Goal: Task Accomplishment & Management: Use online tool/utility

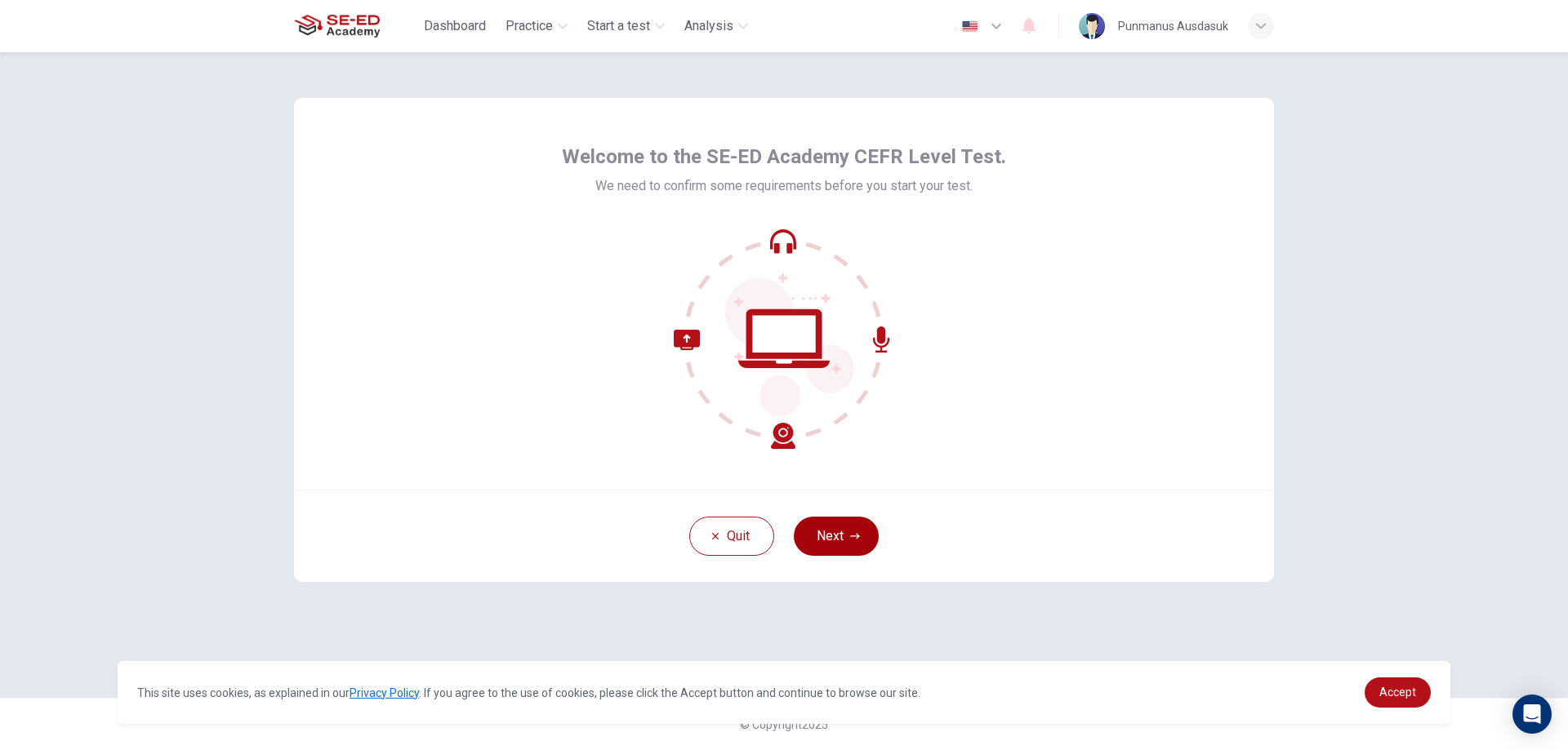
click at [872, 541] on button "Next" at bounding box center [836, 537] width 85 height 39
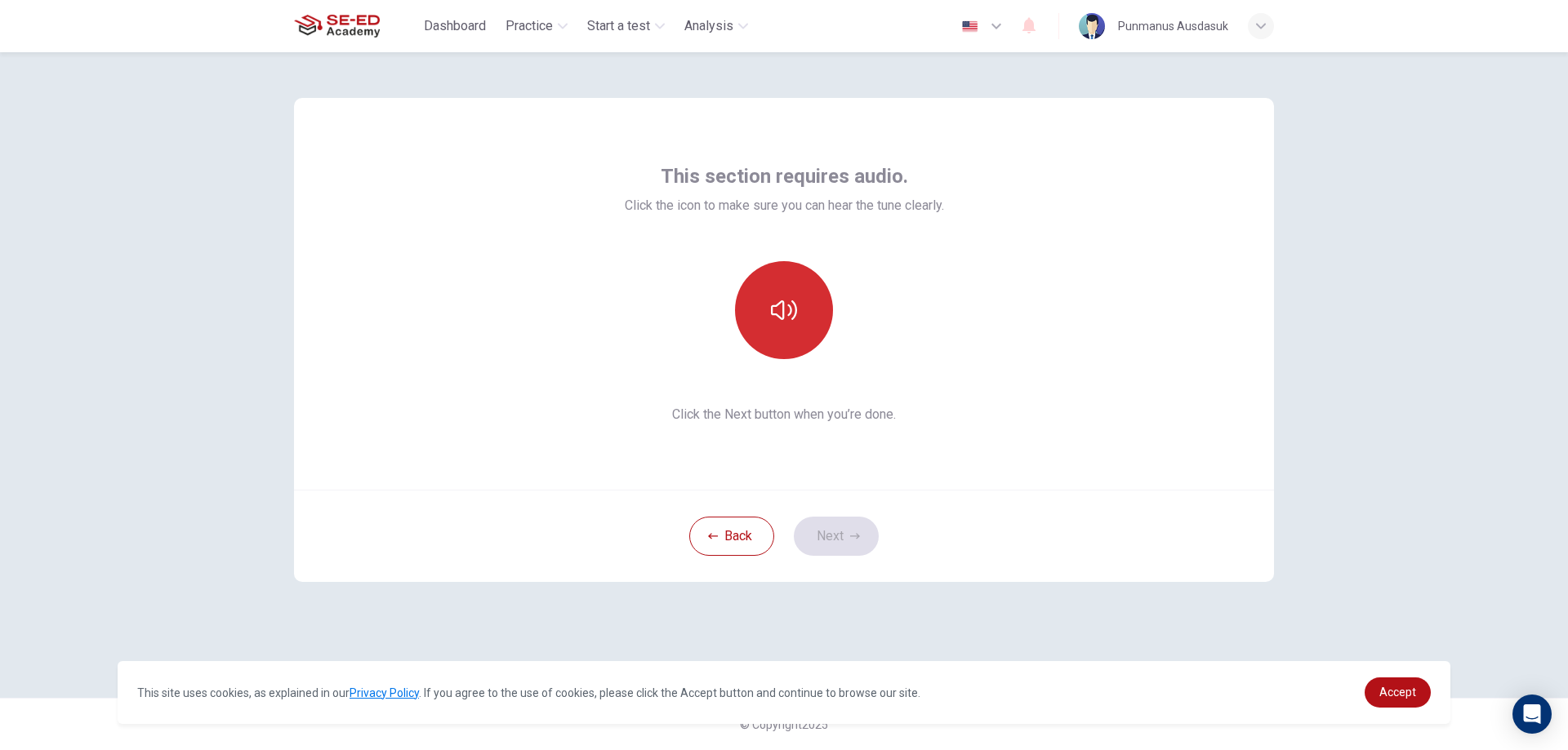
click at [795, 302] on icon "button" at bounding box center [784, 310] width 26 height 26
click at [798, 334] on button "button" at bounding box center [784, 310] width 98 height 98
click at [797, 334] on button "button" at bounding box center [784, 310] width 98 height 98
click at [786, 306] on icon "button" at bounding box center [784, 310] width 26 height 26
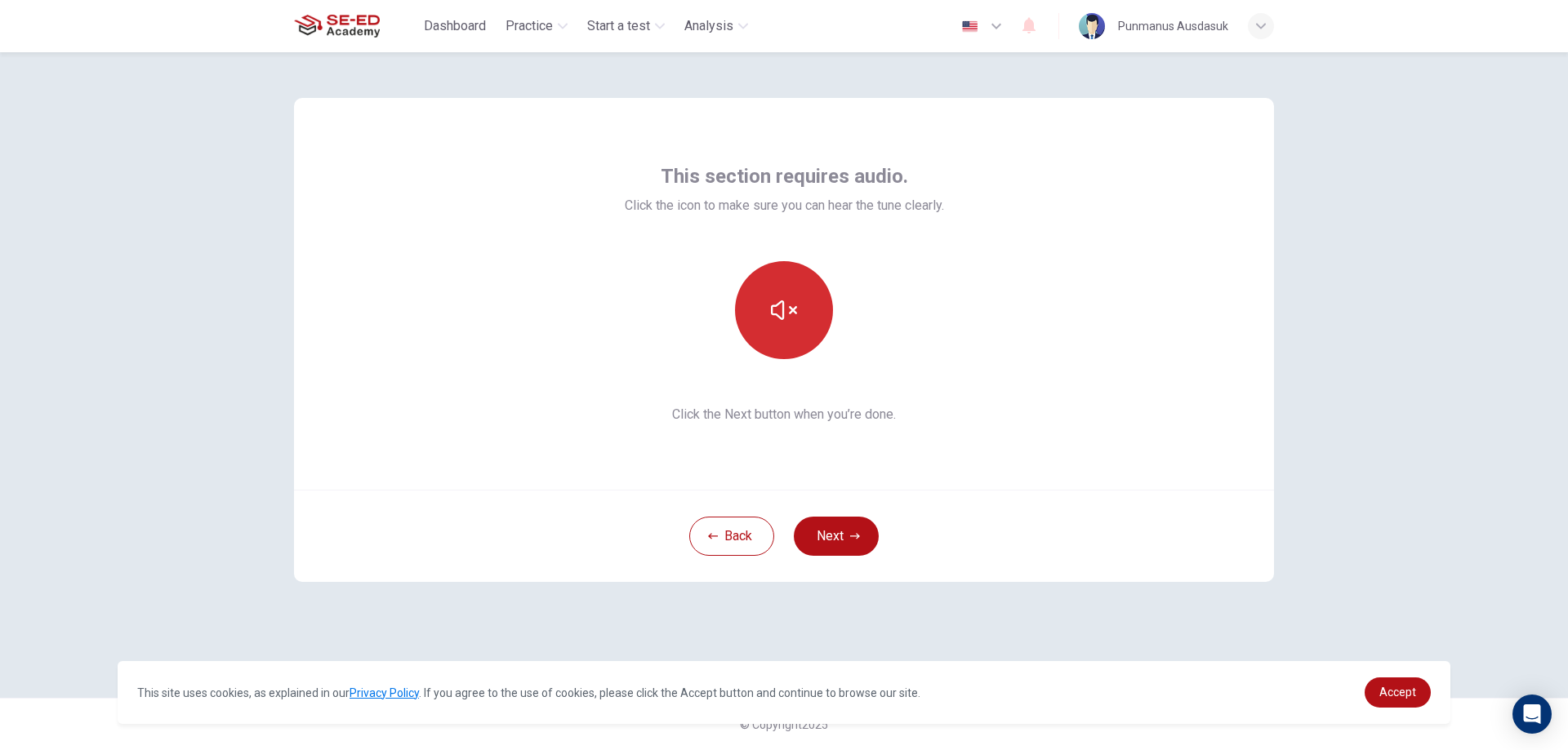
click at [797, 325] on button "button" at bounding box center [784, 310] width 98 height 98
click at [797, 324] on button "button" at bounding box center [784, 310] width 98 height 98
click at [856, 532] on icon "button" at bounding box center [855, 536] width 9 height 9
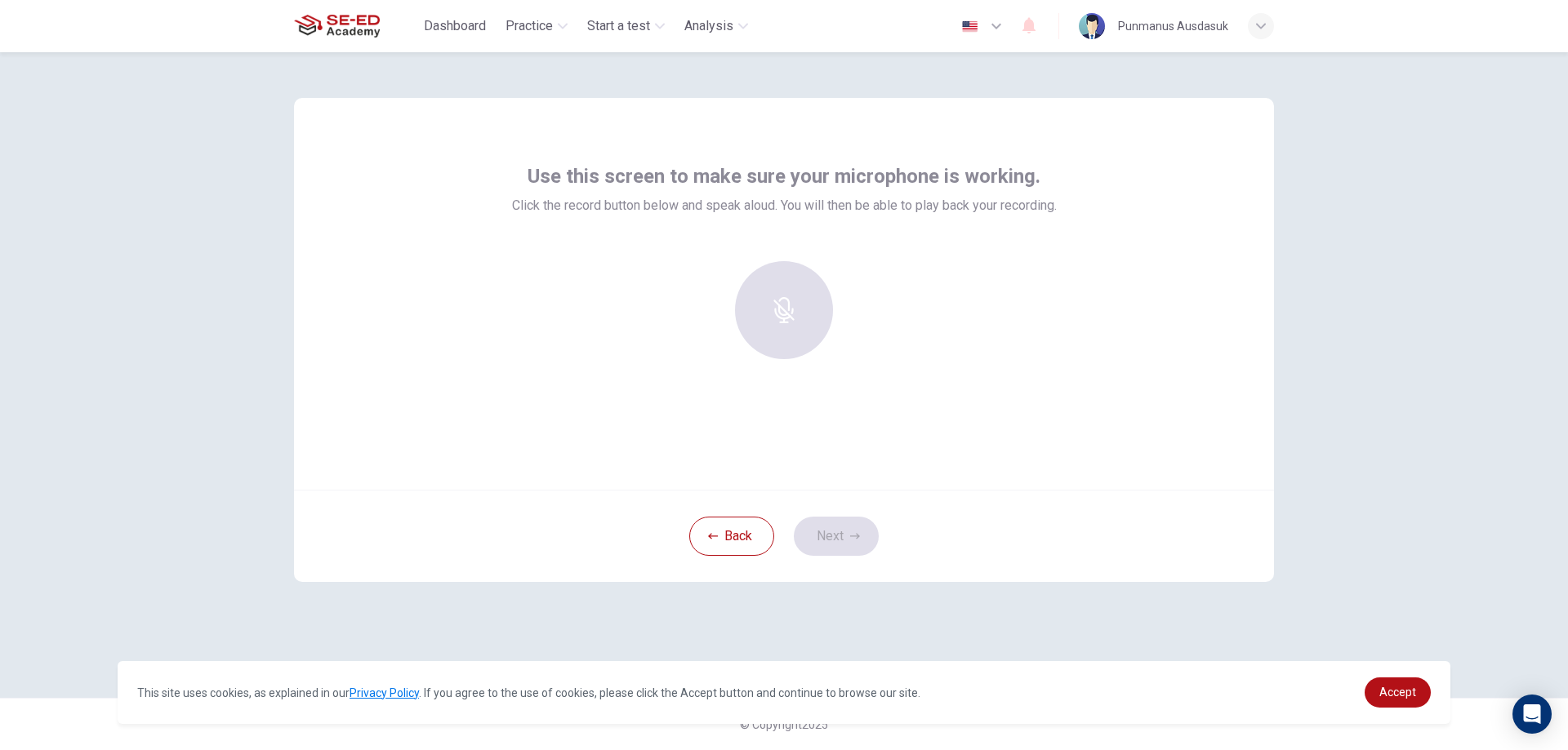
click at [774, 298] on div at bounding box center [784, 310] width 177 height 98
click at [779, 332] on h6 "Record" at bounding box center [784, 325] width 36 height 20
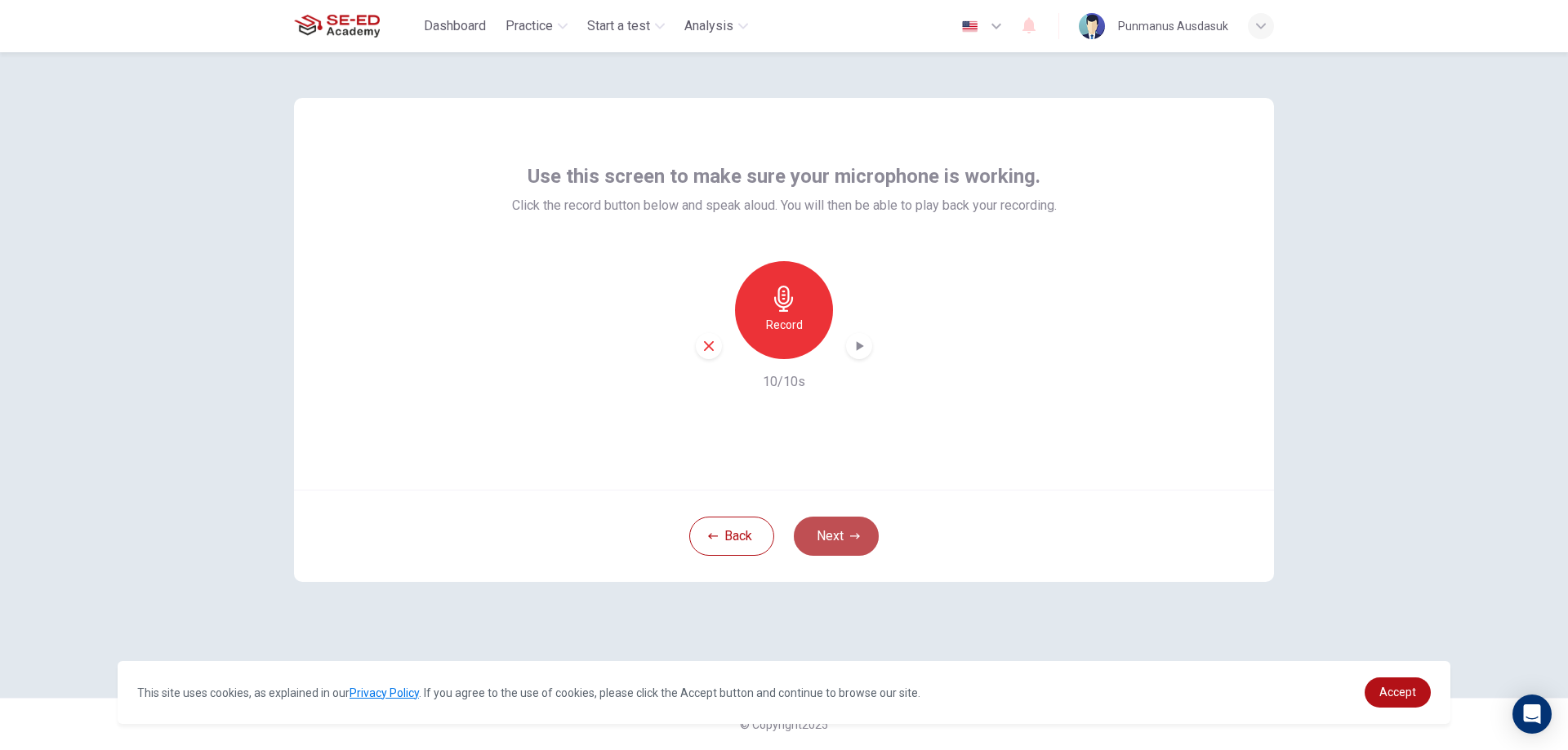
click at [847, 528] on button "Next" at bounding box center [836, 537] width 85 height 39
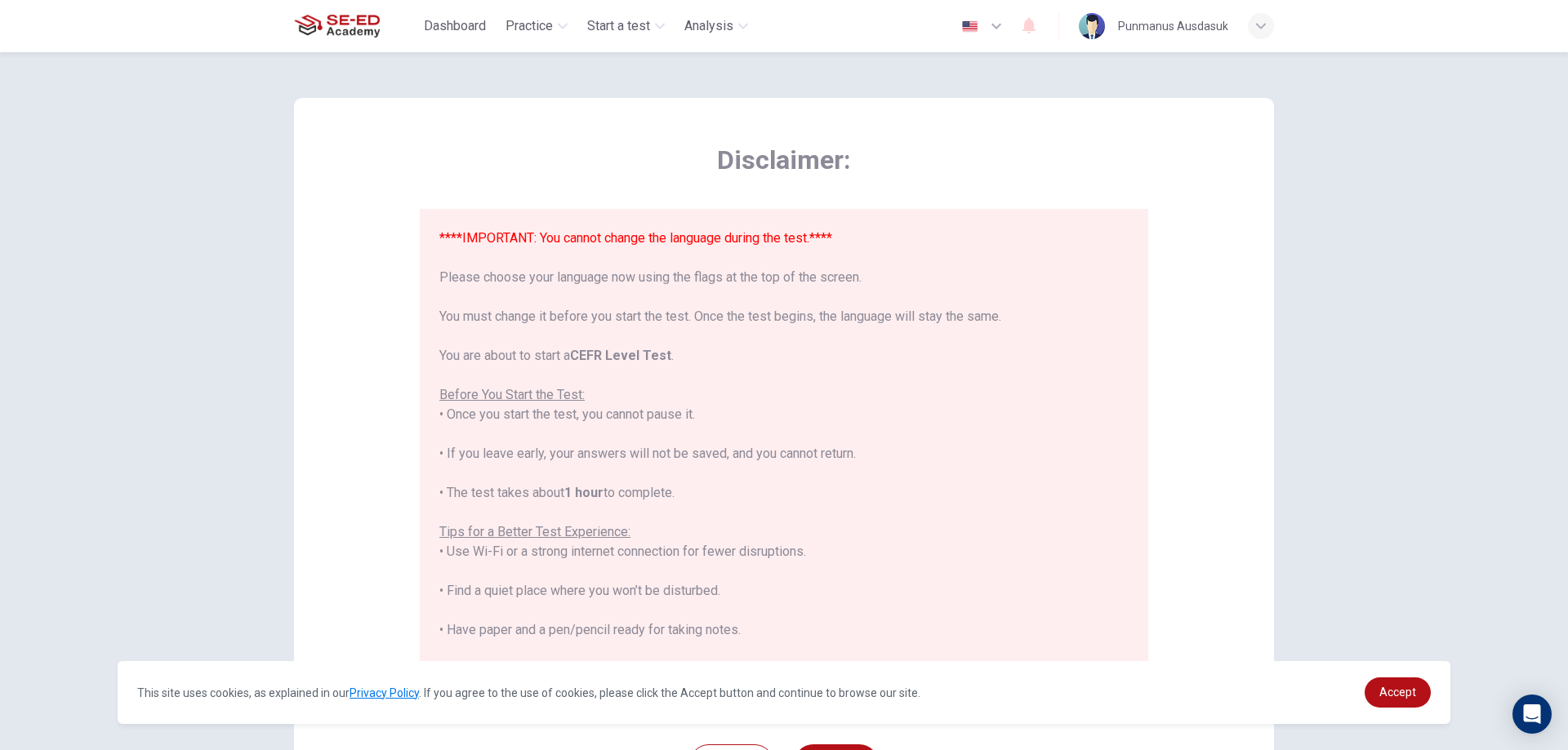
scroll to position [156, 0]
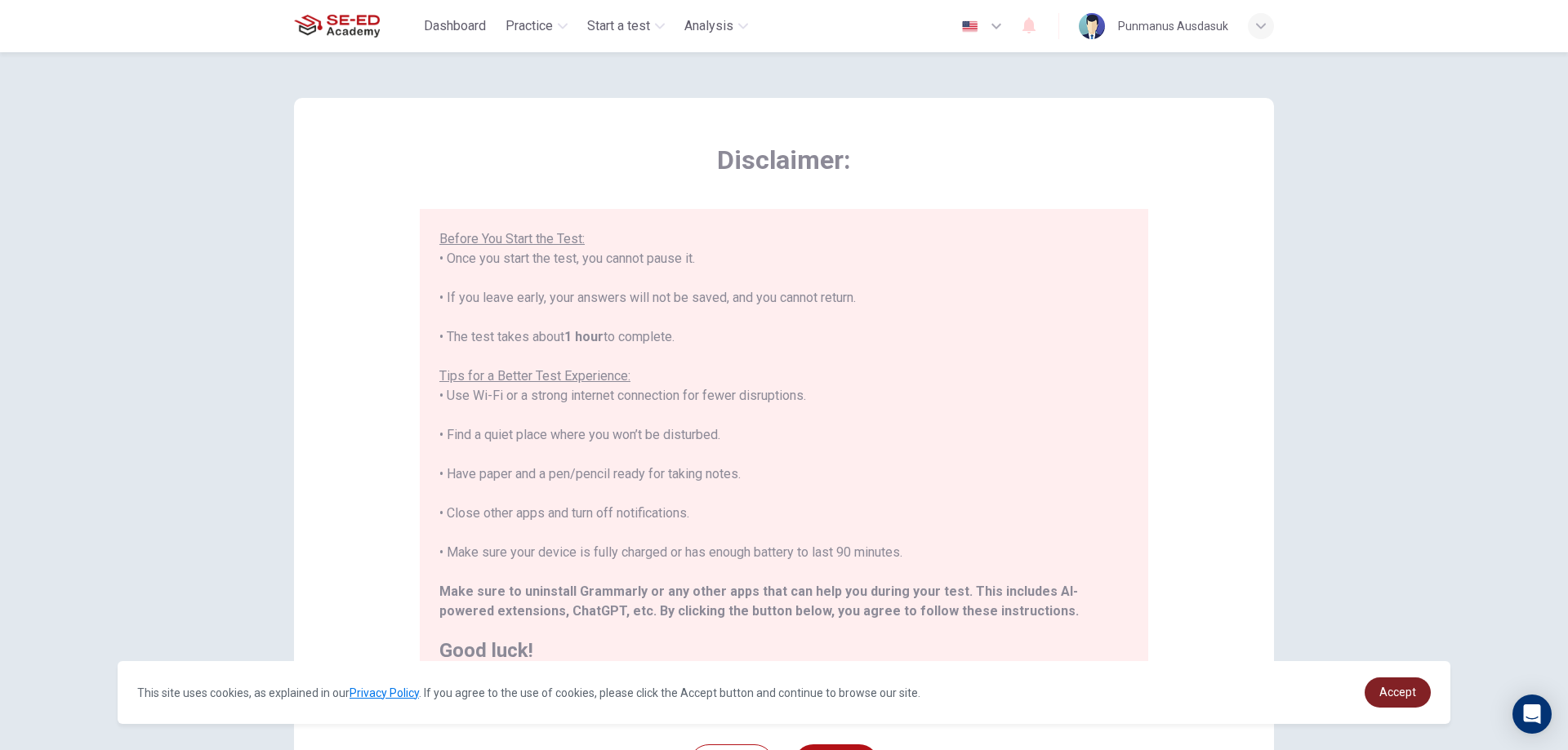
click at [1387, 695] on span "Accept" at bounding box center [1398, 692] width 36 height 13
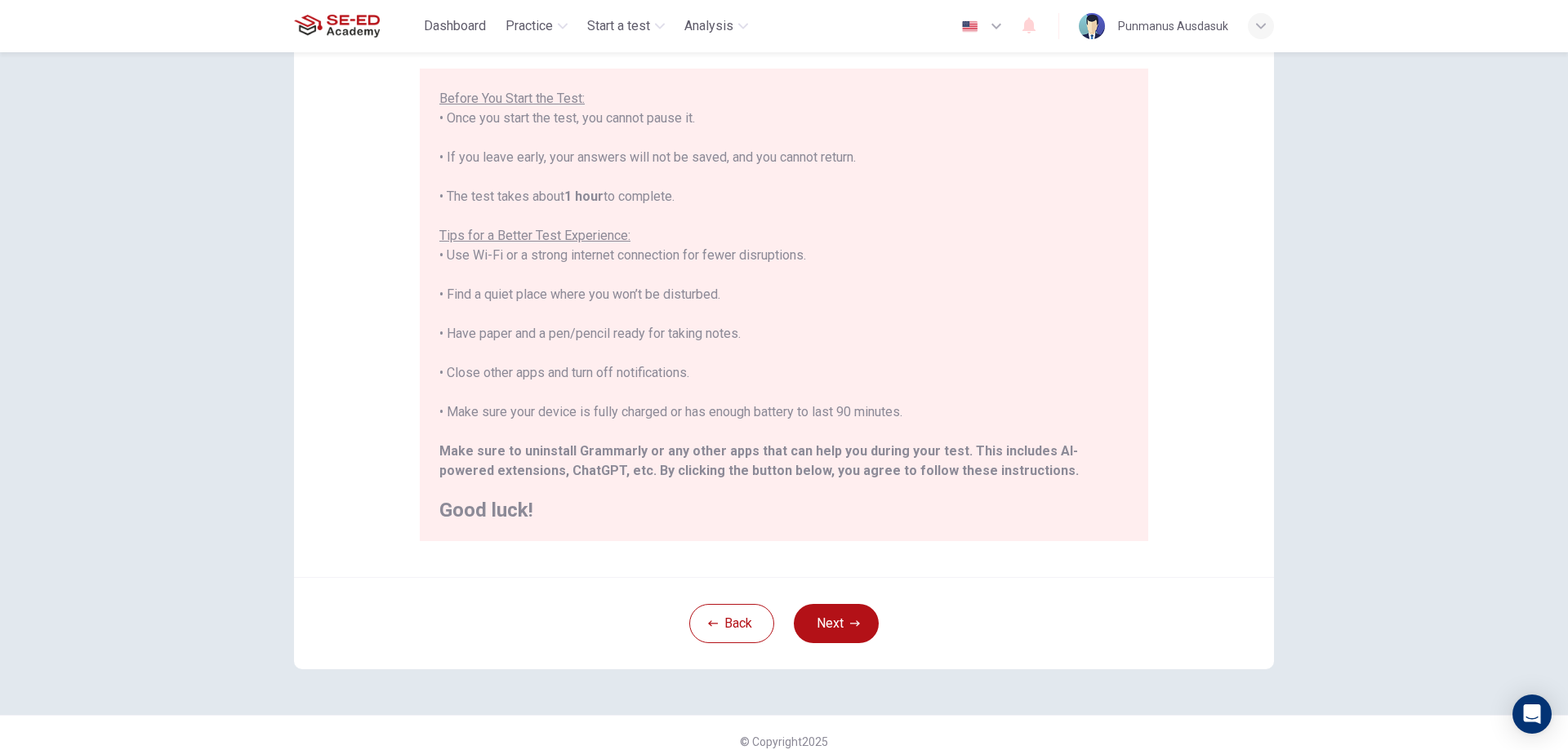
scroll to position [158, 0]
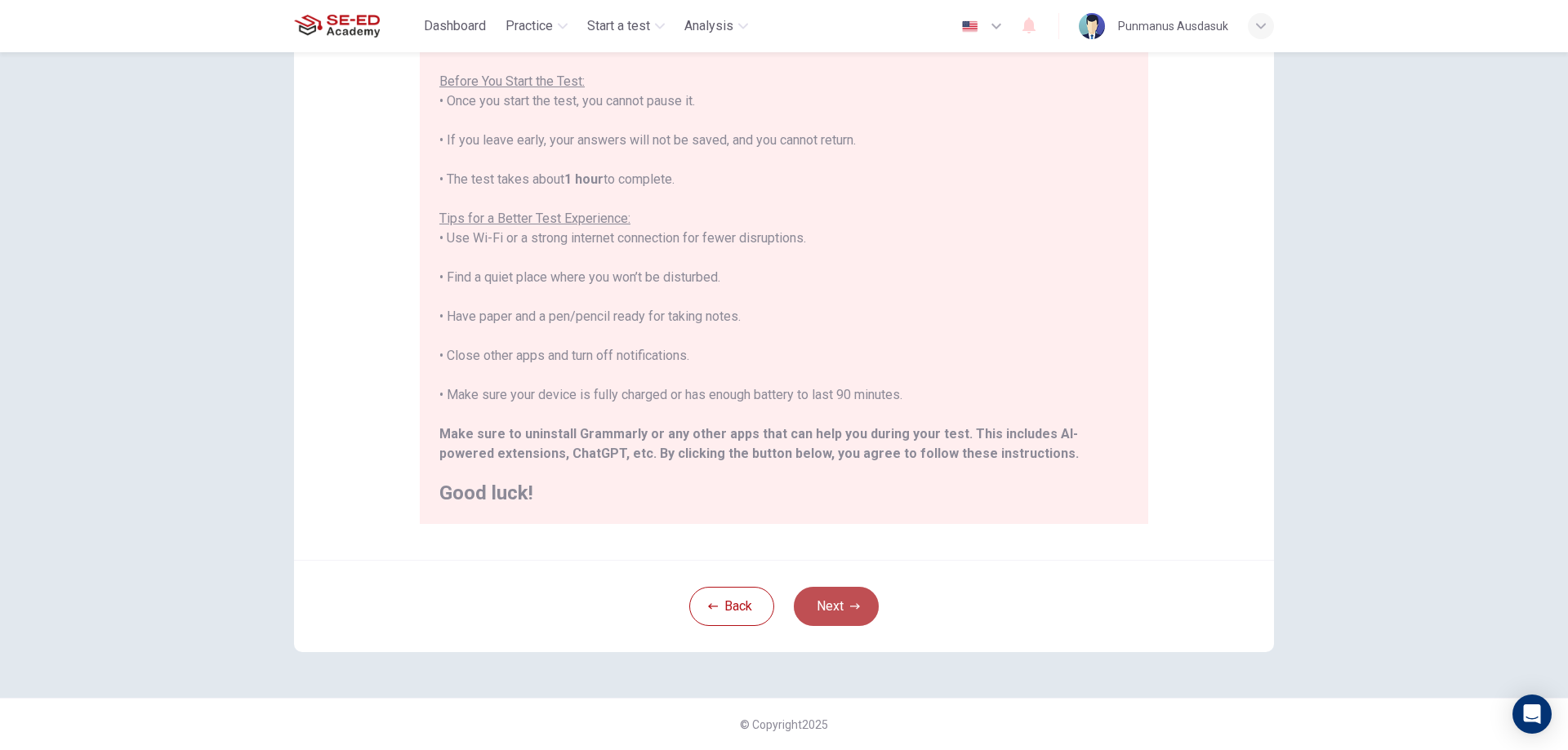
click at [840, 602] on button "Next" at bounding box center [836, 607] width 85 height 39
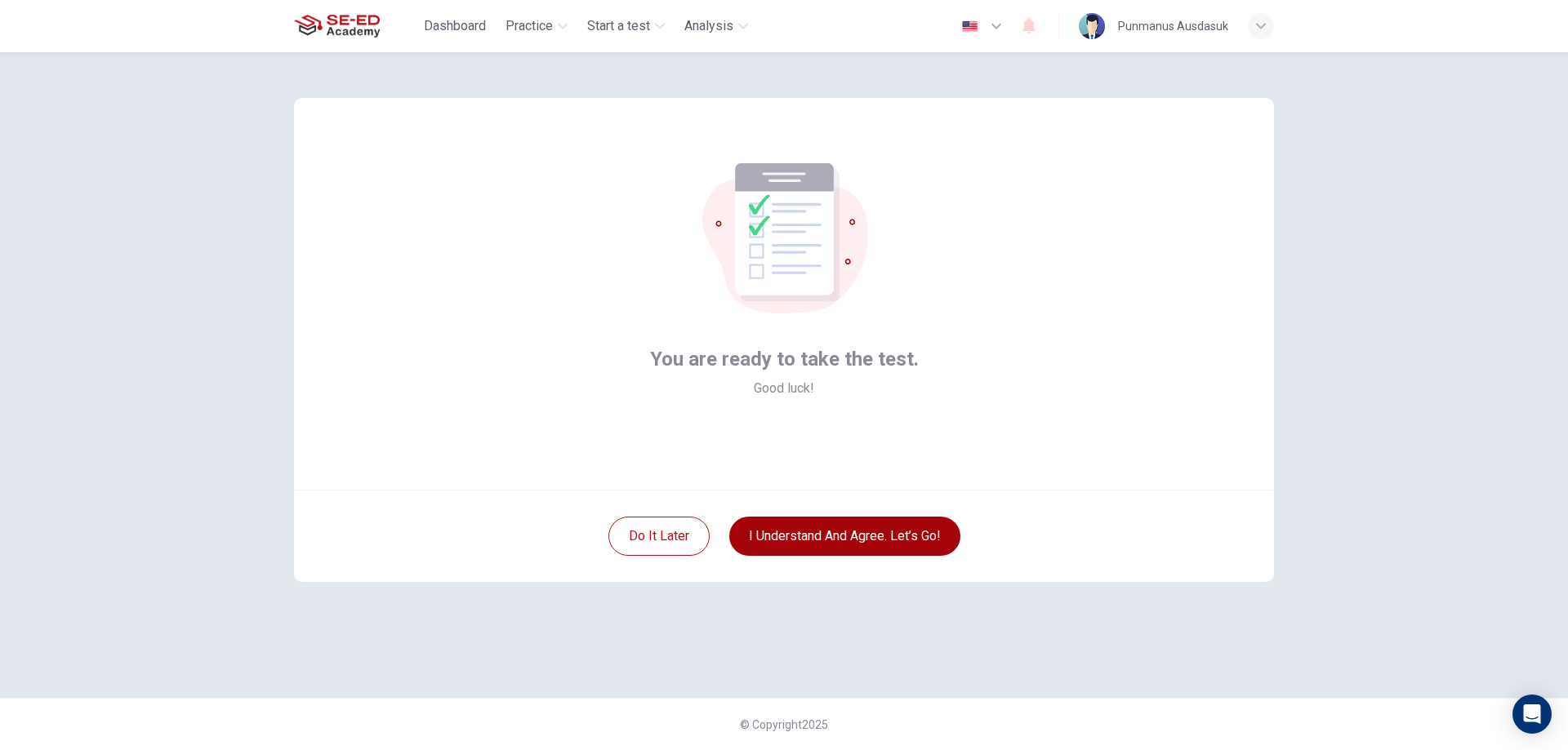
click at [846, 545] on button "I understand and agree. Let’s go!" at bounding box center [845, 537] width 231 height 39
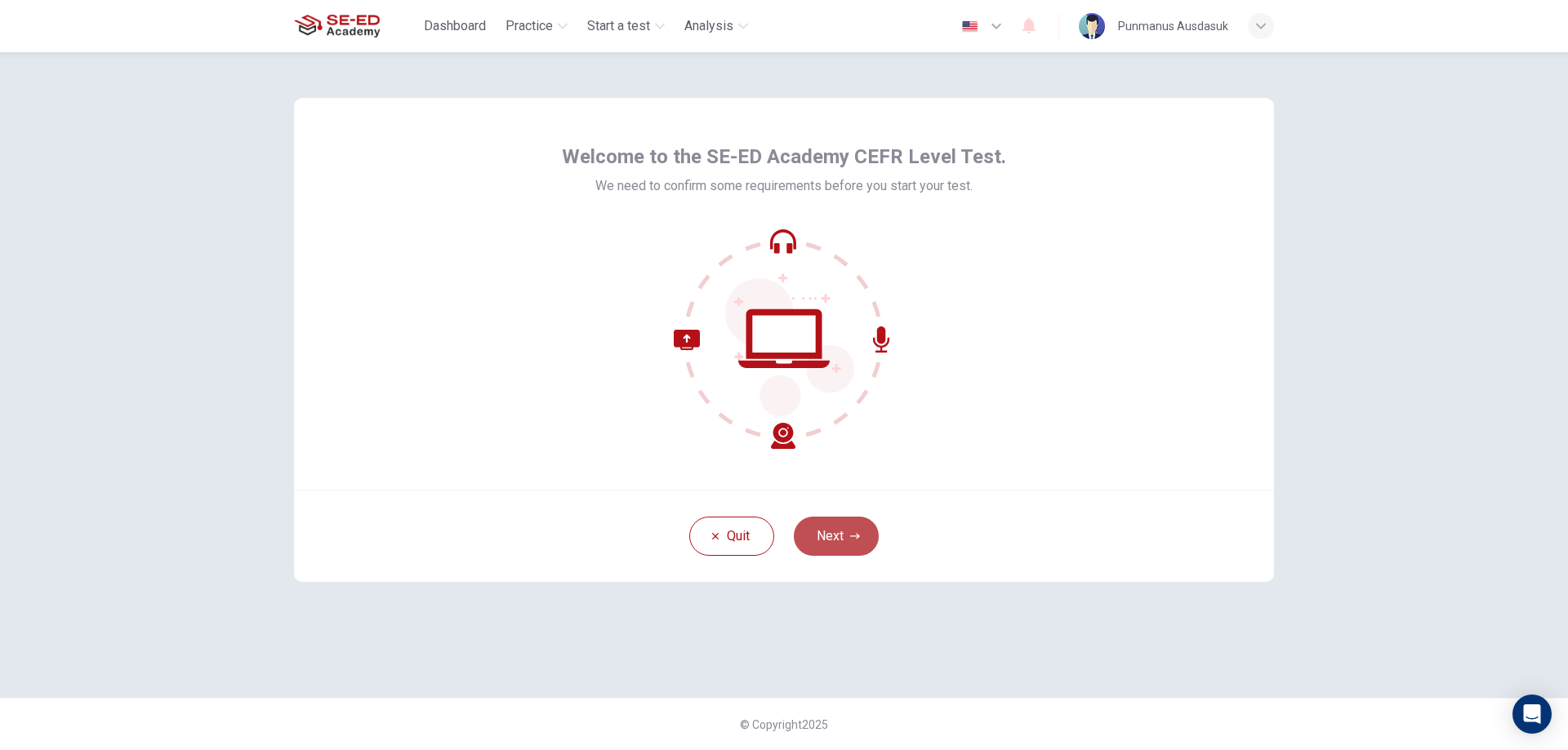
click at [846, 542] on button "Next" at bounding box center [836, 537] width 85 height 39
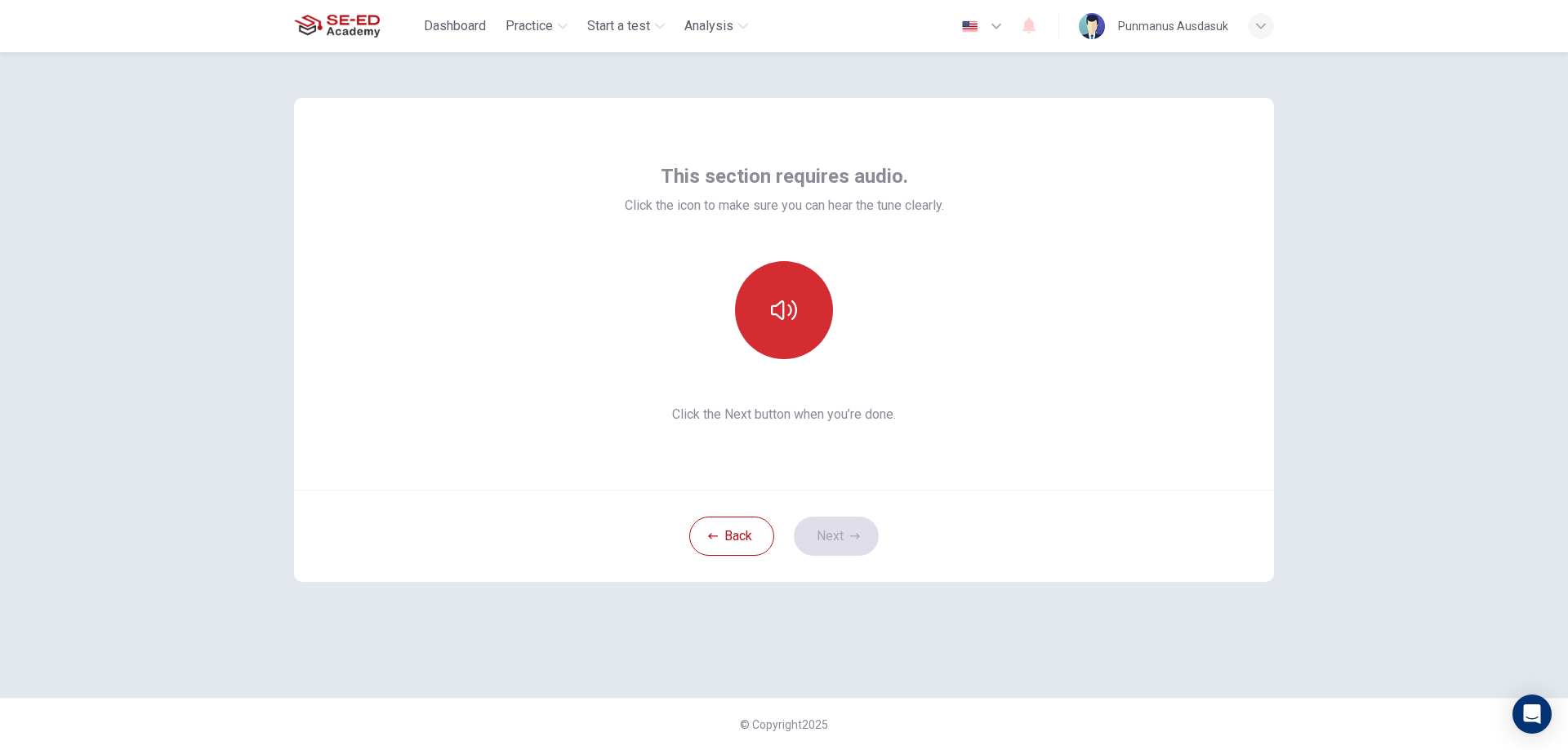
click at [804, 306] on button "button" at bounding box center [784, 310] width 98 height 98
click at [858, 554] on button "Next" at bounding box center [836, 537] width 85 height 39
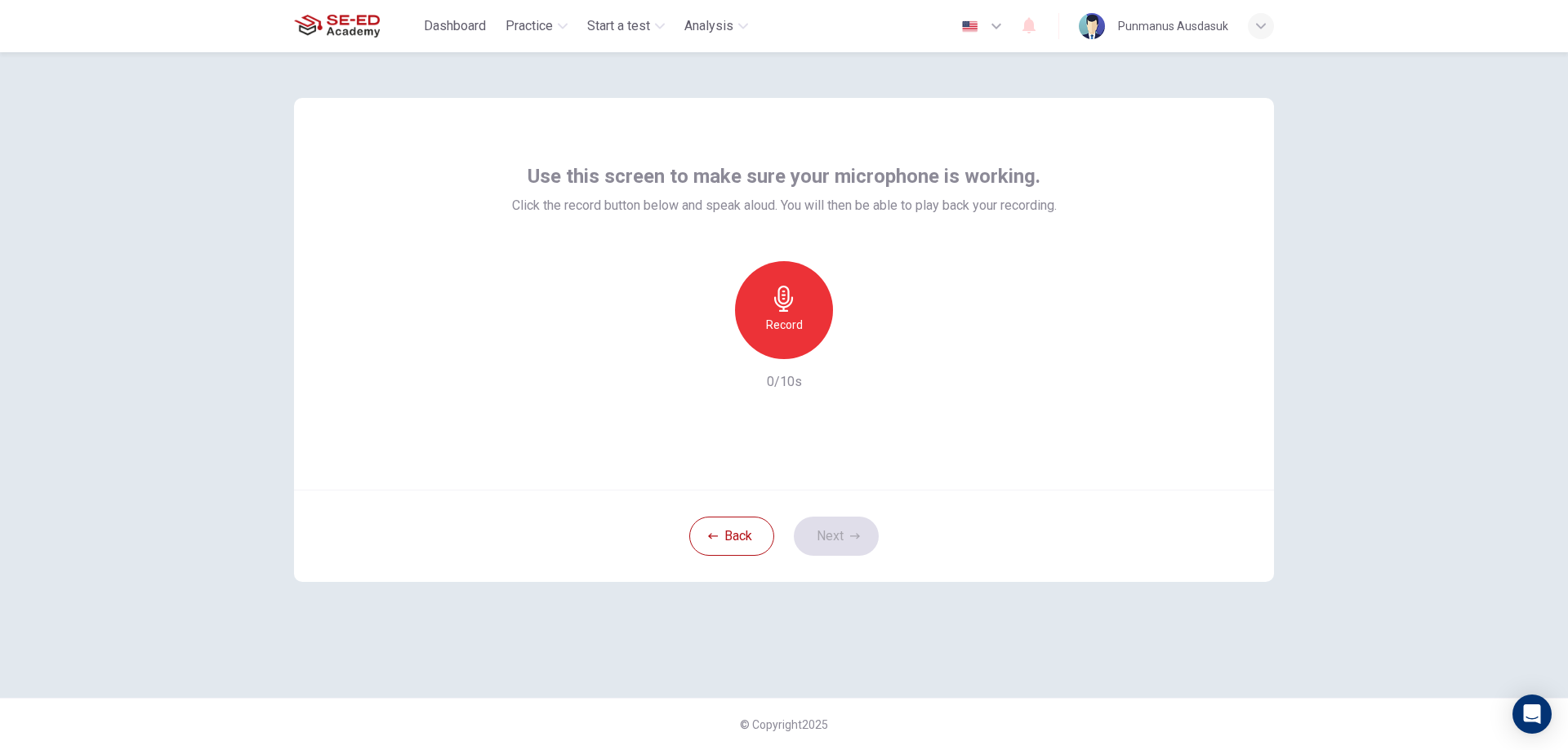
click at [766, 339] on div "Record" at bounding box center [784, 310] width 98 height 98
click at [860, 346] on icon "button" at bounding box center [861, 346] width 7 height 9
click at [855, 537] on icon "button" at bounding box center [855, 536] width 9 height 6
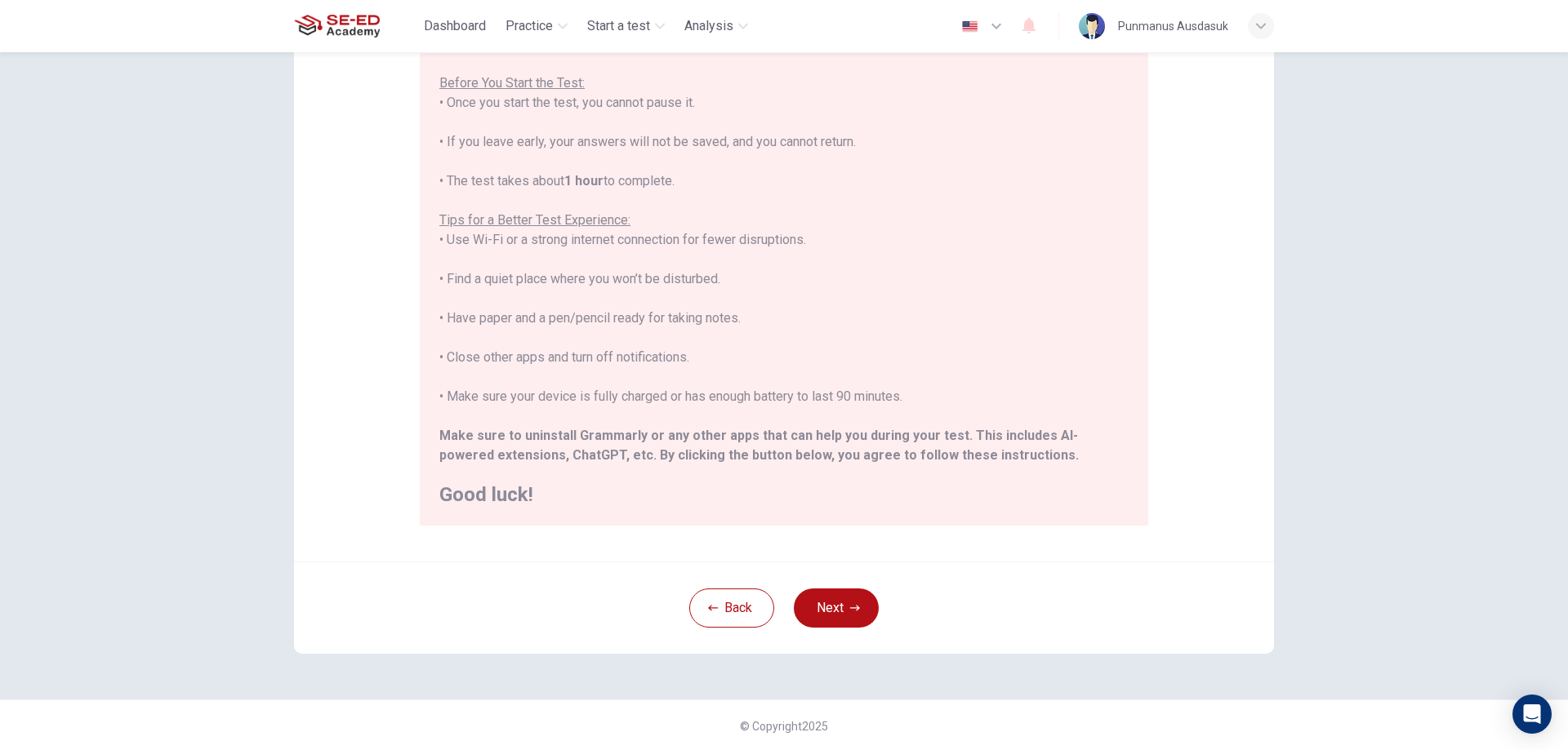
scroll to position [158, 0]
click at [849, 614] on button "Next" at bounding box center [836, 607] width 85 height 39
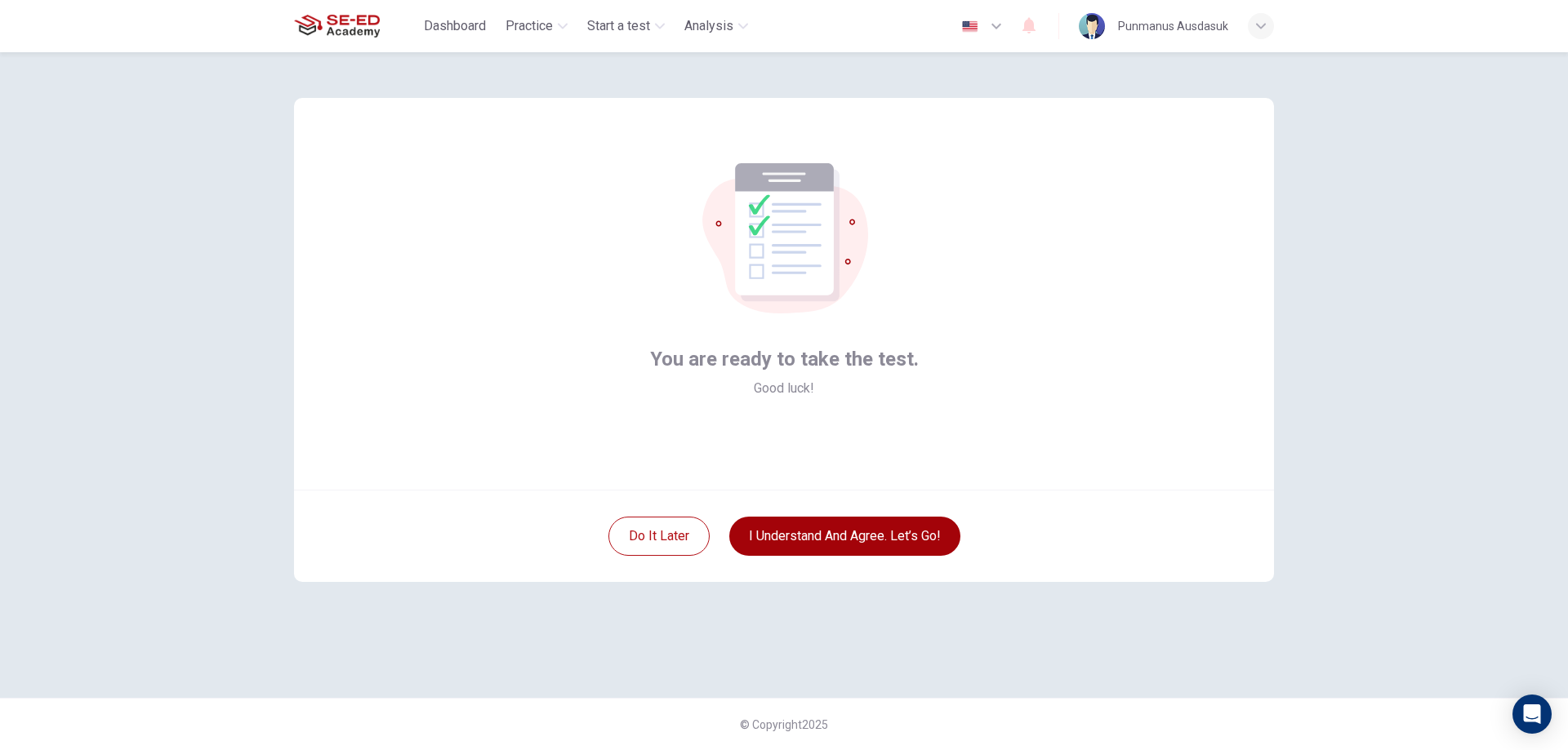
click at [863, 541] on button "I understand and agree. Let’s go!" at bounding box center [845, 537] width 231 height 39
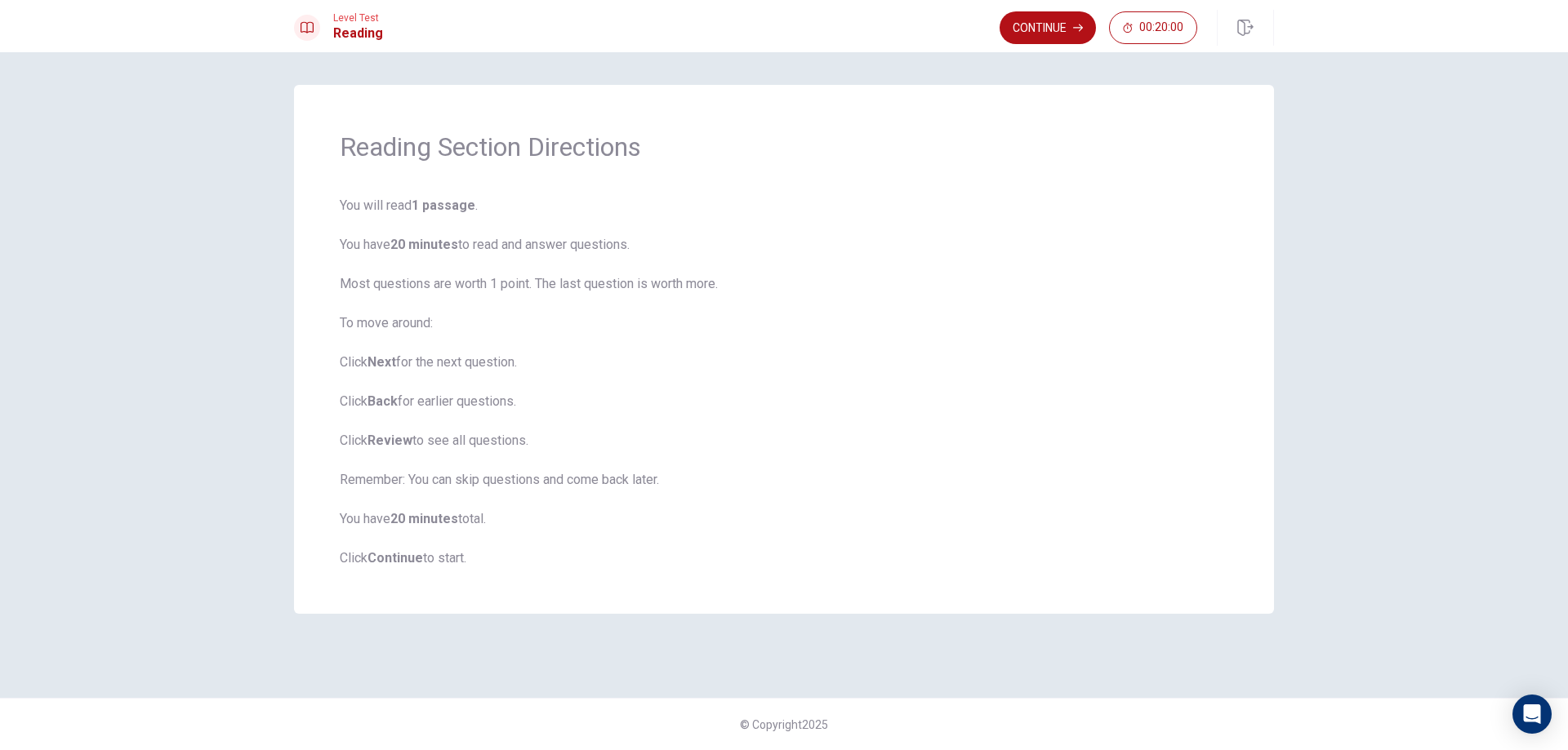
drag, startPoint x: 351, startPoint y: 207, endPoint x: 398, endPoint y: 205, distance: 47.0
click at [398, 205] on span "You will read 1 passage . You have 20 minutes to read and answer questions. Mos…" at bounding box center [784, 382] width 889 height 372
click at [1057, 22] on button "Continue" at bounding box center [1048, 27] width 96 height 33
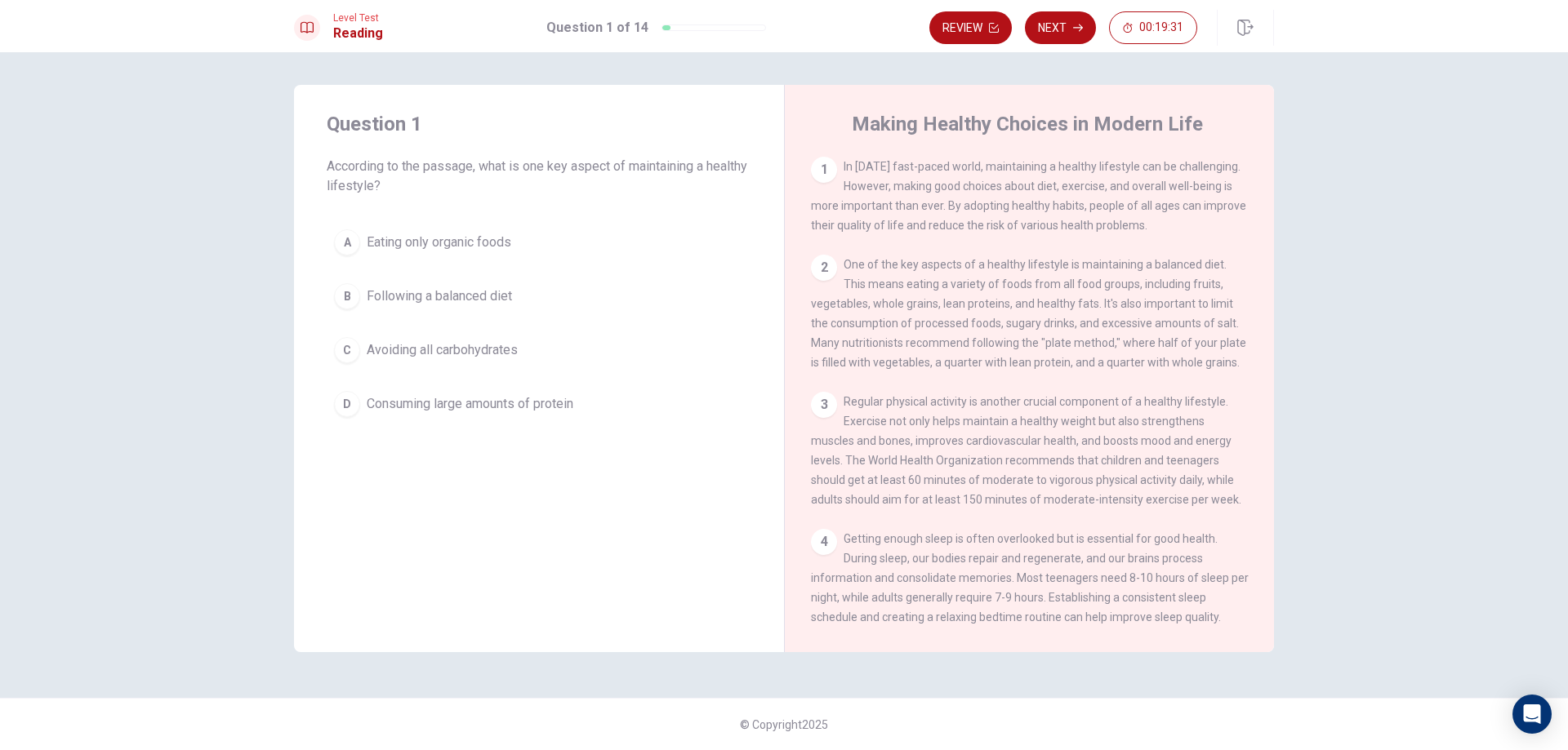
drag, startPoint x: 860, startPoint y: 168, endPoint x: 1136, endPoint y: 177, distance: 276.1
click at [1136, 177] on div "1 In [DATE] fast-paced world, maintaining a healthy lifestyle can be challengin…" at bounding box center [1030, 196] width 438 height 79
click at [347, 252] on div "A" at bounding box center [347, 242] width 26 height 26
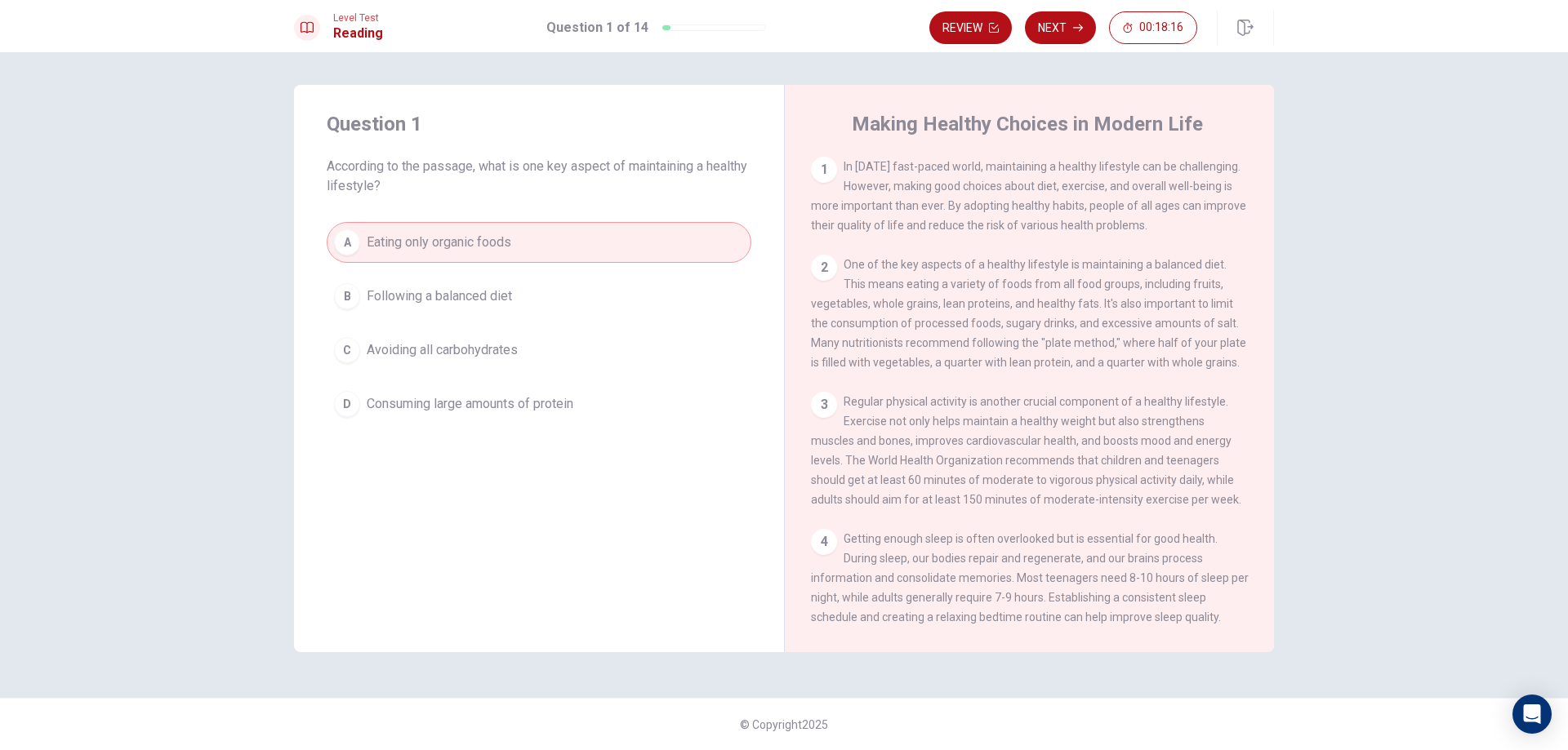
click at [518, 297] on button "B Following a balanced diet" at bounding box center [539, 296] width 425 height 41
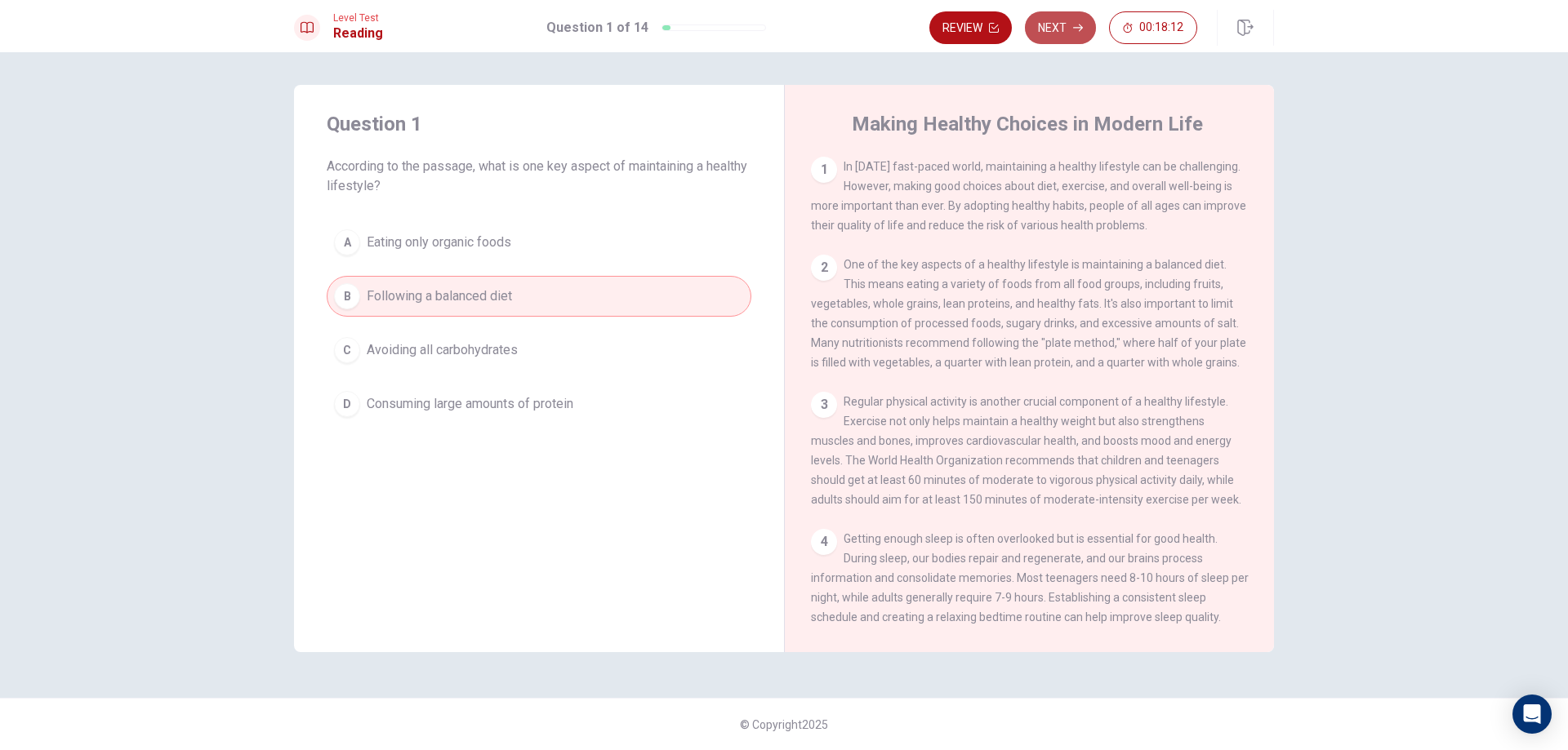
click at [1082, 26] on icon "button" at bounding box center [1078, 27] width 9 height 9
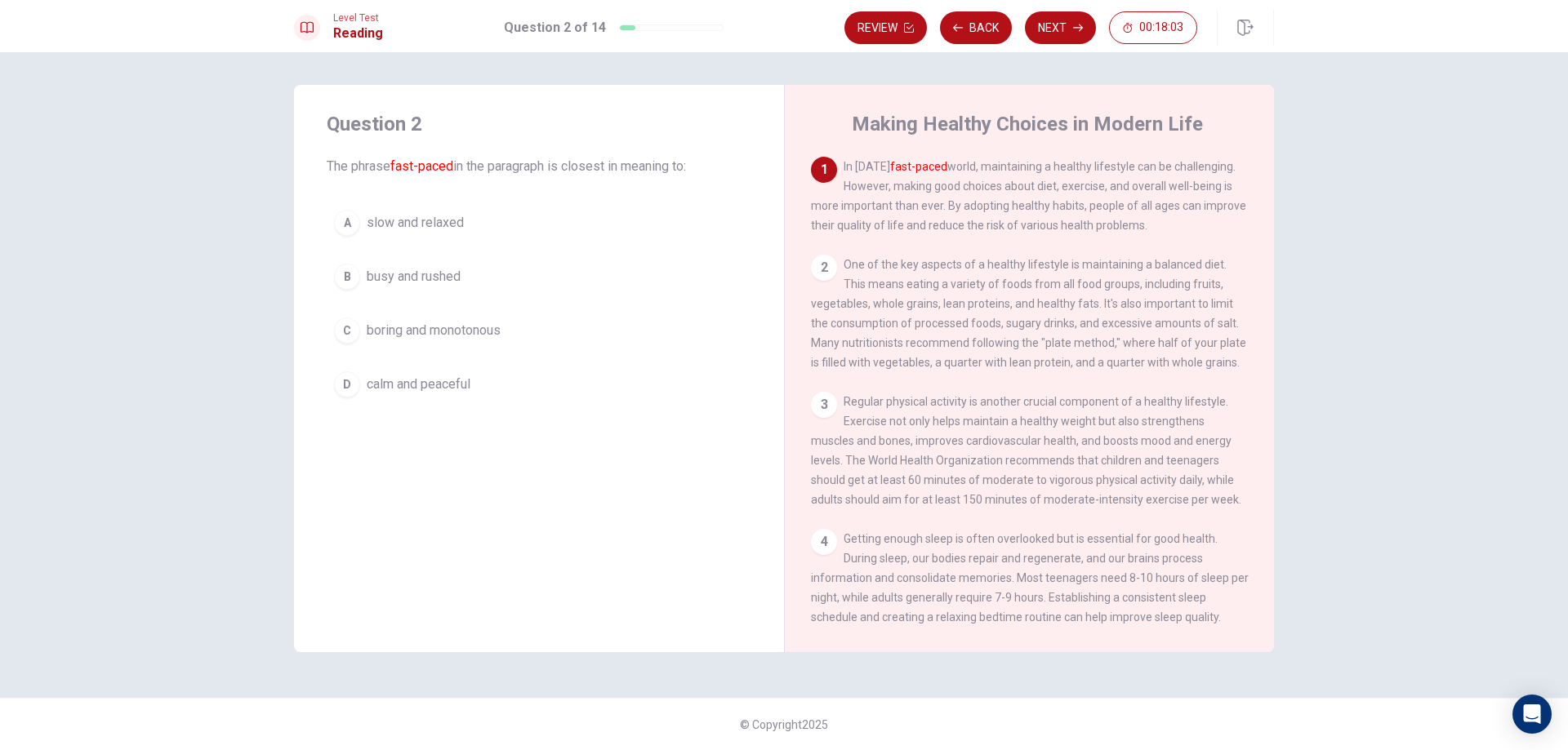
click at [445, 275] on span "busy and rushed" at bounding box center [414, 277] width 94 height 20
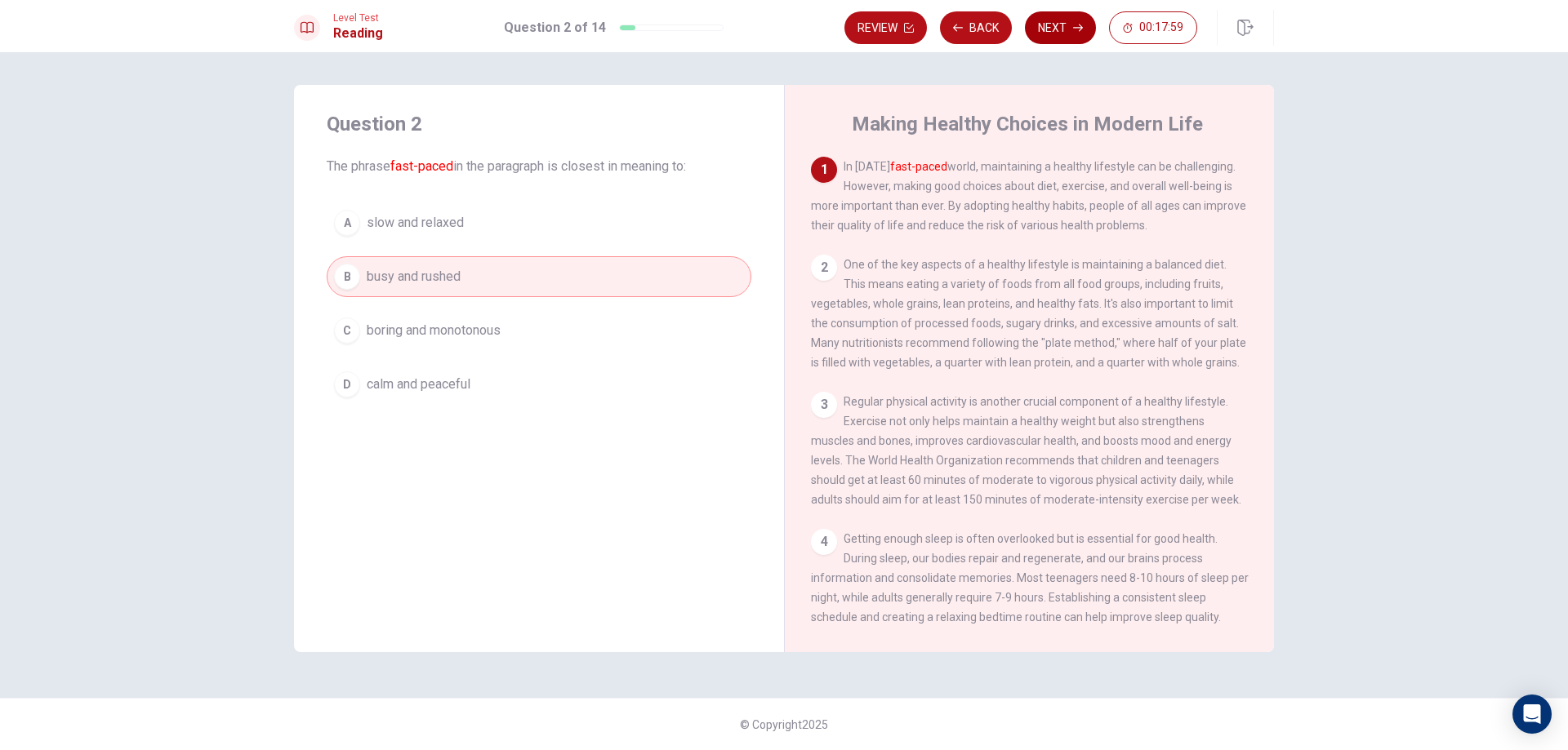
click at [1057, 30] on button "Next" at bounding box center [1061, 27] width 71 height 33
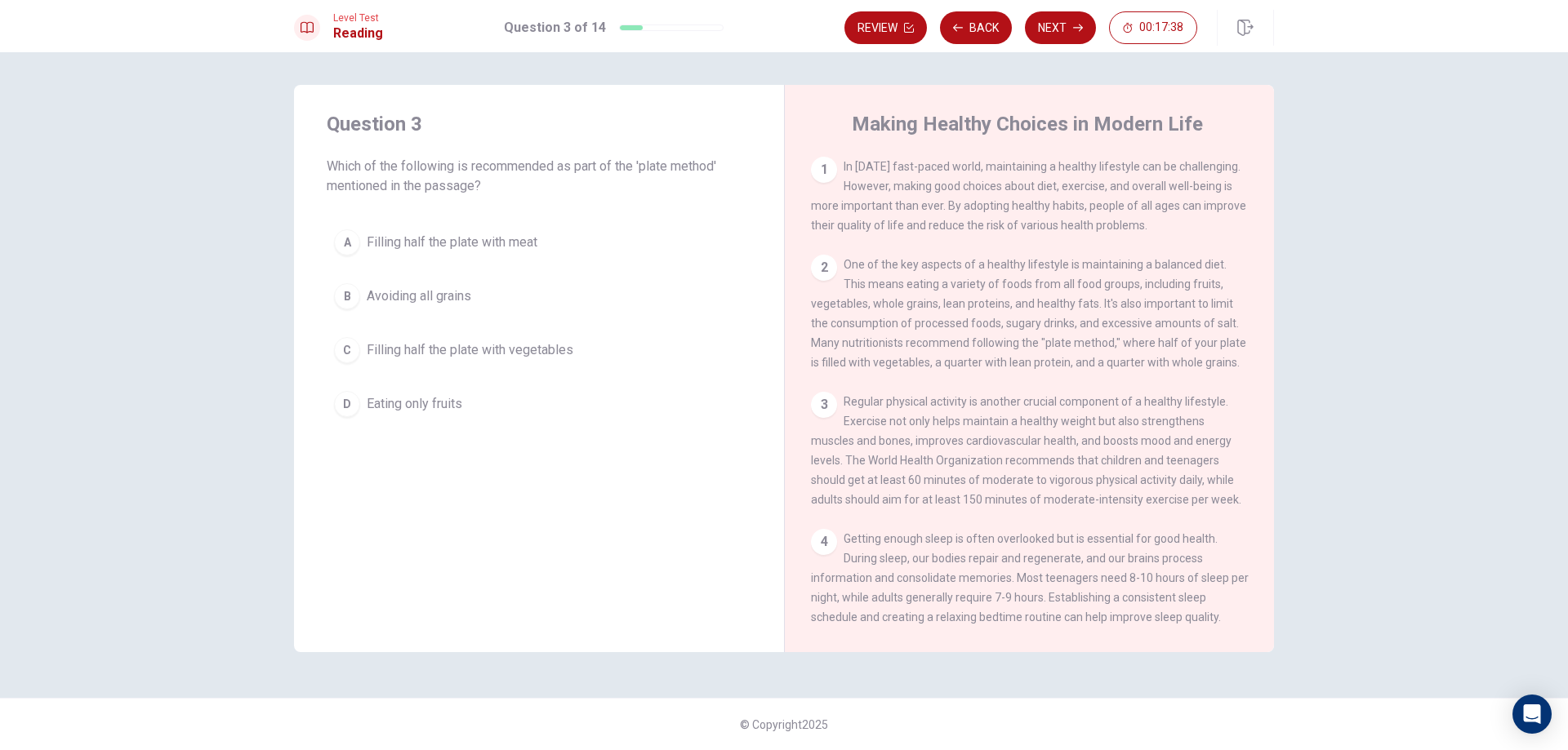
click at [467, 364] on button "C Filling half the plate with vegetables" at bounding box center [539, 351] width 425 height 41
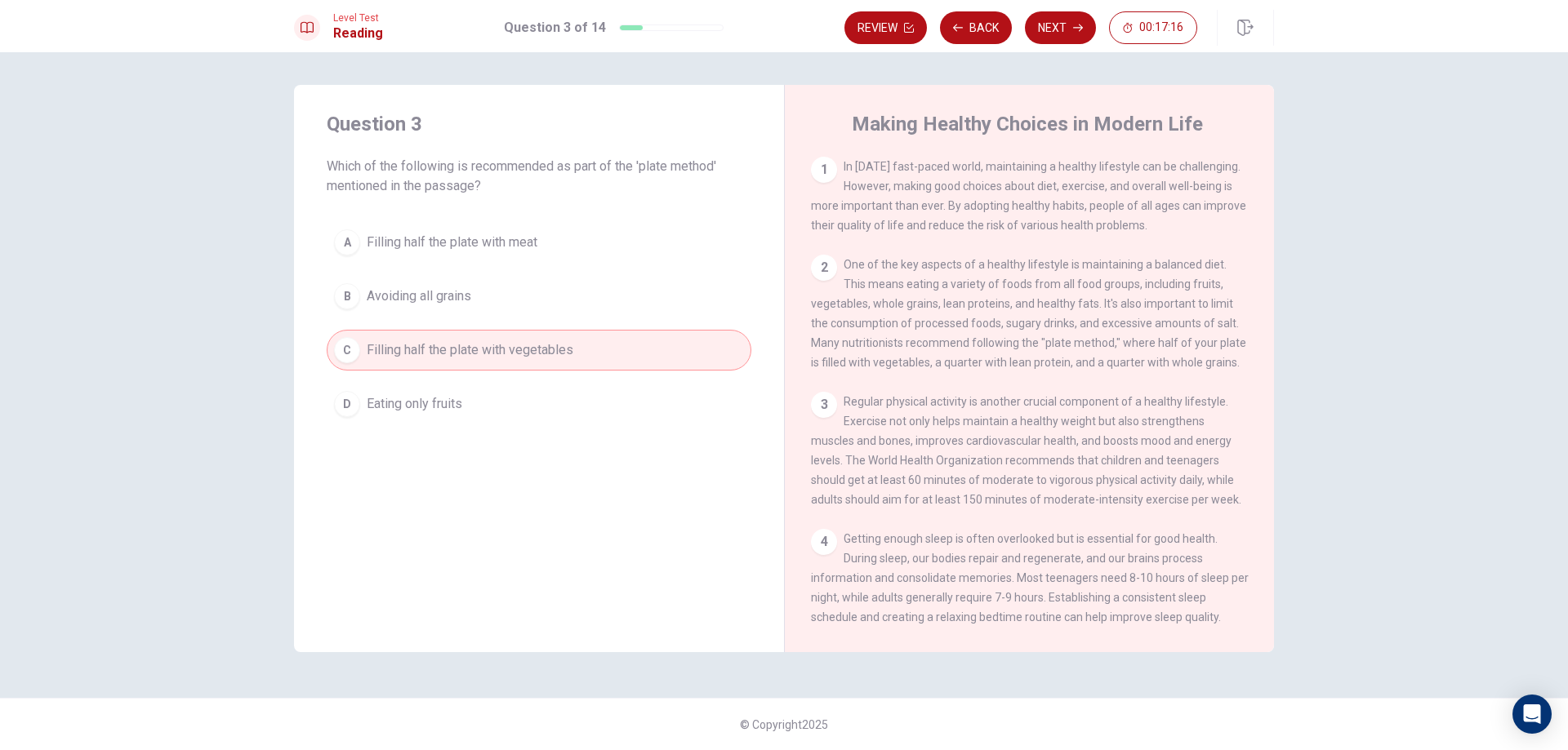
click at [532, 297] on button "B Avoiding all grains" at bounding box center [539, 296] width 425 height 41
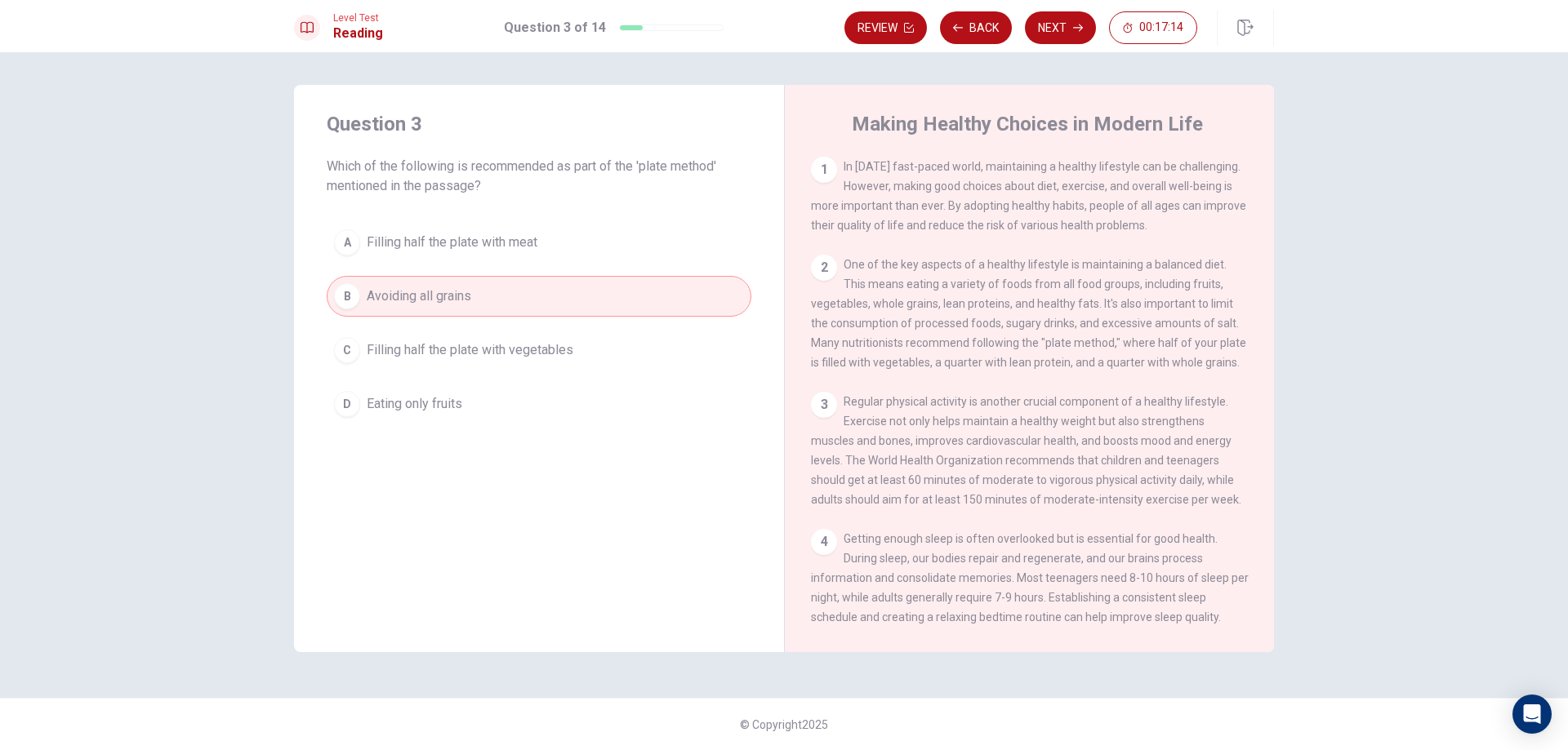
click at [525, 360] on button "C Filling half the plate with vegetables" at bounding box center [539, 351] width 425 height 41
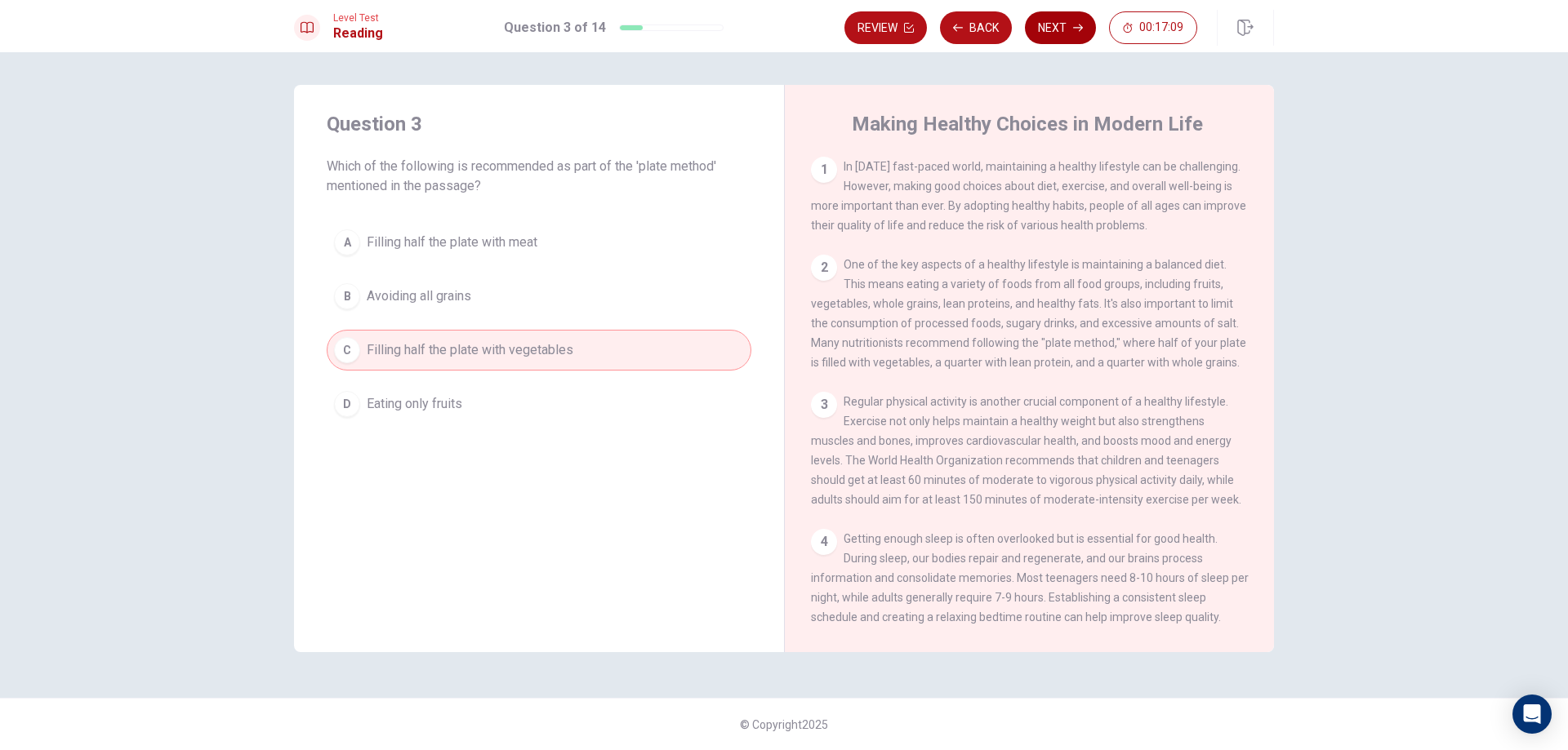
click at [1084, 24] on button "Next" at bounding box center [1061, 27] width 71 height 33
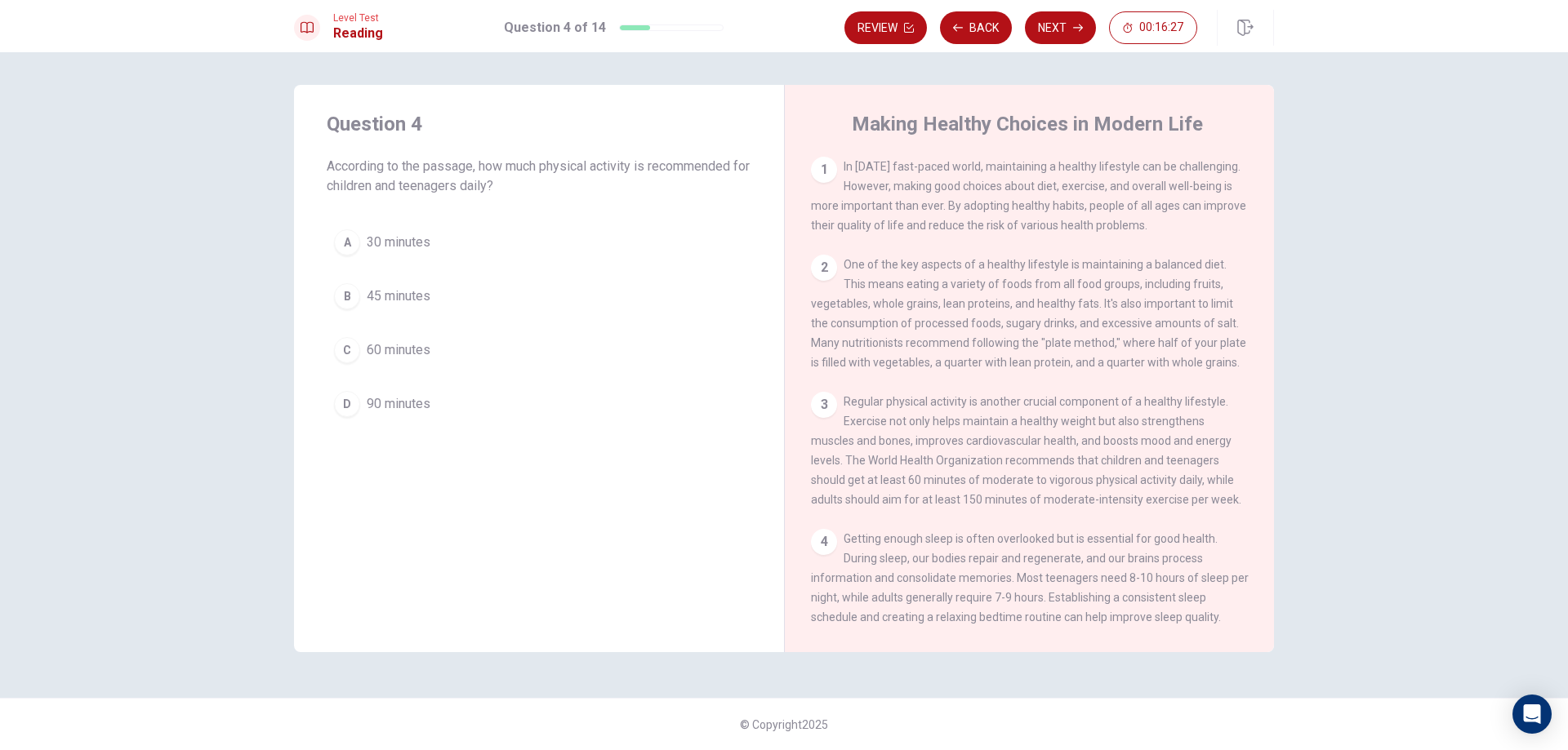
drag, startPoint x: 809, startPoint y: 595, endPoint x: 1183, endPoint y: 599, distance: 374.0
click at [1183, 599] on div "Making Healthy Choices in Modern Life 1 In [DATE] fast-paced world, maintaining…" at bounding box center [1029, 368] width 490 height 568
click at [414, 351] on span "60 minutes" at bounding box center [399, 350] width 64 height 20
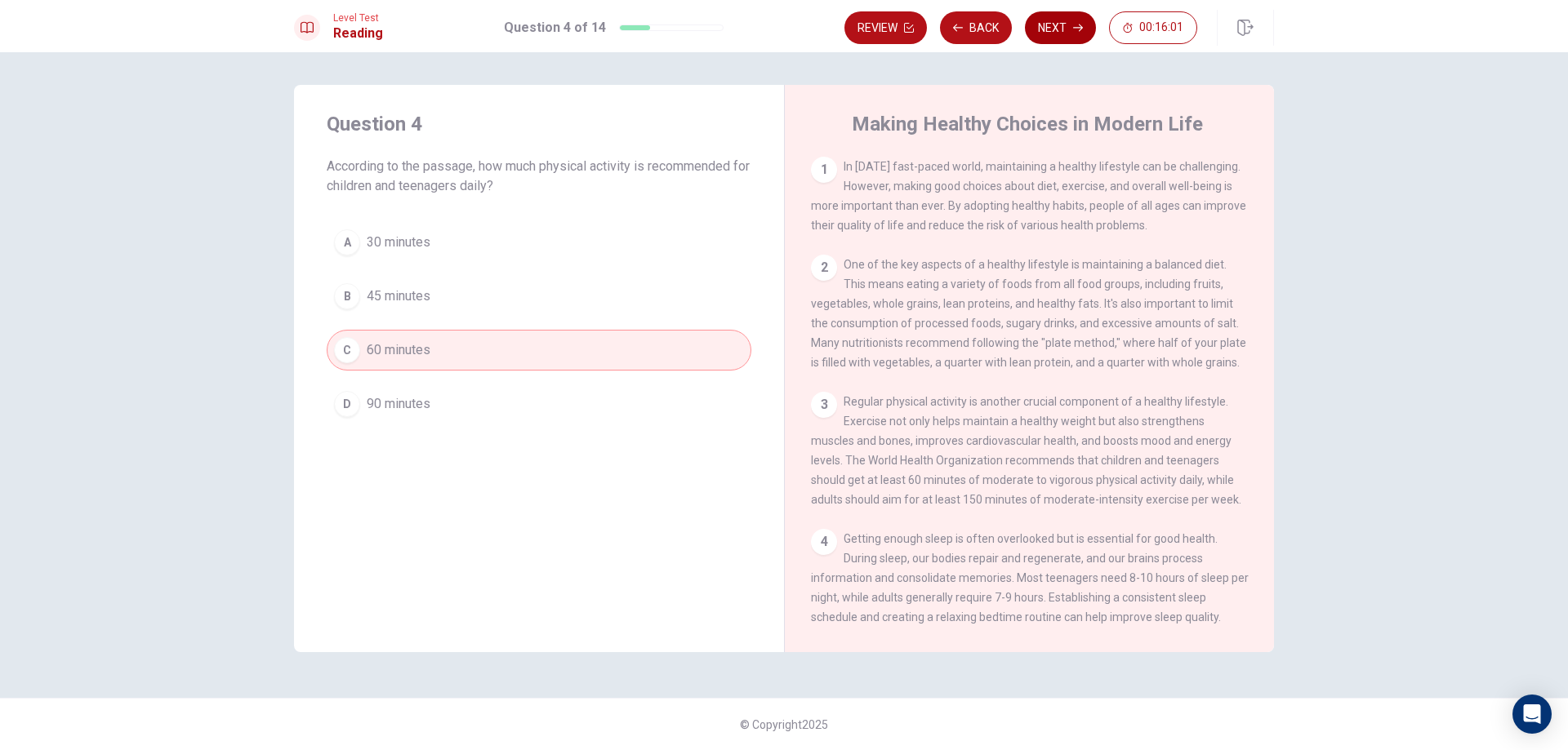
click at [1078, 36] on button "Next" at bounding box center [1061, 27] width 71 height 33
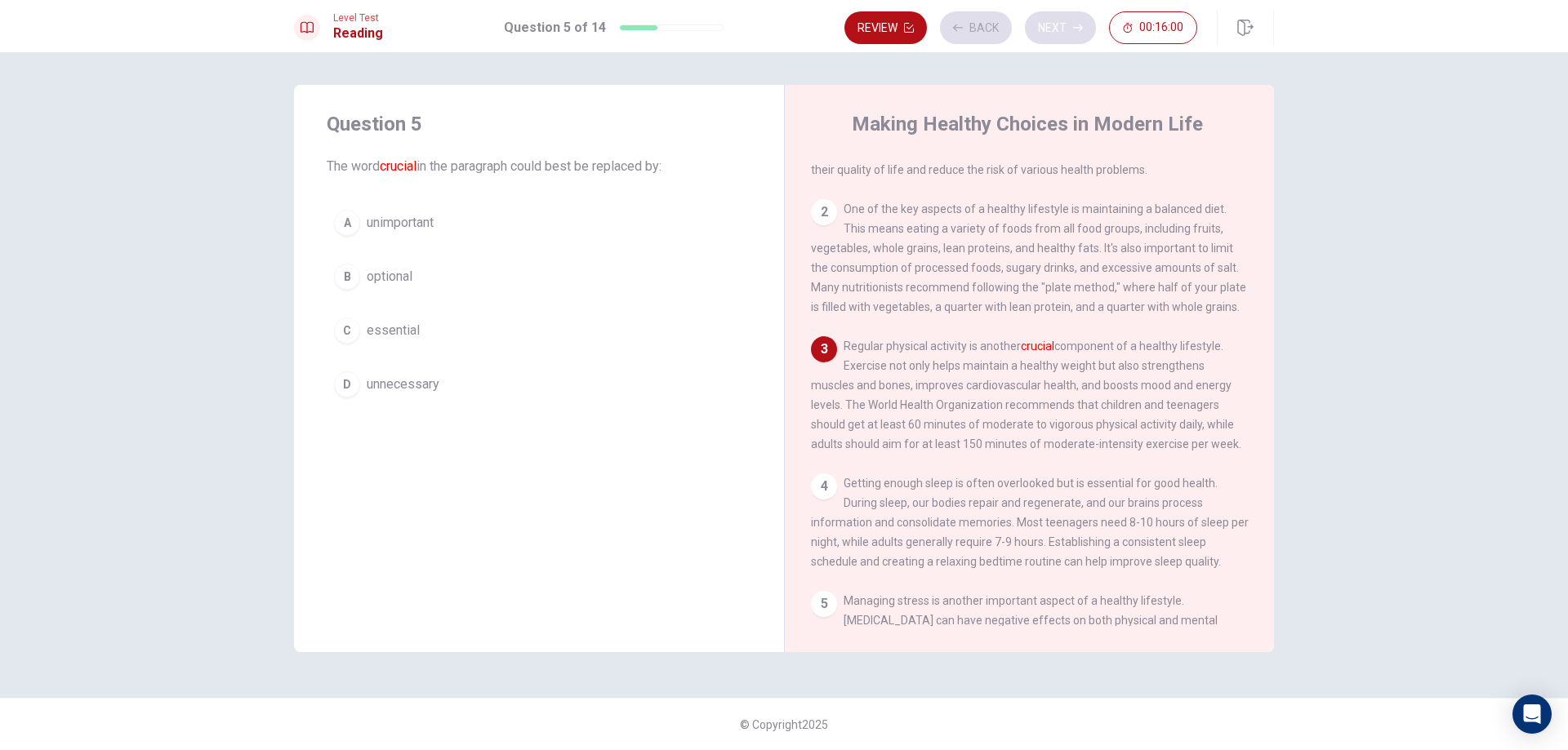
scroll to position [60, 0]
click at [401, 282] on span "optional" at bounding box center [389, 277] width 46 height 20
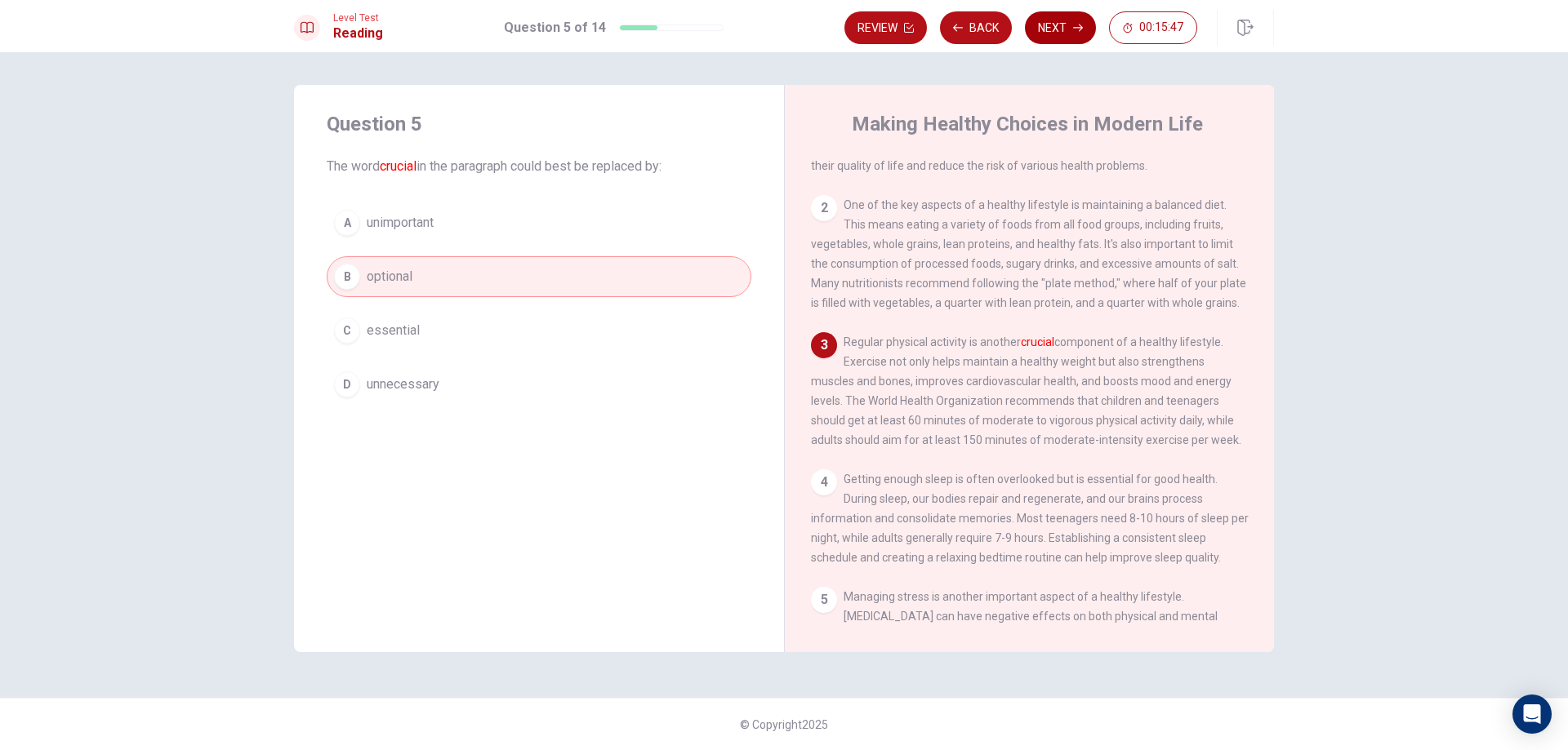
click at [1046, 39] on button "Next" at bounding box center [1061, 27] width 71 height 33
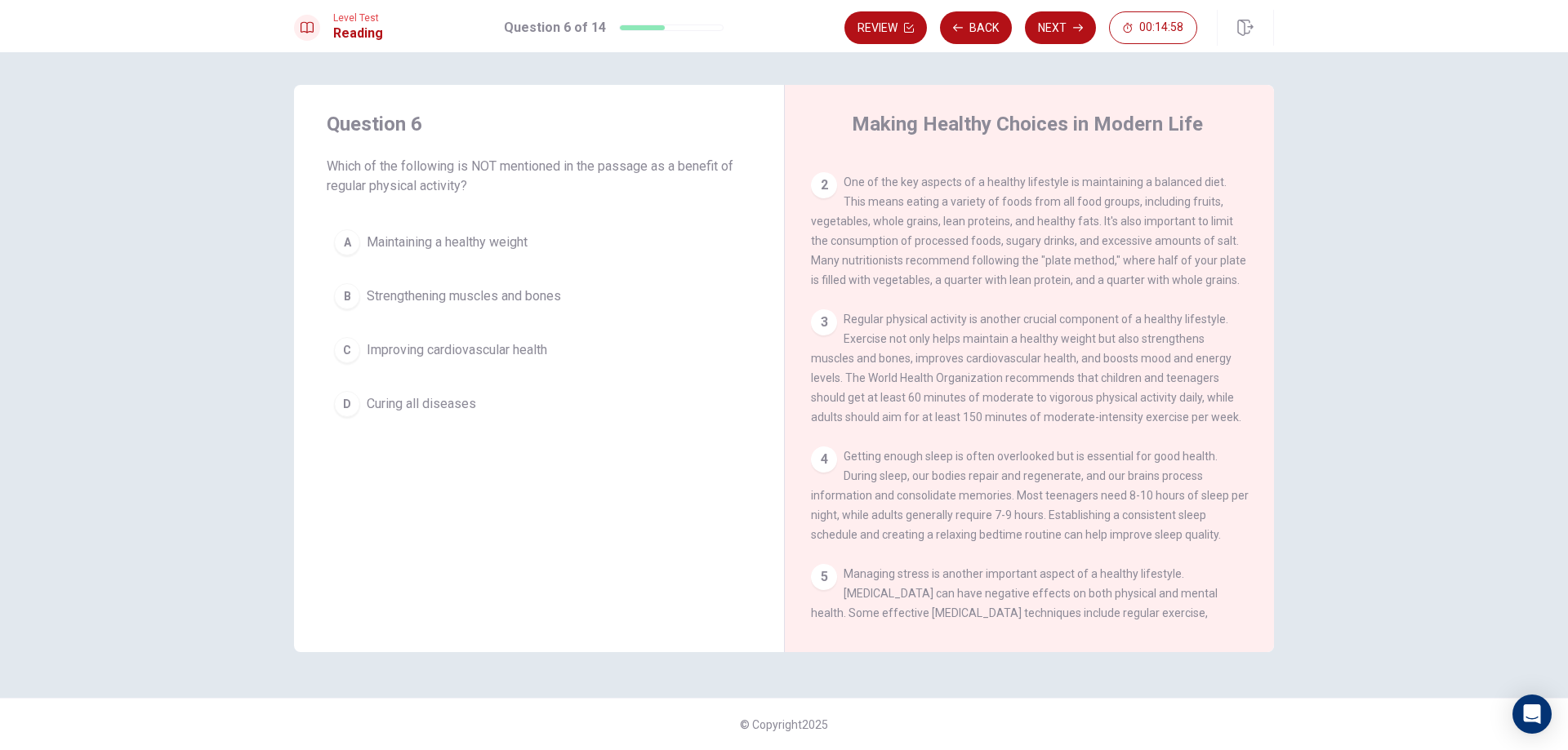
scroll to position [81, 0]
click at [436, 402] on span "Curing all diseases" at bounding box center [421, 404] width 109 height 20
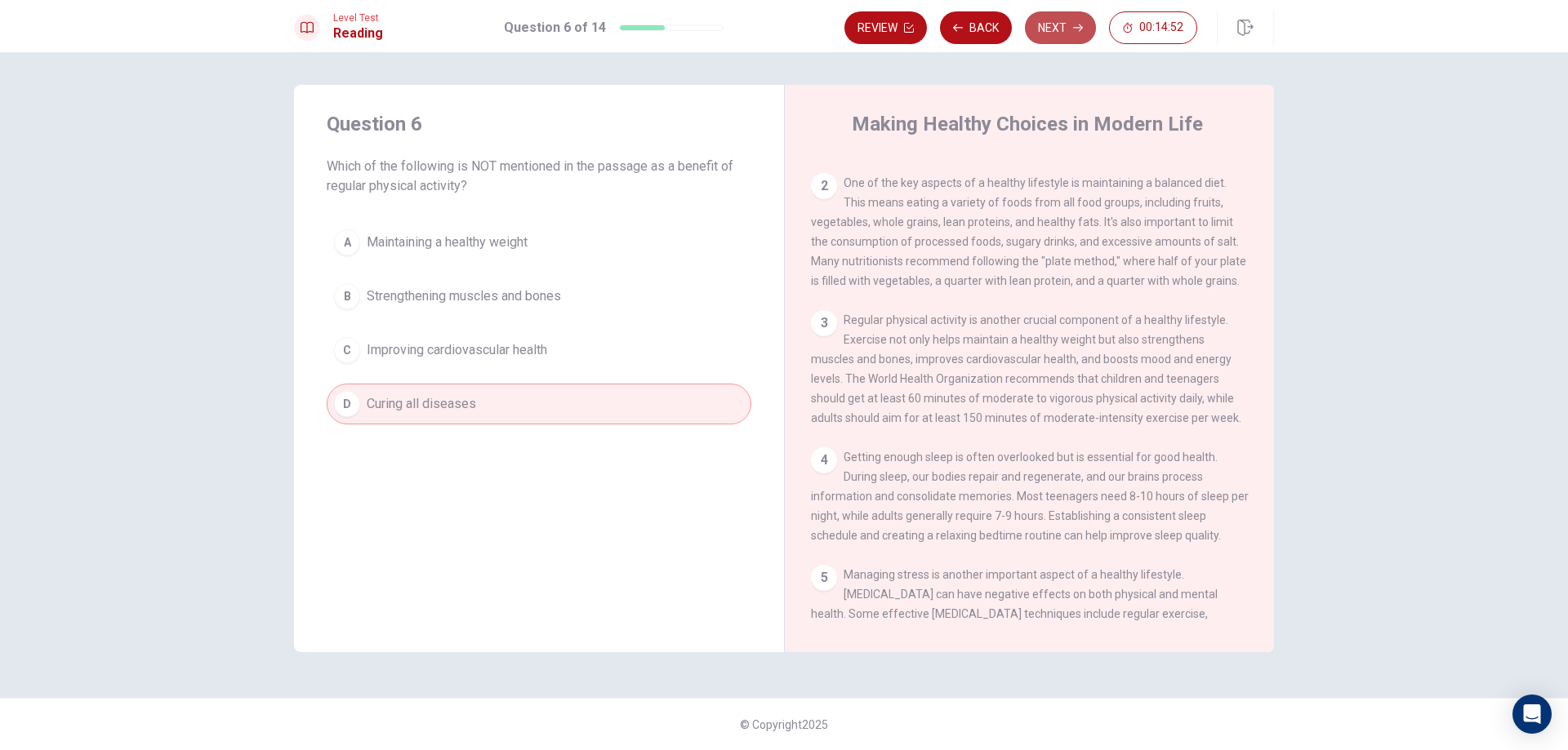
click at [1054, 22] on button "Next" at bounding box center [1061, 27] width 71 height 33
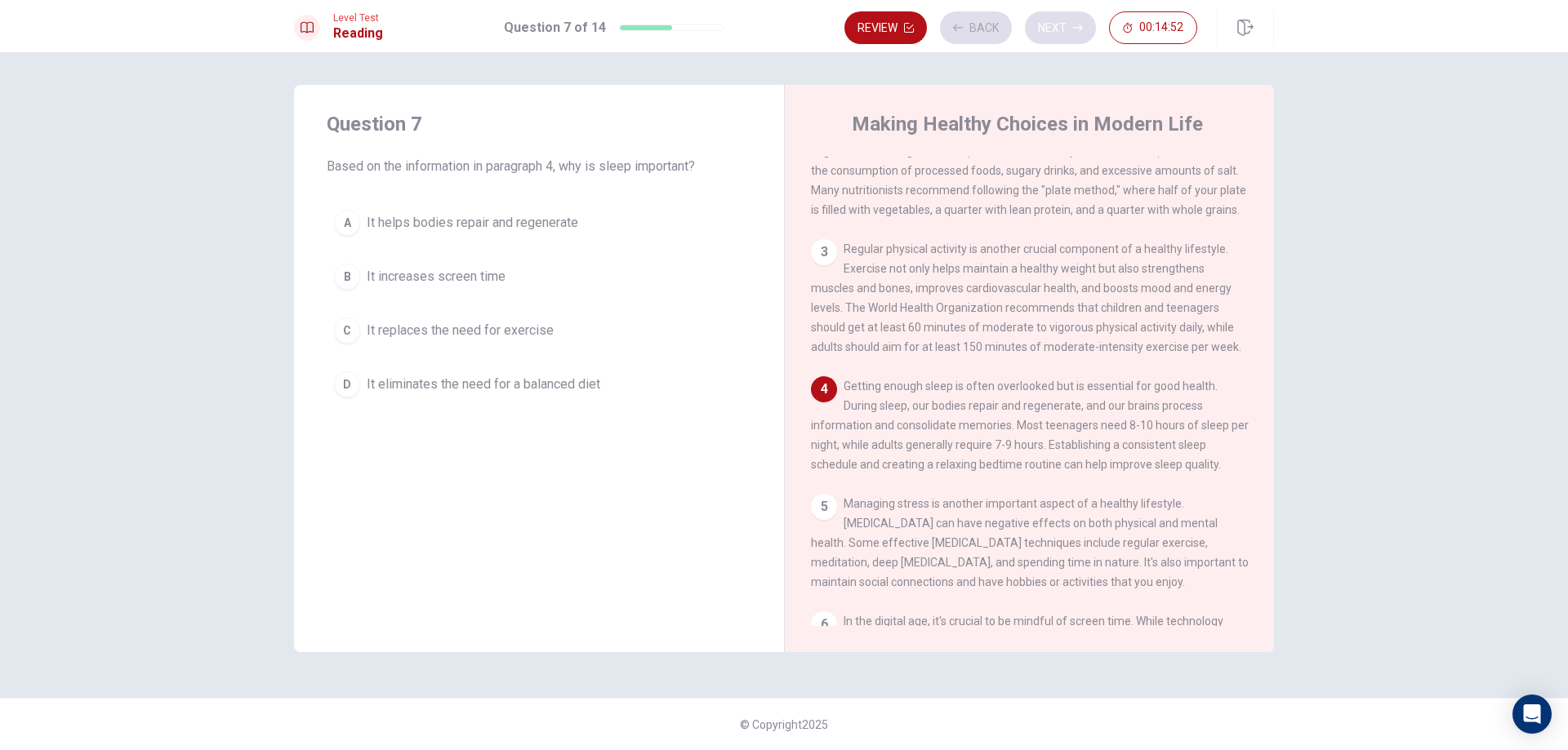
scroll to position [181, 0]
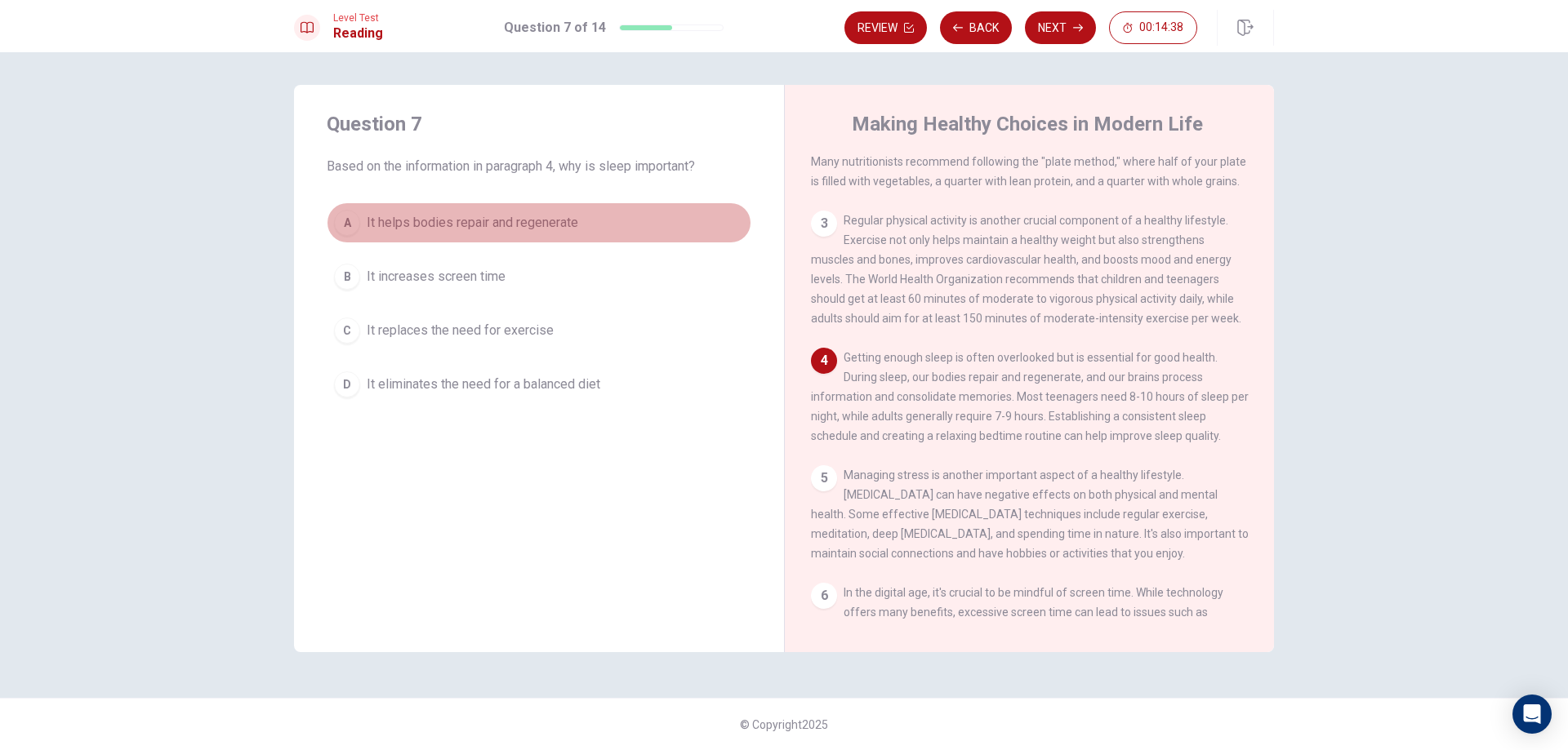
click at [341, 218] on div "A" at bounding box center [347, 223] width 26 height 26
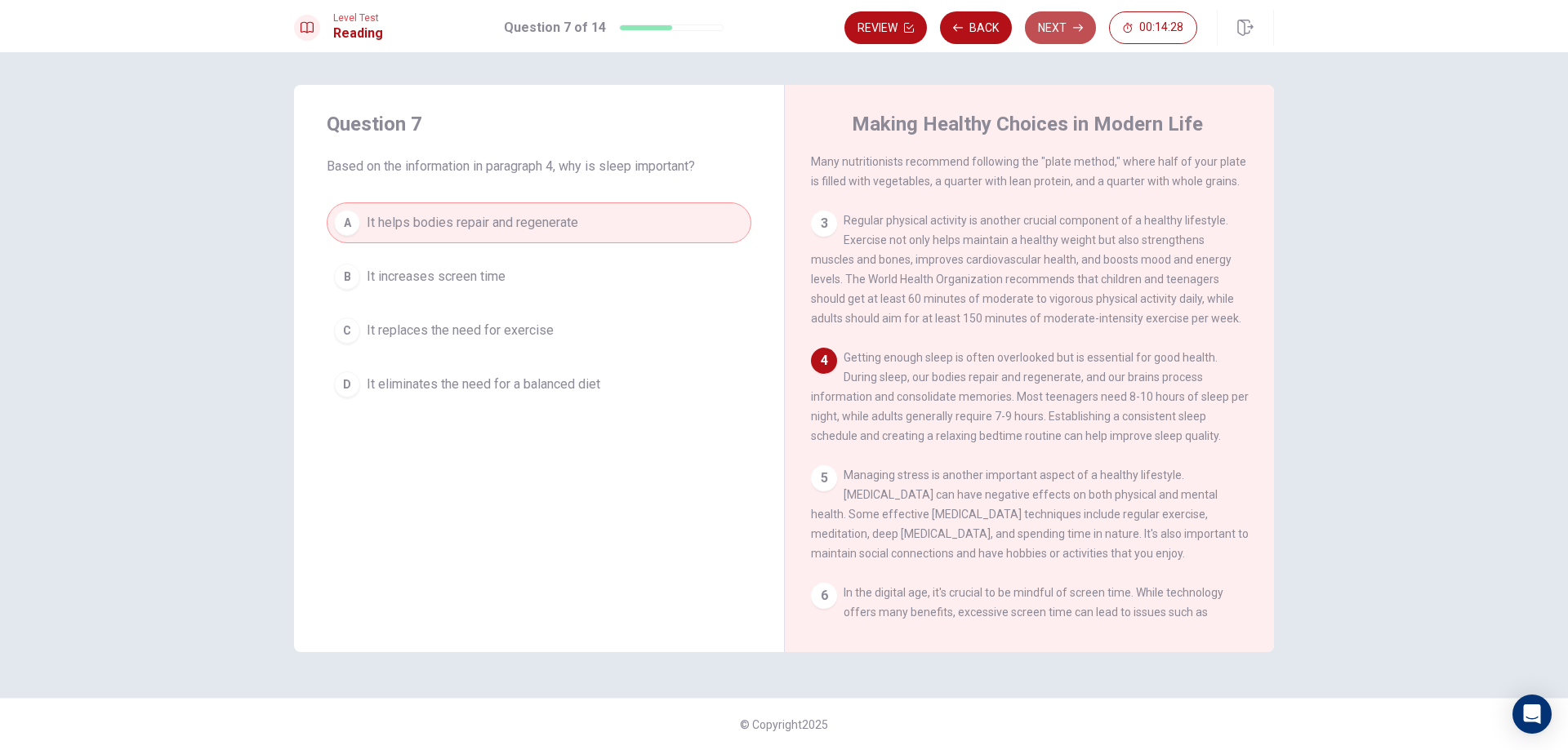
click at [1072, 31] on button "Next" at bounding box center [1061, 27] width 71 height 33
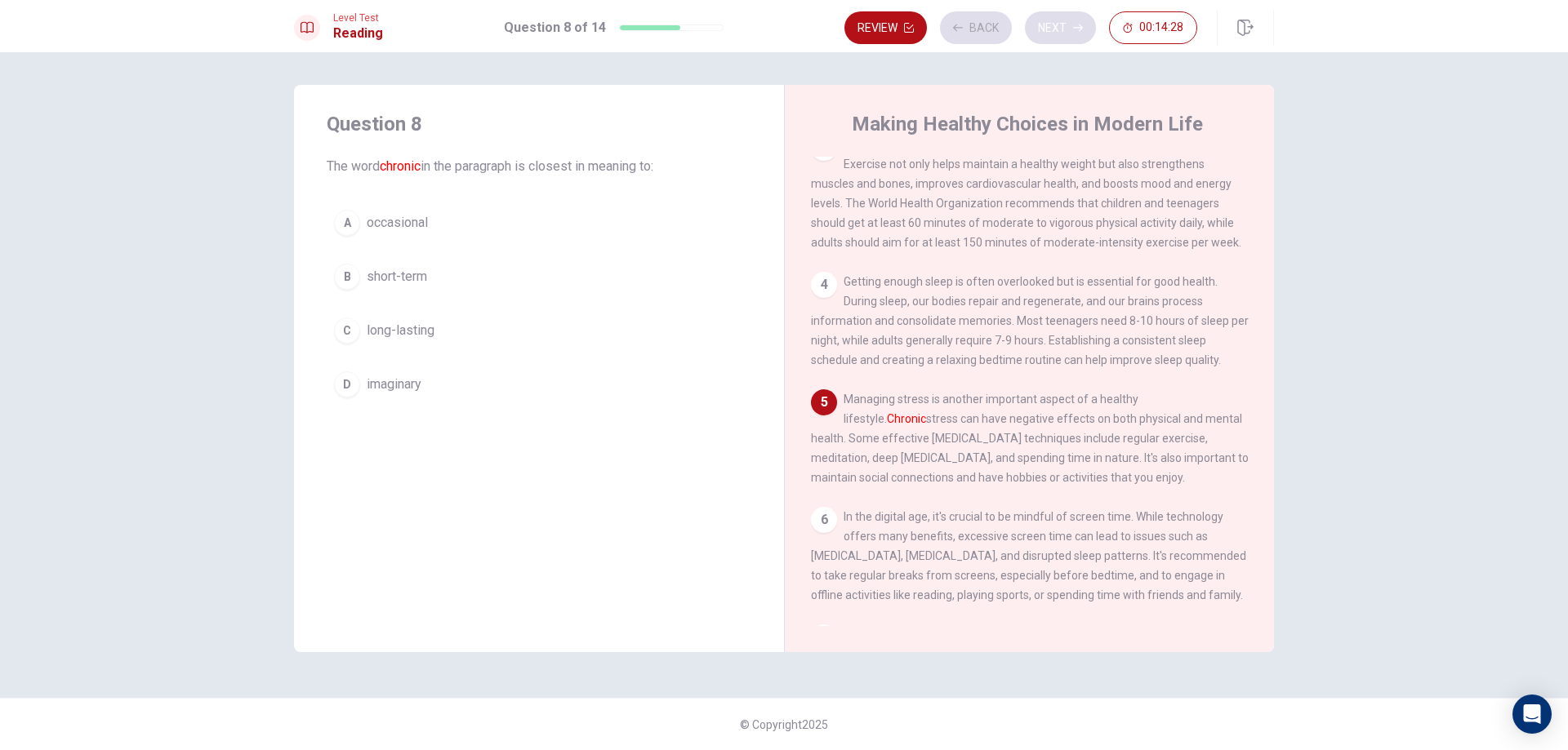
scroll to position [303, 0]
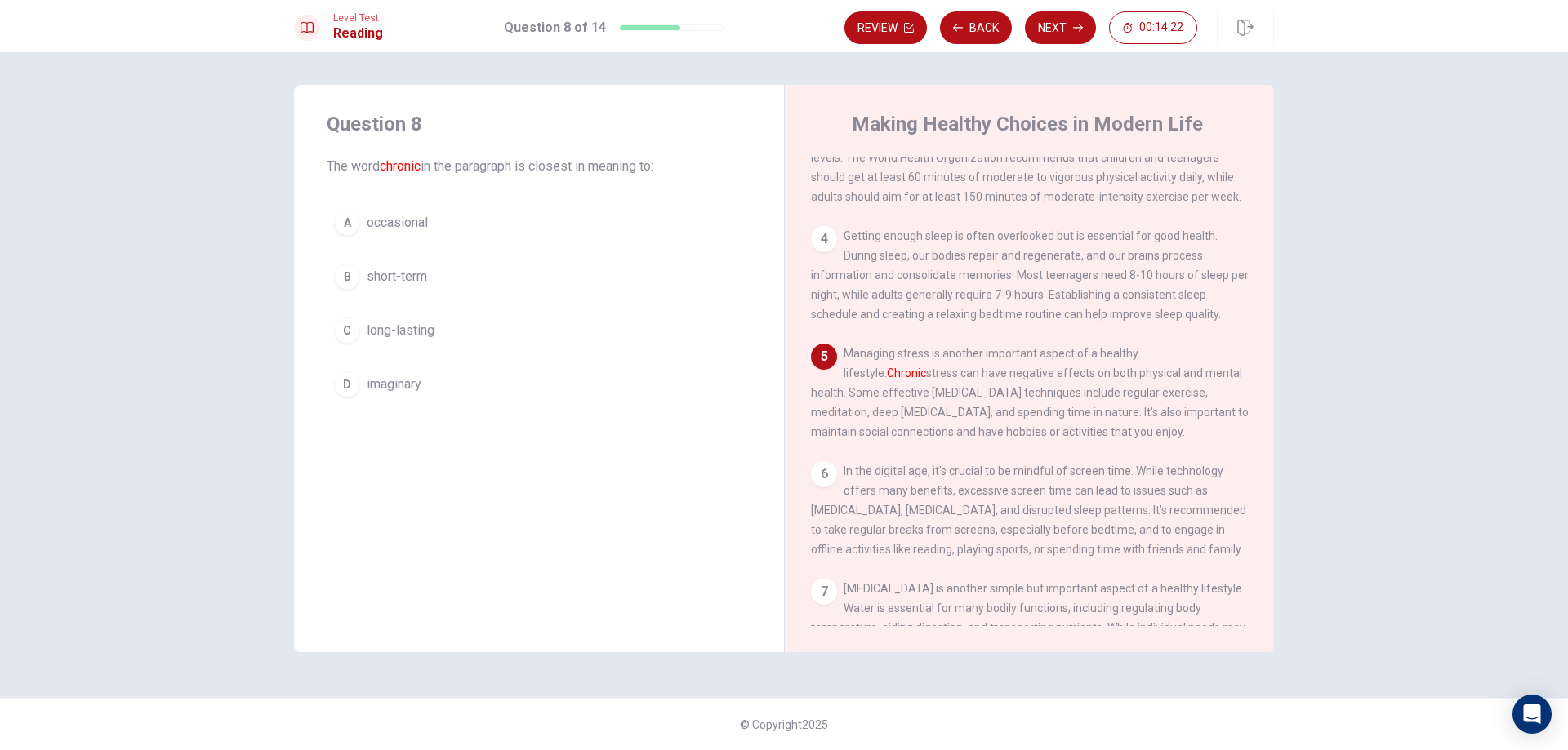
click at [412, 396] on button "D imaginary" at bounding box center [539, 384] width 425 height 41
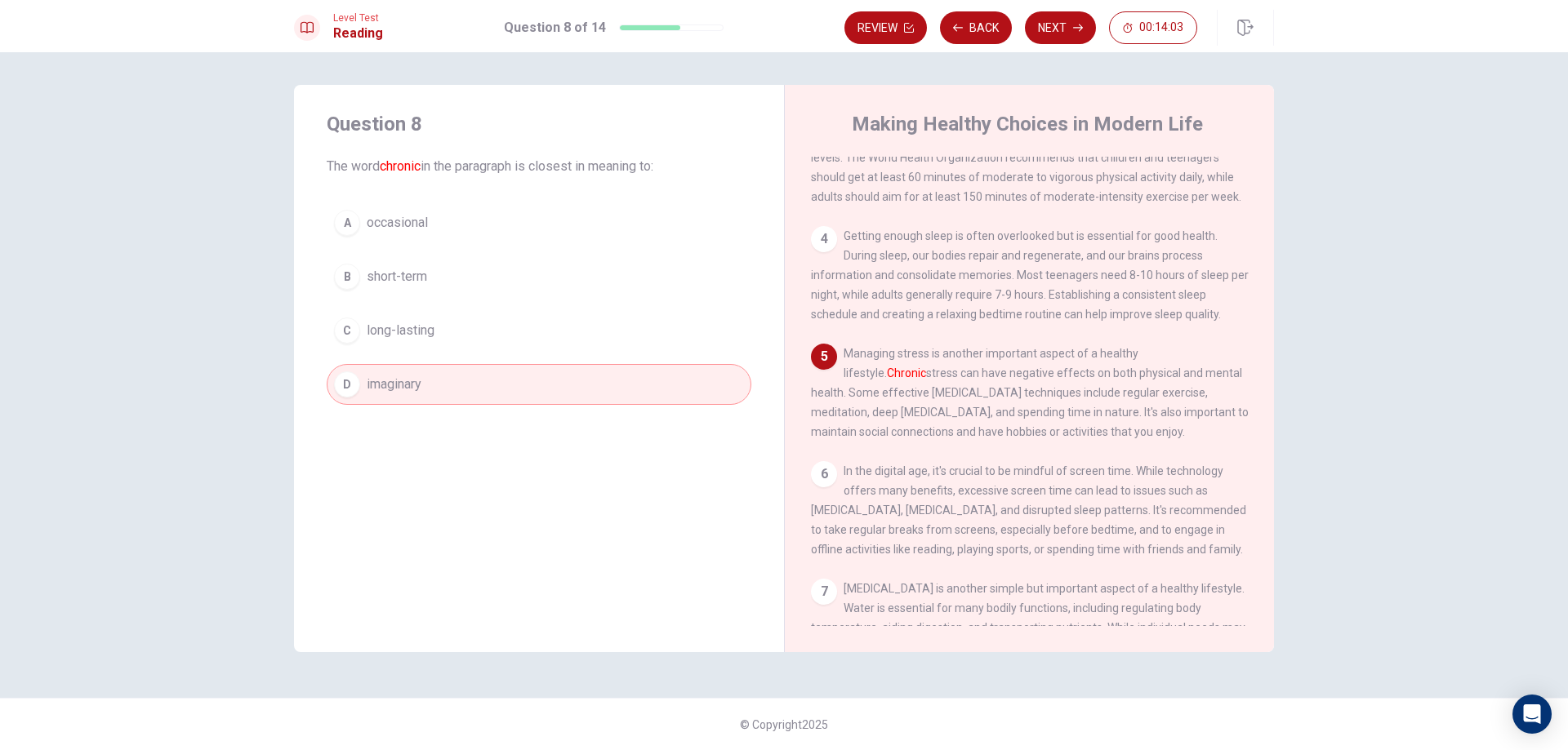
click at [474, 308] on div "A occasional B short-term C long-lasting D imaginary" at bounding box center [539, 304] width 425 height 203
click at [473, 349] on button "C long-lasting" at bounding box center [539, 331] width 425 height 41
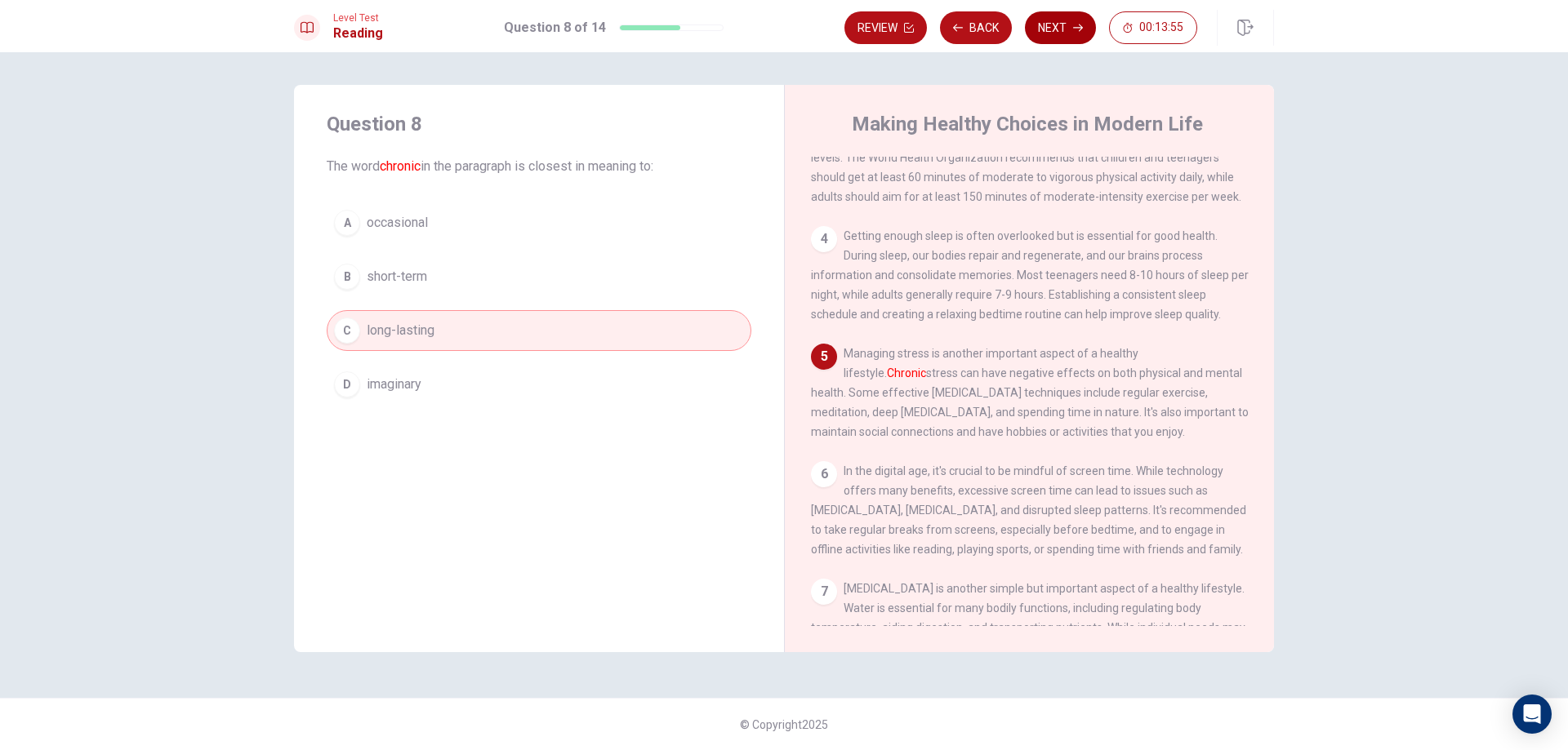
click at [1068, 31] on button "Next" at bounding box center [1061, 27] width 71 height 33
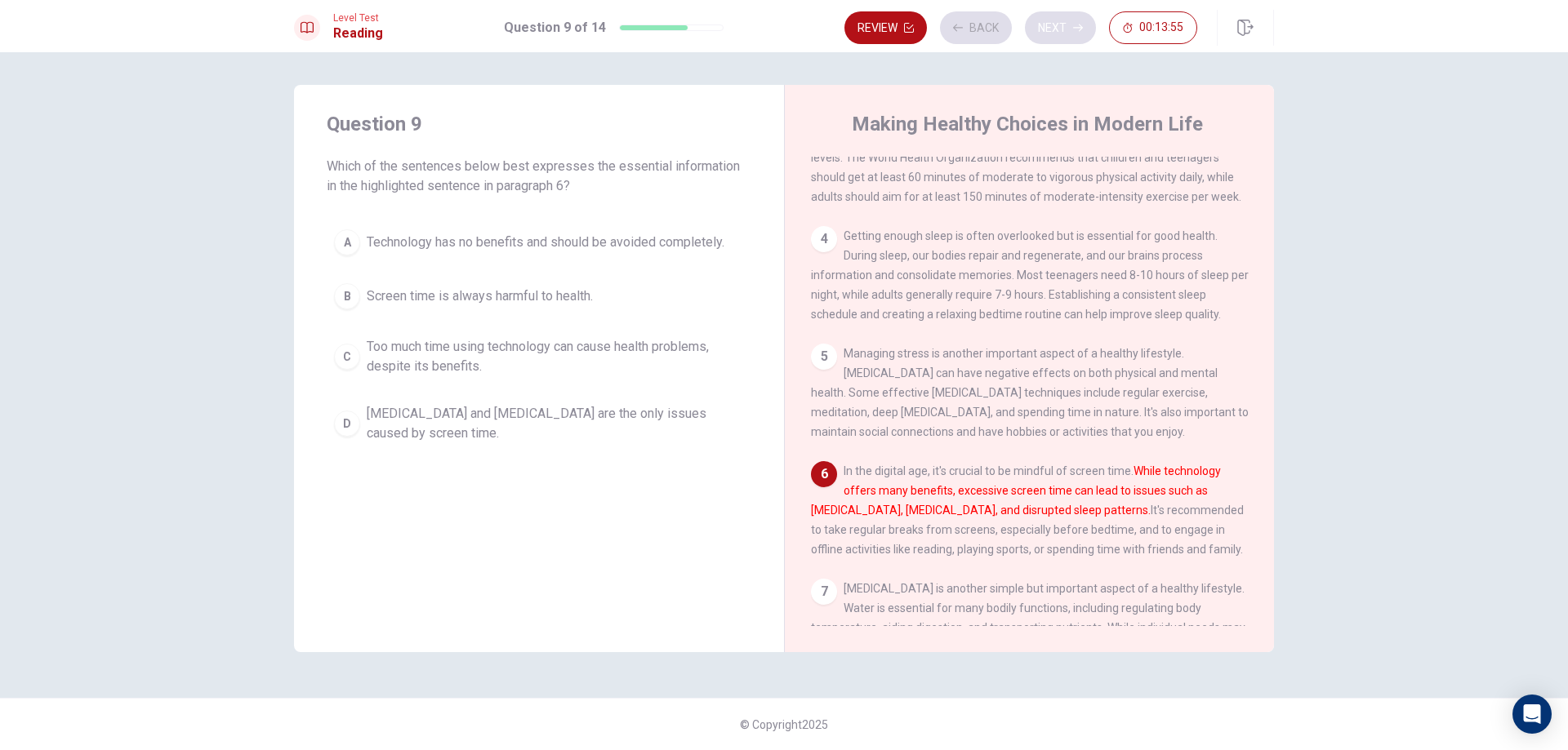
scroll to position [425, 0]
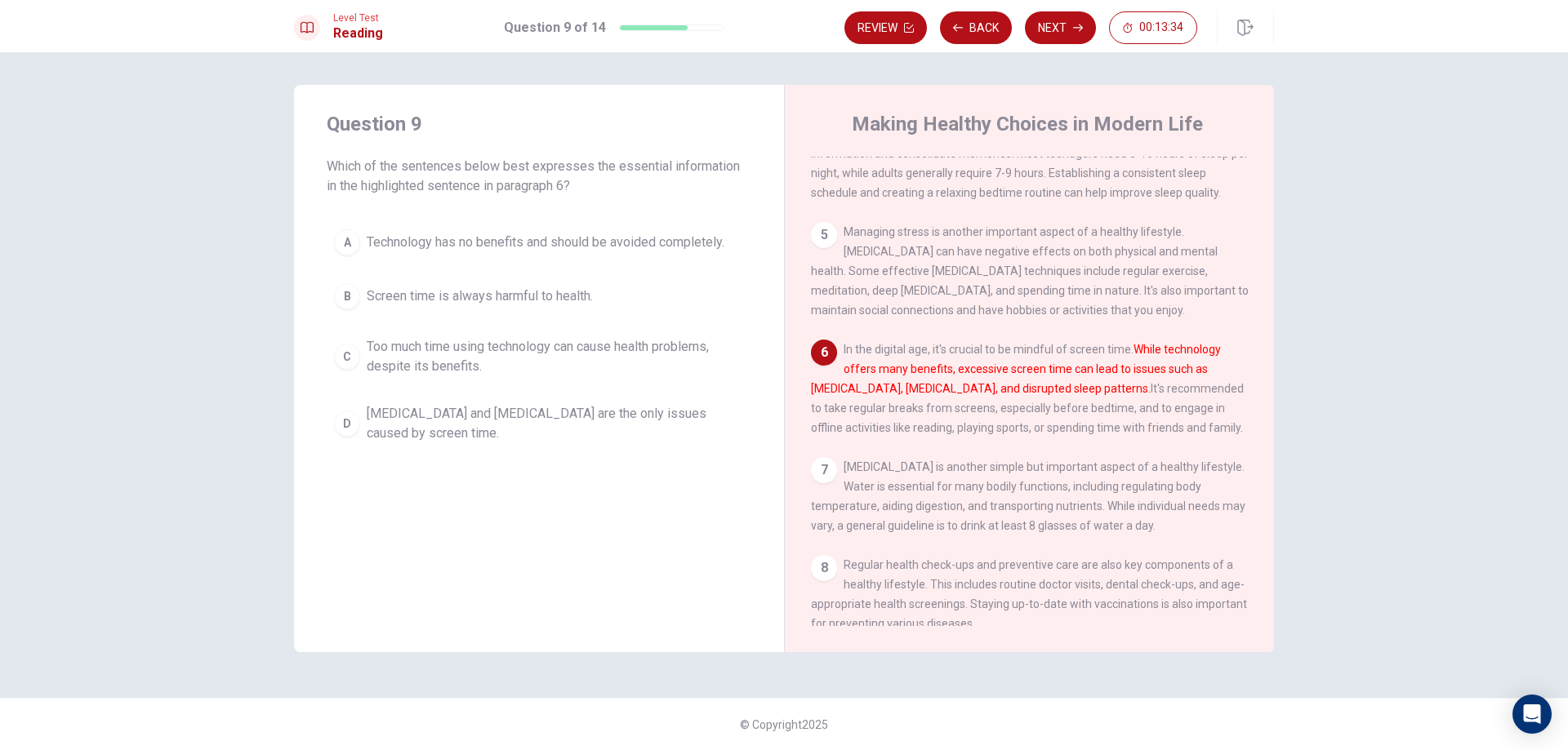
click at [587, 296] on span "Screen time is always harmful to health." at bounding box center [480, 296] width 226 height 20
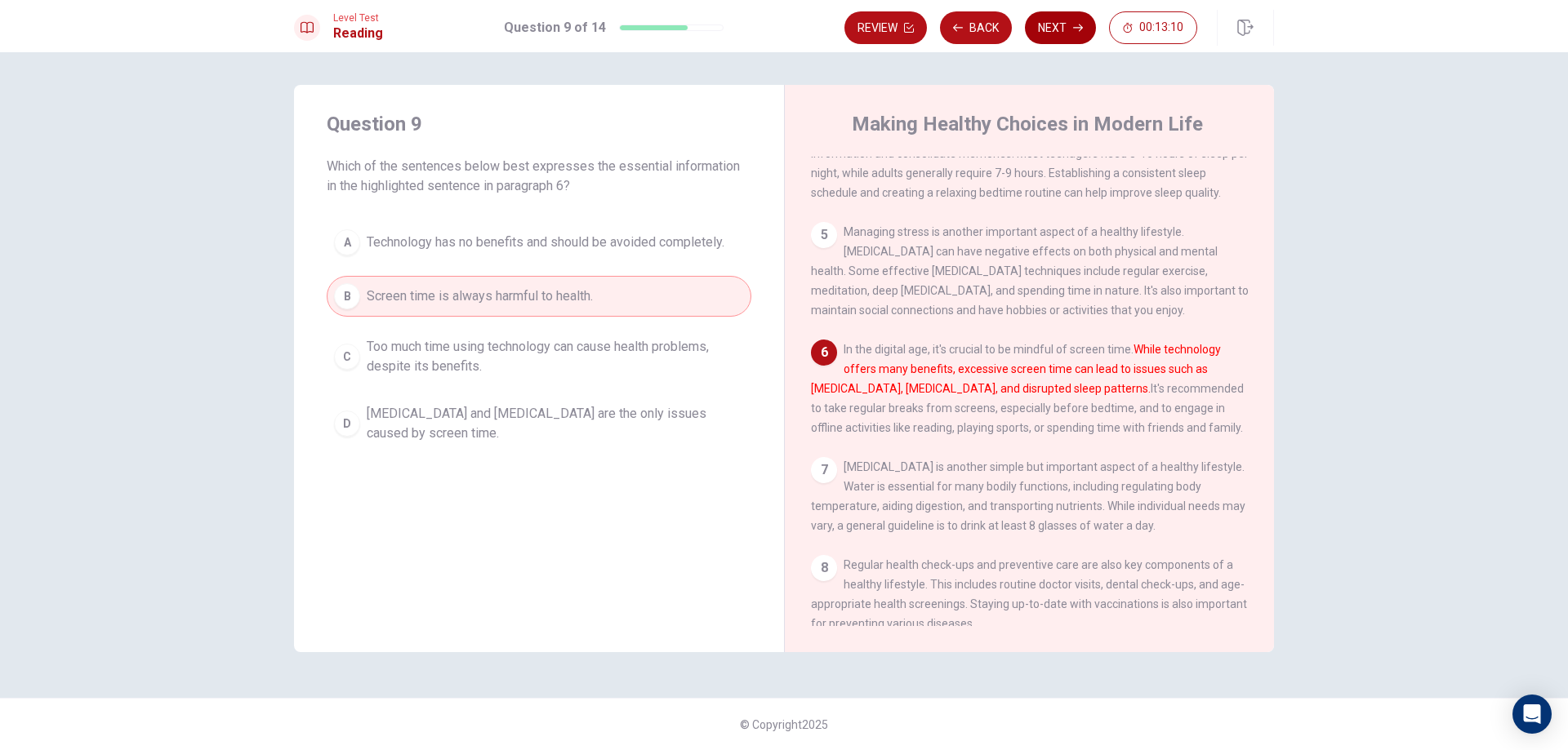
click at [1077, 24] on icon "button" at bounding box center [1078, 27] width 9 height 9
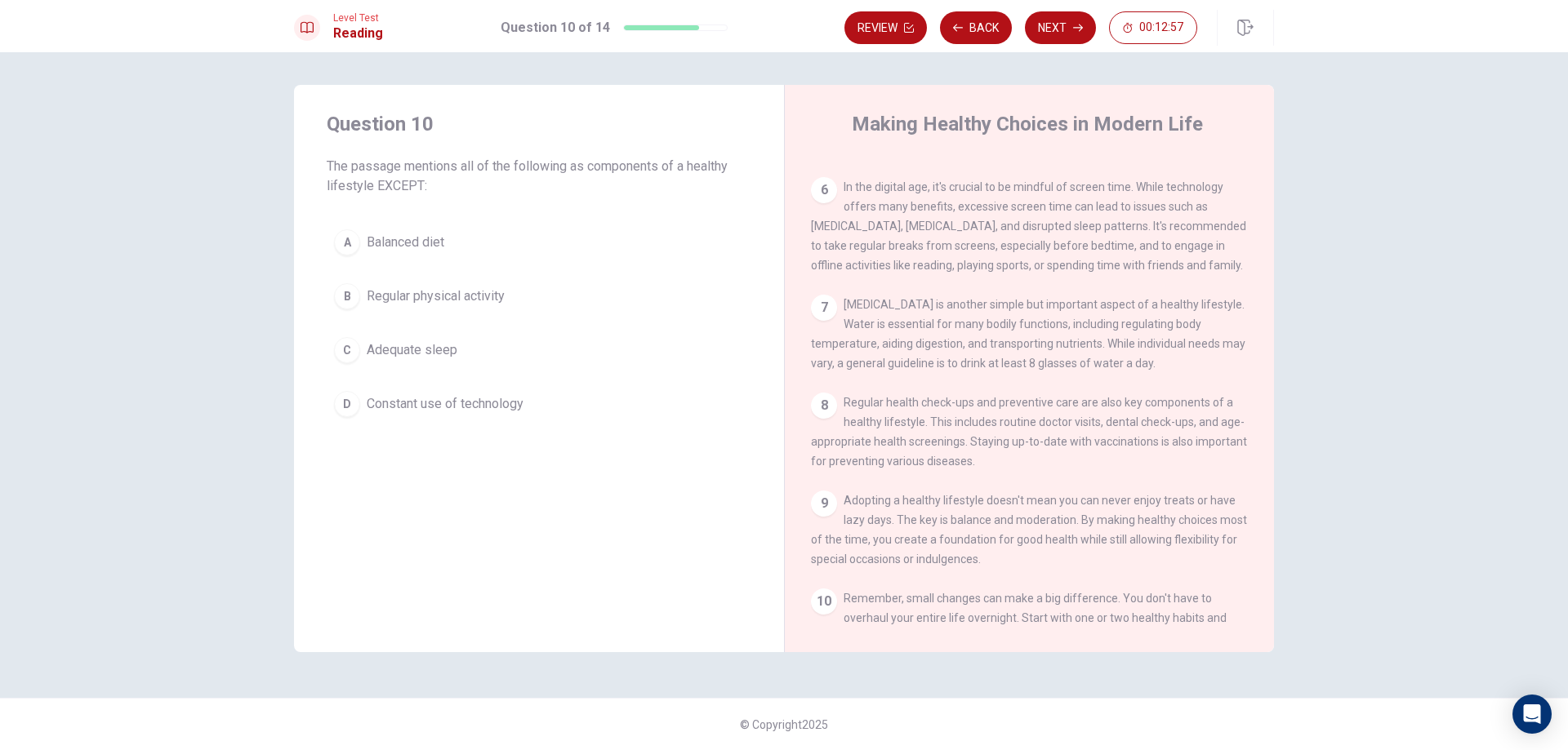
scroll to position [588, 0]
click at [374, 409] on span "Constant use of technology" at bounding box center [445, 404] width 157 height 20
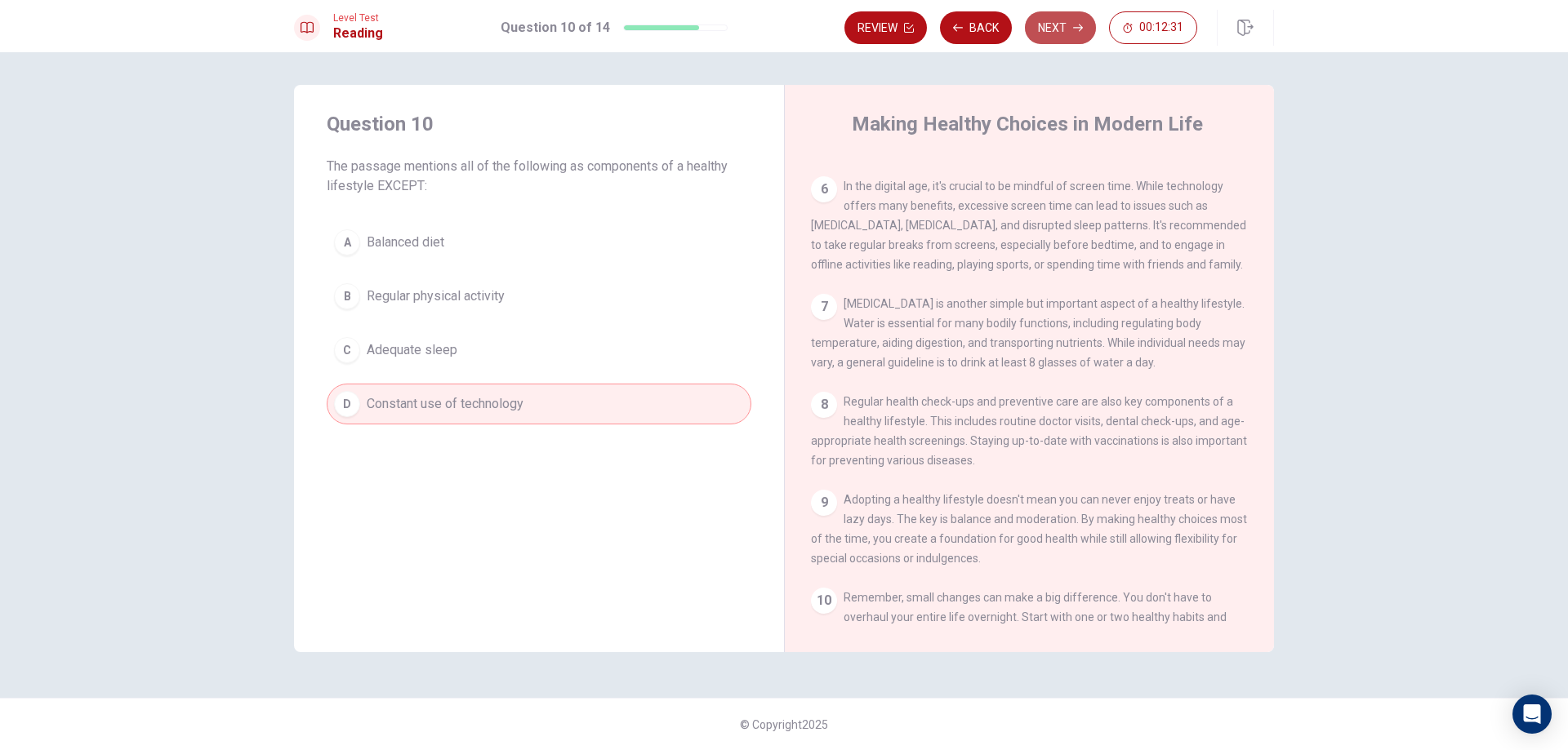
click at [1053, 21] on button "Next" at bounding box center [1061, 27] width 71 height 33
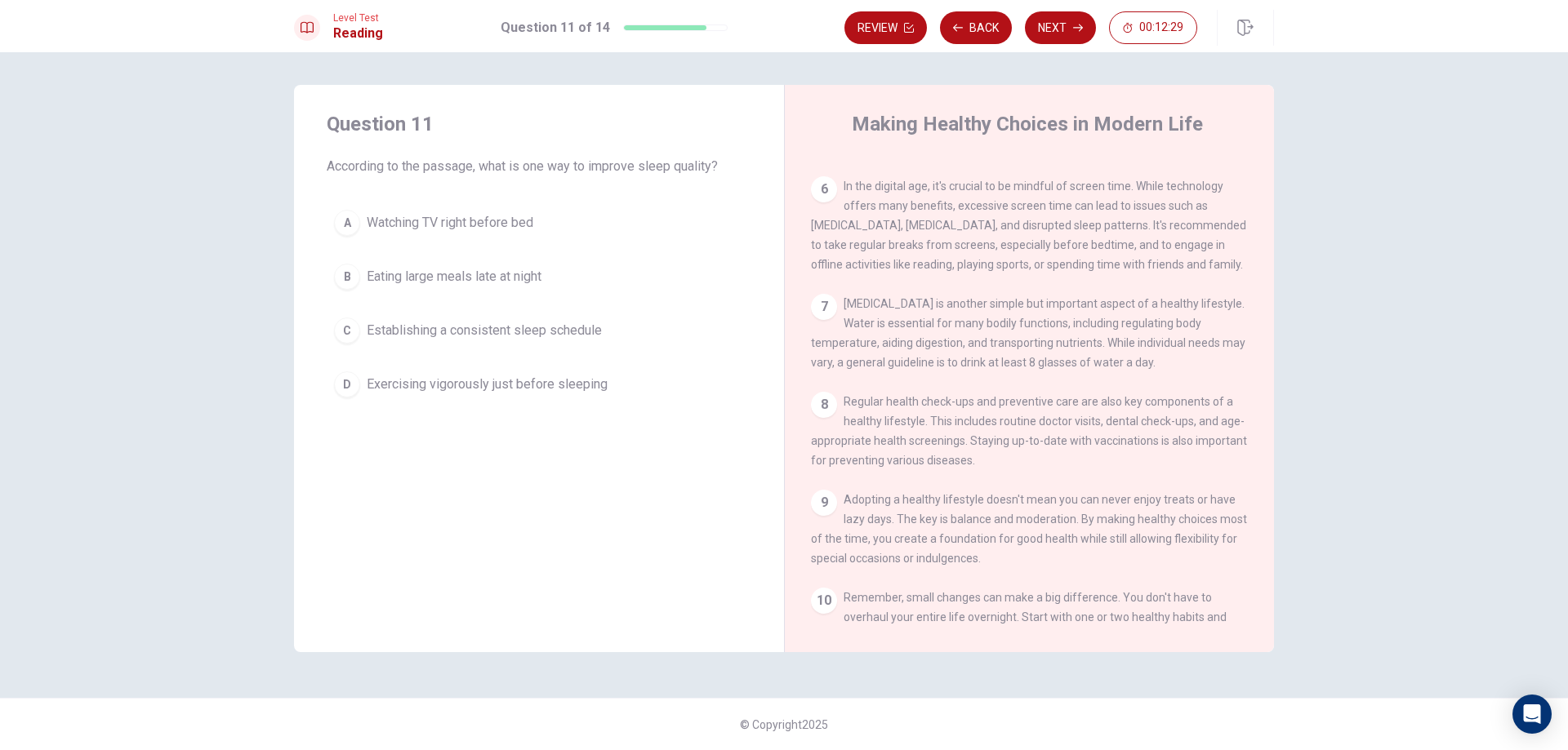
drag, startPoint x: 338, startPoint y: 170, endPoint x: 446, endPoint y: 170, distance: 108.0
click at [446, 170] on span "According to the passage, what is one way to improve sleep quality?" at bounding box center [539, 166] width 425 height 20
click at [498, 344] on button "C Establishing a consistent sleep schedule" at bounding box center [539, 331] width 425 height 41
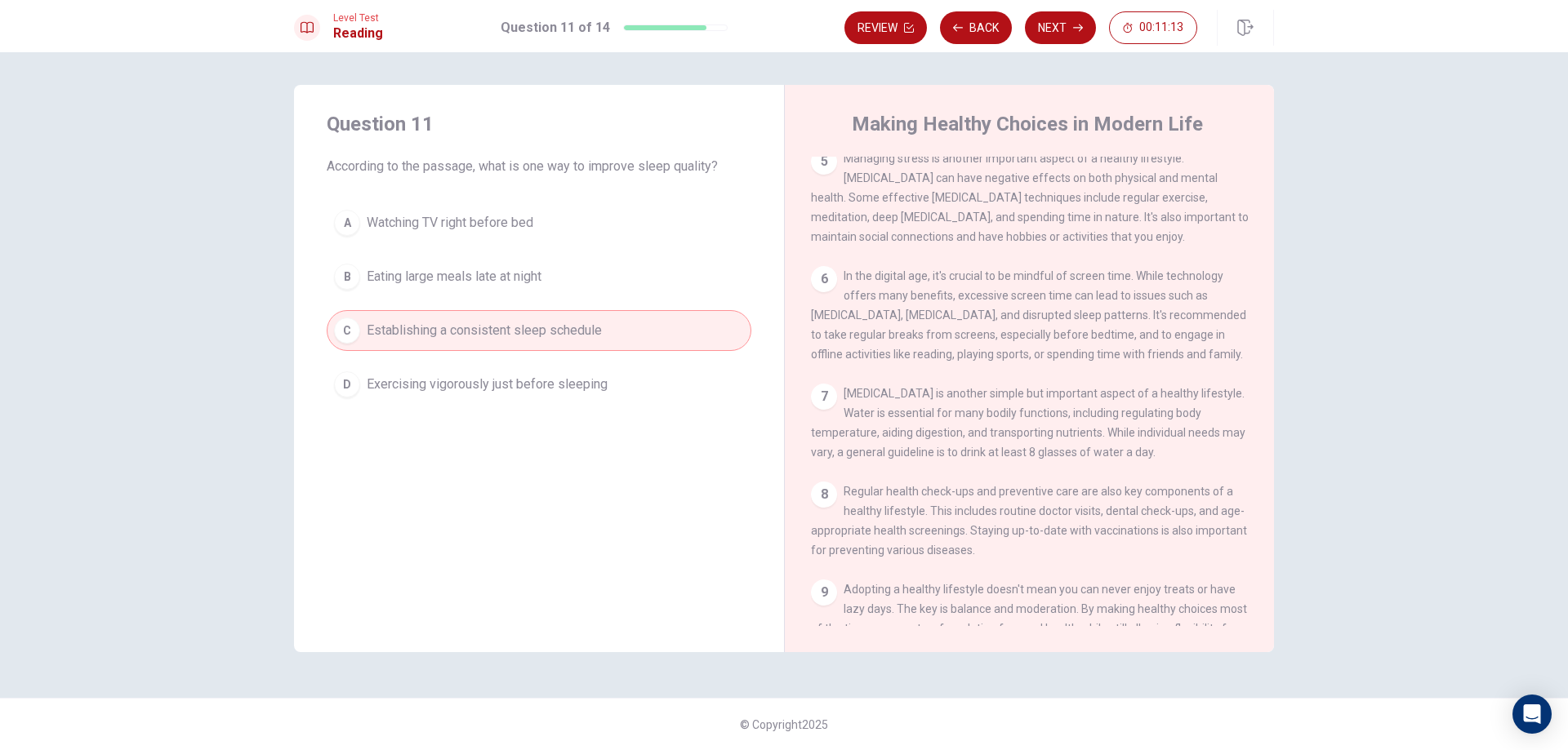
scroll to position [461, 0]
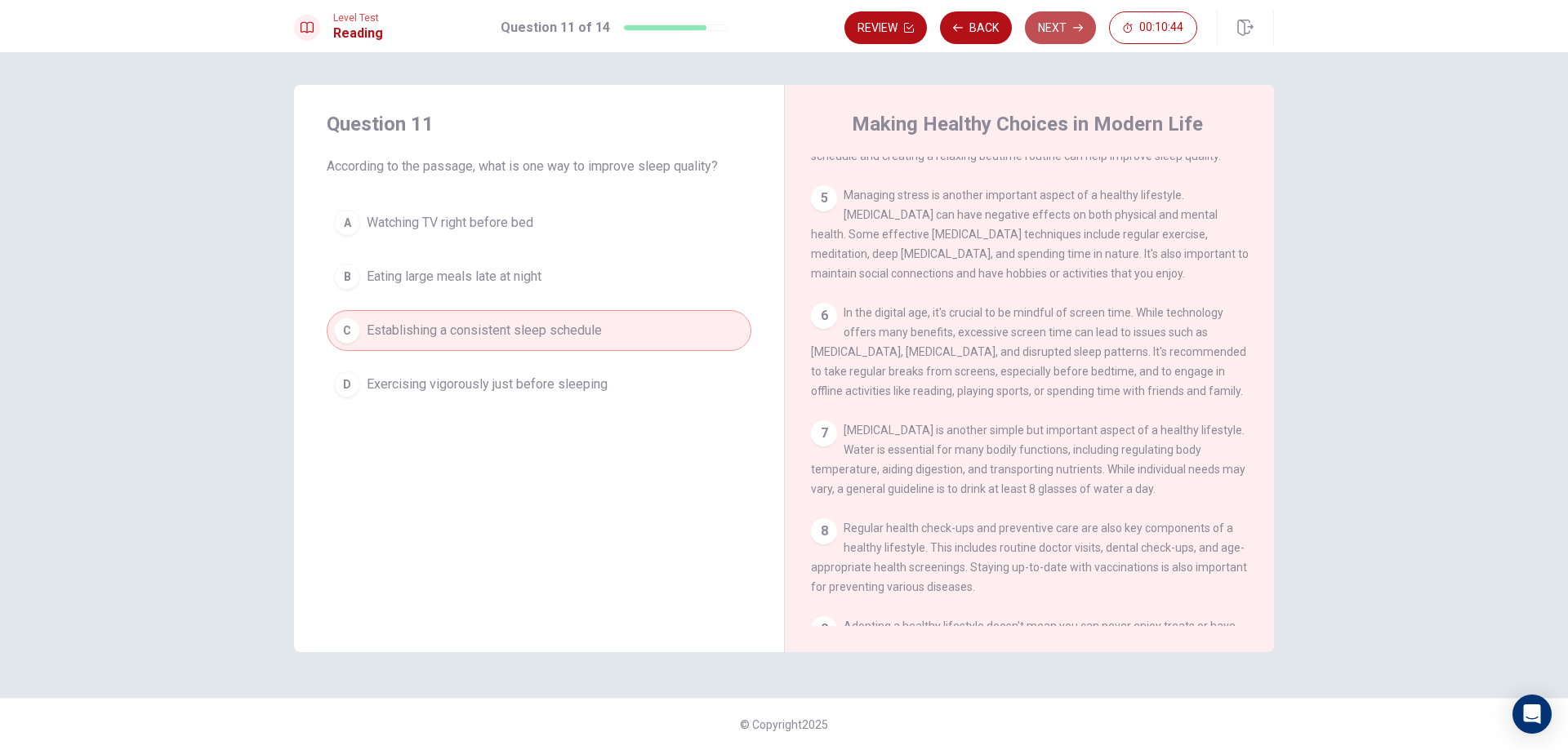
click at [1075, 29] on icon "button" at bounding box center [1078, 27] width 9 height 9
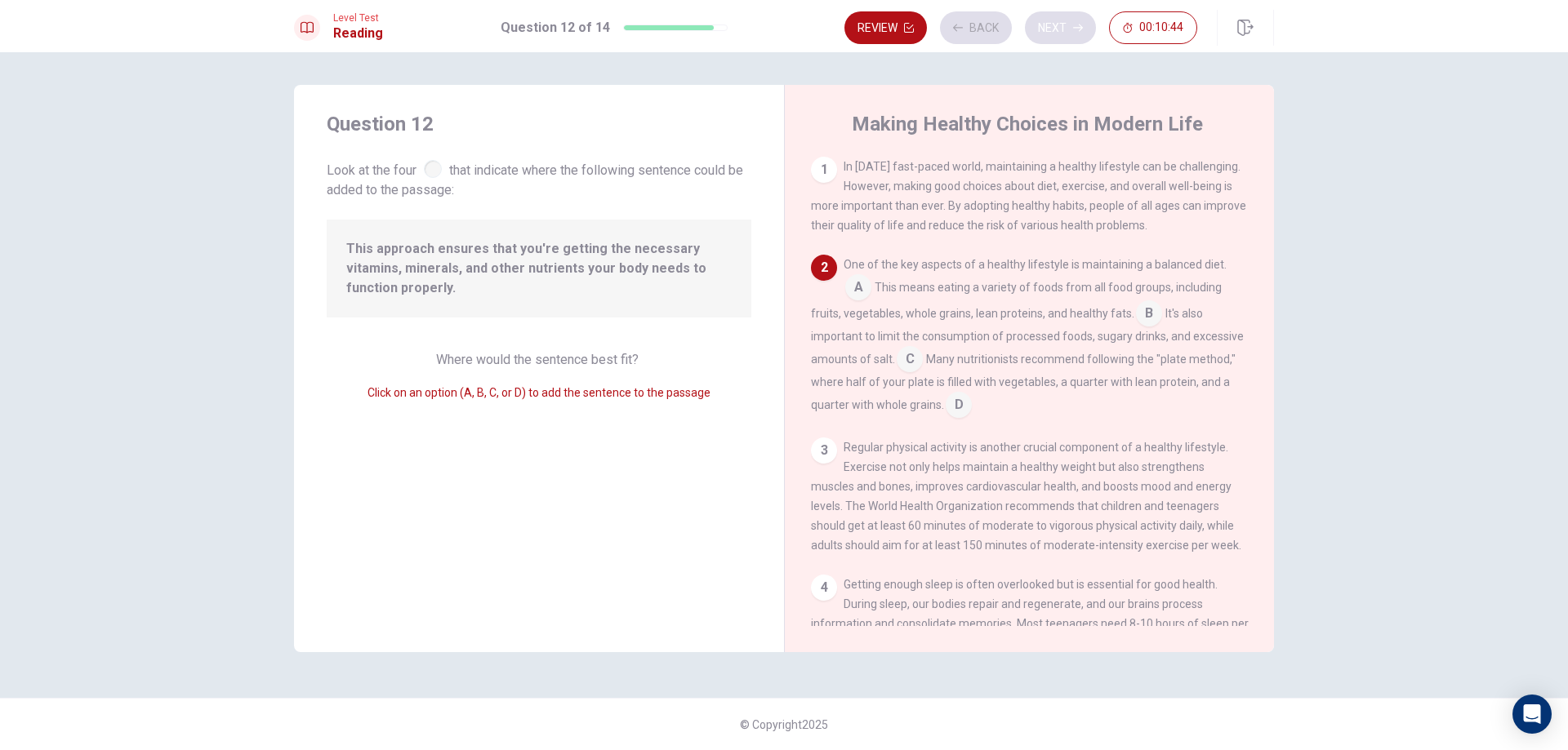
scroll to position [101, 0]
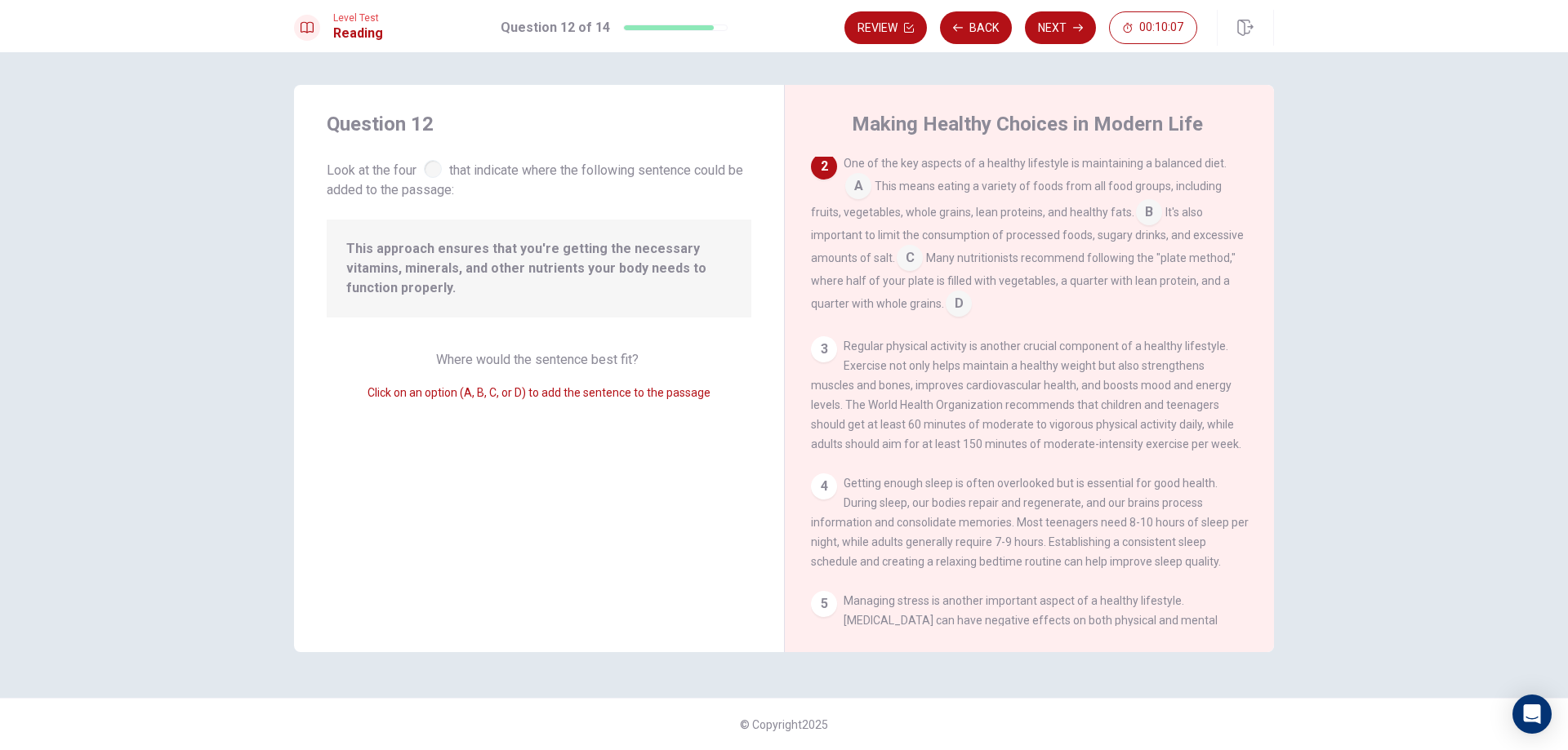
click at [860, 194] on input at bounding box center [859, 188] width 26 height 26
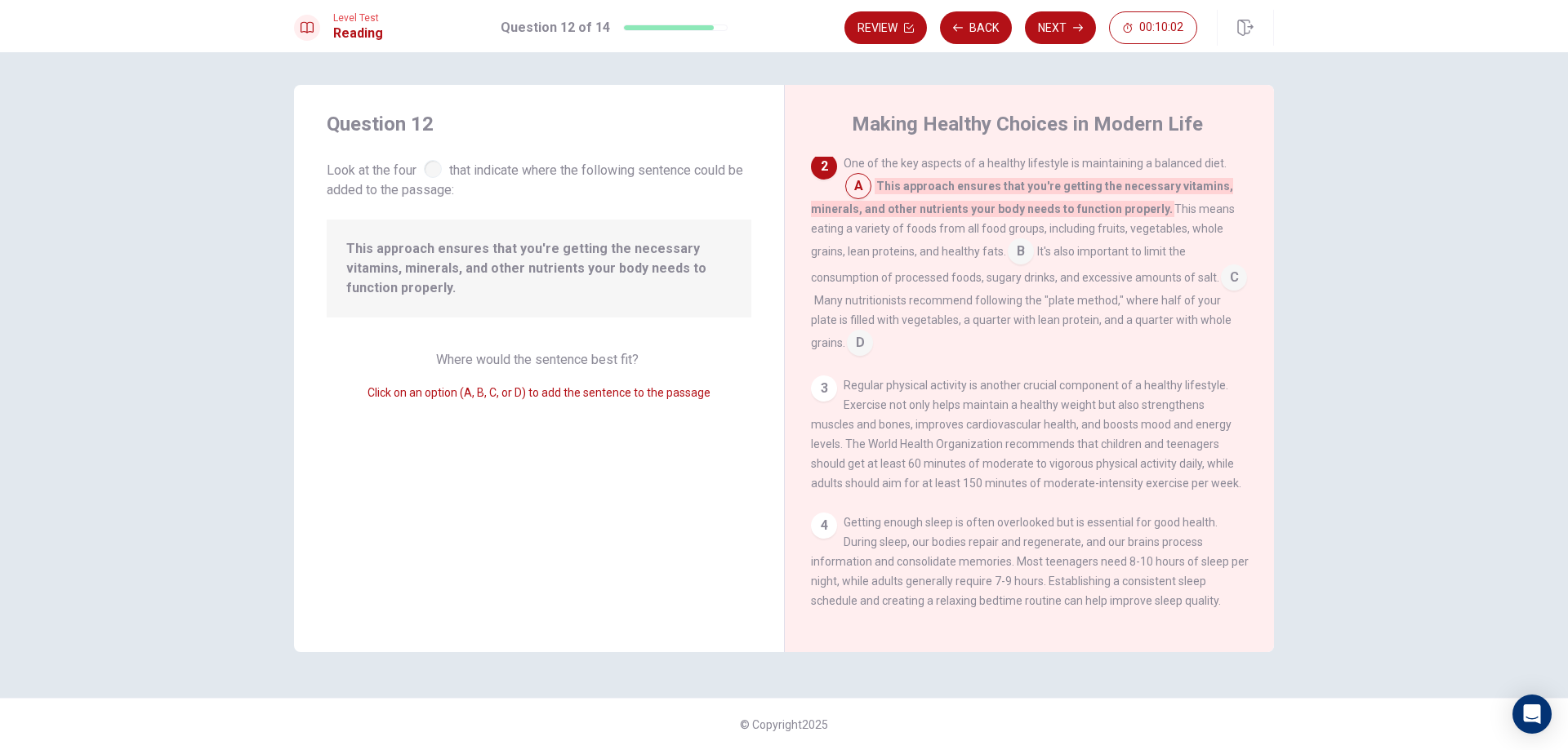
click at [1021, 256] on input at bounding box center [1021, 253] width 26 height 26
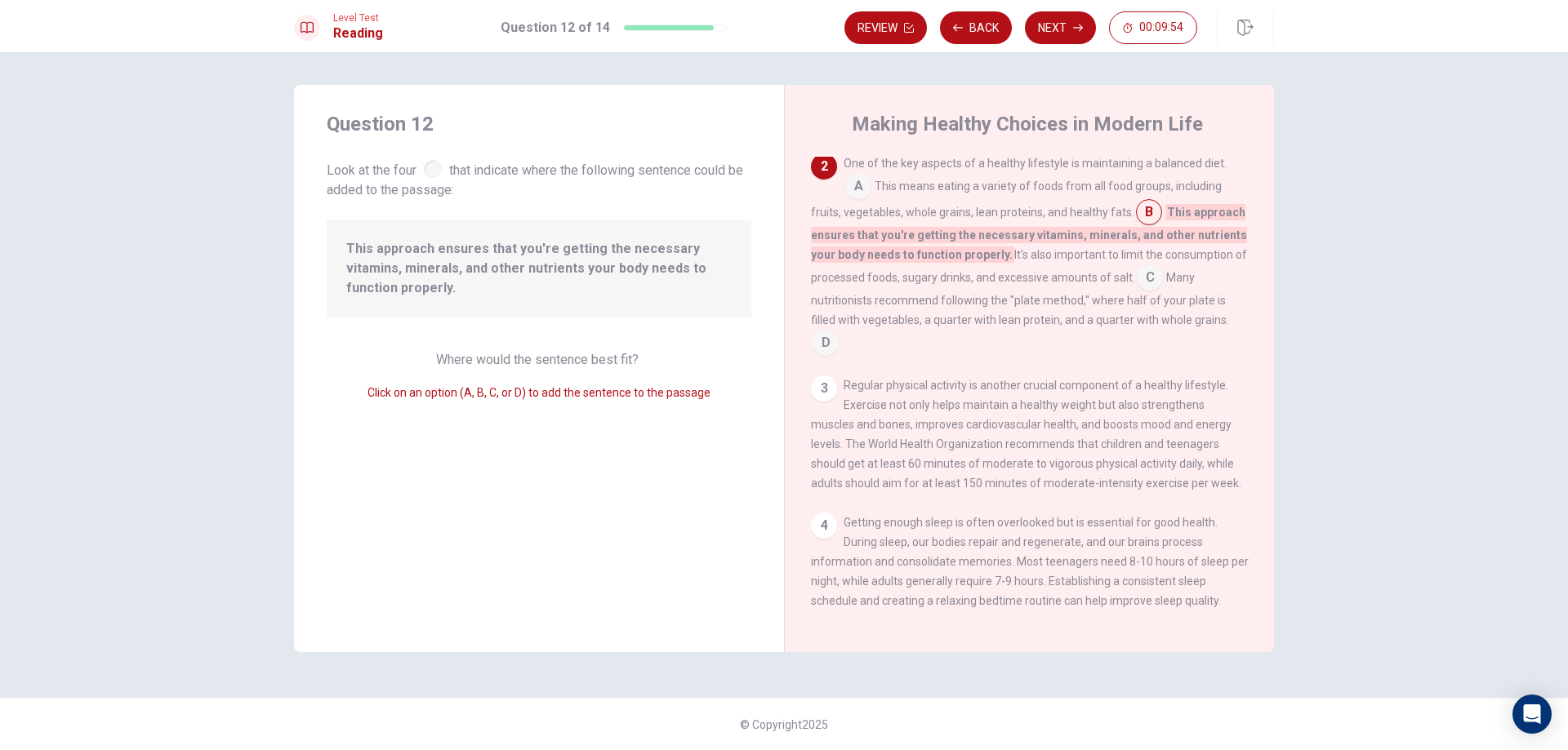
click at [1153, 283] on input at bounding box center [1150, 280] width 26 height 26
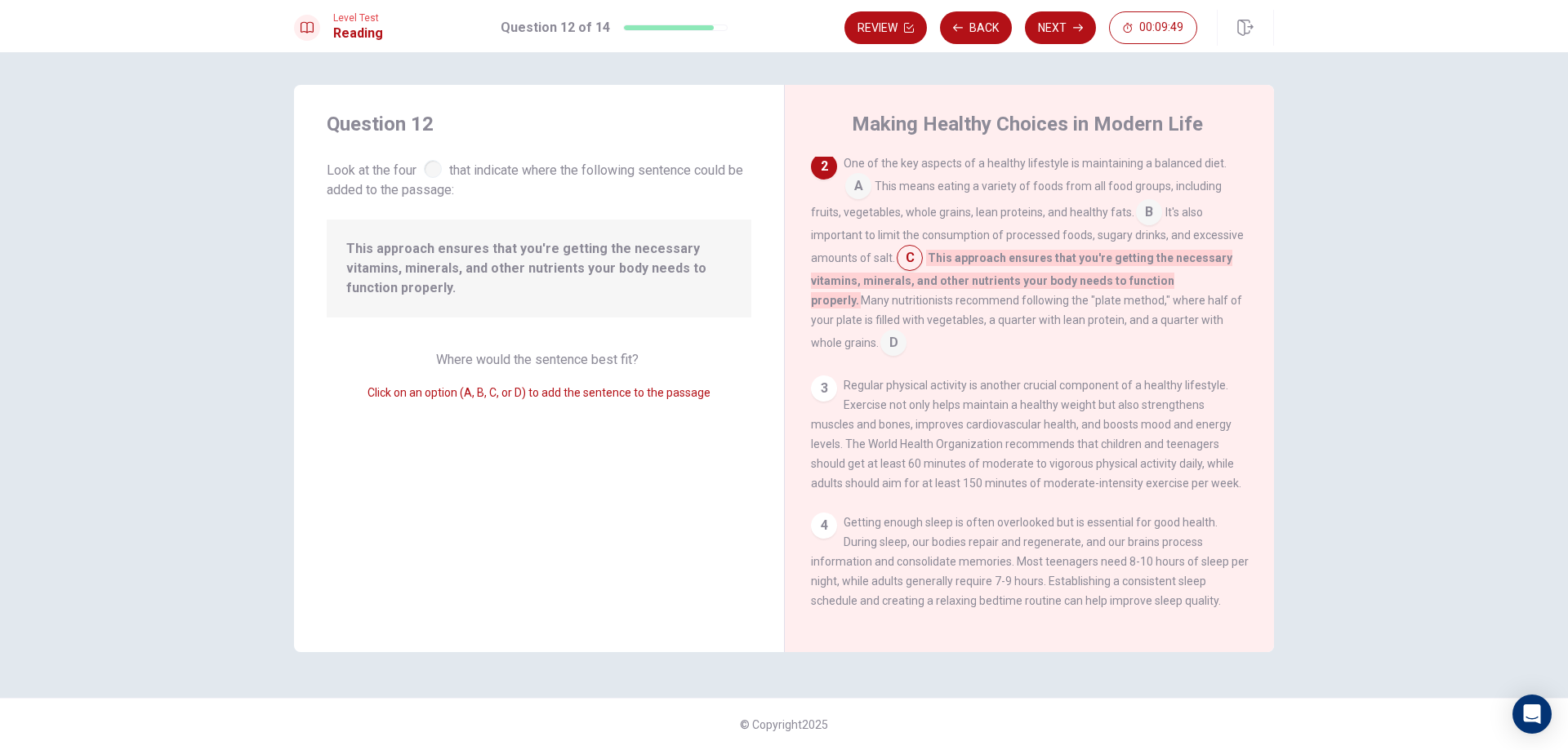
click at [880, 351] on input at bounding box center [893, 344] width 26 height 26
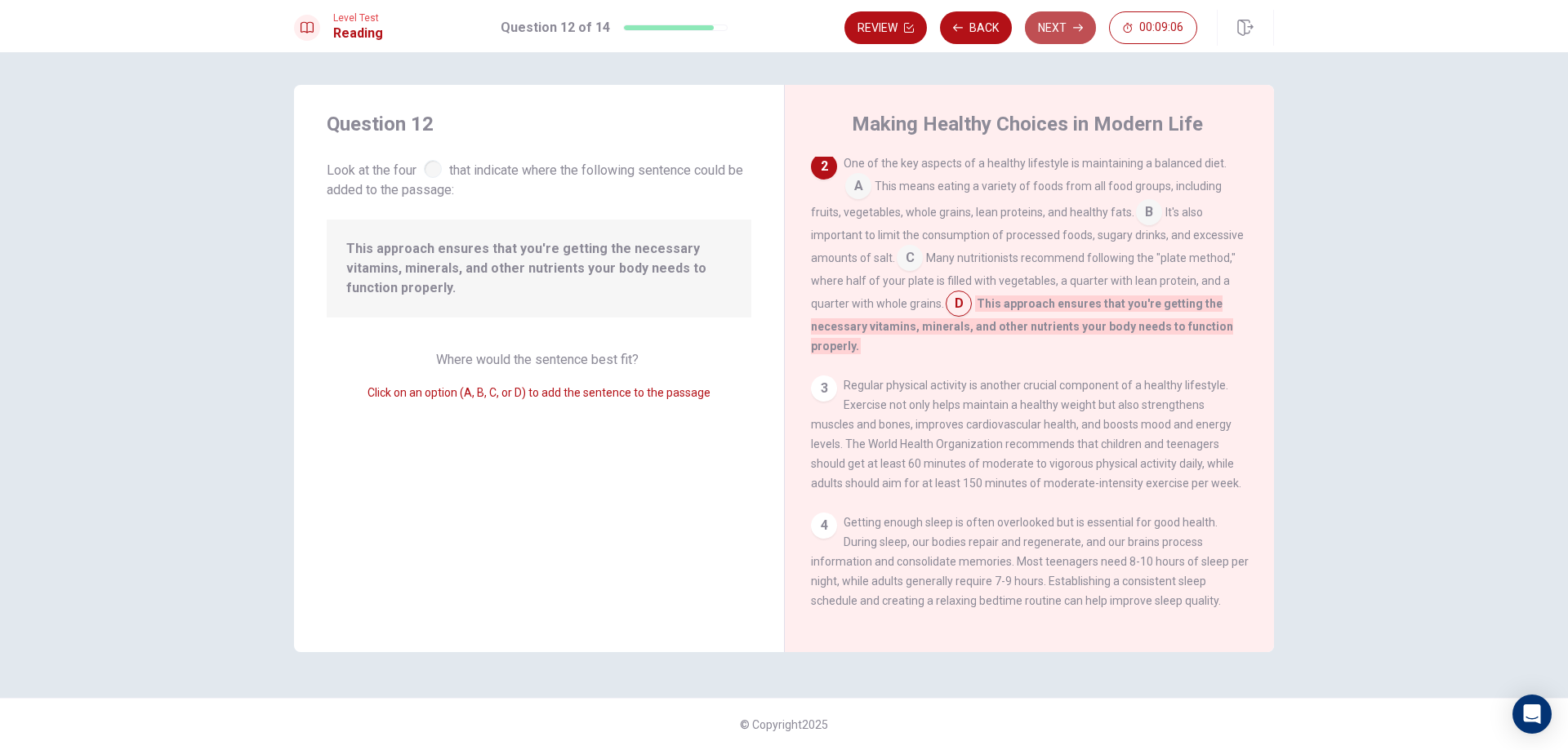
click at [1059, 31] on button "Next" at bounding box center [1061, 27] width 71 height 33
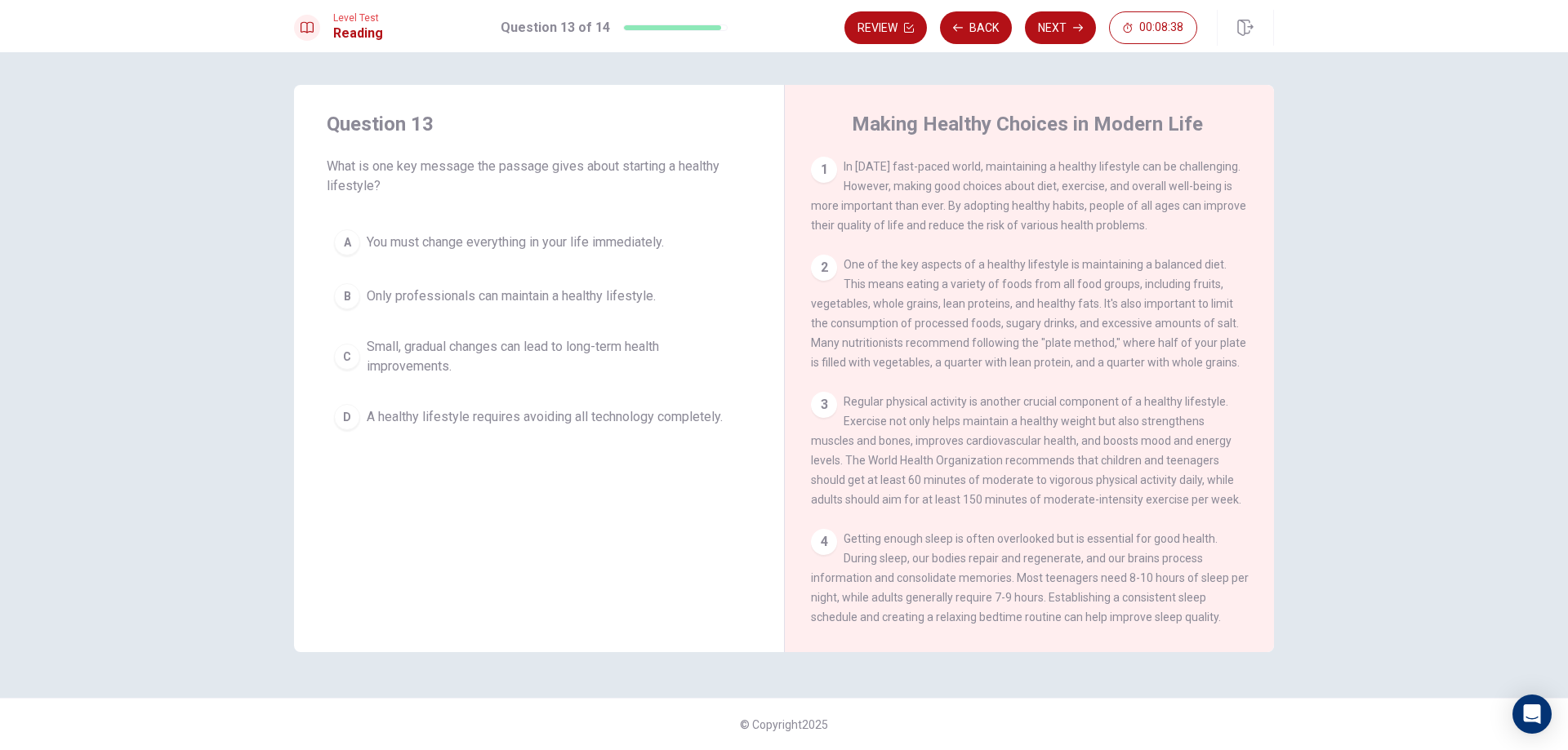
click at [505, 364] on span "Small, gradual changes can lead to long-term health improvements." at bounding box center [555, 357] width 377 height 39
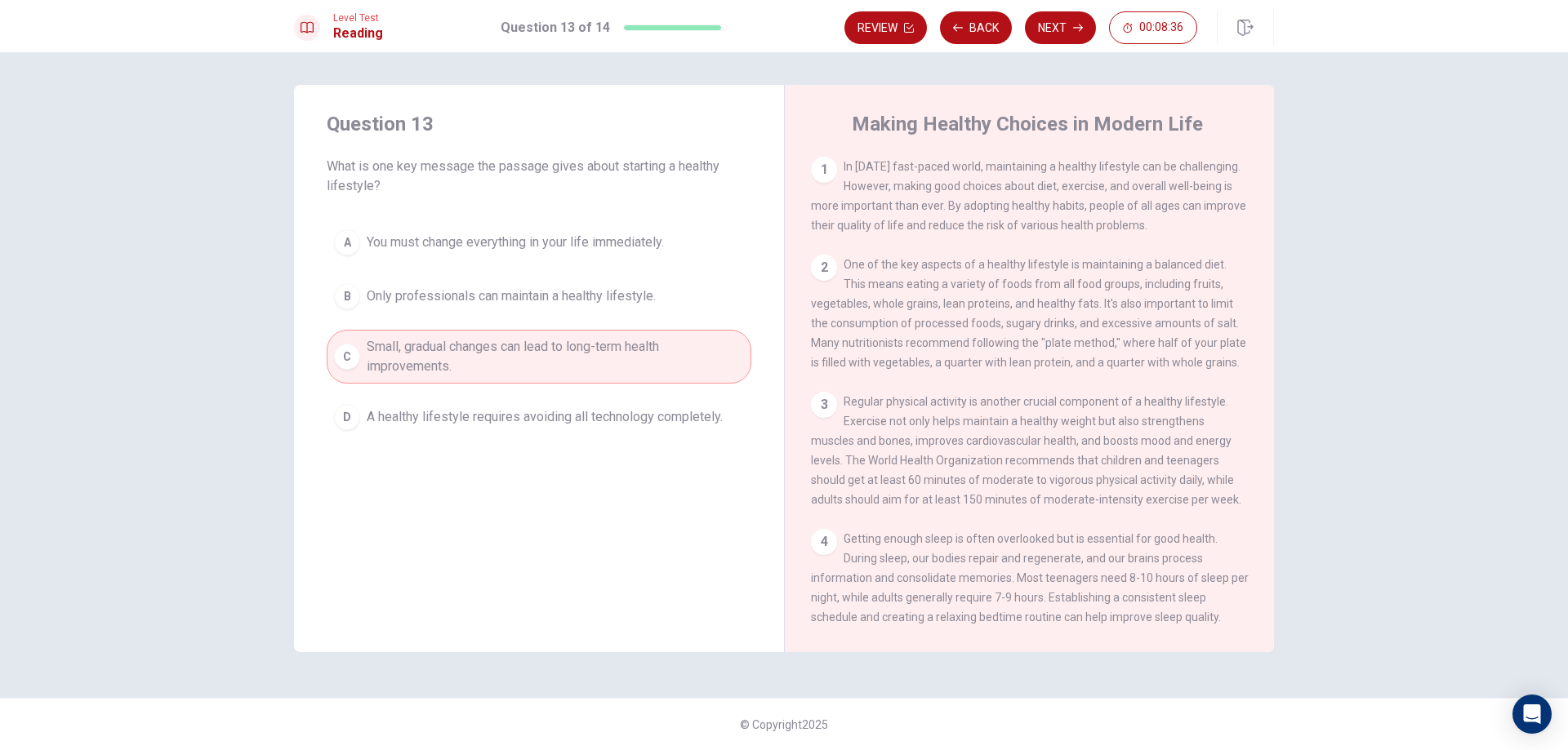
click at [349, 350] on div "C" at bounding box center [347, 357] width 26 height 26
click at [1072, 37] on button "Next" at bounding box center [1061, 27] width 71 height 33
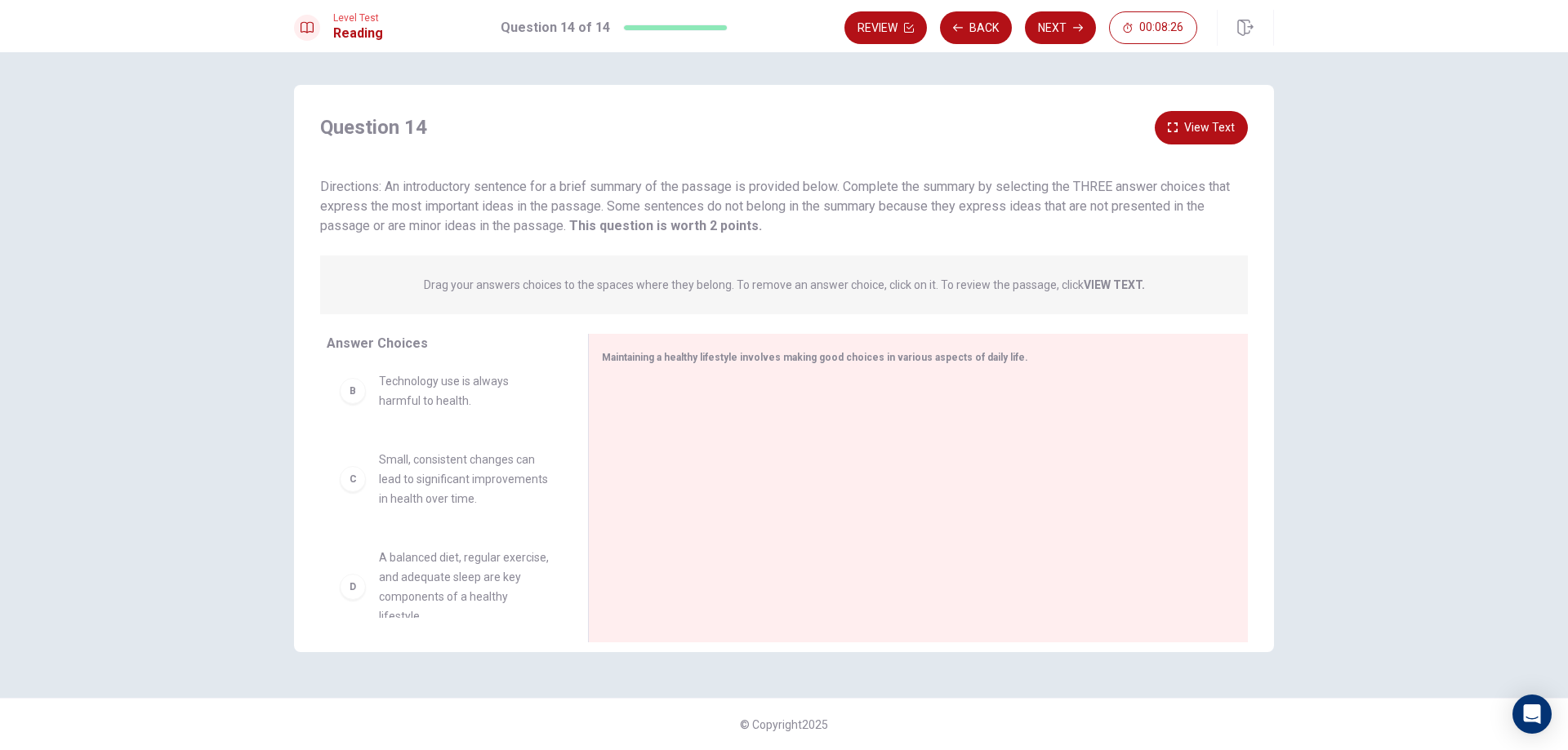
scroll to position [0, 0]
drag, startPoint x: 463, startPoint y: 415, endPoint x: 487, endPoint y: 416, distance: 24.0
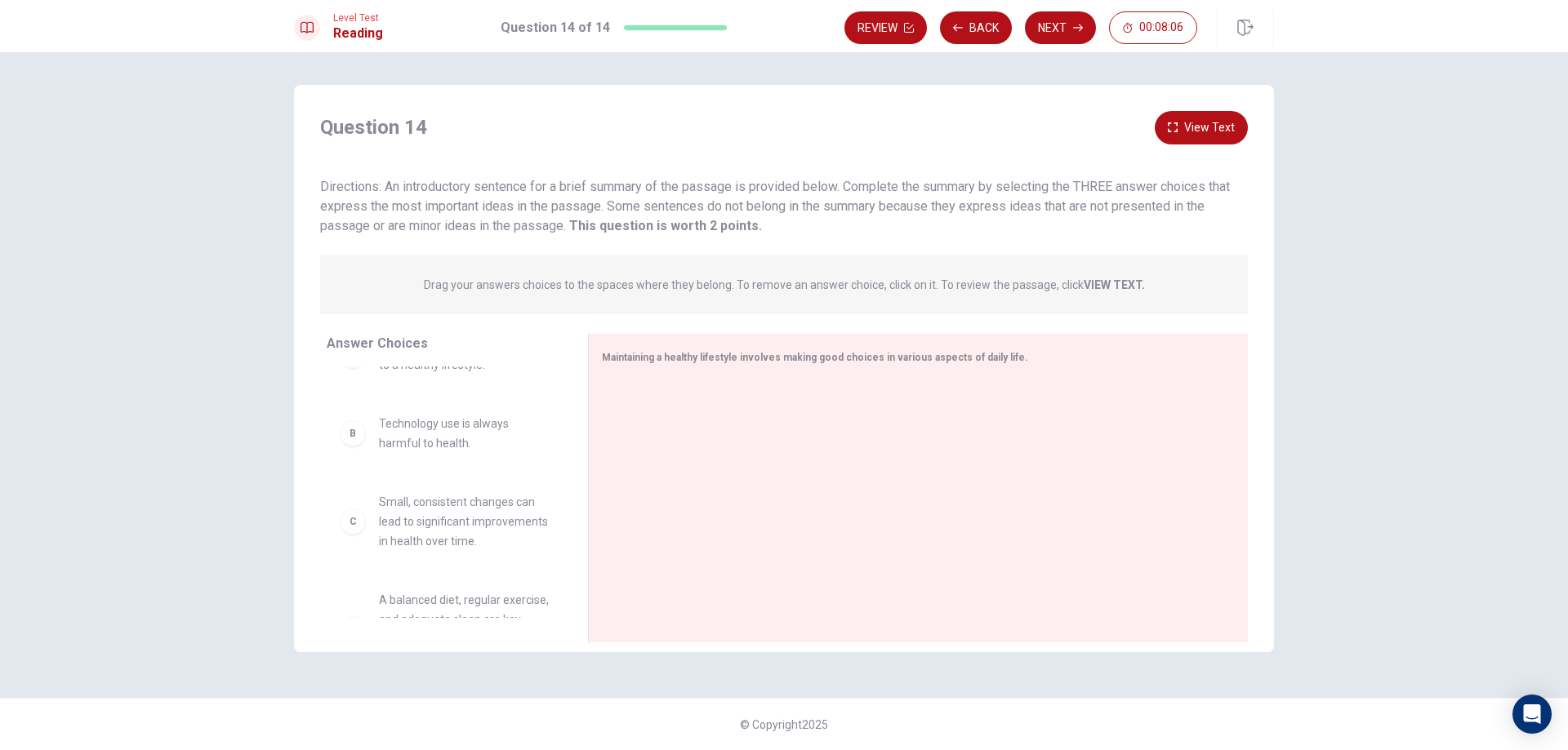
scroll to position [81, 0]
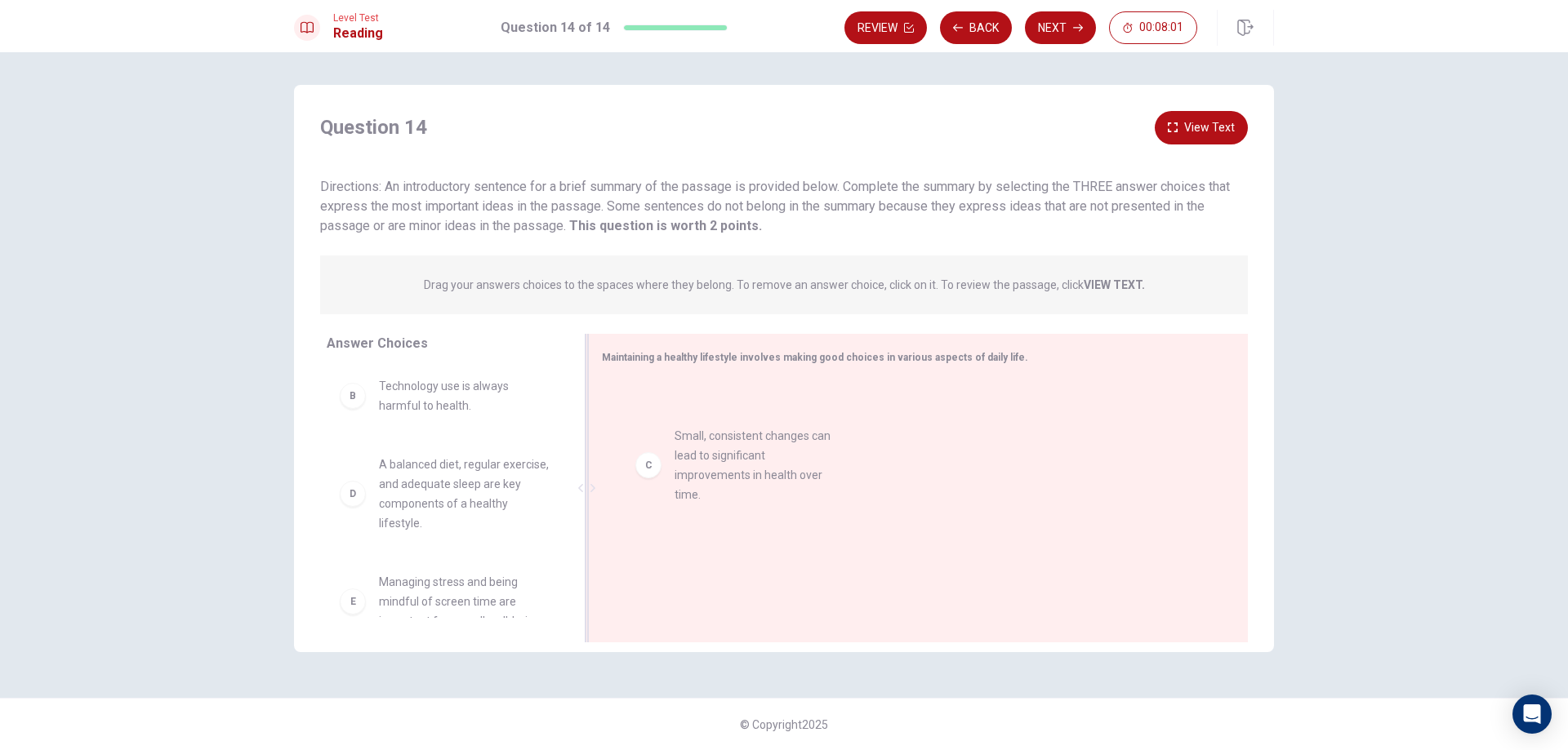
drag, startPoint x: 437, startPoint y: 504, endPoint x: 734, endPoint y: 480, distance: 298.0
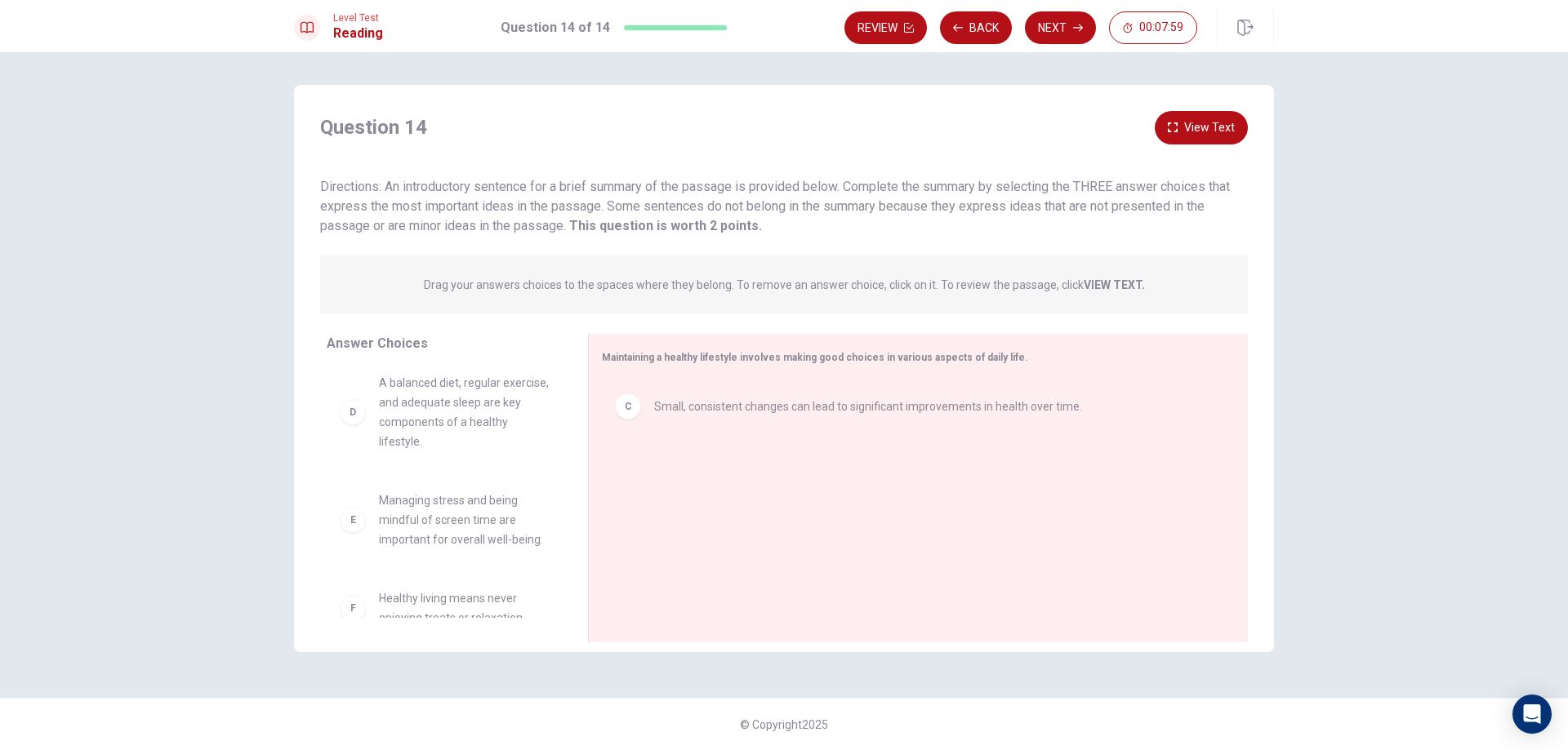
scroll to position [186, 0]
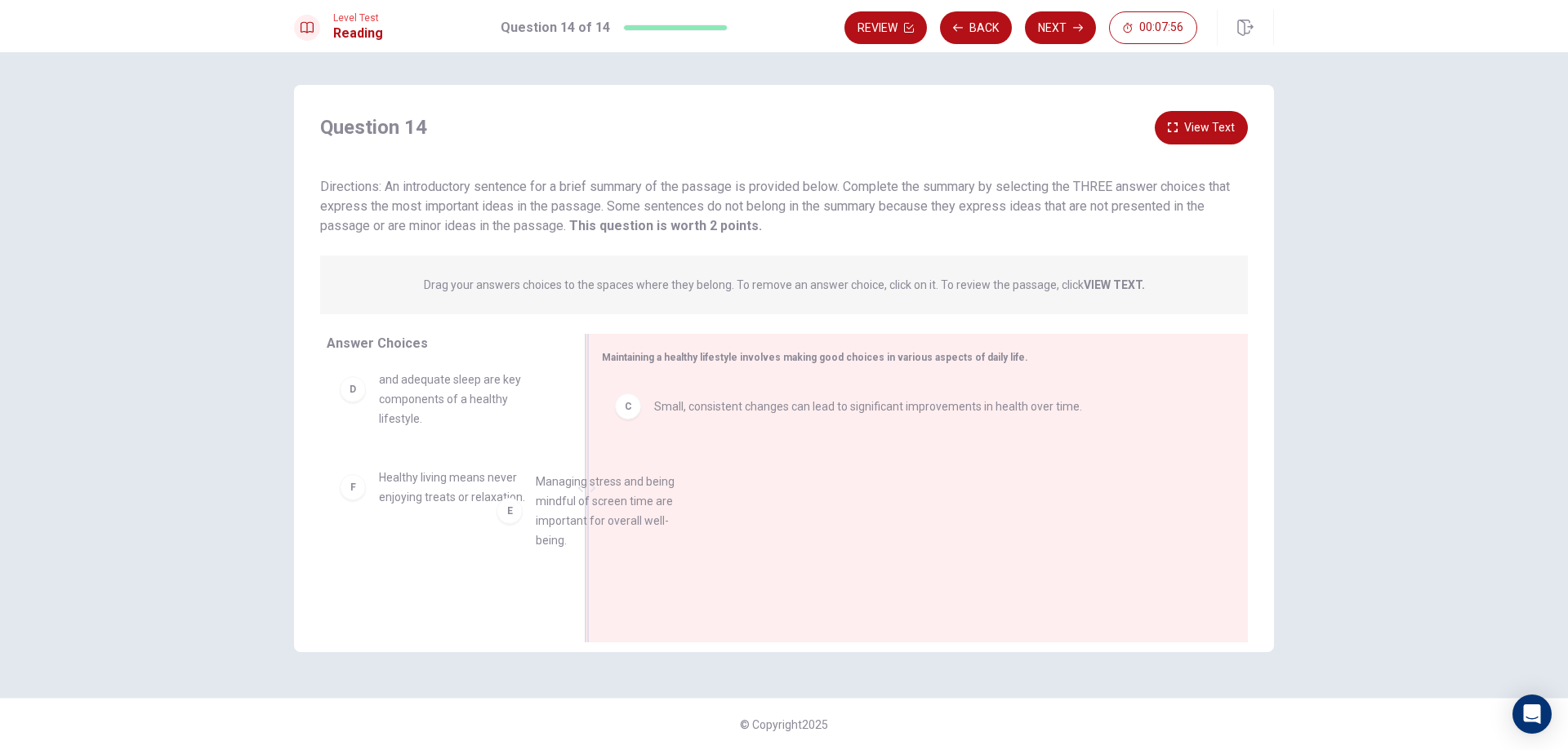
drag, startPoint x: 495, startPoint y: 526, endPoint x: 680, endPoint y: 514, distance: 185.4
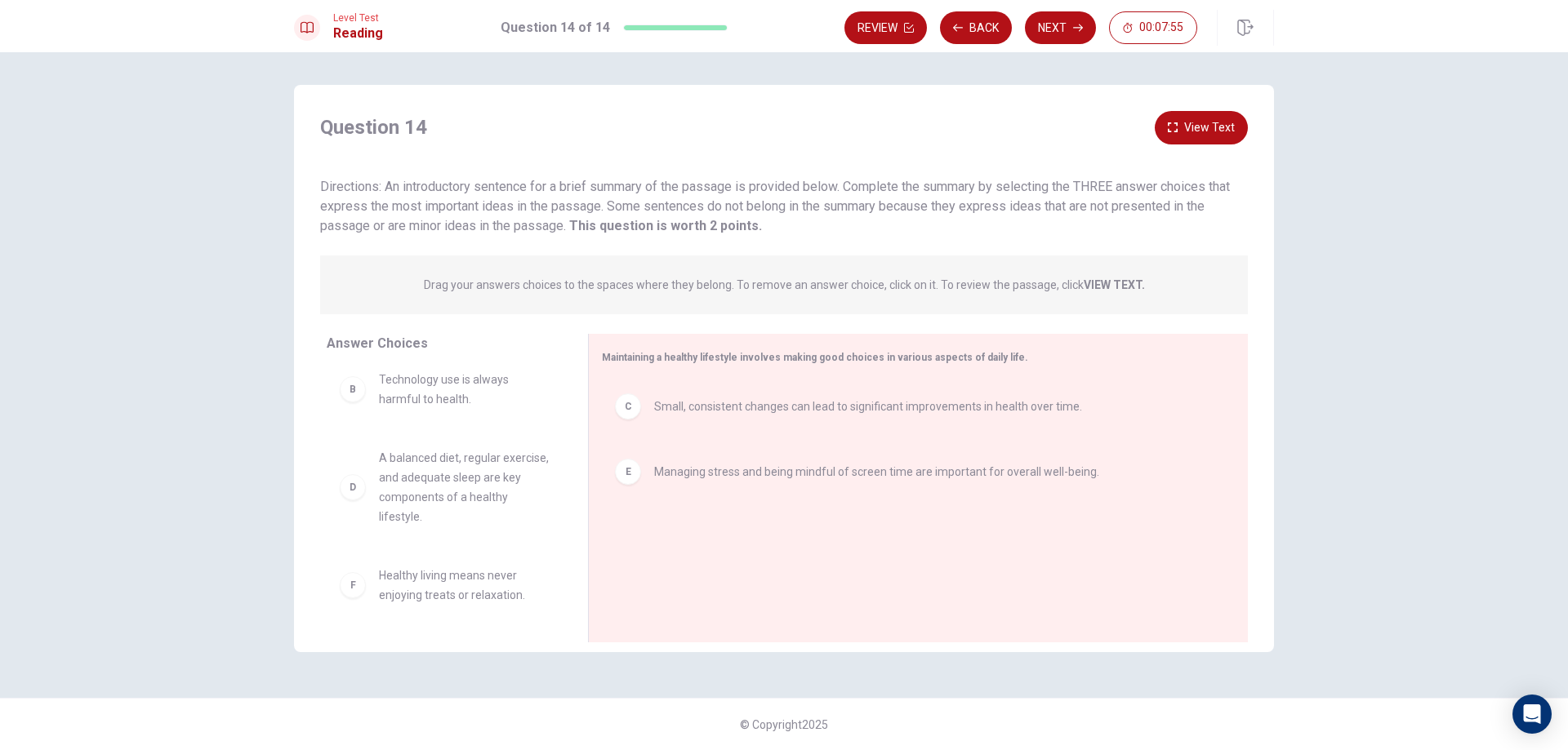
scroll to position [88, 0]
drag, startPoint x: 458, startPoint y: 496, endPoint x: 769, endPoint y: 572, distance: 320.2
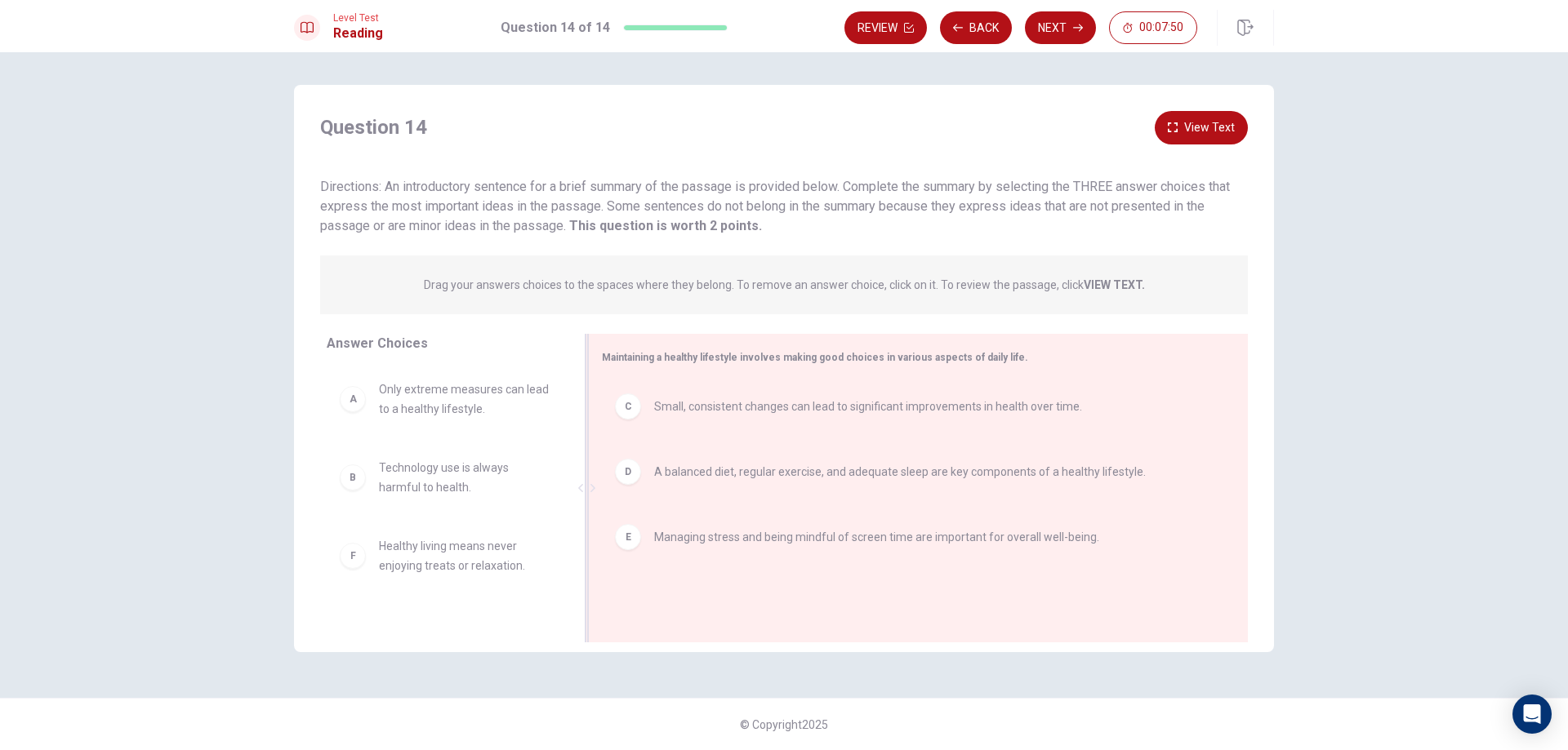
scroll to position [0, 0]
click at [1050, 28] on button "Next" at bounding box center [1061, 27] width 71 height 33
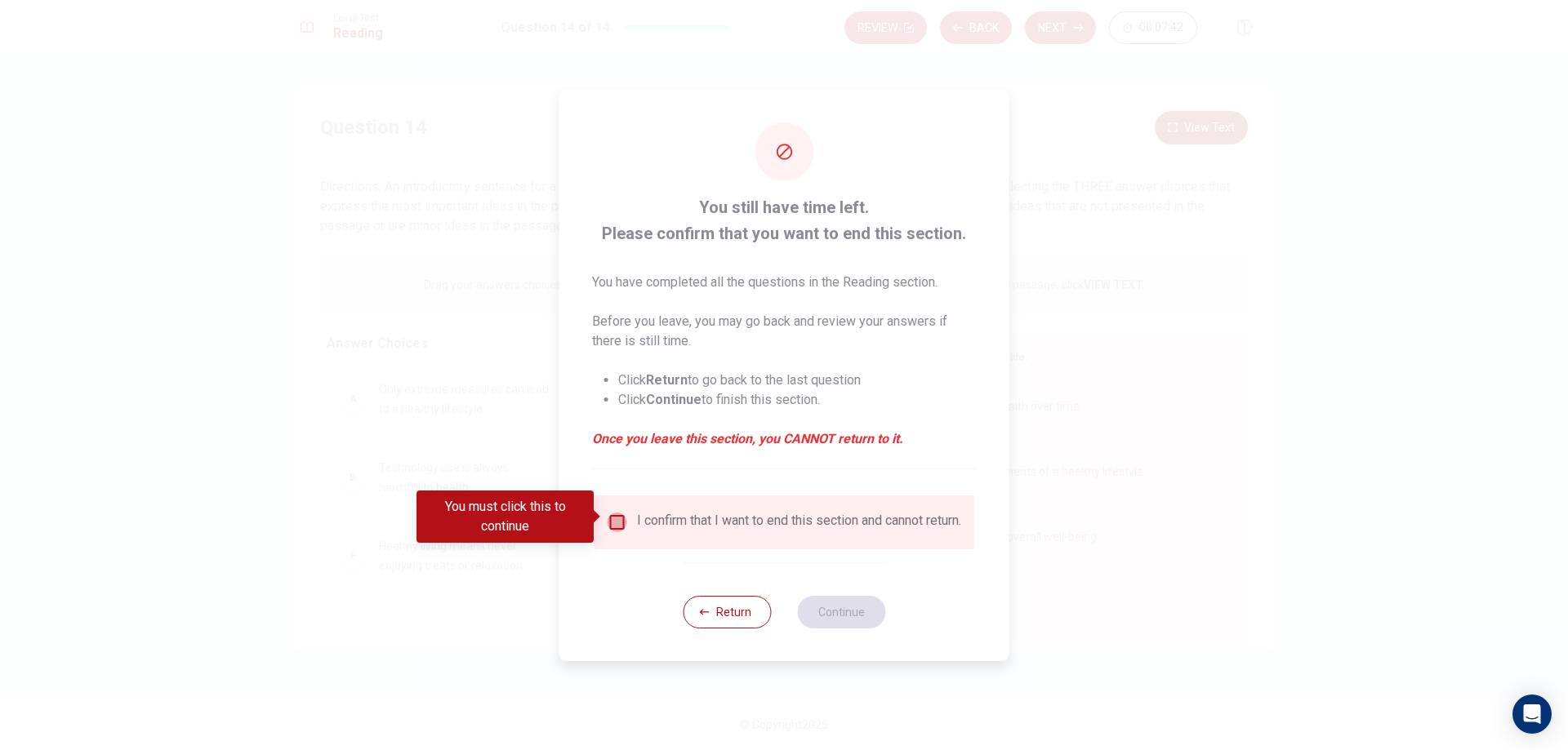
click at [612, 517] on input "You must click this to continue" at bounding box center [617, 522] width 20 height 20
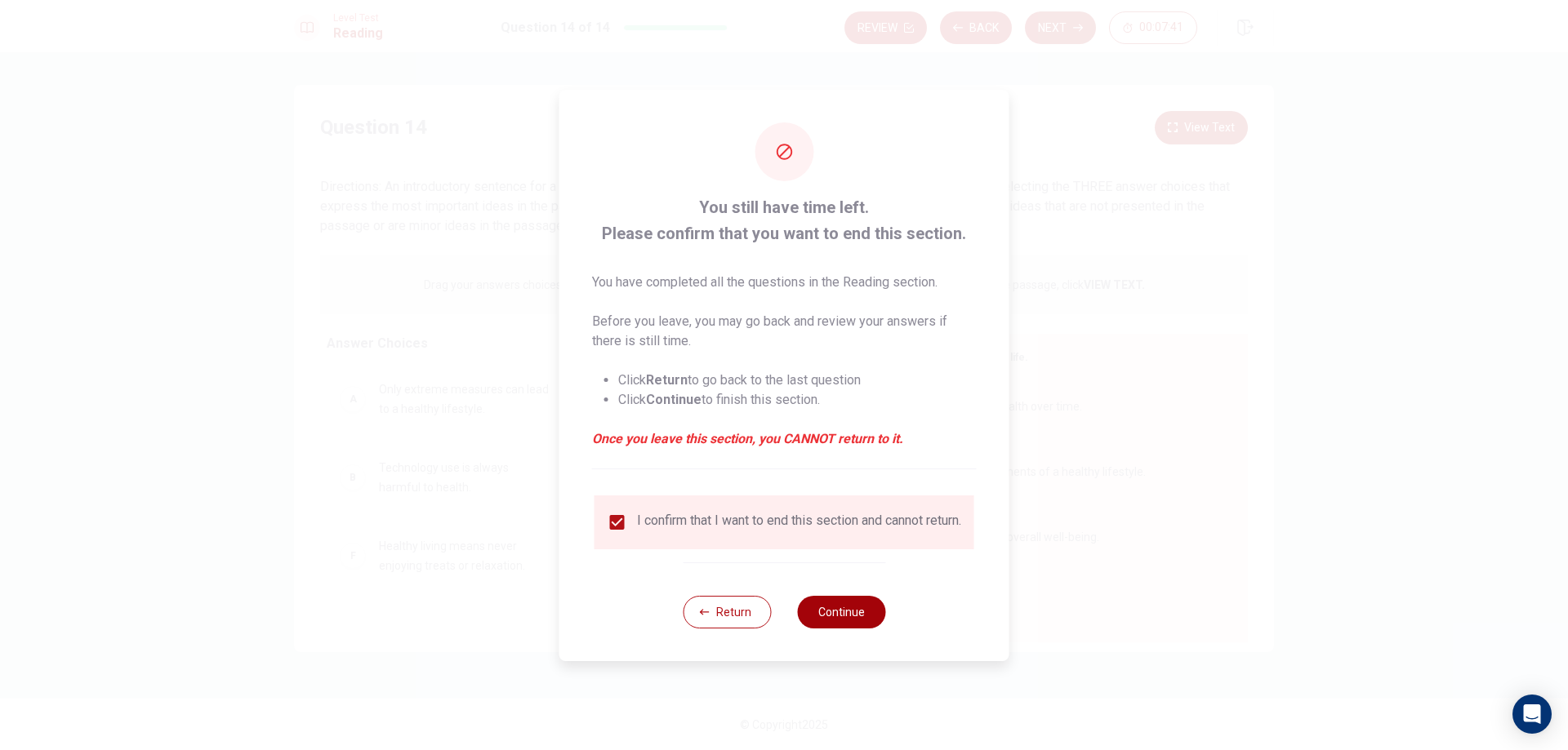
click at [817, 612] on button "Continue" at bounding box center [841, 612] width 88 height 33
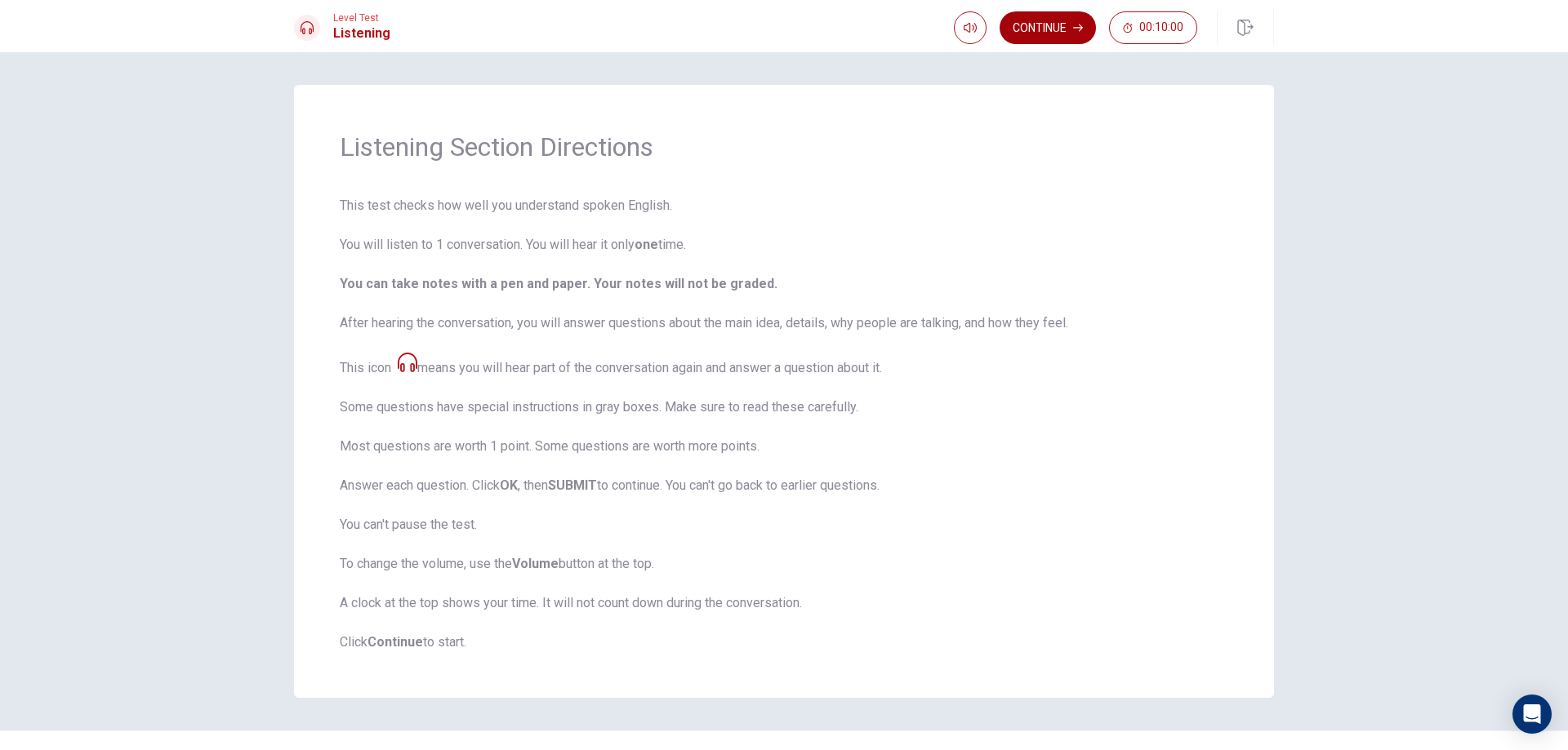
click at [1063, 24] on button "Continue" at bounding box center [1048, 27] width 96 height 33
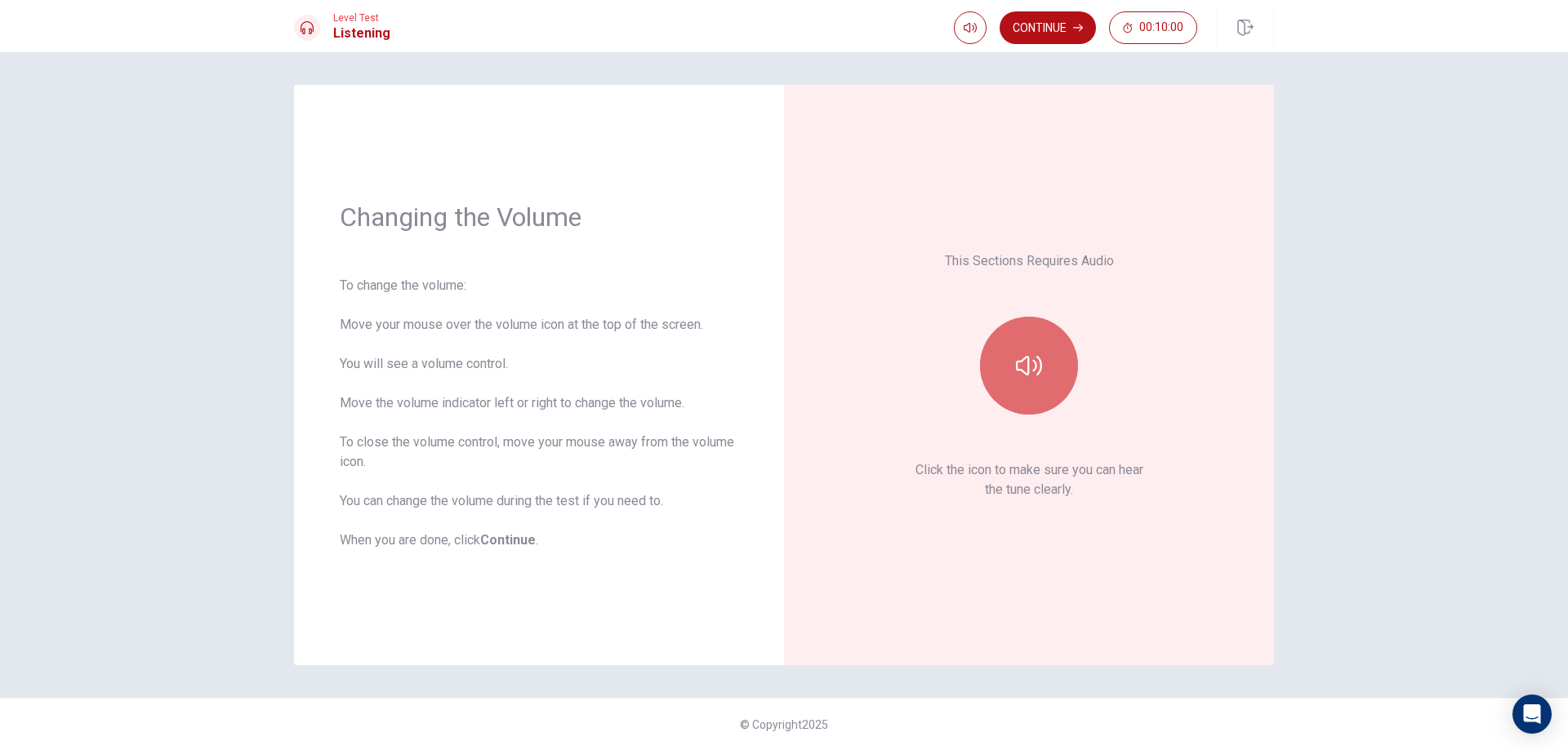
click at [1046, 338] on button "button" at bounding box center [1029, 366] width 98 height 98
click at [1053, 32] on button "Continue" at bounding box center [1048, 27] width 96 height 33
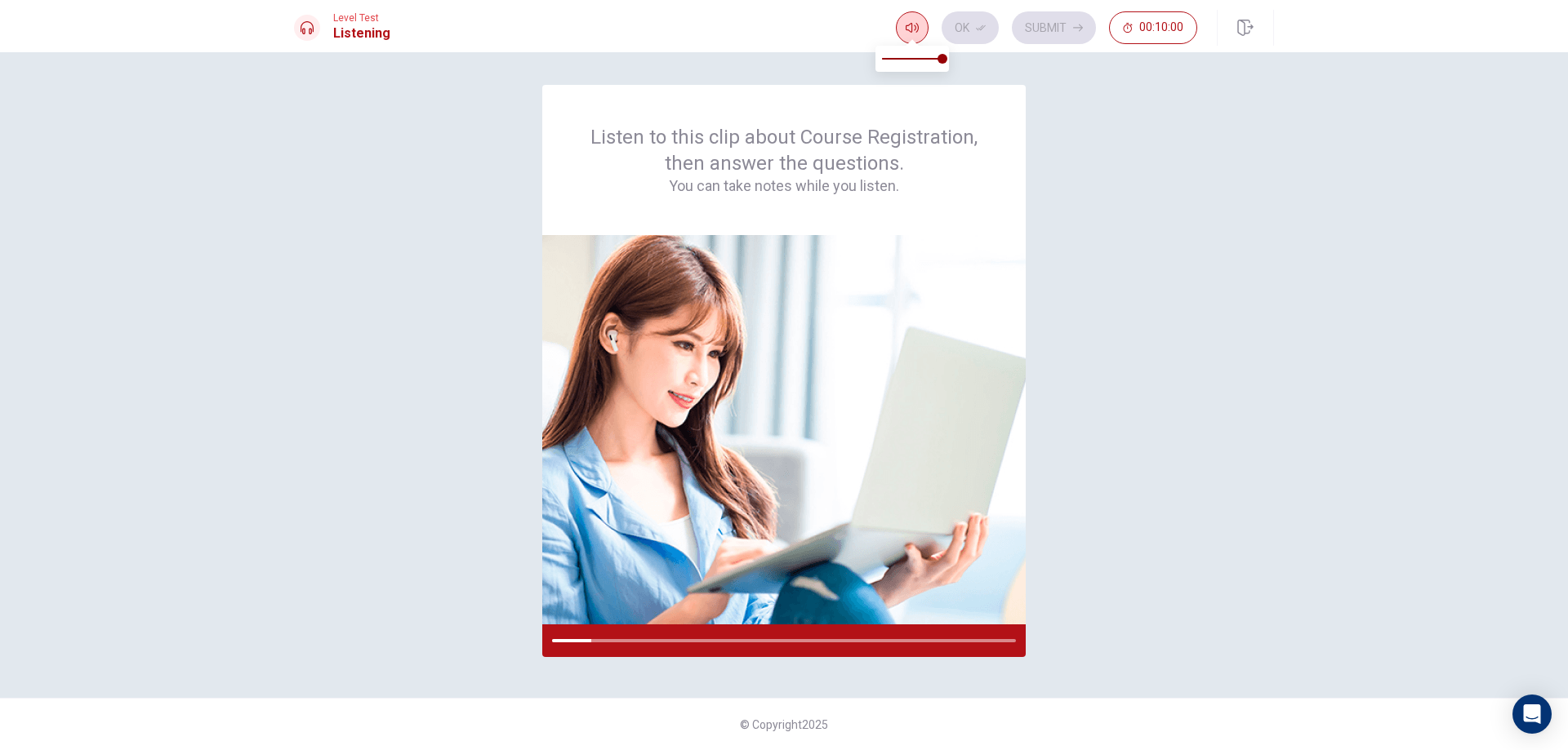
click at [916, 19] on button "button" at bounding box center [912, 27] width 33 height 33
click at [797, 627] on div at bounding box center [784, 641] width 484 height 33
click at [741, 219] on div "Listen to this clip about Course Registration, then answer the questions. You c…" at bounding box center [784, 160] width 484 height 151
click at [714, 615] on img at bounding box center [784, 429] width 484 height 389
click at [972, 36] on div "Ok Submit 00:10:00" at bounding box center [1047, 27] width 301 height 33
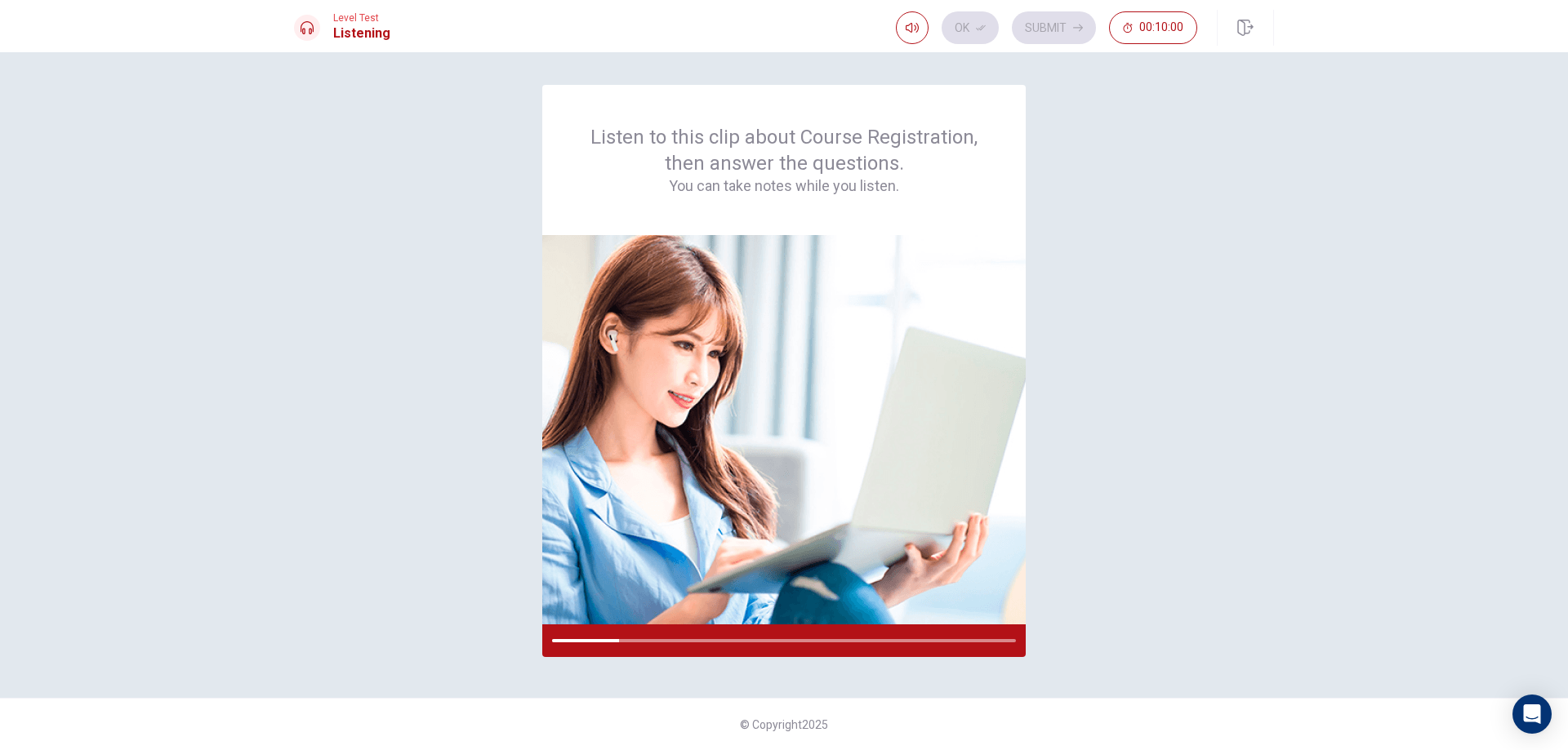
click at [351, 395] on div "Listen to this clip about Course Registration, then answer the questions. You c…" at bounding box center [784, 375] width 980 height 581
click at [1432, 525] on div "Listen to this clip about Course Registration, then answer the questions. You c…" at bounding box center [784, 401] width 1568 height 699
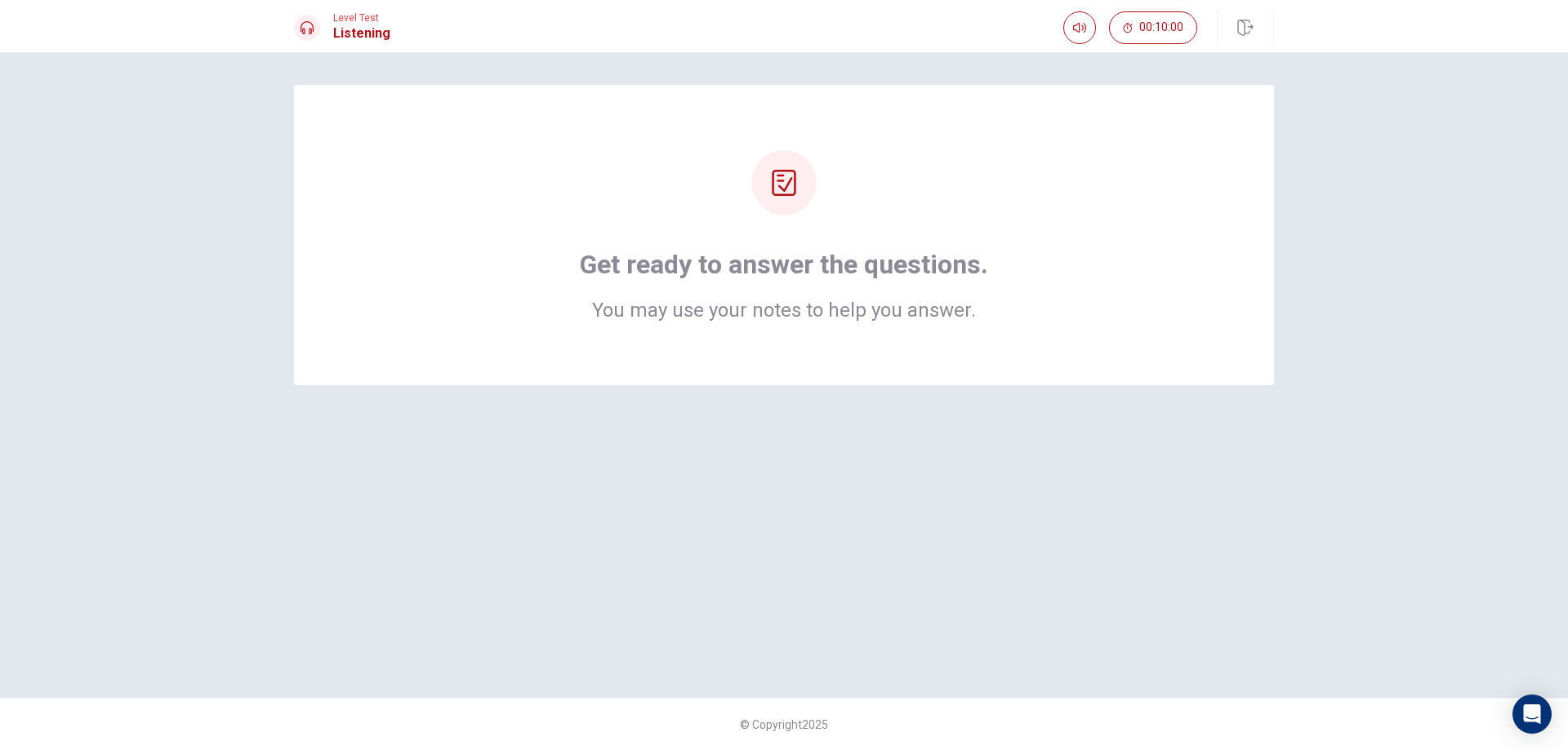
click at [950, 238] on div "Get ready to answer the questions. You may use your notes to help you answer." at bounding box center [784, 236] width 849 height 170
click at [1050, 252] on div "Get ready to answer the questions. You may use your notes to help you answer." at bounding box center [784, 236] width 849 height 170
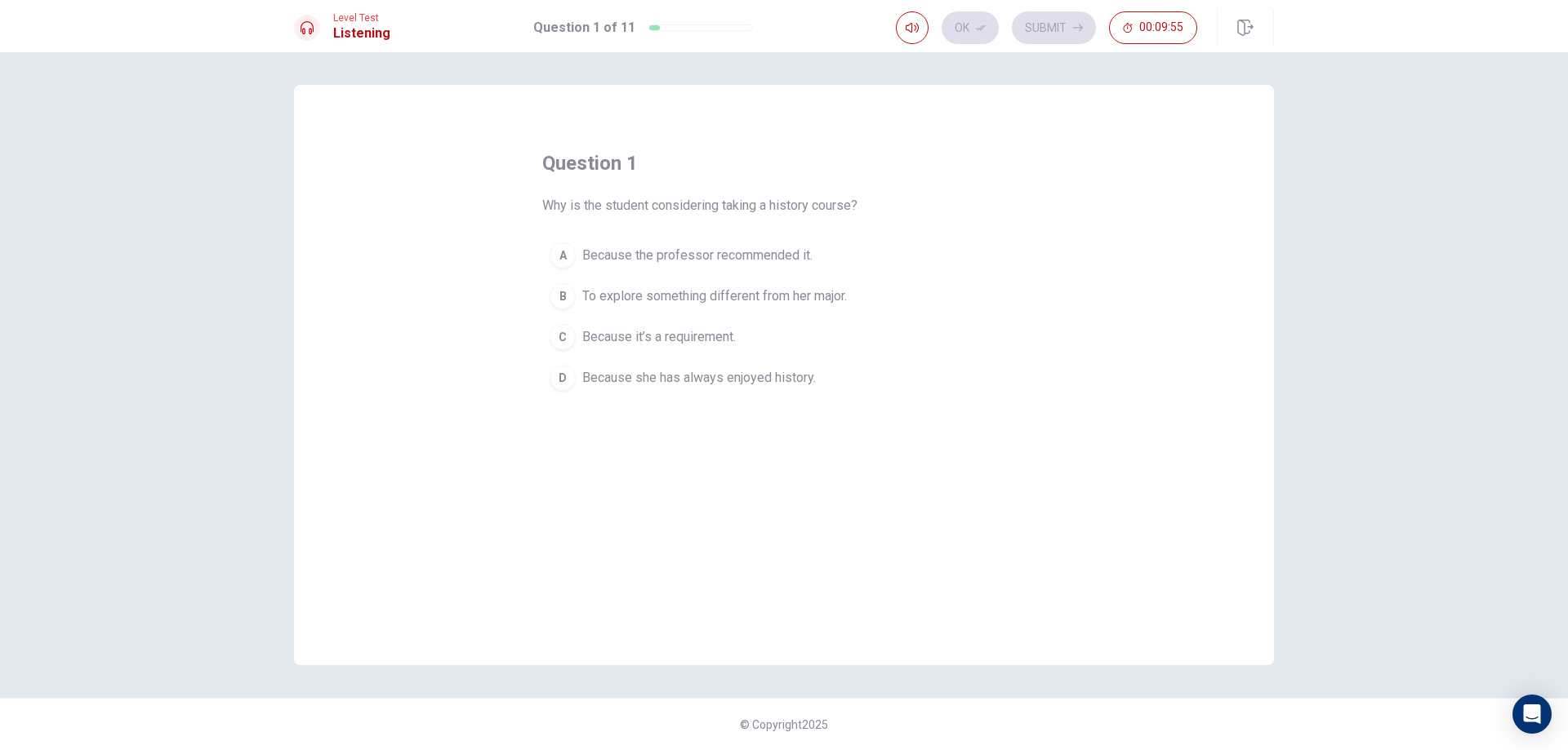
click at [731, 390] on button "D Because she has always enjoyed history." at bounding box center [784, 378] width 484 height 41
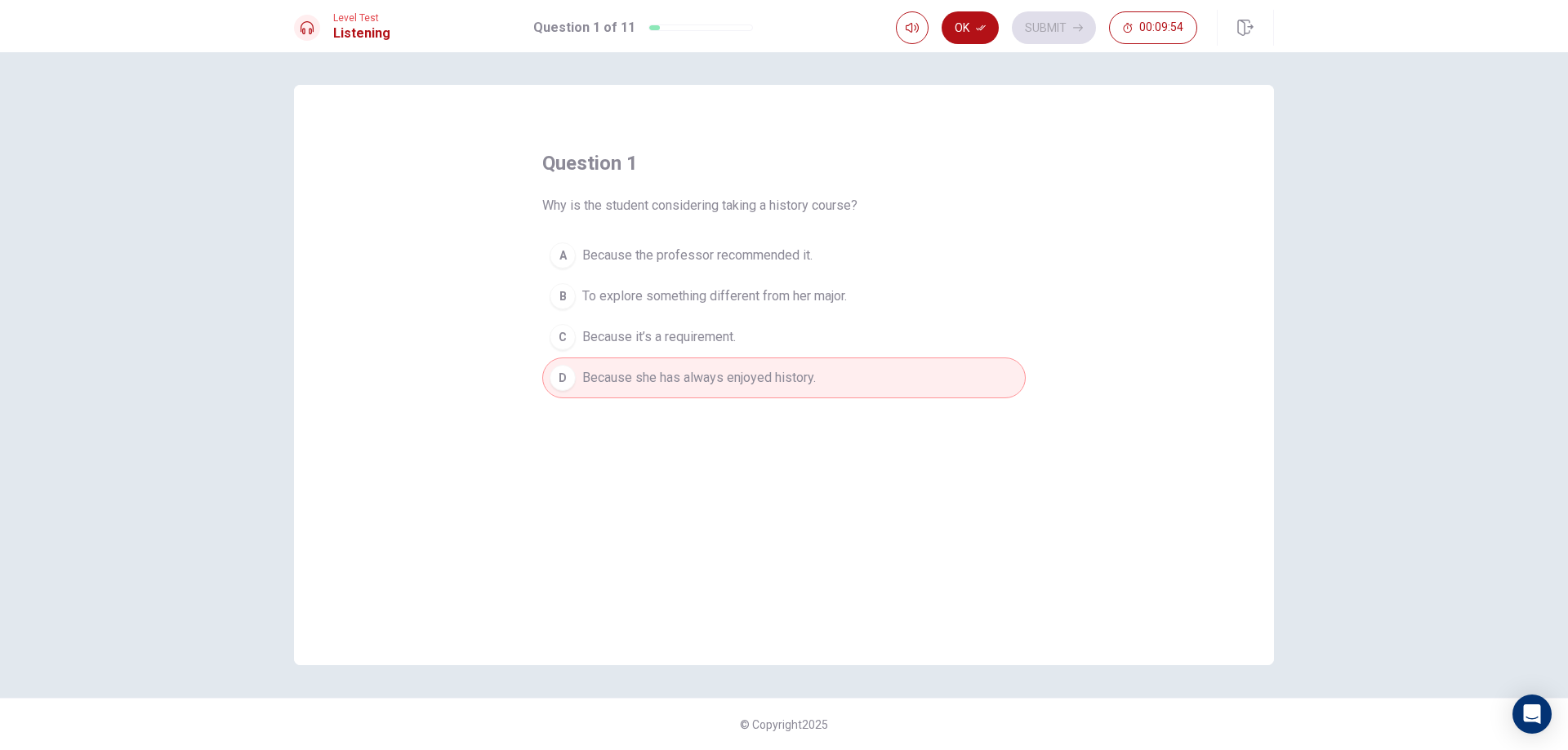
click at [781, 232] on div "question 1 Why is the student considering taking a history course? A Because th…" at bounding box center [784, 274] width 484 height 248
click at [782, 248] on span "Because the professor recommended it." at bounding box center [698, 255] width 230 height 20
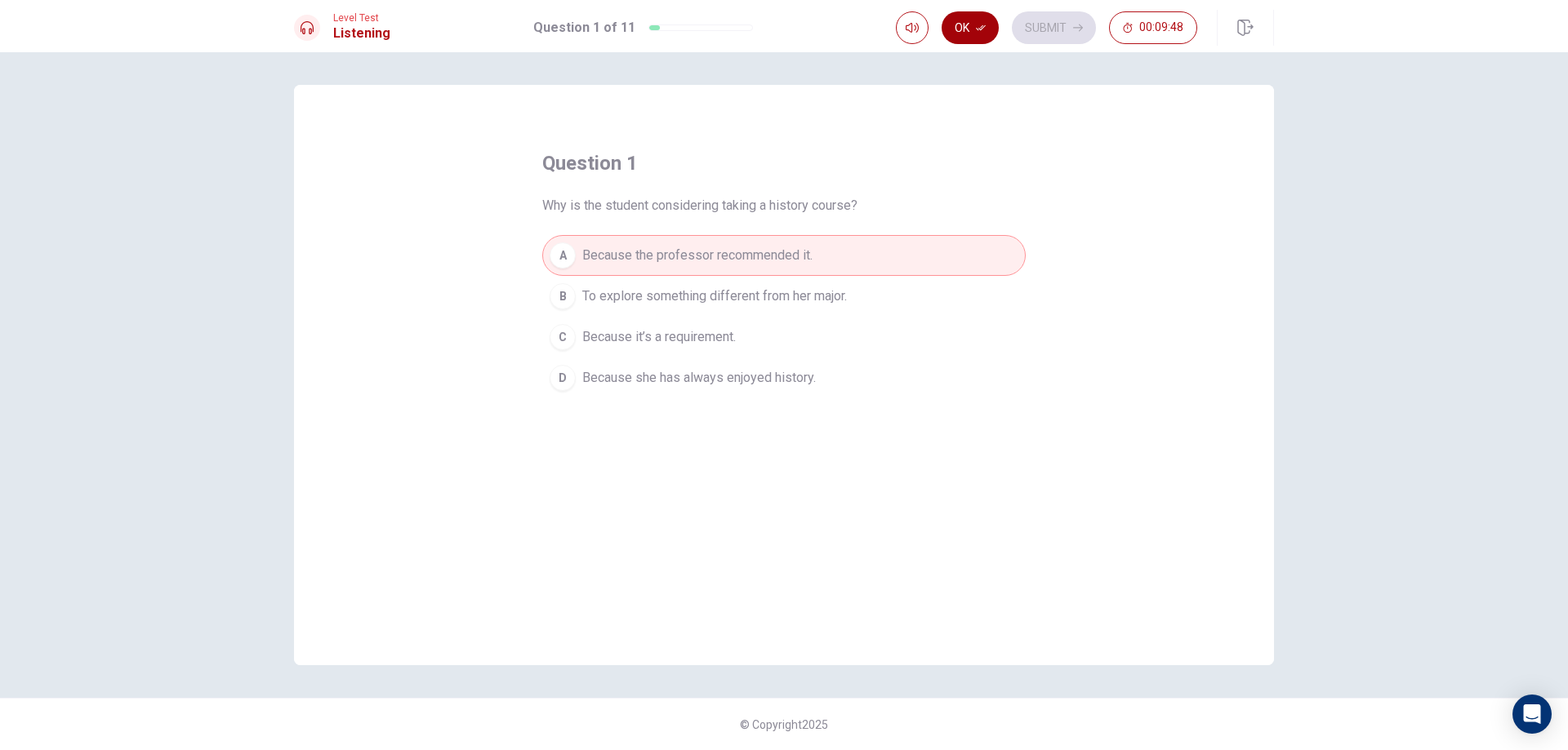
click at [974, 25] on button "Ok" at bounding box center [970, 27] width 57 height 33
click at [1026, 23] on button "Submit" at bounding box center [1054, 27] width 84 height 33
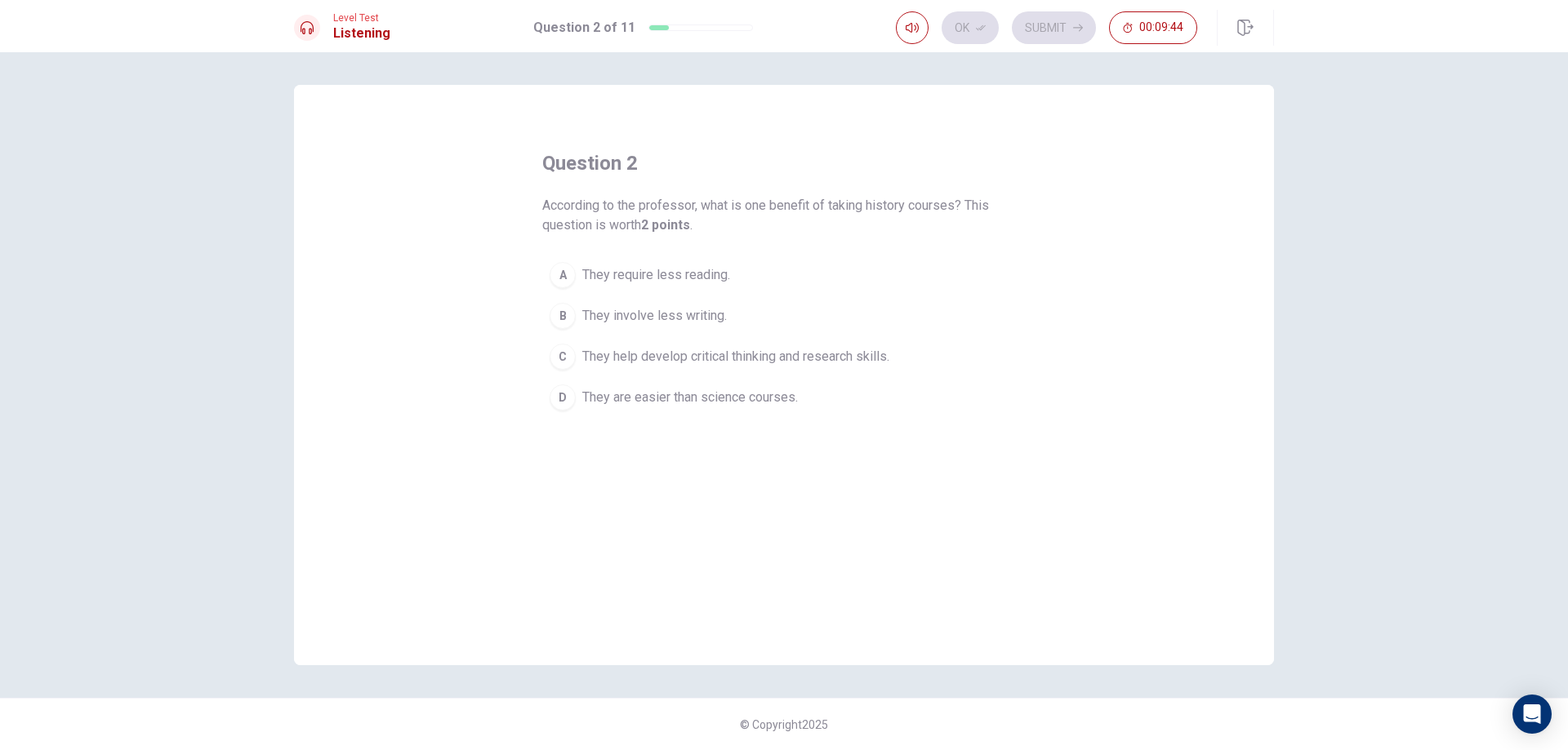
click at [707, 286] on button "A They require less reading." at bounding box center [784, 275] width 484 height 41
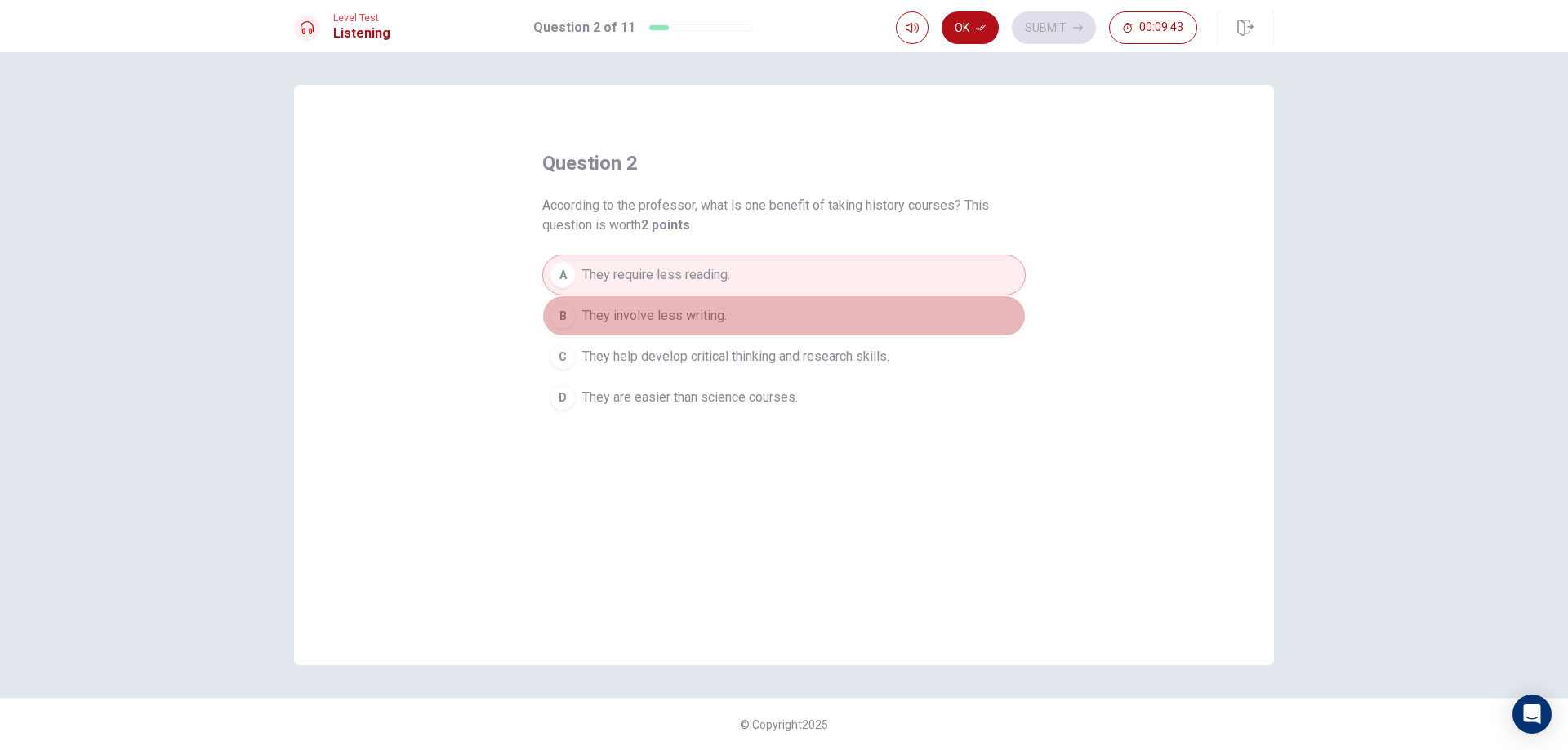
drag, startPoint x: 711, startPoint y: 321, endPoint x: 719, endPoint y: 352, distance: 32.0
click at [711, 323] on span "They involve less writing." at bounding box center [655, 315] width 145 height 20
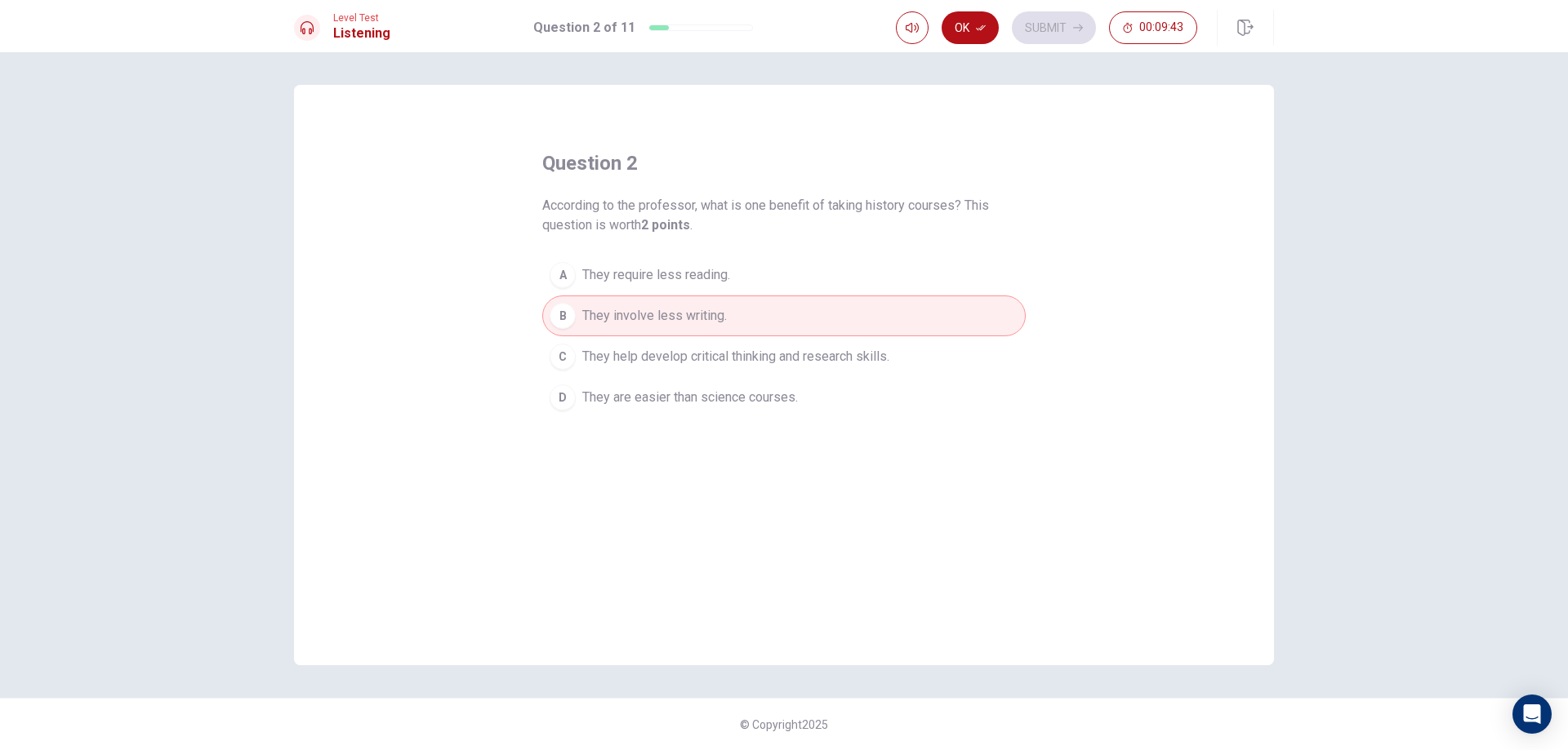
drag, startPoint x: 722, startPoint y: 360, endPoint x: 770, endPoint y: 415, distance: 73.0
click at [722, 361] on span "They help develop critical thinking and research skills." at bounding box center [736, 356] width 307 height 20
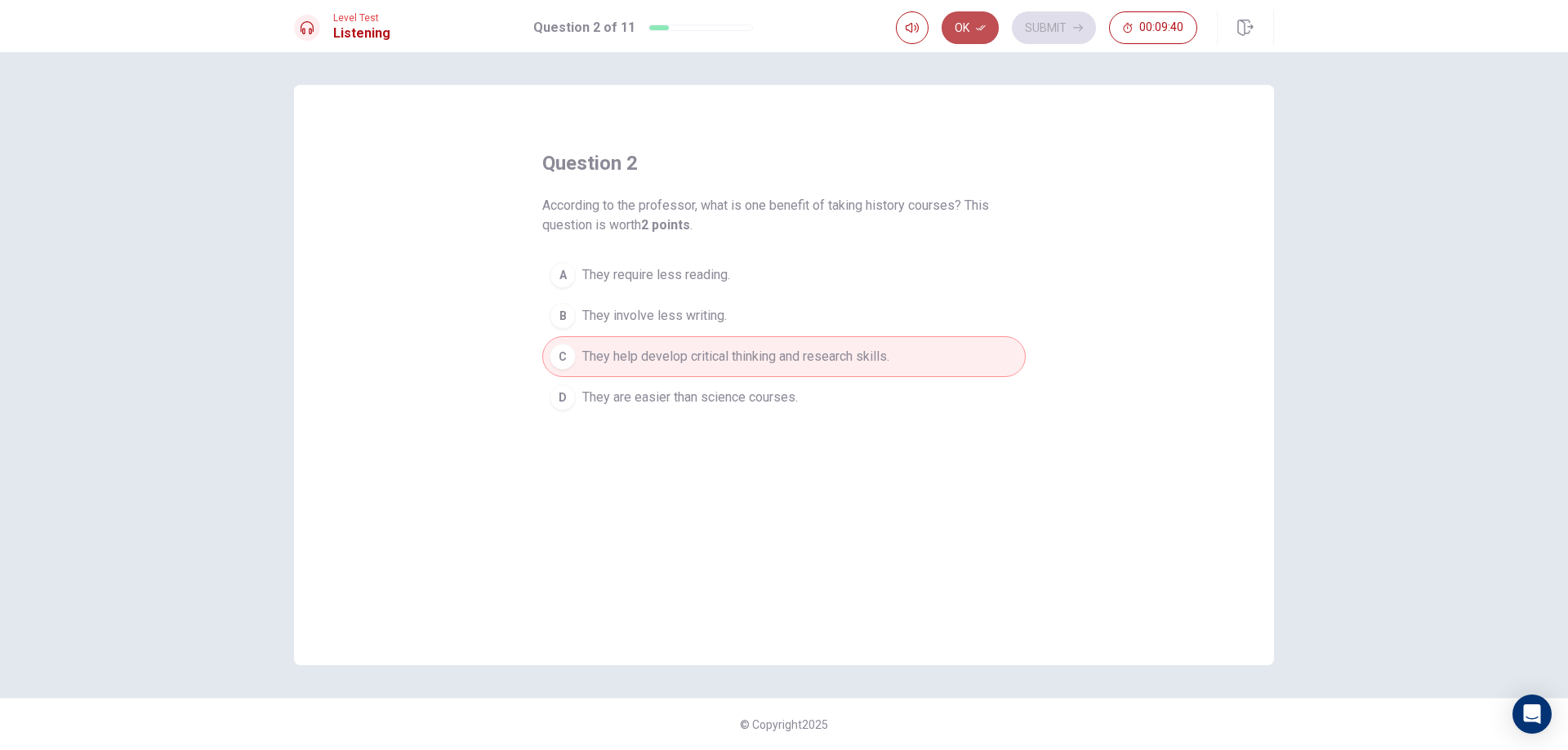
click at [992, 20] on button "Ok" at bounding box center [970, 27] width 57 height 33
click at [1024, 22] on button "Submit" at bounding box center [1054, 27] width 84 height 33
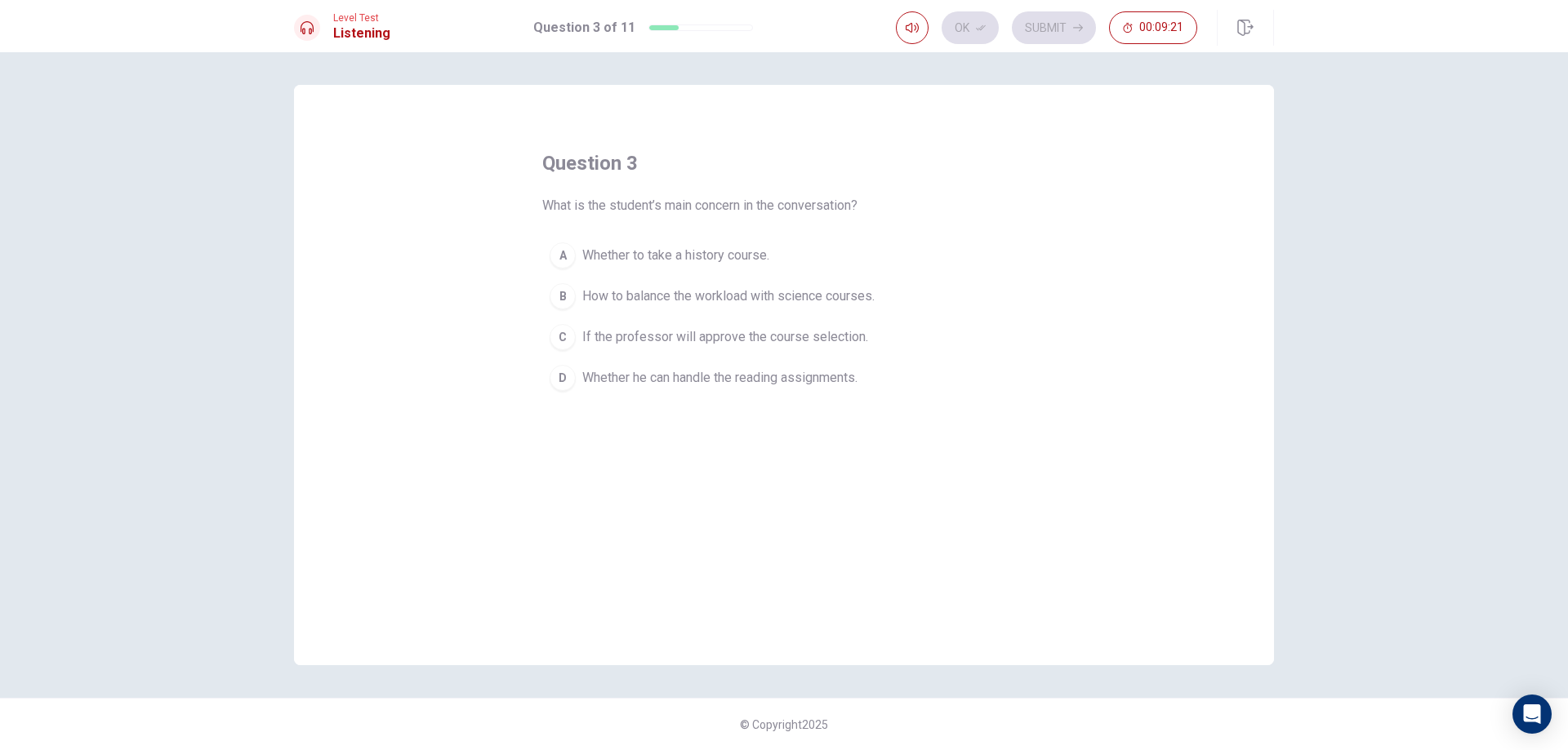
click at [682, 292] on span "How to balance the workload with science courses." at bounding box center [729, 296] width 293 height 20
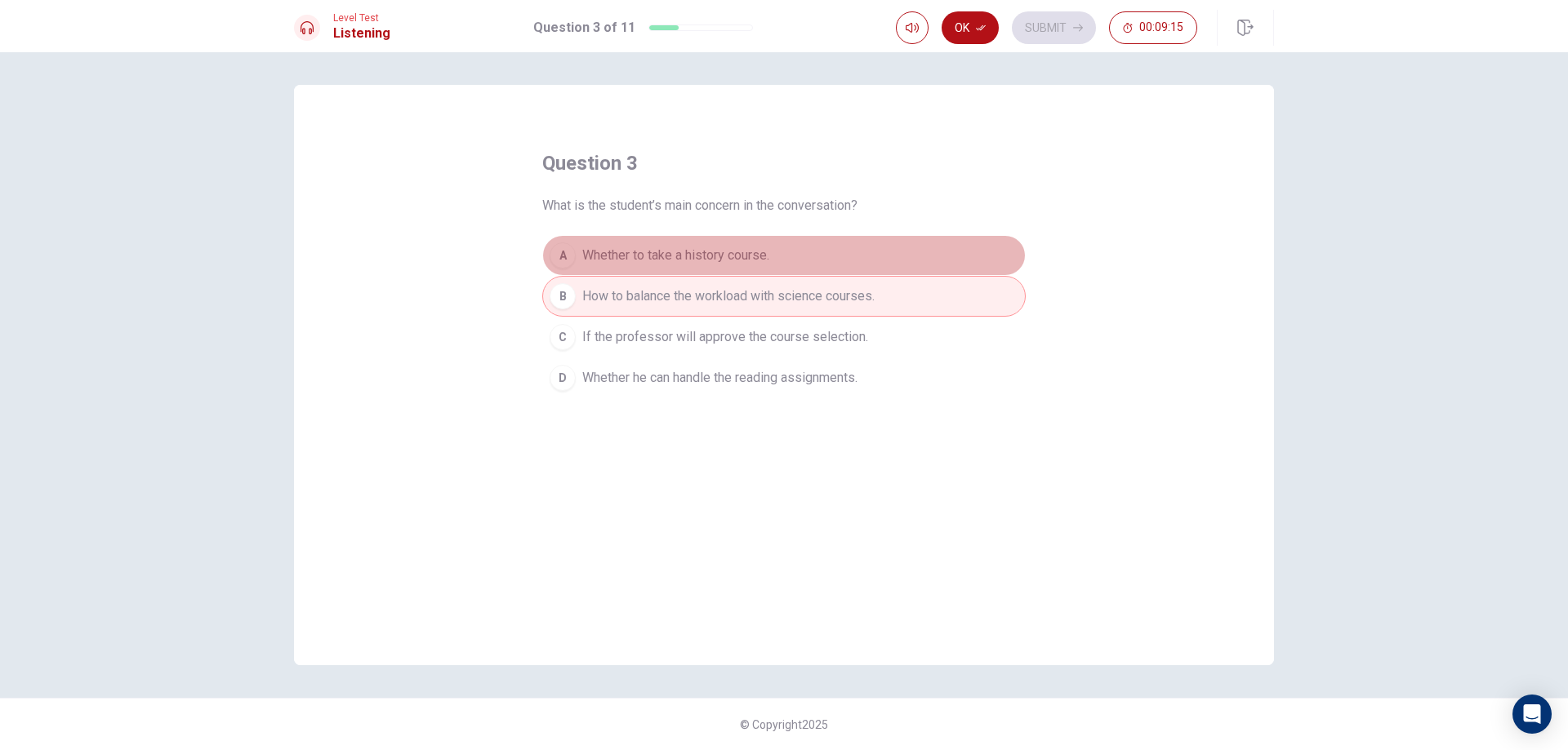
click at [733, 258] on span "Whether to take a history course." at bounding box center [676, 255] width 187 height 20
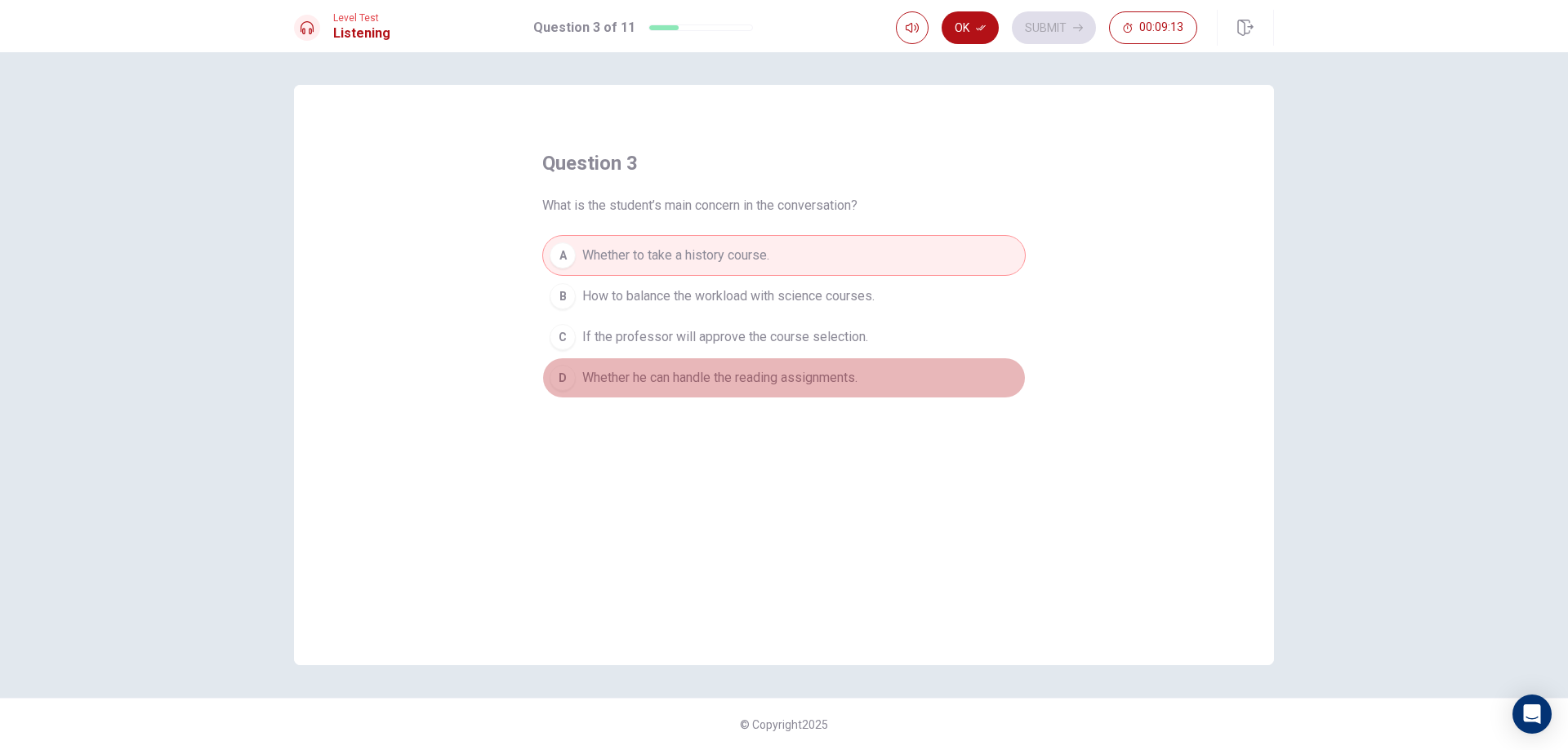
click at [768, 383] on span "Whether he can handle the reading assignments." at bounding box center [720, 378] width 275 height 20
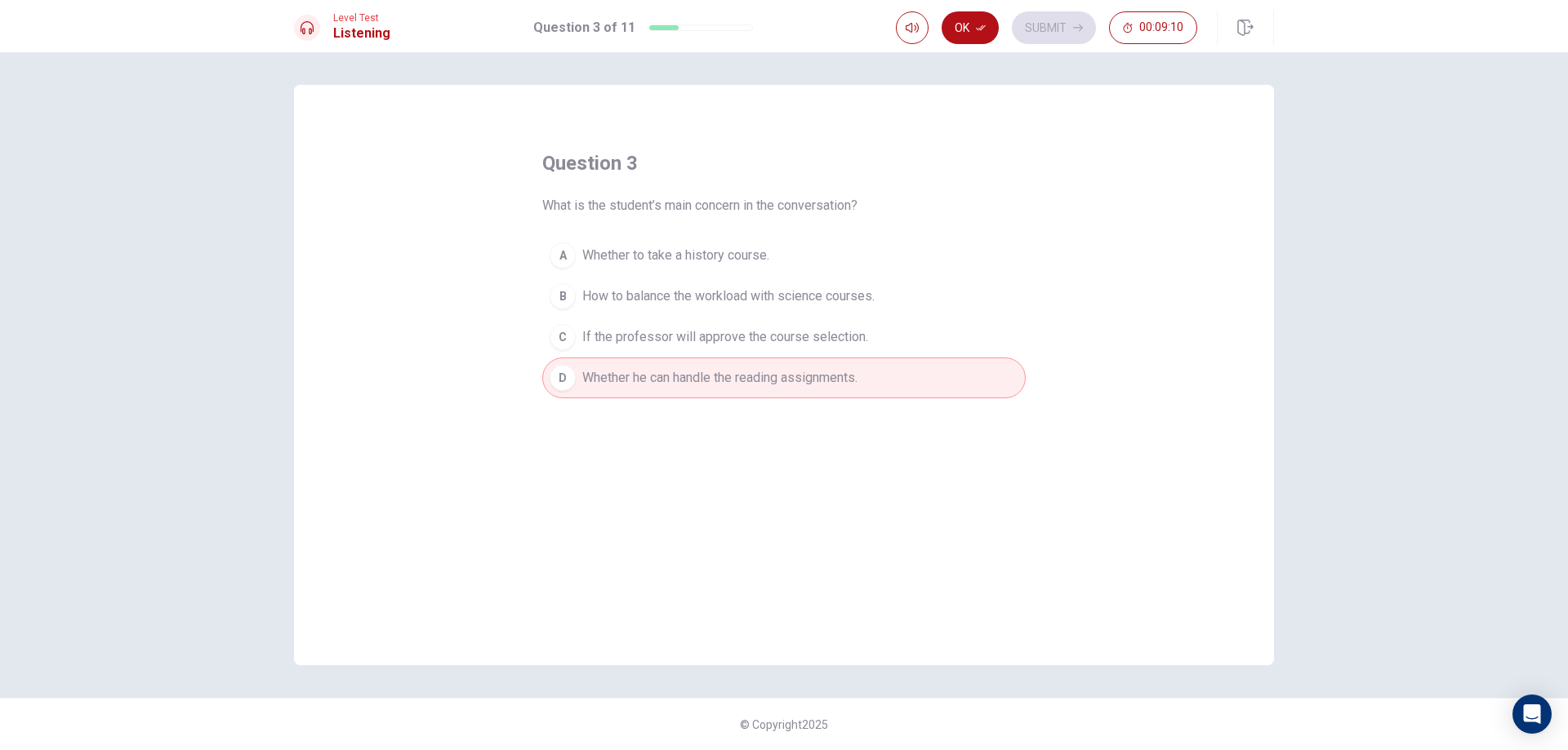
click at [714, 344] on span "If the professor will approve the course selection." at bounding box center [726, 337] width 286 height 20
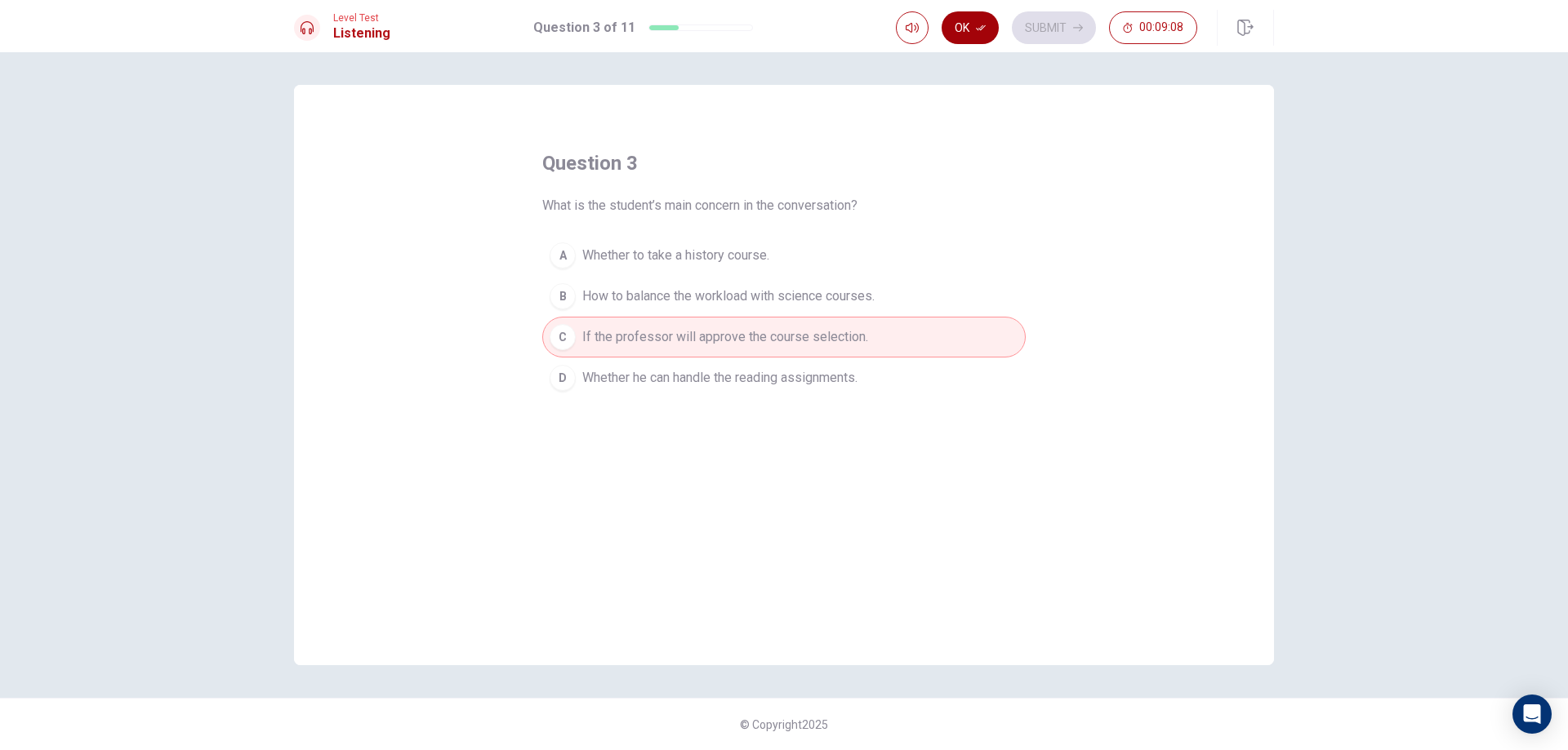
click at [968, 31] on button "Ok" at bounding box center [970, 27] width 57 height 33
click at [1056, 24] on button "Submit" at bounding box center [1054, 27] width 84 height 33
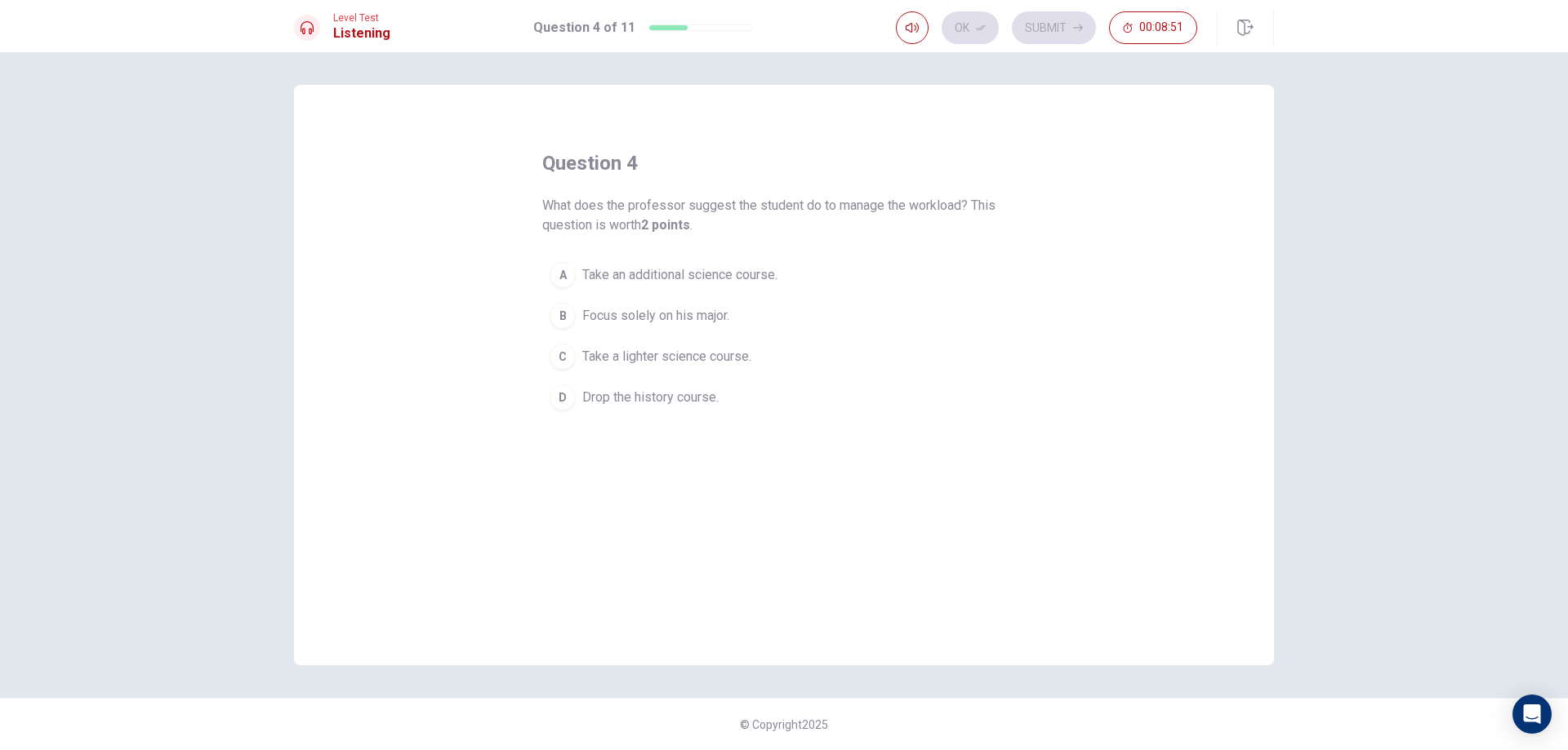
click at [664, 286] on button "A Take an additional science course." at bounding box center [784, 275] width 484 height 41
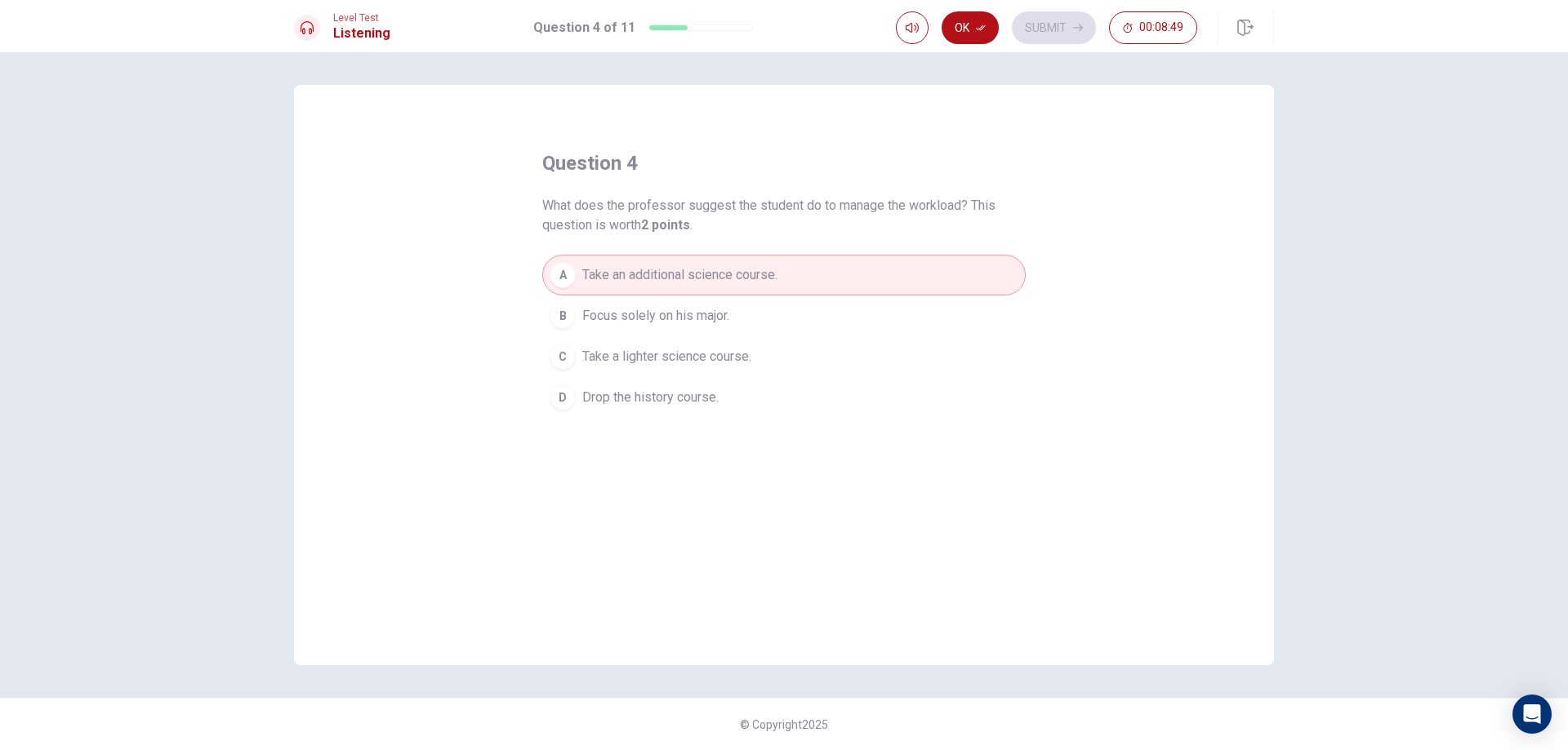
click at [697, 312] on span "Focus solely on his major." at bounding box center [656, 315] width 147 height 20
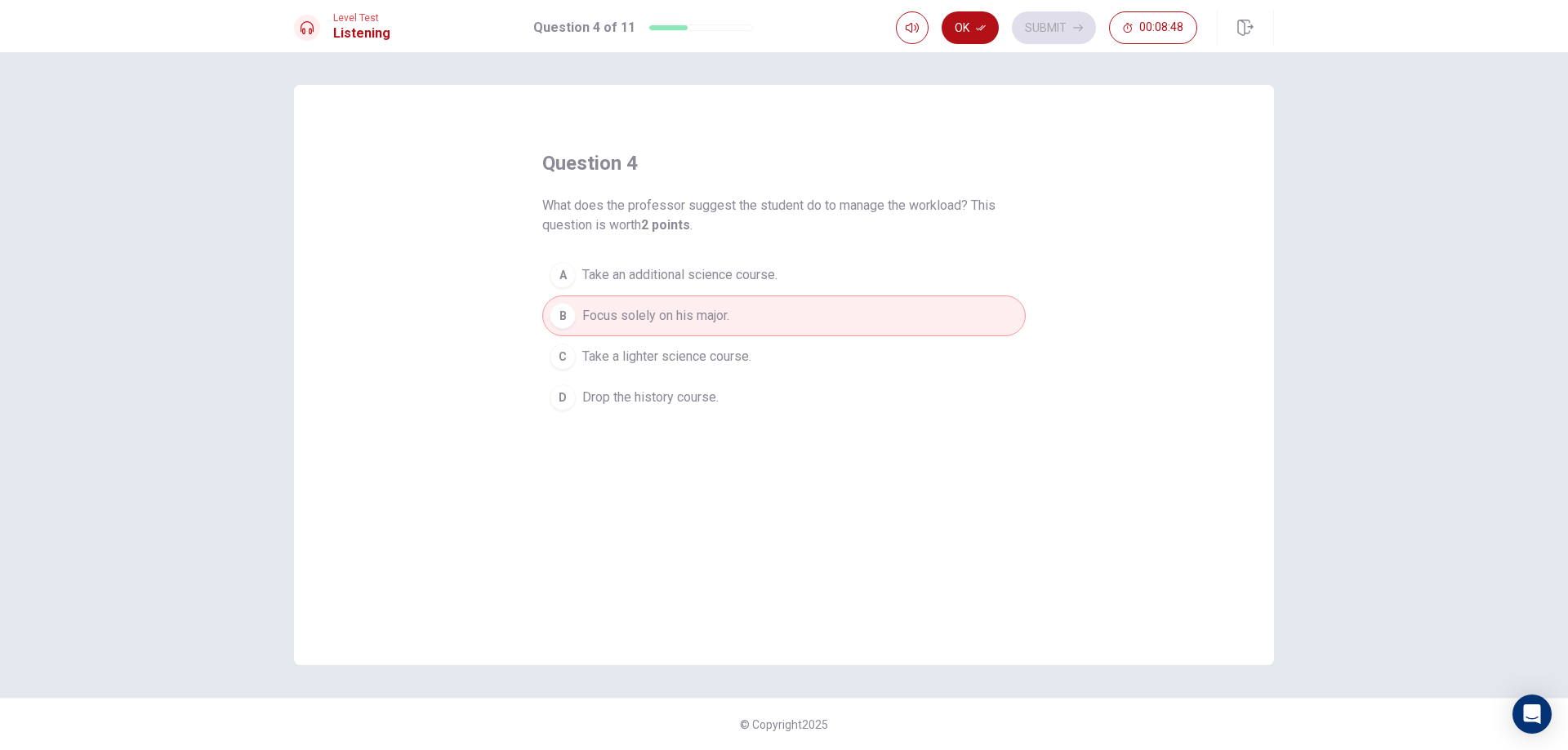
click at [763, 353] on button "C Take a lighter science course." at bounding box center [784, 357] width 484 height 41
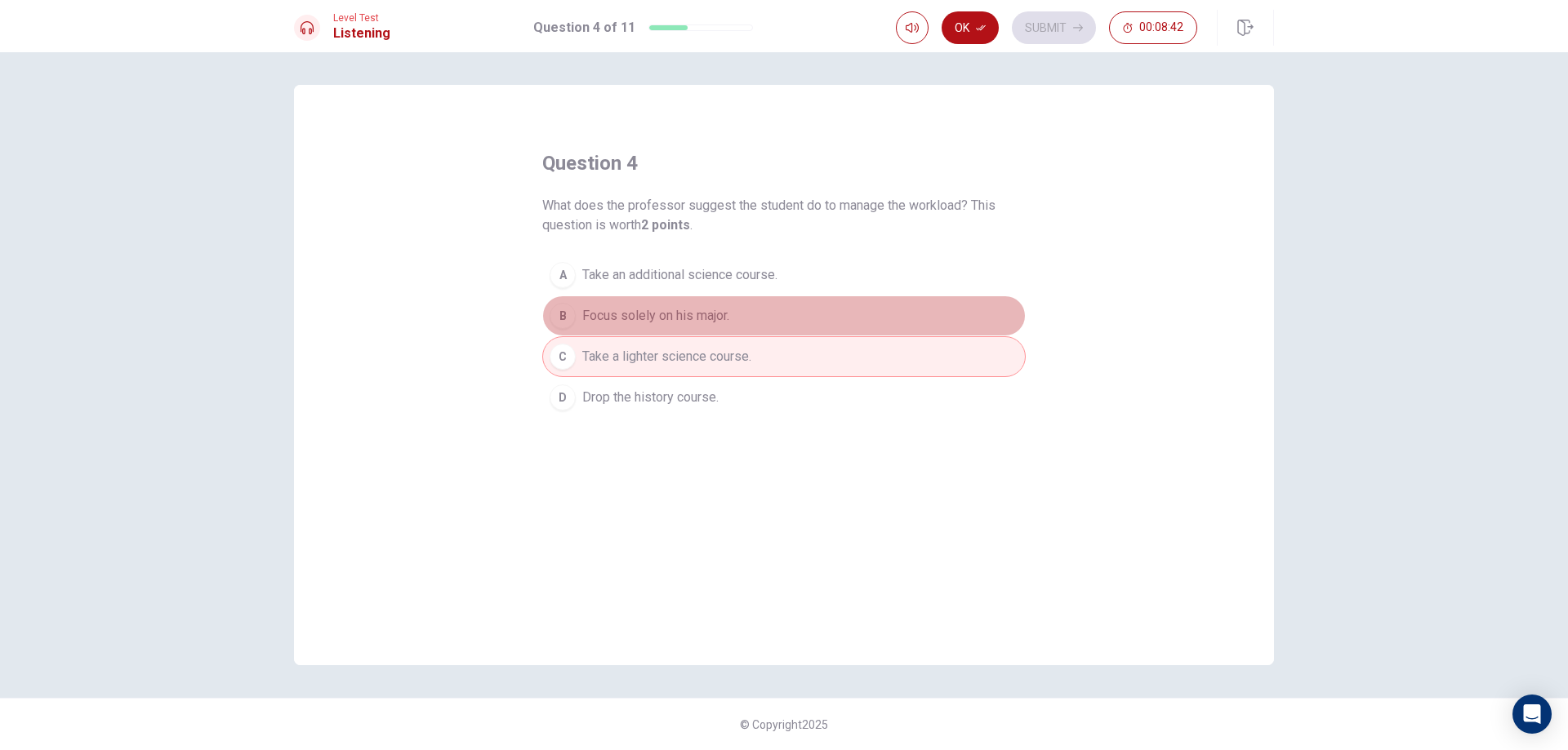
click at [794, 315] on button "B Focus solely on his major." at bounding box center [784, 316] width 484 height 41
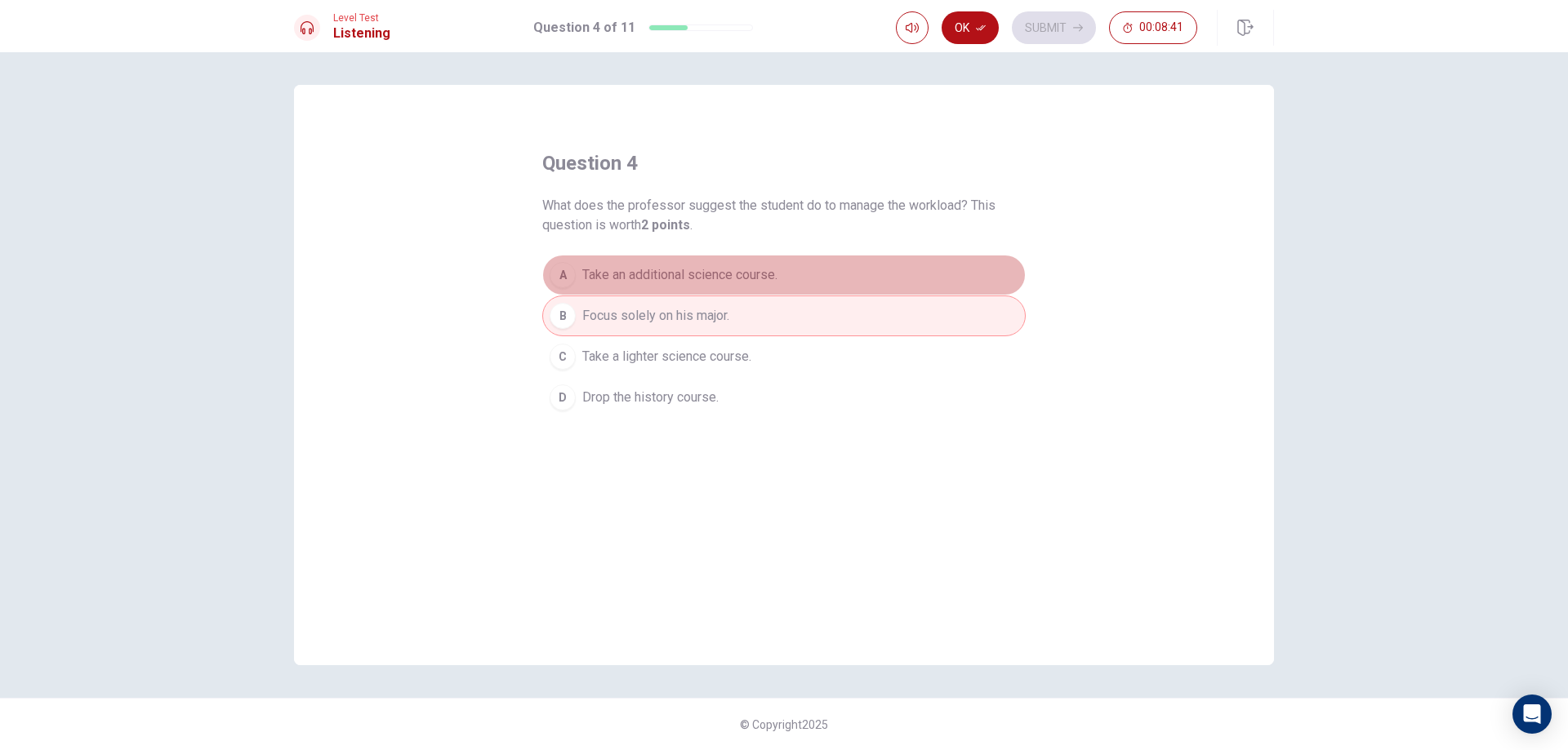
click at [797, 284] on button "A Take an additional science course." at bounding box center [784, 275] width 484 height 41
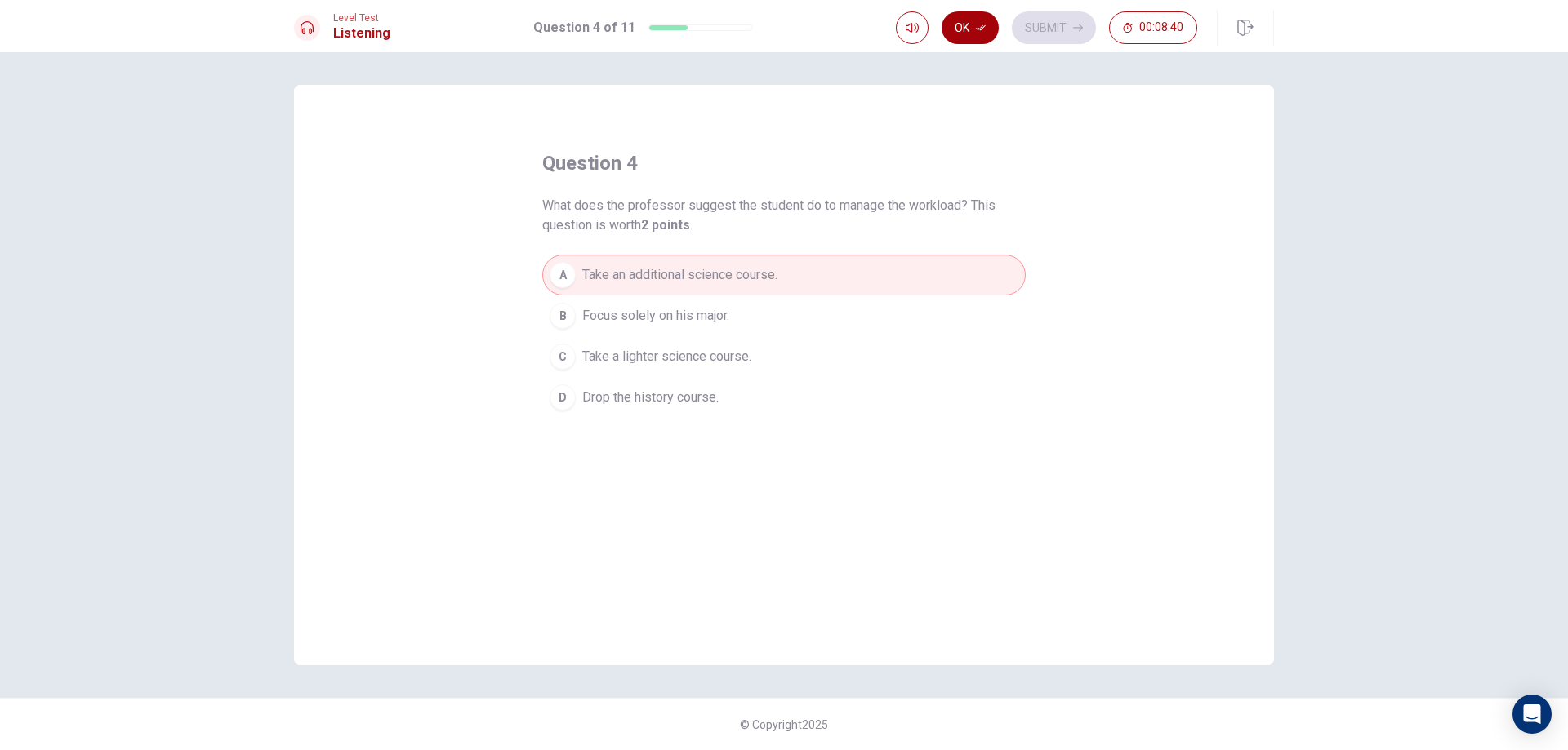
click at [971, 21] on button "Ok" at bounding box center [970, 27] width 57 height 33
click at [1050, 18] on button "Submit" at bounding box center [1054, 27] width 84 height 33
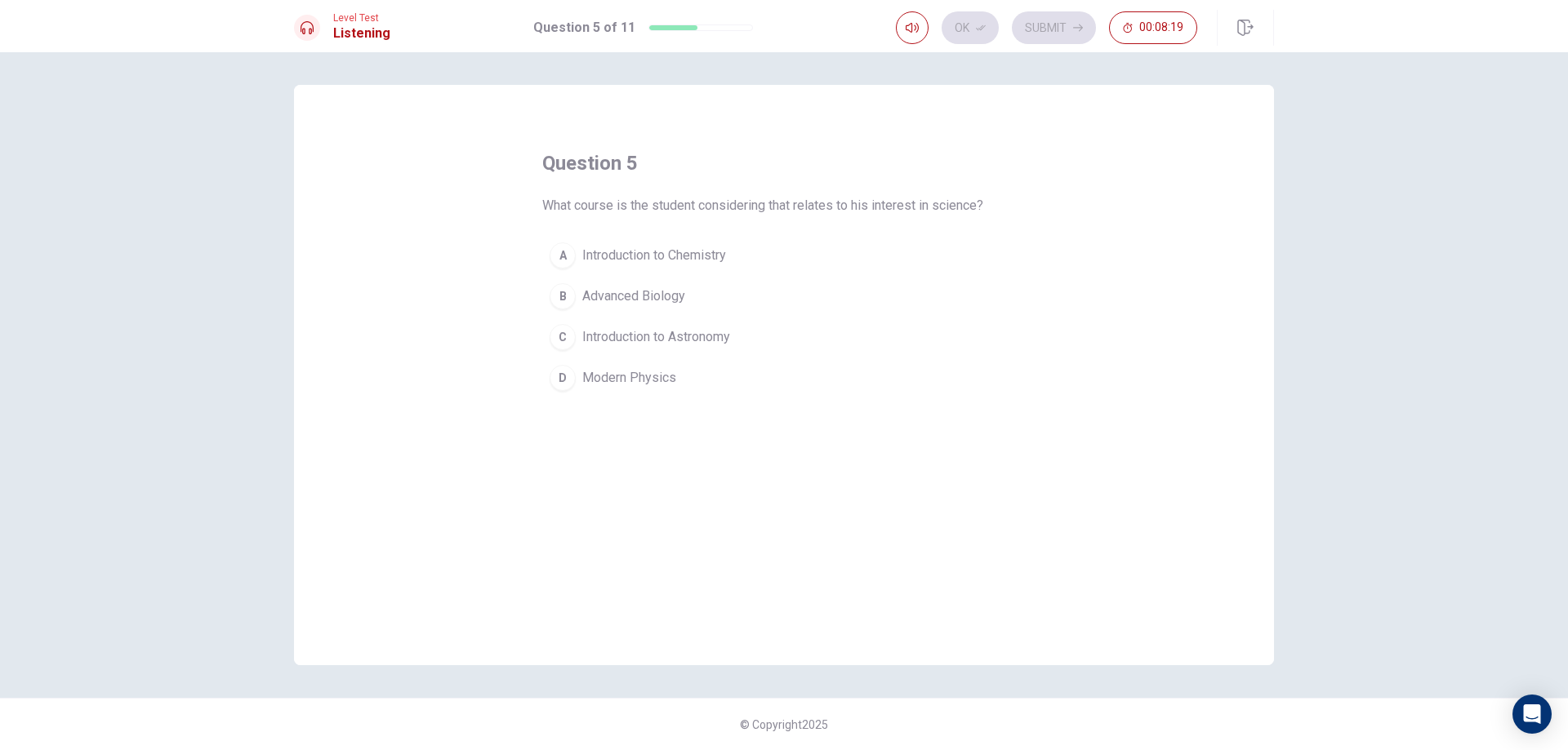
click at [685, 303] on span "Advanced Biology" at bounding box center [634, 296] width 103 height 20
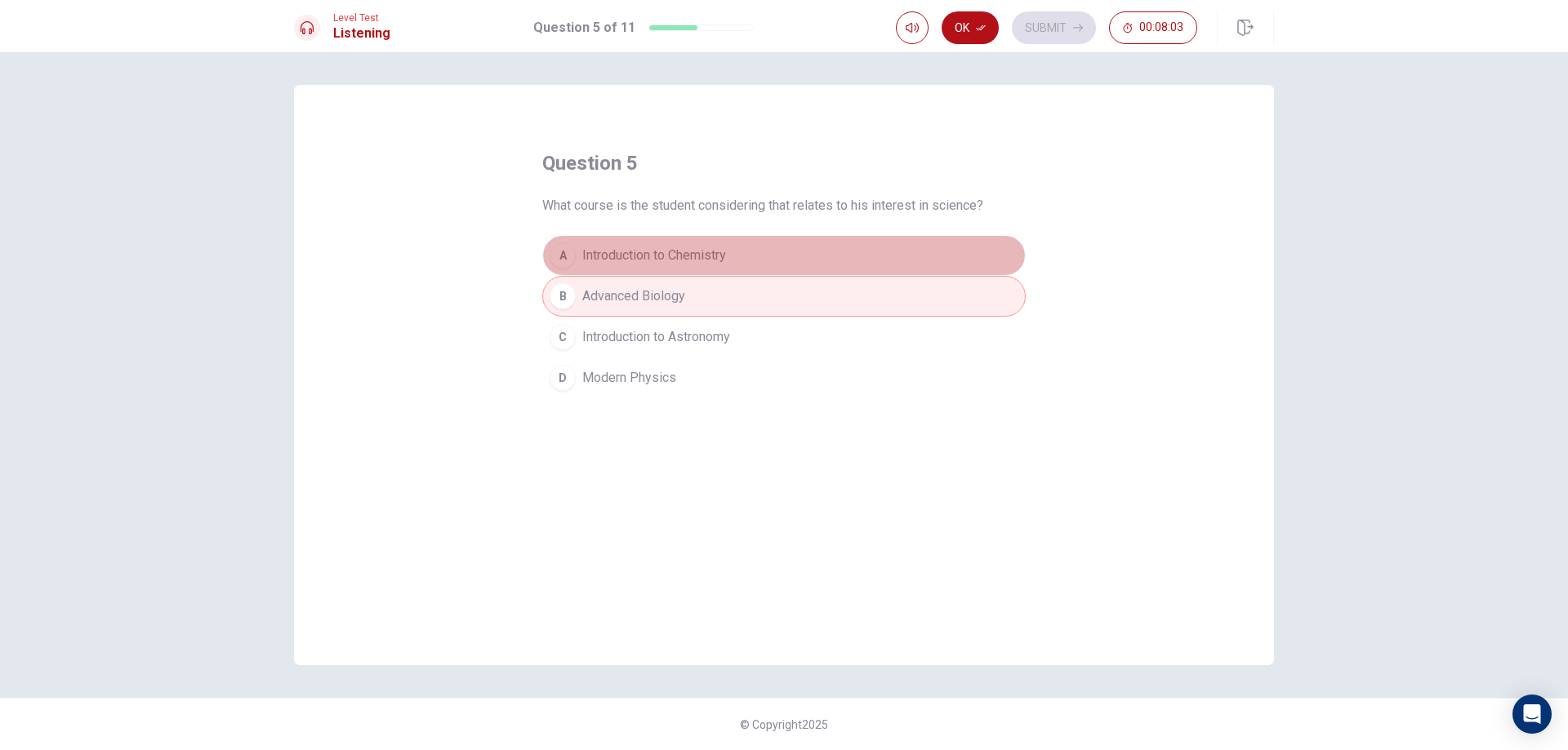
click at [634, 254] on span "Introduction to Chemistry" at bounding box center [655, 255] width 144 height 20
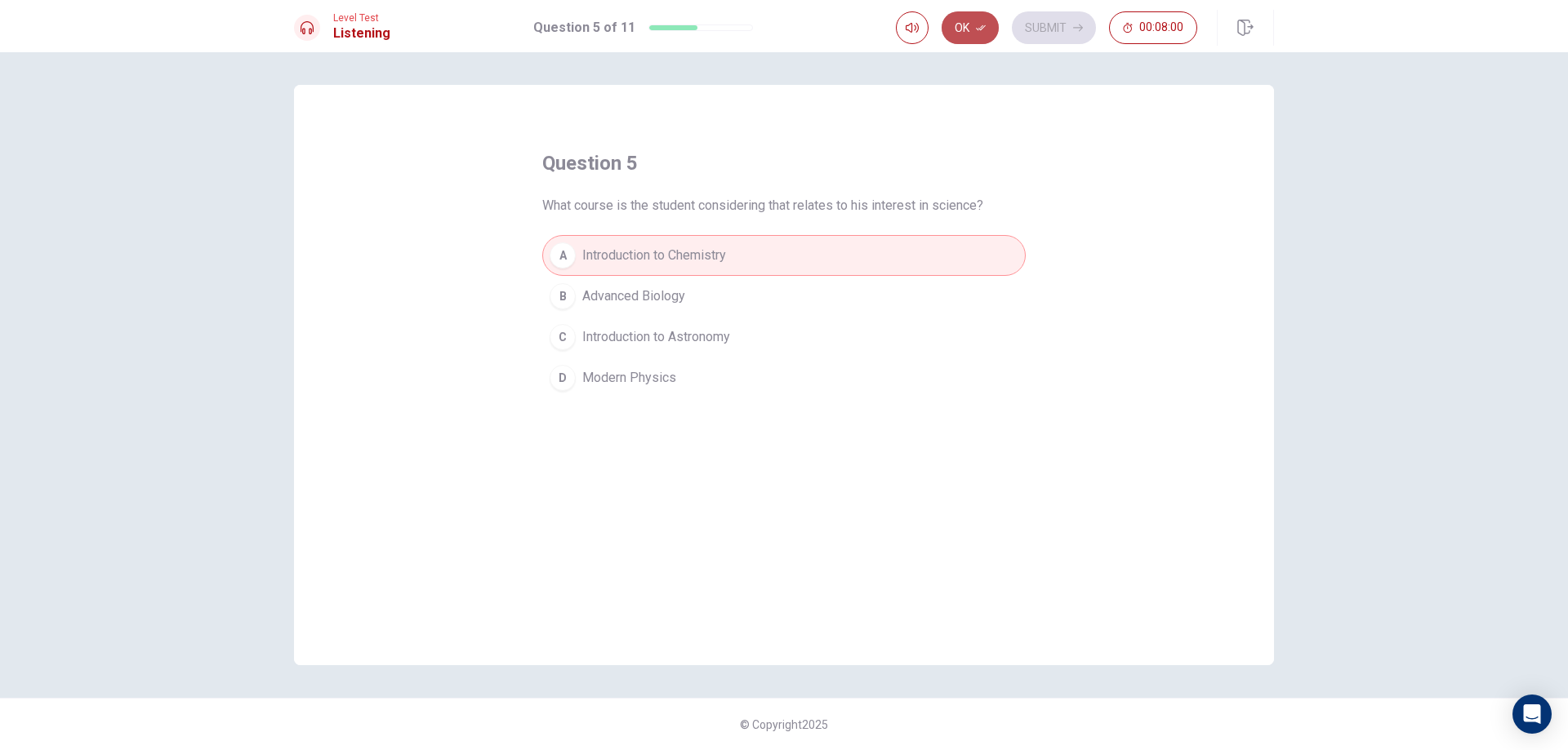
click at [972, 14] on button "Ok" at bounding box center [970, 27] width 57 height 33
click at [1078, 14] on button "Submit" at bounding box center [1054, 27] width 84 height 33
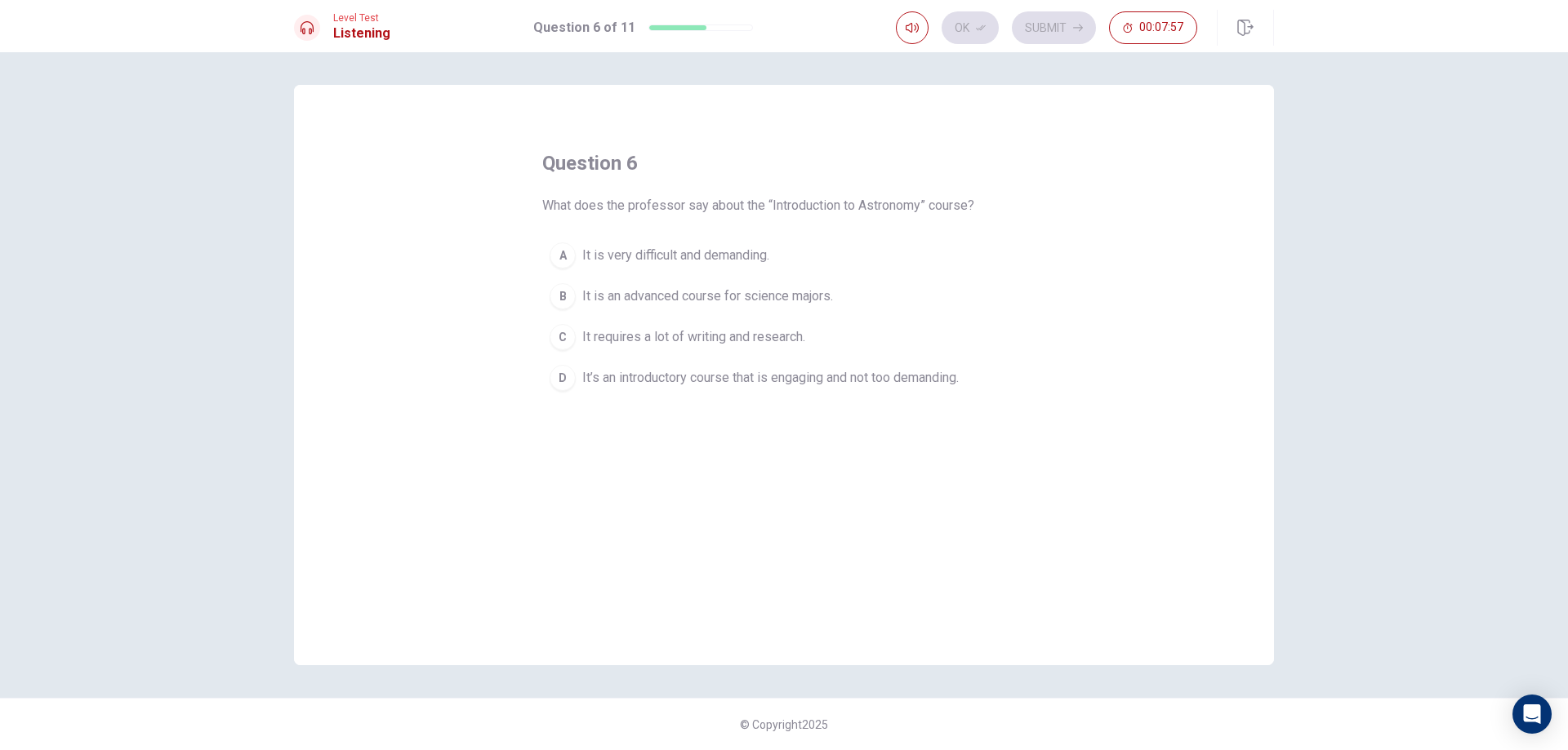
drag, startPoint x: 588, startPoint y: 210, endPoint x: 689, endPoint y: 200, distance: 101.5
click at [689, 200] on span "What does the professor say about the “Introduction to Astronomy” course?" at bounding box center [759, 206] width 432 height 20
click at [660, 268] on button "A It is very difficult and demanding." at bounding box center [784, 255] width 484 height 41
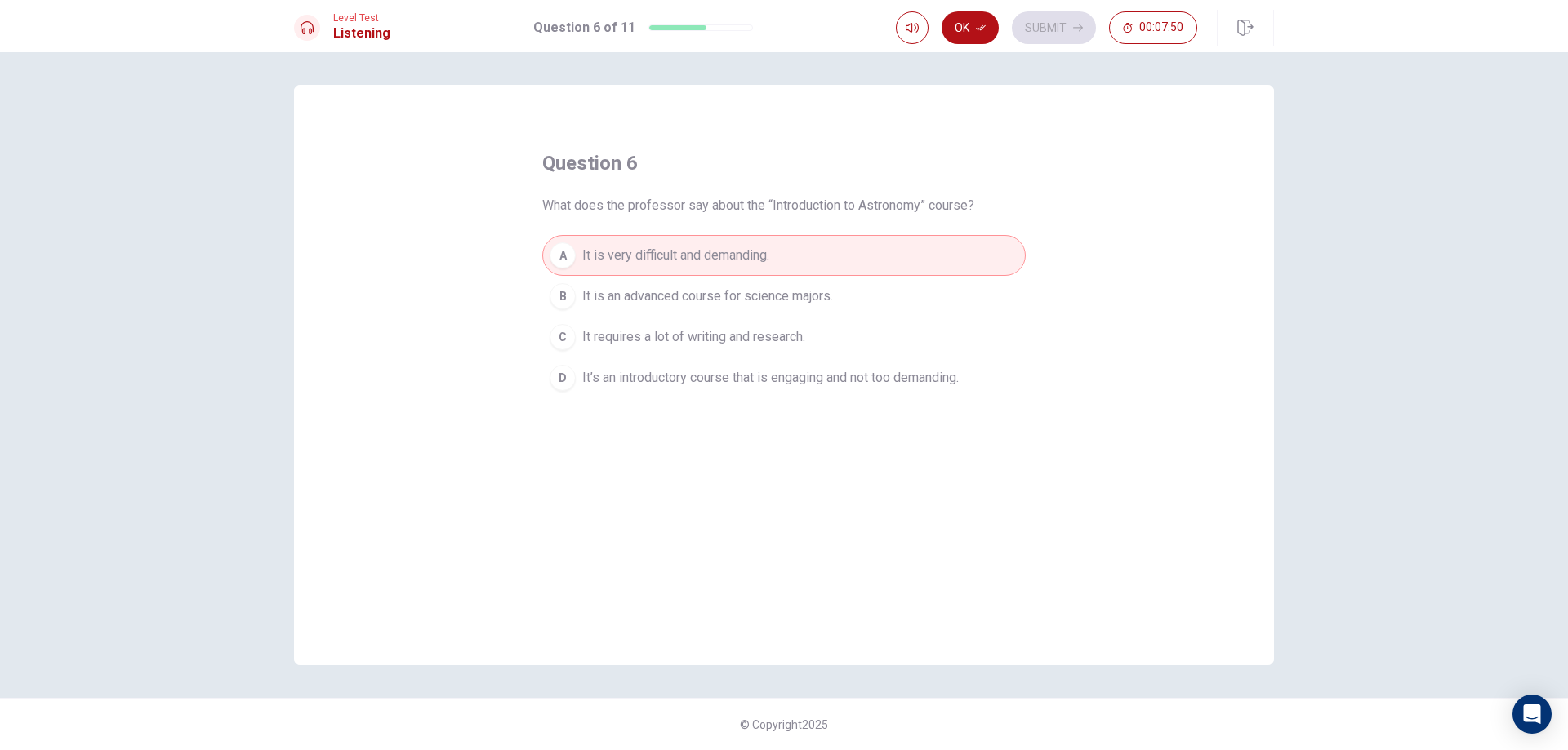
click at [661, 293] on span "It is an advanced course for science majors." at bounding box center [708, 296] width 251 height 20
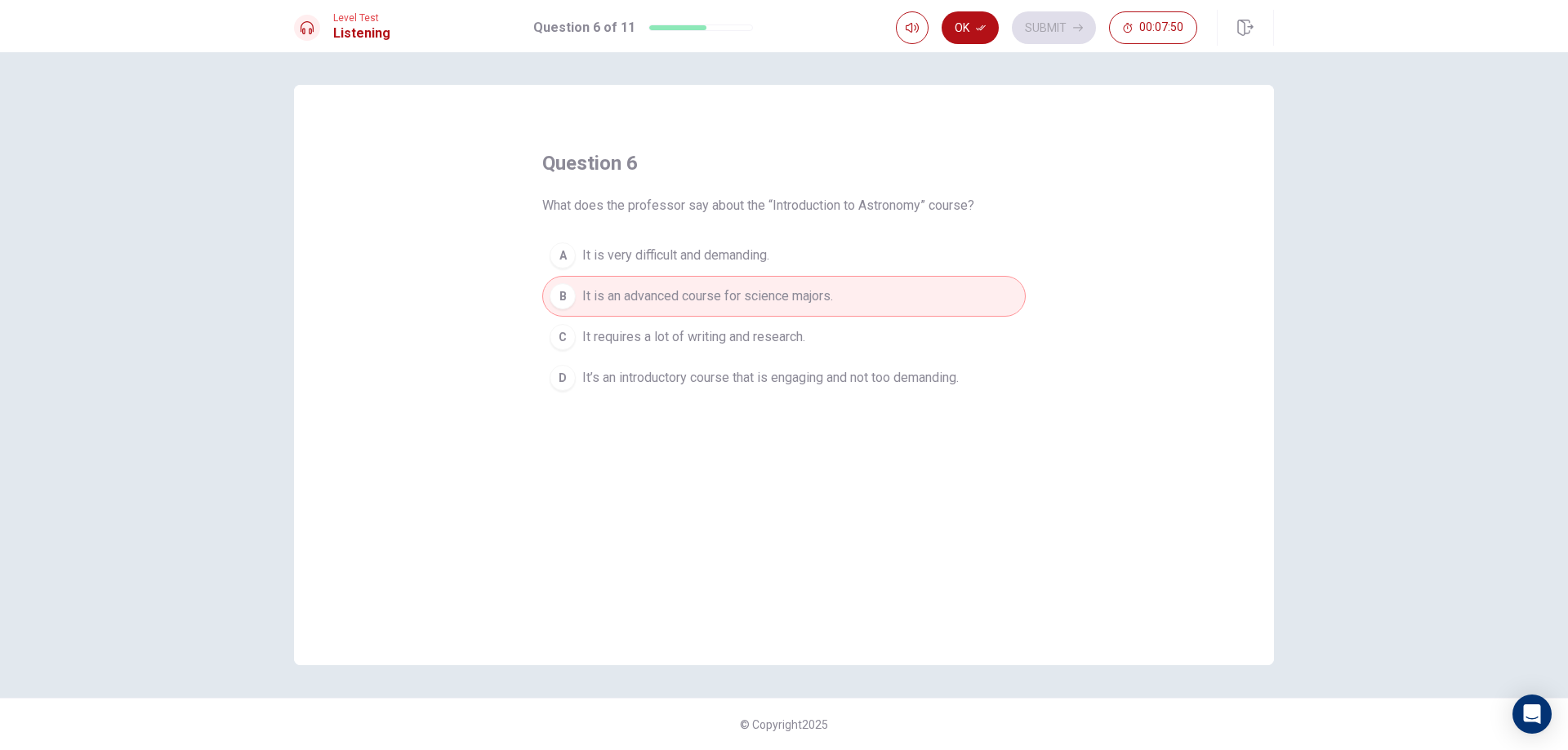
click at [656, 336] on span "It requires a lot of writing and research." at bounding box center [694, 337] width 223 height 20
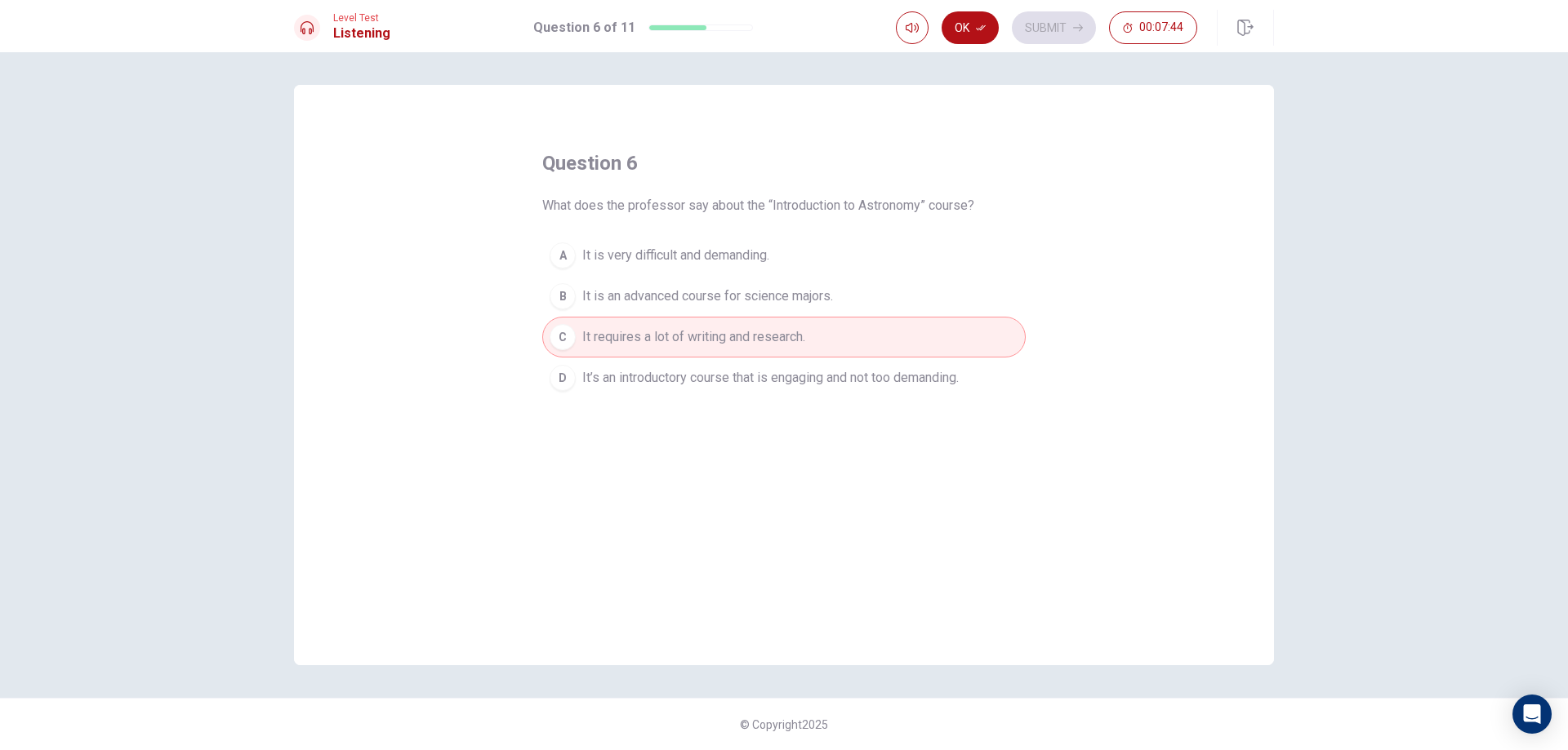
click at [632, 248] on span "It is very difficult and demanding." at bounding box center [676, 255] width 187 height 20
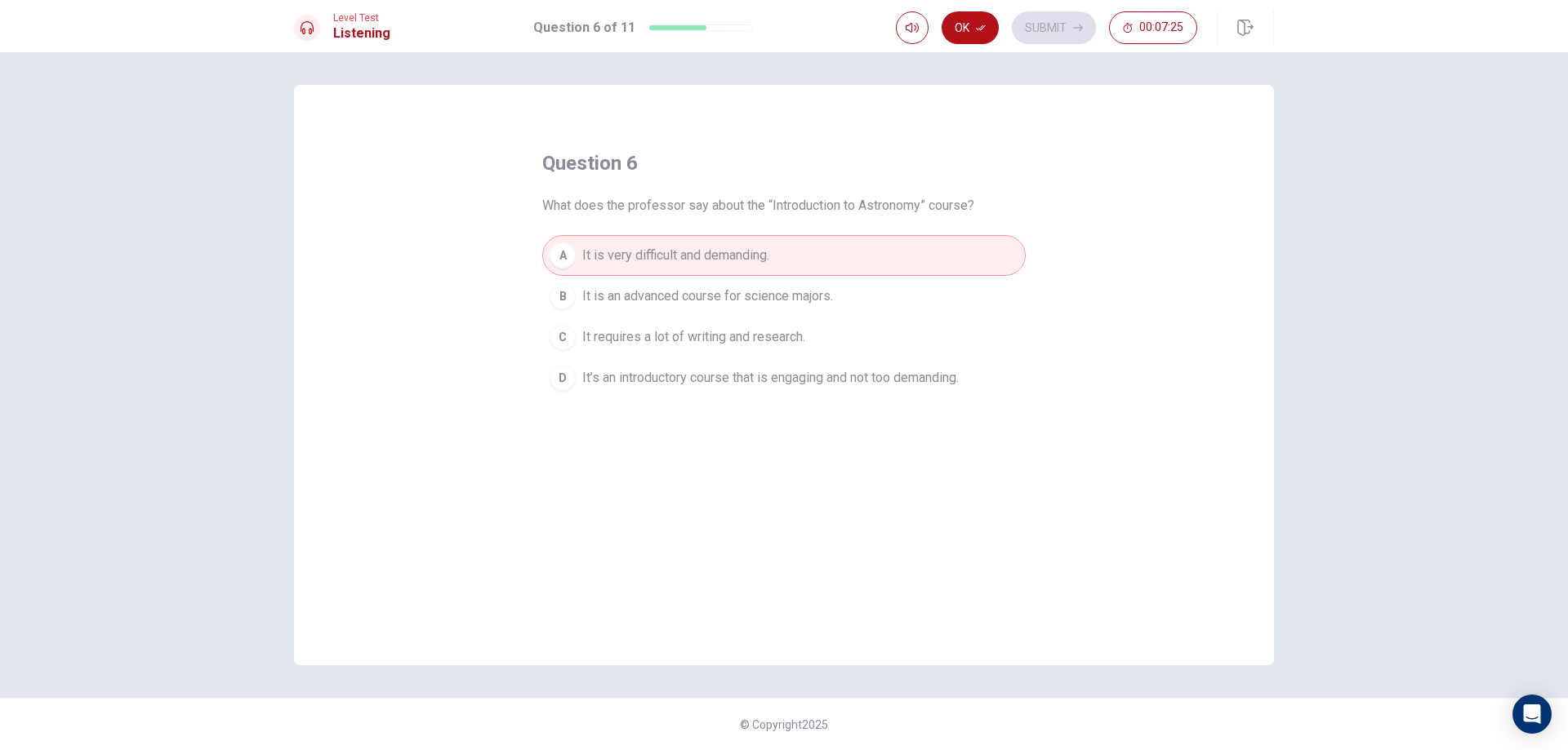
click at [712, 351] on button "C It requires a lot of writing and research." at bounding box center [784, 338] width 484 height 41
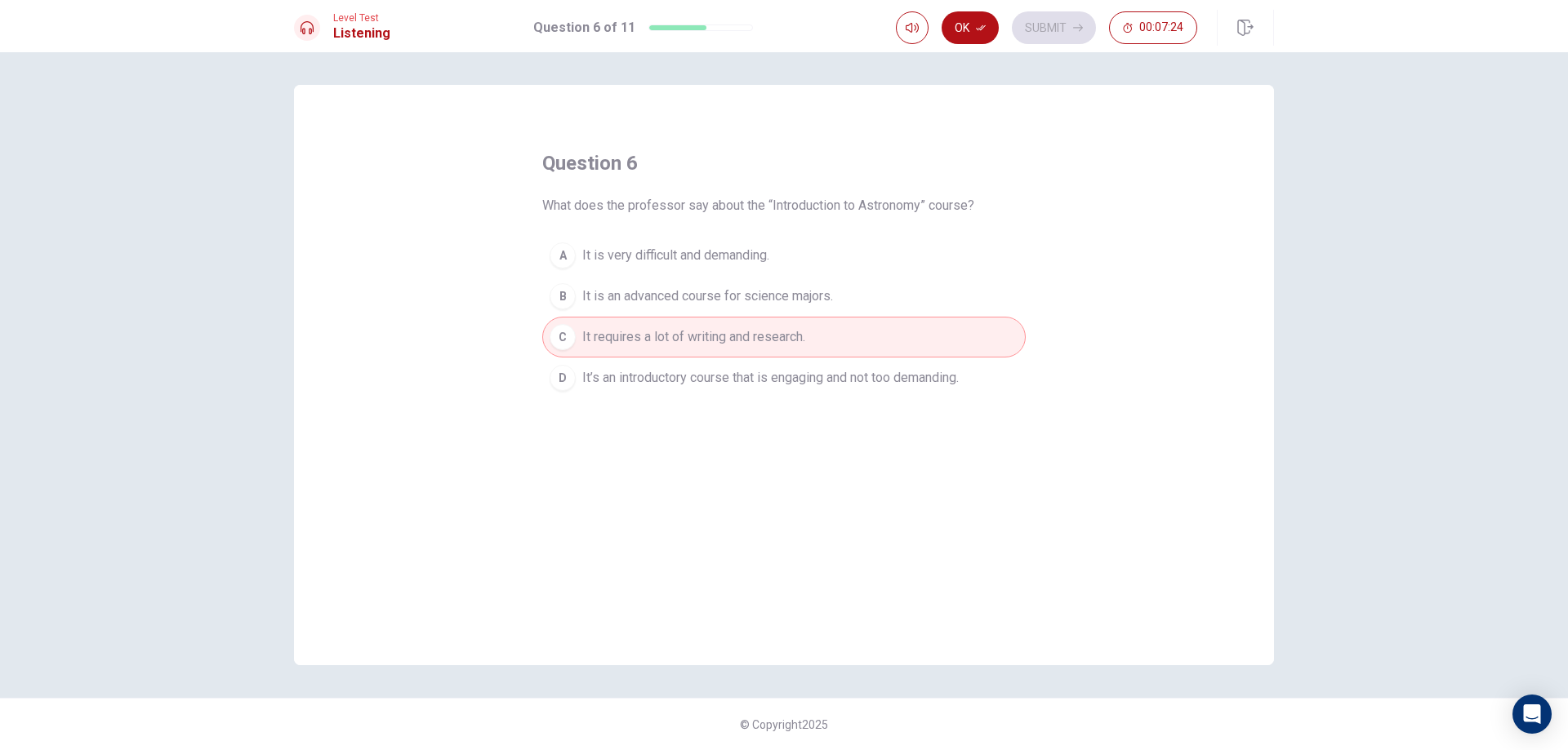
click at [647, 298] on span "It is an advanced course for science majors." at bounding box center [708, 296] width 251 height 20
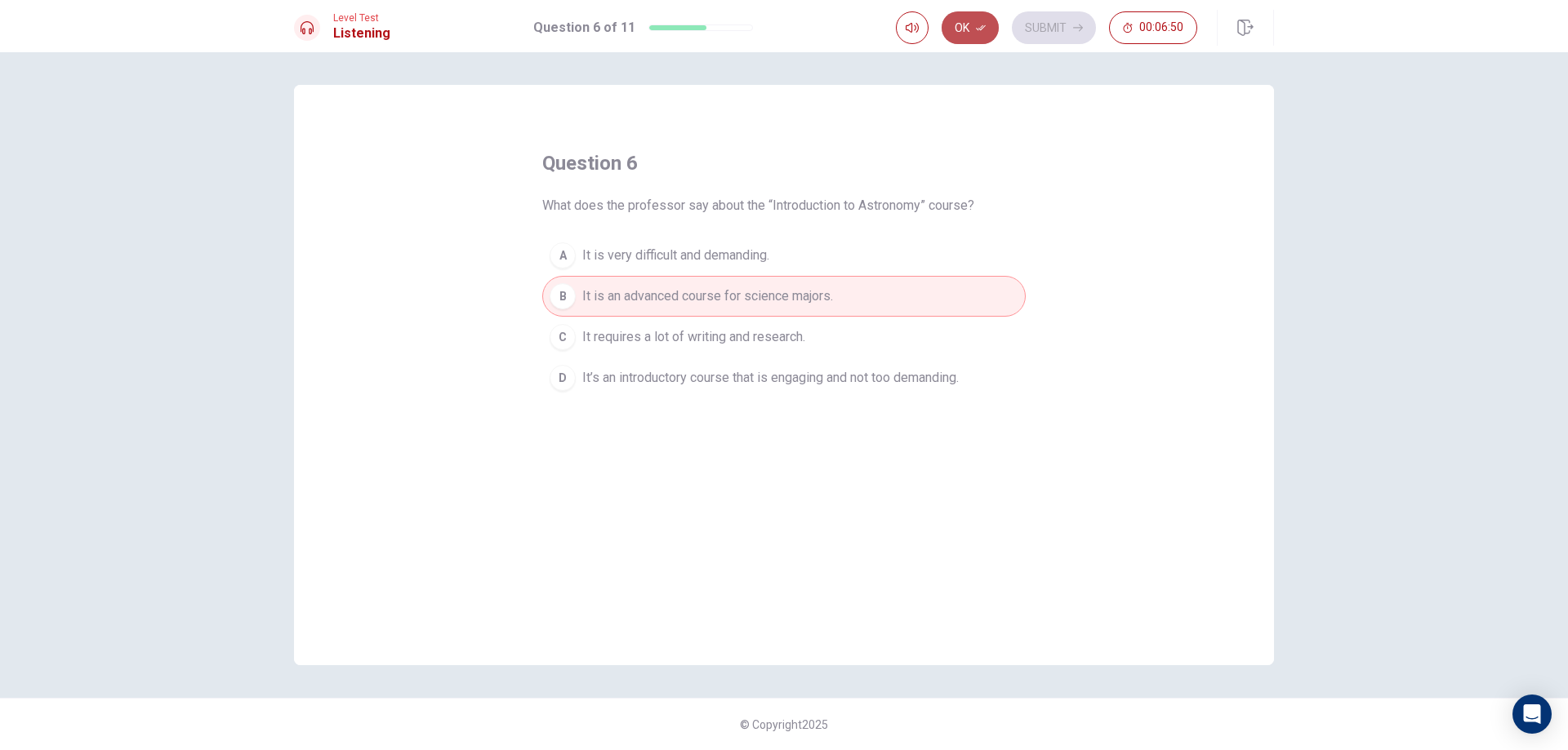
click at [966, 25] on button "Ok" at bounding box center [970, 27] width 57 height 33
click at [1069, 36] on button "Submit" at bounding box center [1054, 27] width 84 height 33
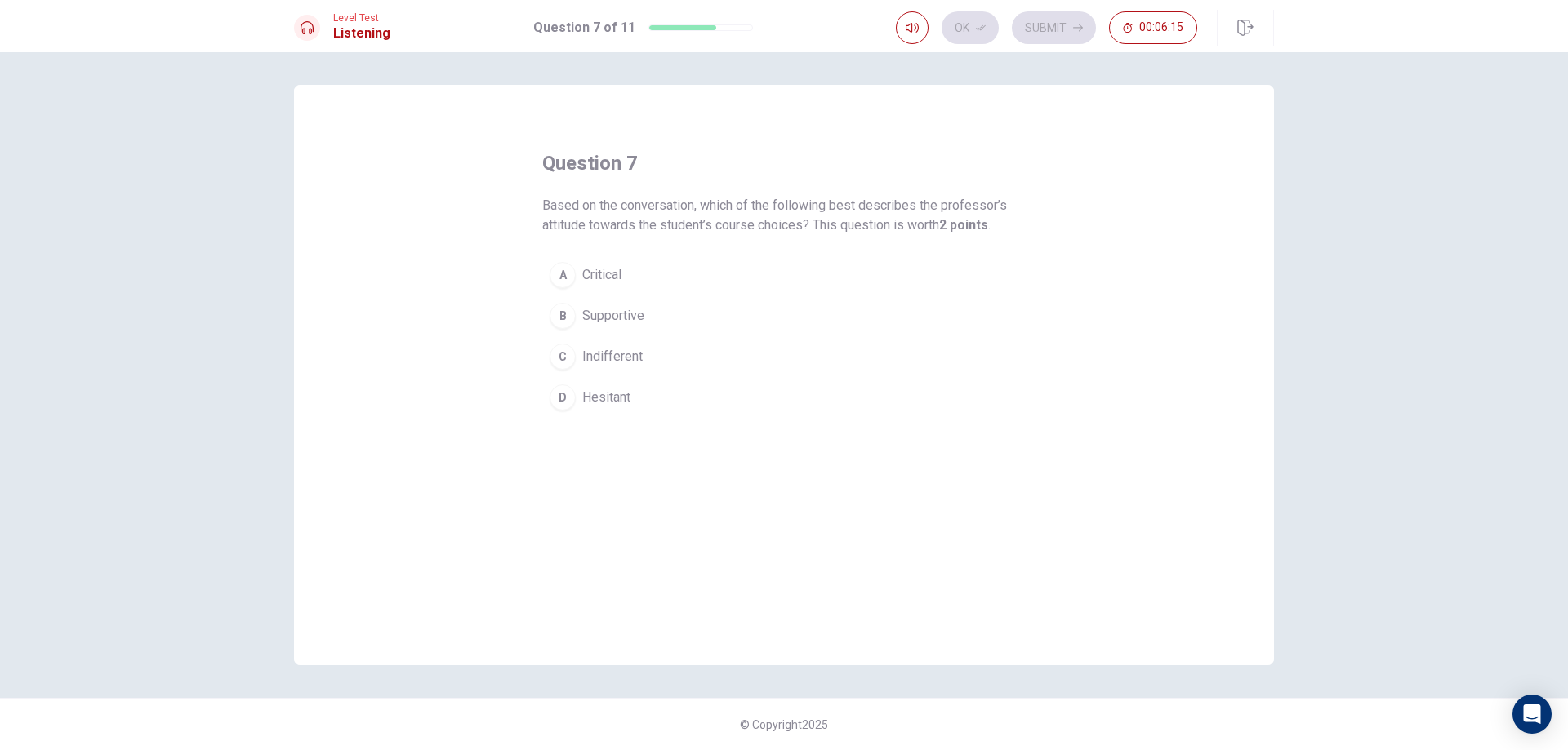
click at [617, 277] on span "Critical" at bounding box center [603, 275] width 39 height 20
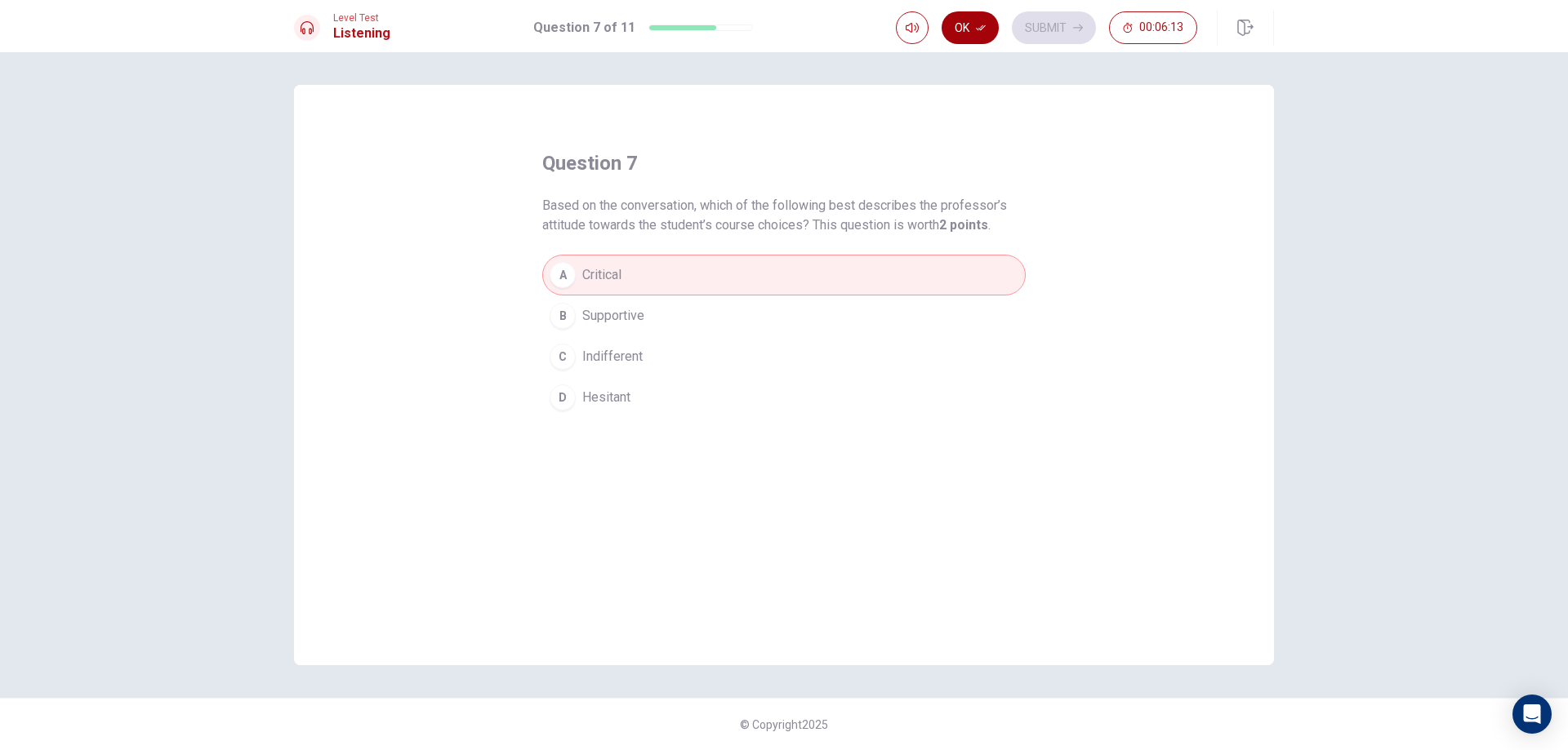
click at [967, 22] on button "Ok" at bounding box center [970, 27] width 57 height 33
click at [1062, 25] on button "Submit" at bounding box center [1054, 27] width 84 height 33
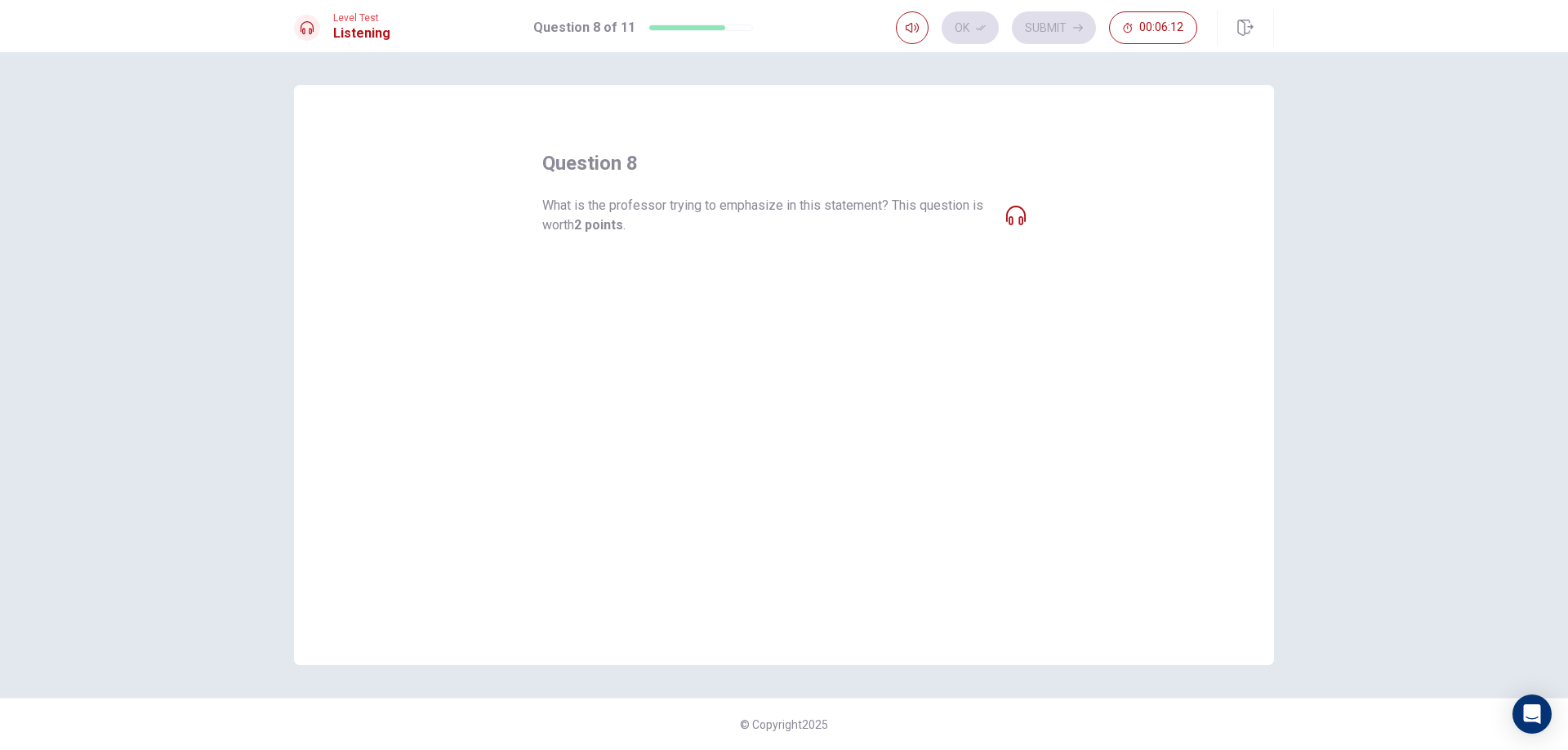
click at [812, 209] on span "What is the professor trying to emphasize in this statement? This question is w…" at bounding box center [768, 216] width 451 height 39
click at [928, 209] on span "What is the professor trying to emphasize in this statement? This question is w…" at bounding box center [768, 216] width 451 height 39
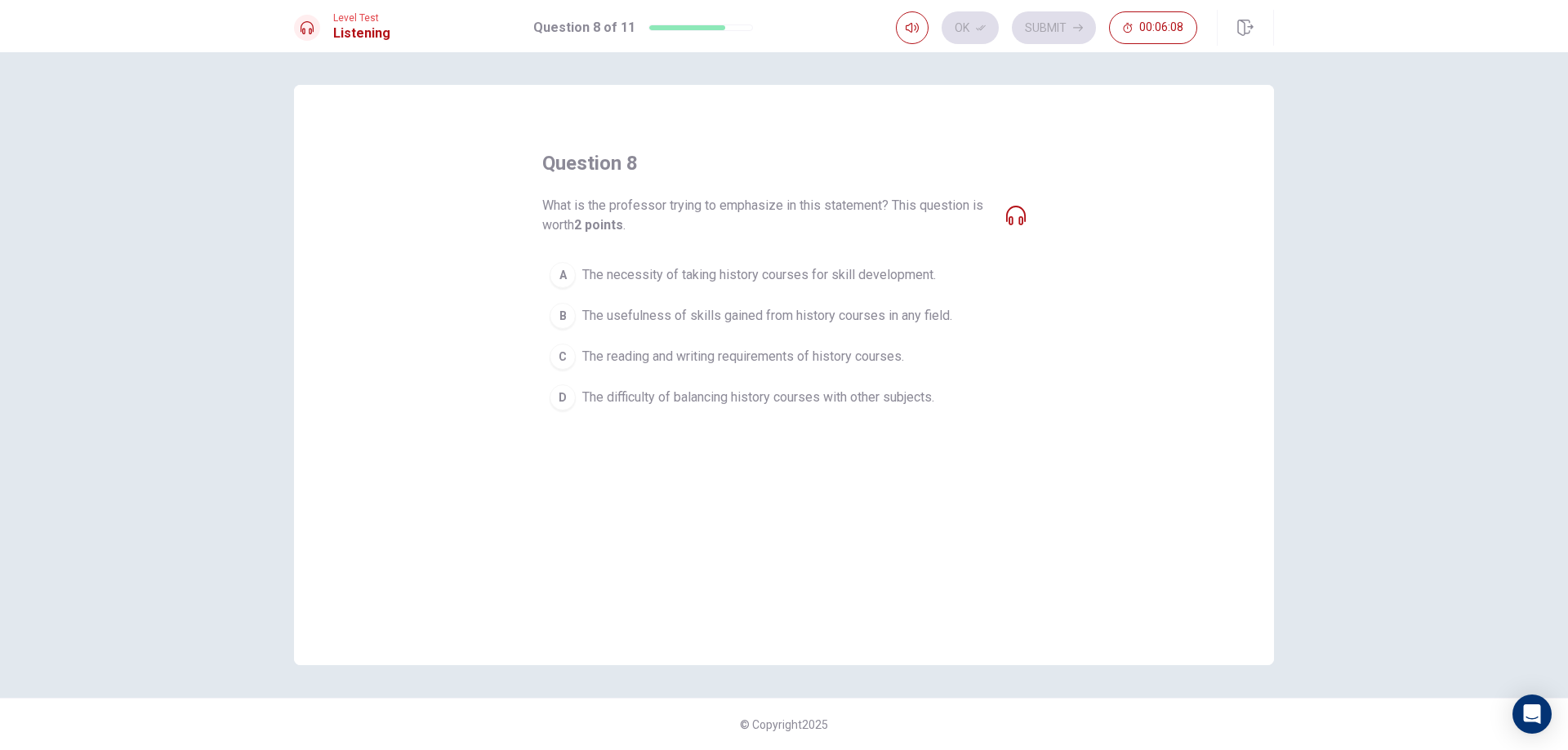
click at [750, 359] on span "The reading and writing requirements of history courses." at bounding box center [744, 356] width 322 height 20
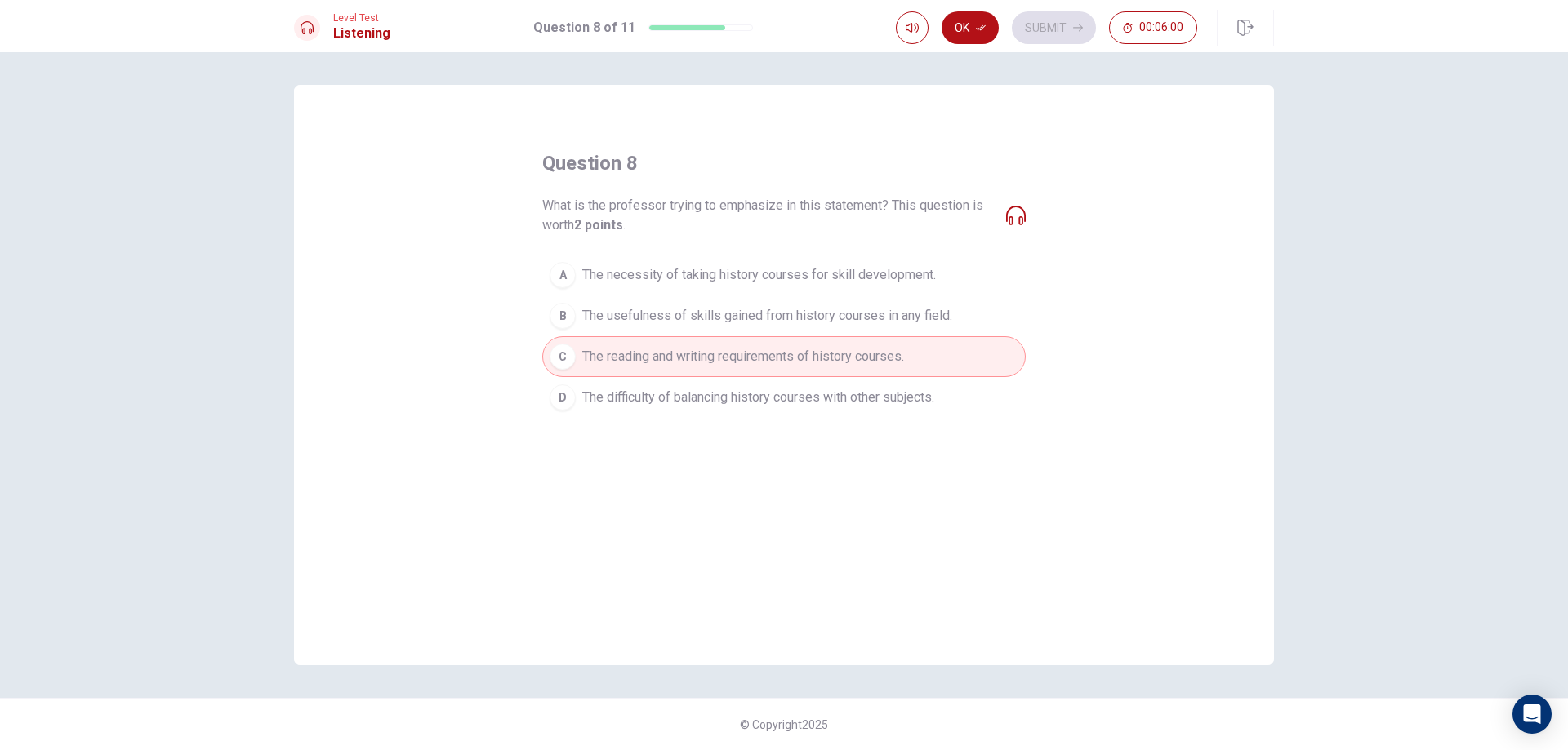
click at [830, 267] on span "The necessity of taking history courses for skill development." at bounding box center [760, 275] width 354 height 20
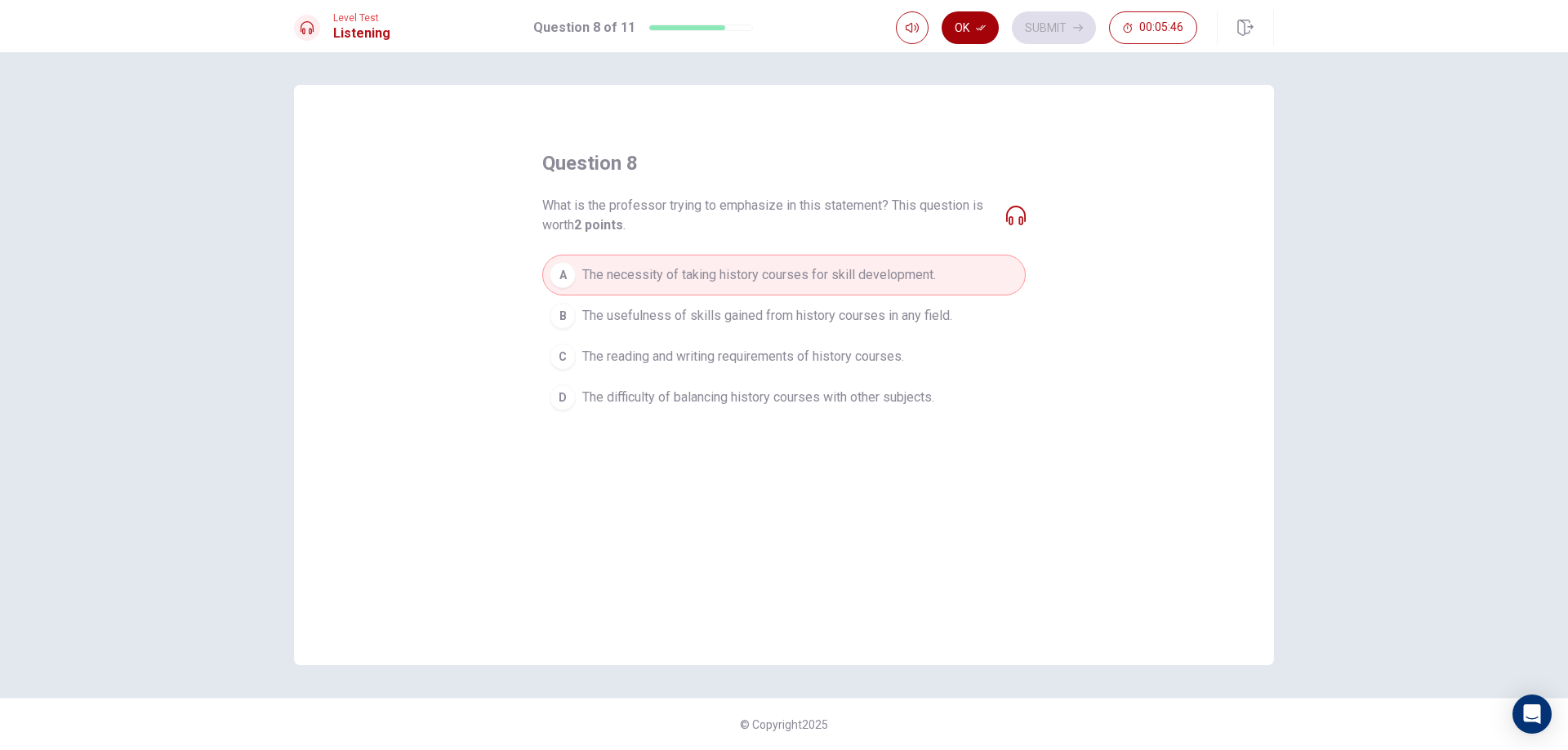
click at [977, 28] on icon "button" at bounding box center [980, 27] width 9 height 9
click at [1059, 17] on button "Submit" at bounding box center [1054, 27] width 84 height 33
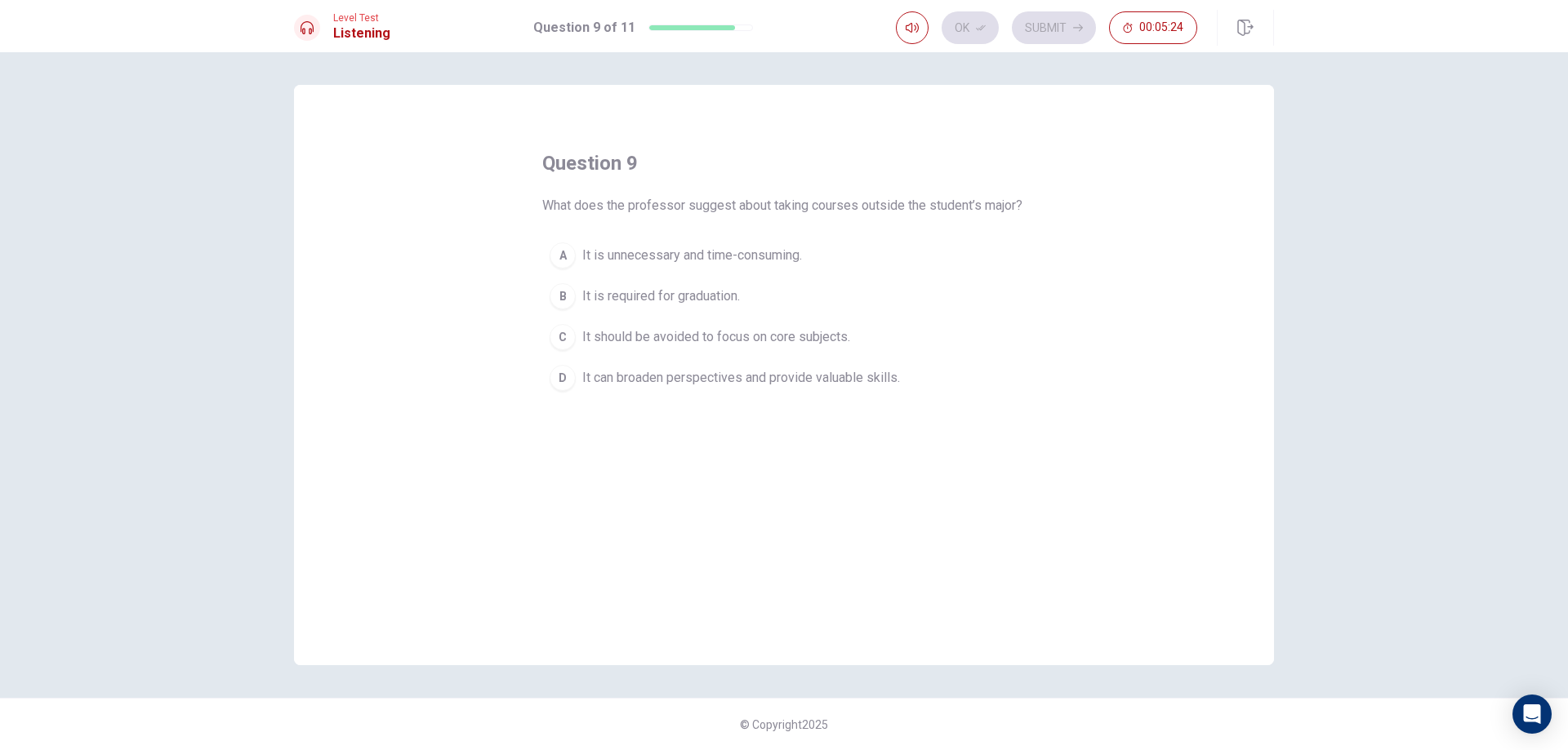
click at [734, 306] on span "It is required for graduation." at bounding box center [661, 296] width 158 height 20
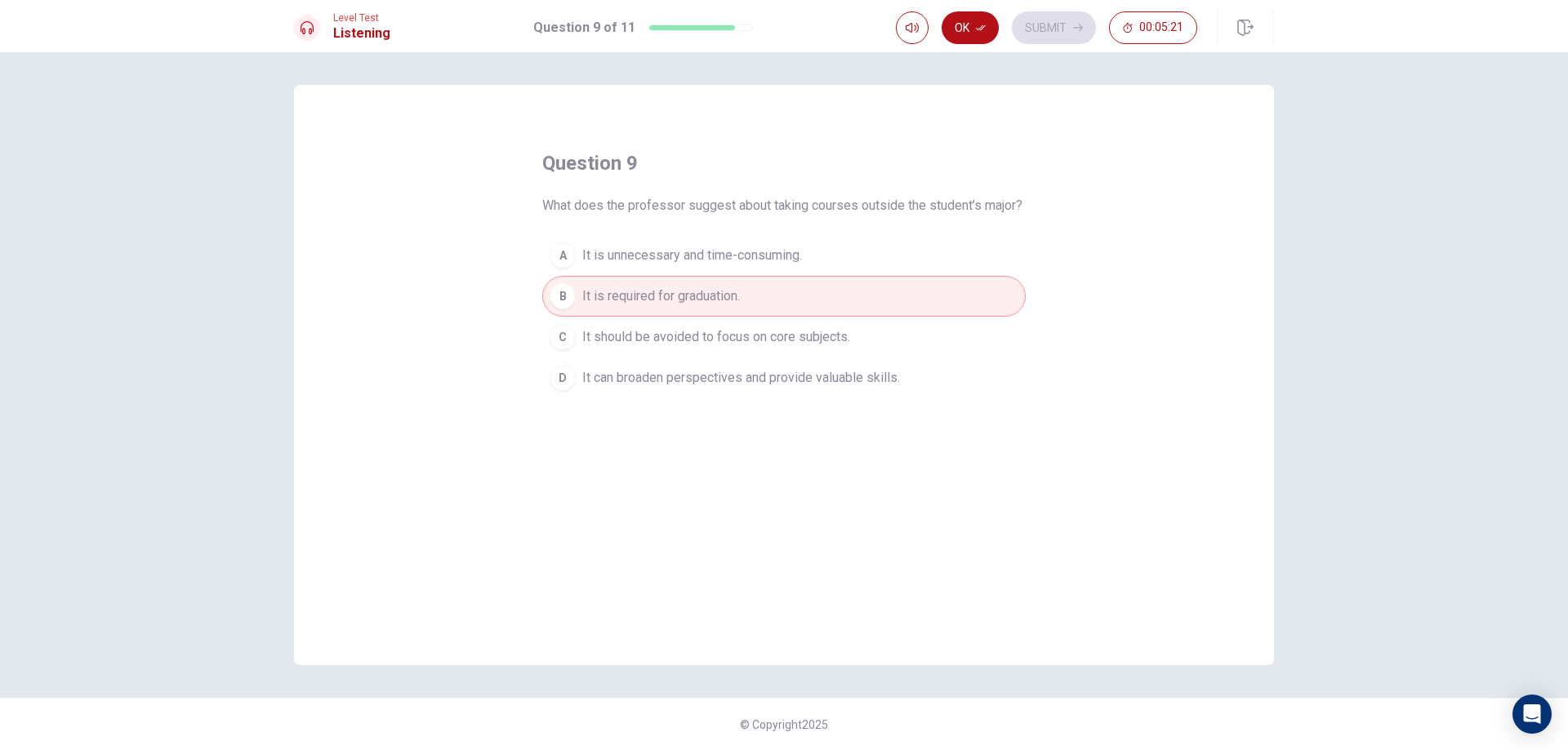
click at [769, 347] on span "It should be avoided to focus on core subjects." at bounding box center [717, 337] width 268 height 20
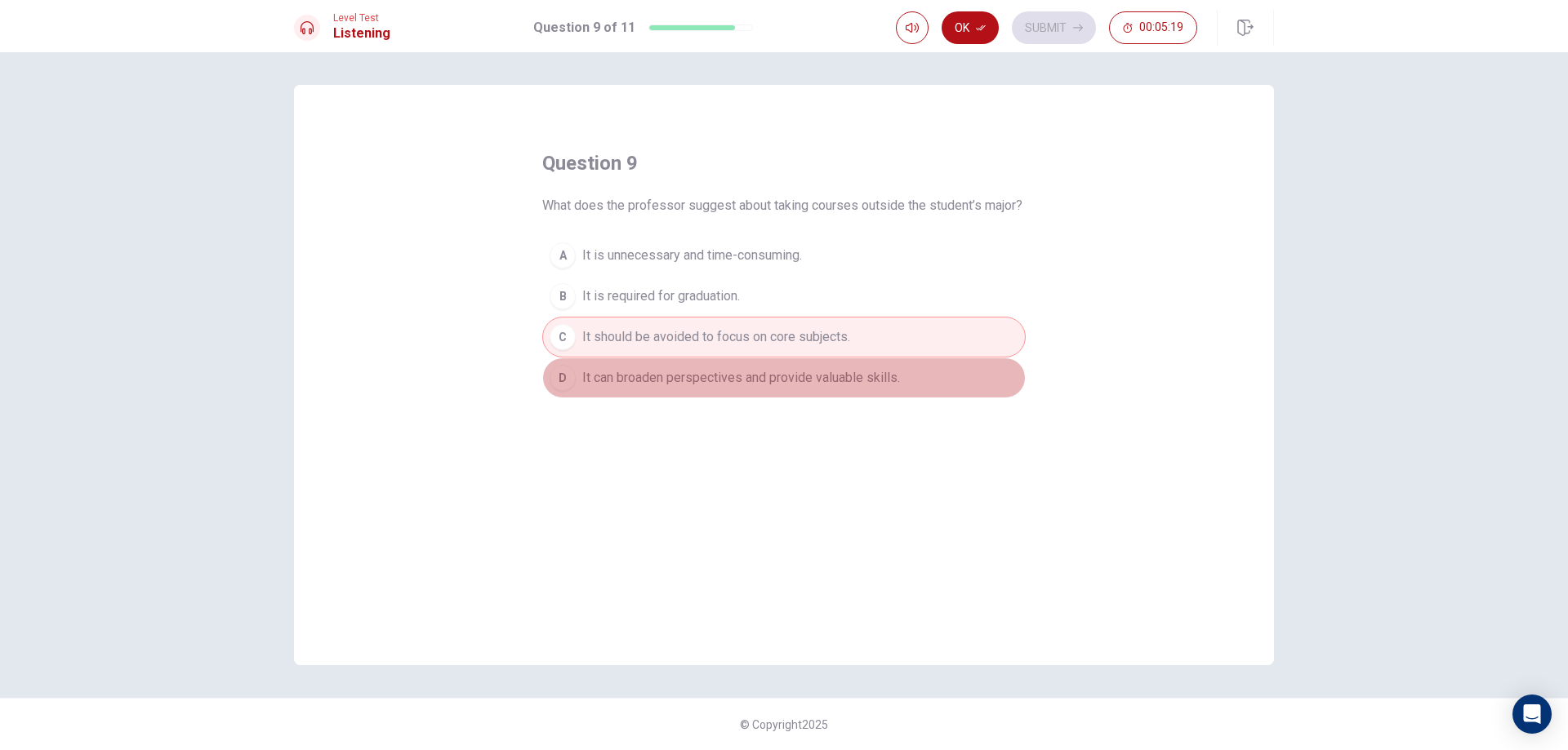
click at [659, 398] on button "D It can broaden perspectives and provide valuable skills." at bounding box center [784, 378] width 484 height 41
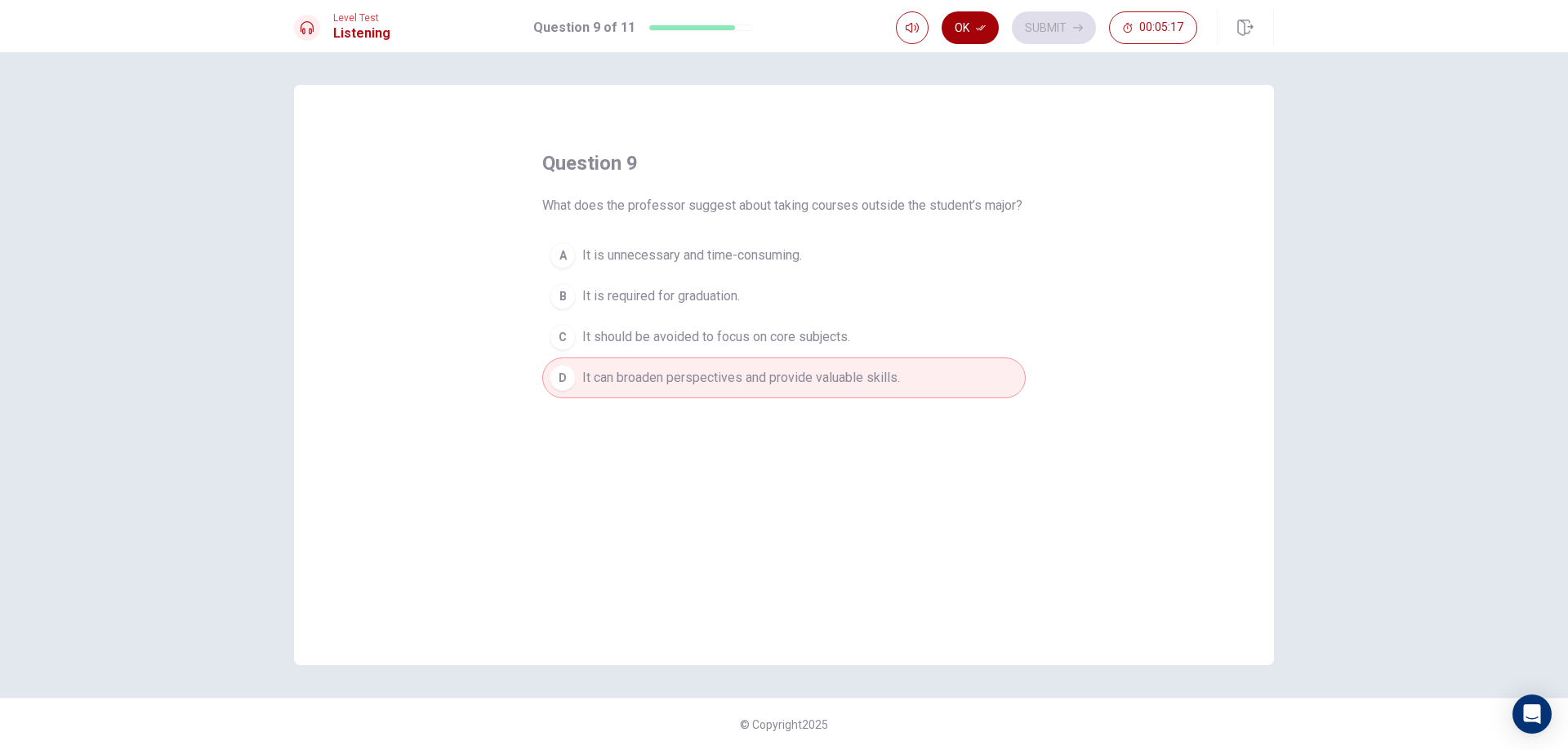
click at [984, 32] on icon "button" at bounding box center [980, 27] width 9 height 9
click at [1078, 21] on button "Submit" at bounding box center [1054, 27] width 84 height 33
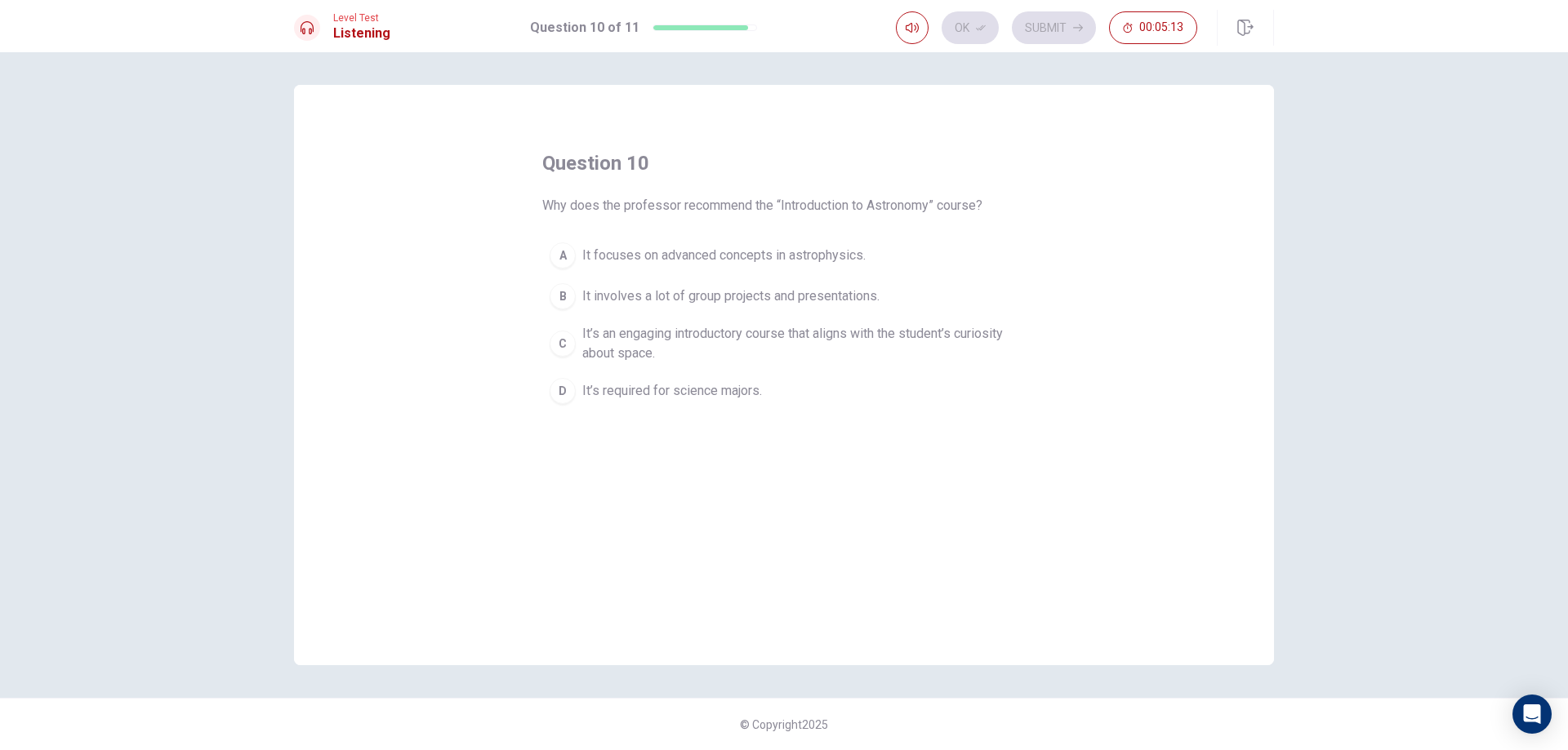
click at [710, 251] on span "It focuses on advanced concepts in astrophysics." at bounding box center [724, 255] width 283 height 20
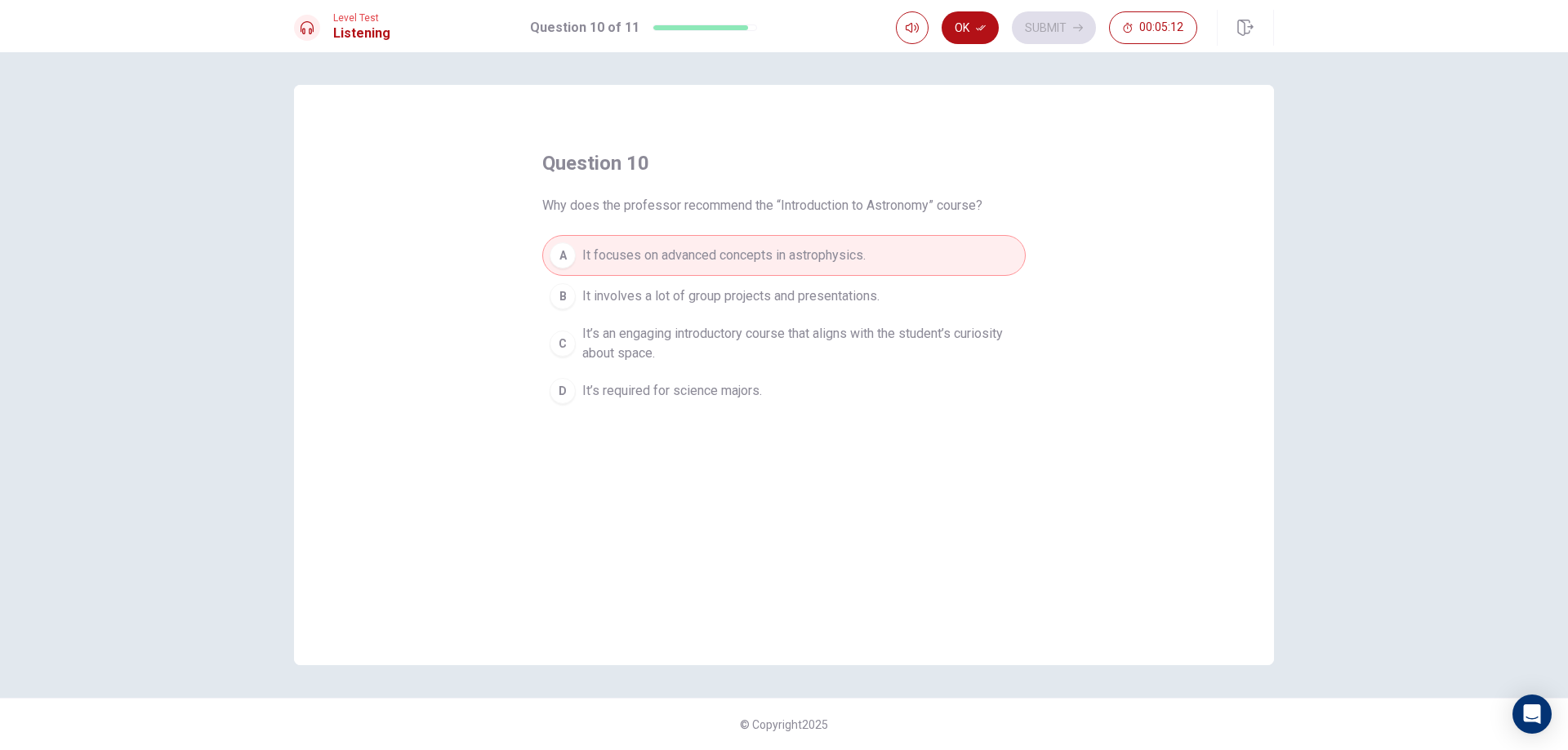
click at [747, 297] on span "It involves a lot of group projects and presentations." at bounding box center [732, 296] width 298 height 20
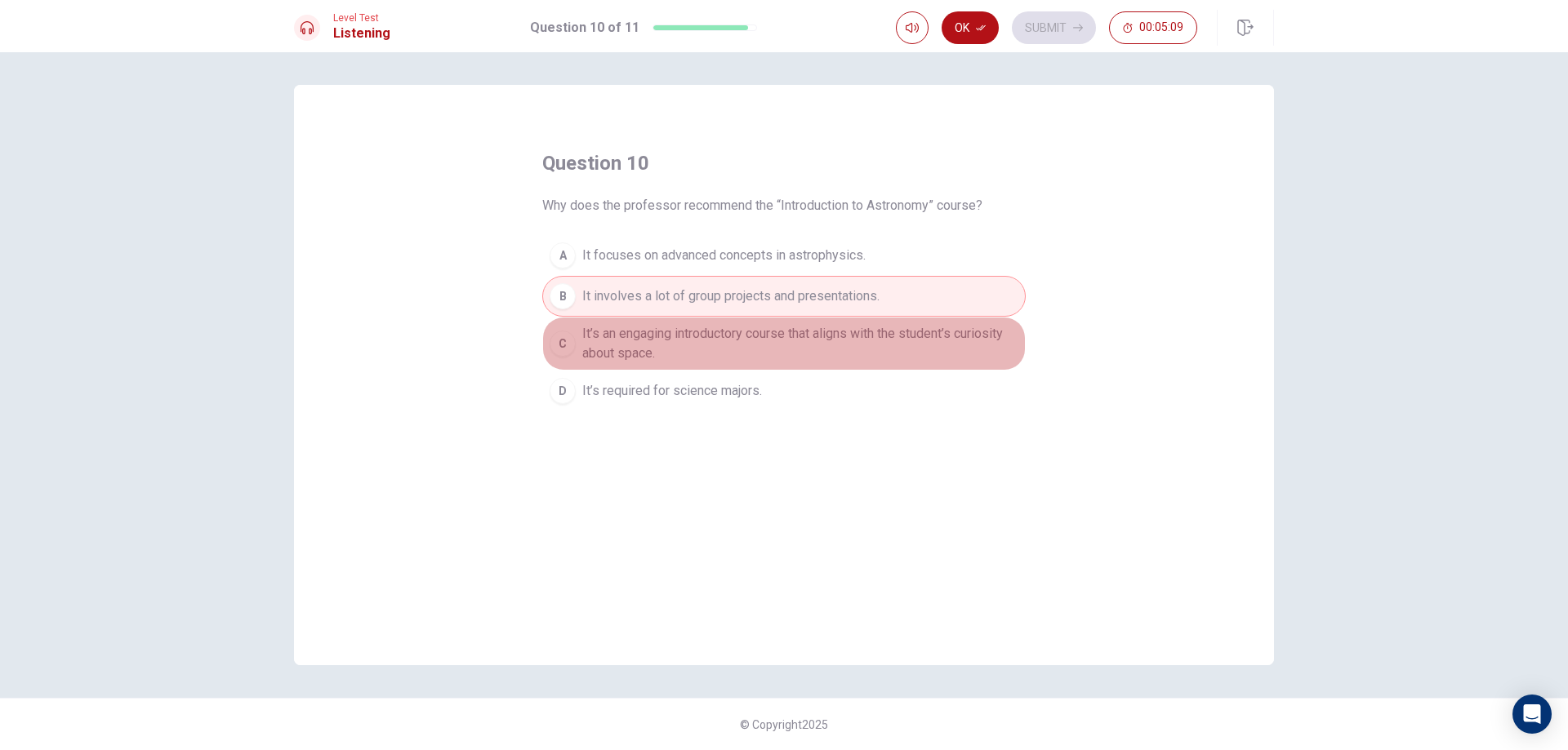
click at [721, 339] on span "It’s an engaging introductory course that aligns with the student’s curiosity a…" at bounding box center [801, 344] width 436 height 39
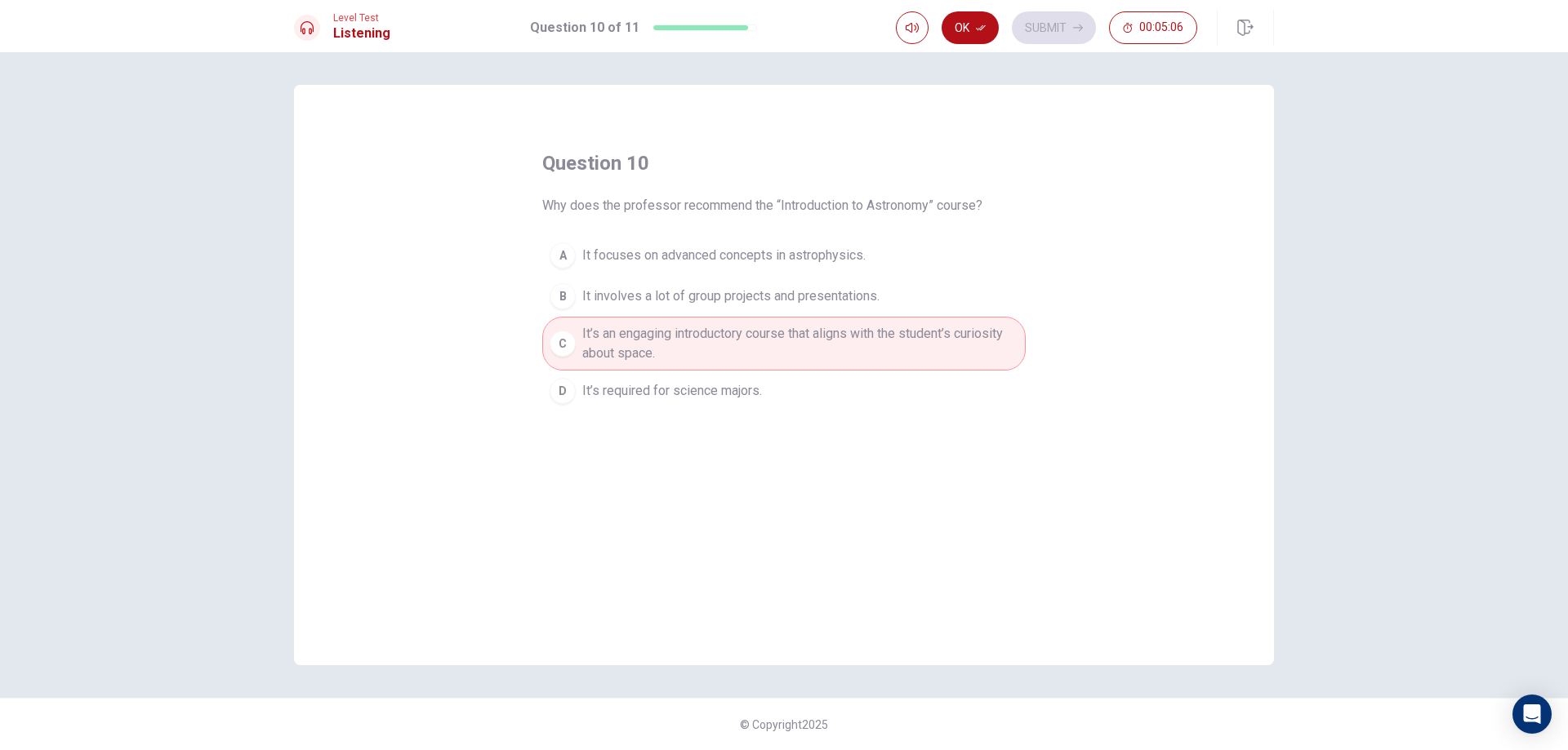
click at [662, 257] on span "It focuses on advanced concepts in astrophysics." at bounding box center [724, 255] width 283 height 20
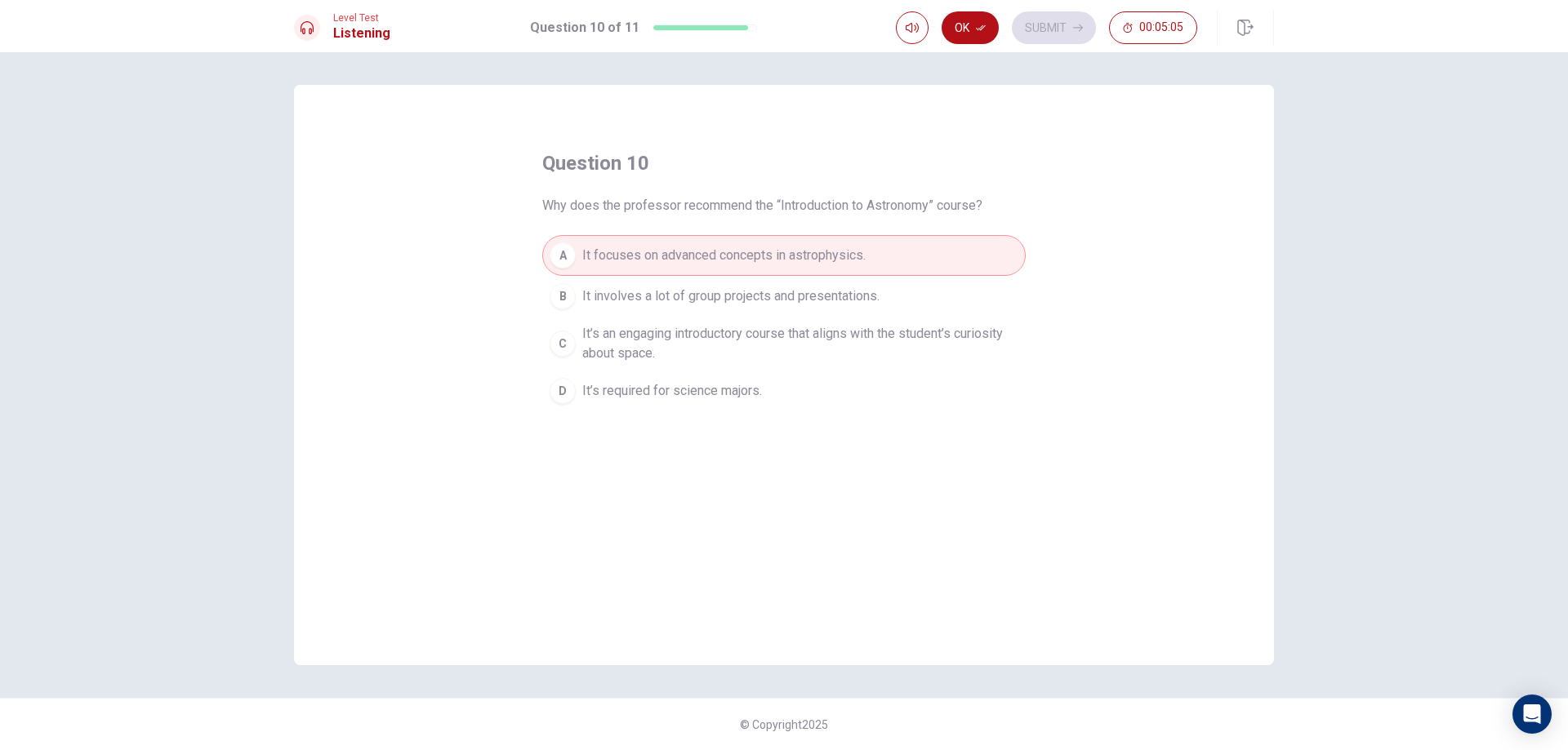
click at [711, 311] on button "B It involves a lot of group projects and presentations." at bounding box center [784, 296] width 484 height 41
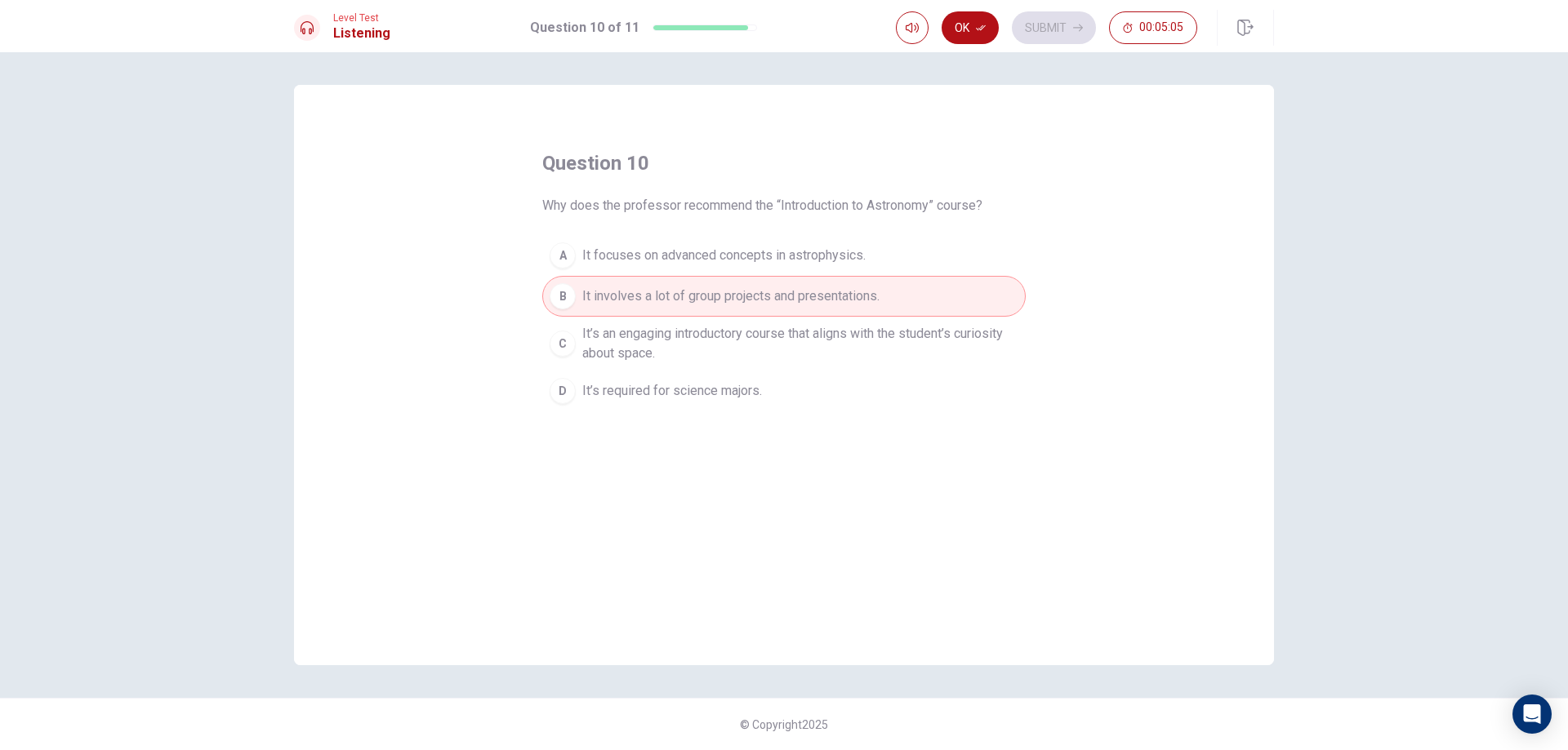
click at [741, 387] on span "It’s required for science majors." at bounding box center [673, 391] width 180 height 20
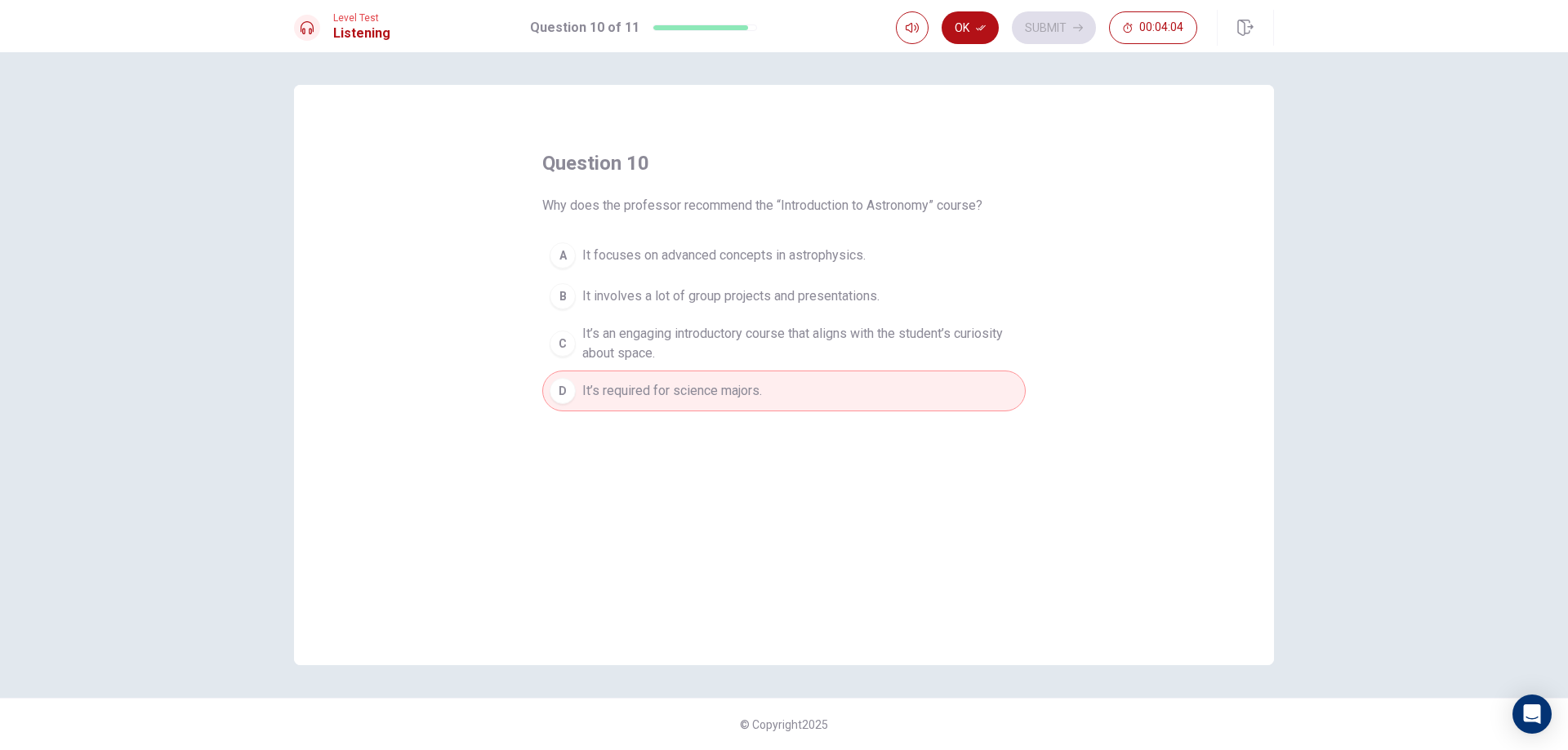
click at [852, 254] on span "It focuses on advanced concepts in astrophysics." at bounding box center [724, 255] width 283 height 20
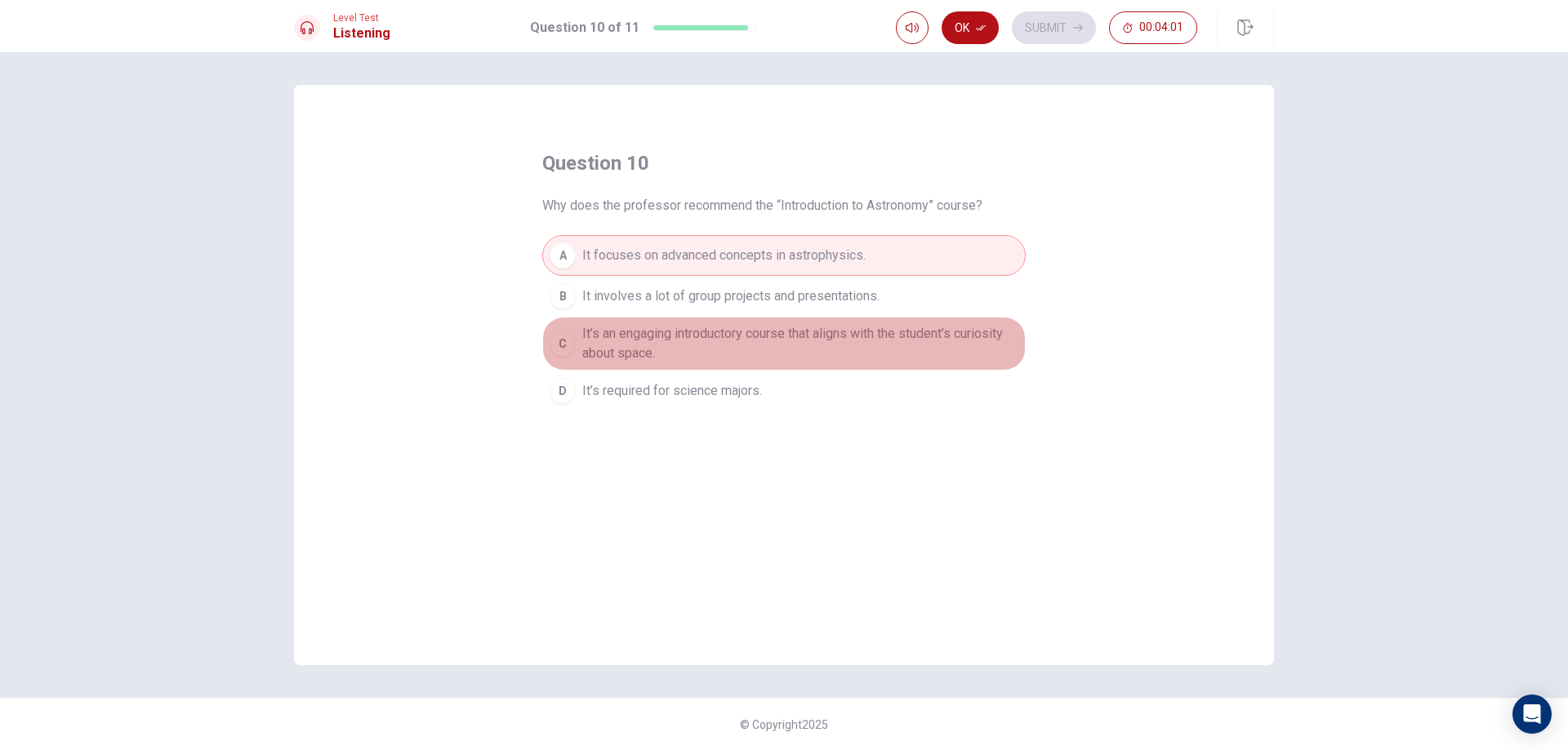
click at [901, 341] on span "It’s an engaging introductory course that aligns with the student’s curiosity a…" at bounding box center [801, 344] width 436 height 39
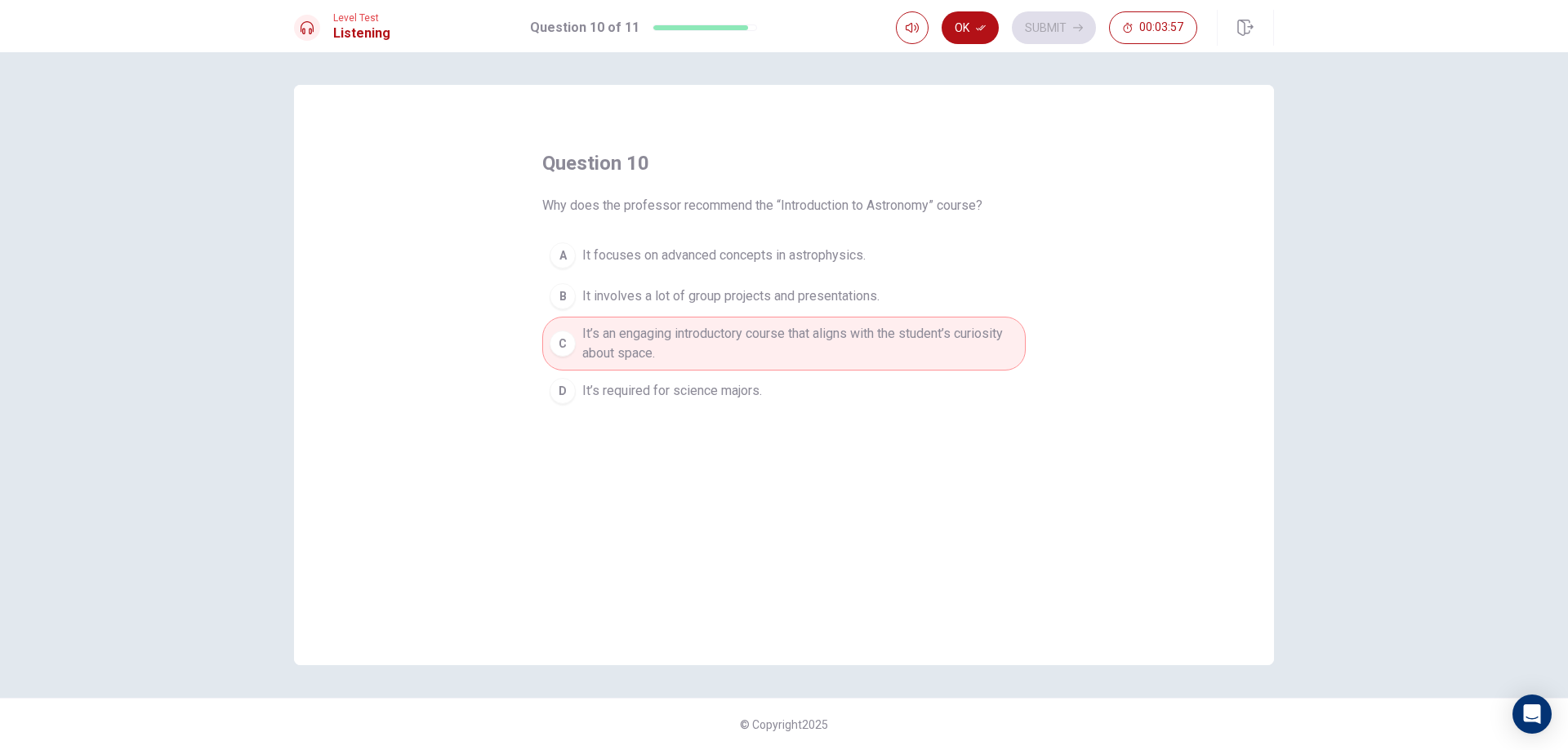
click at [827, 261] on span "It focuses on advanced concepts in astrophysics." at bounding box center [724, 255] width 283 height 20
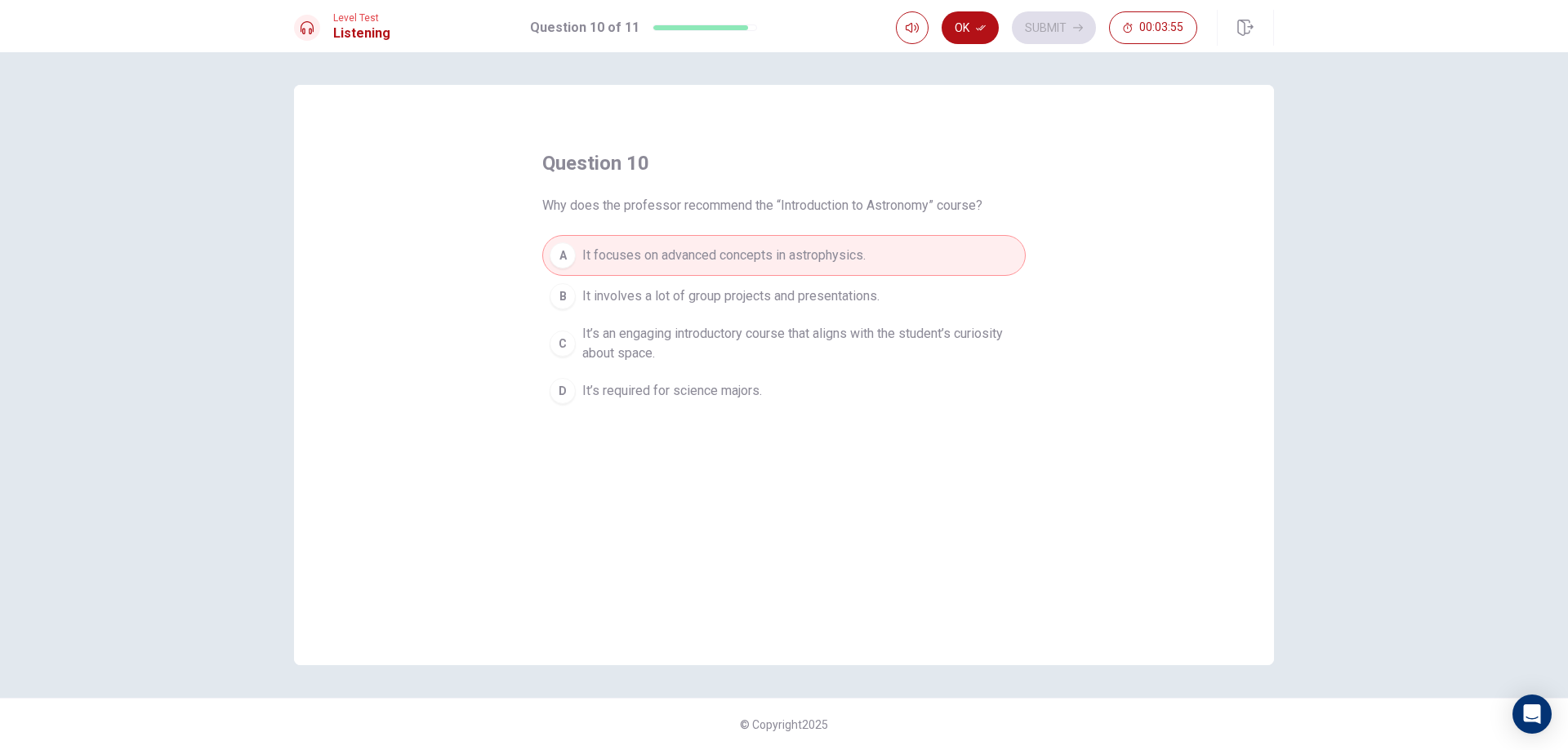
click at [905, 339] on span "It’s an engaging introductory course that aligns with the student’s curiosity a…" at bounding box center [801, 344] width 436 height 39
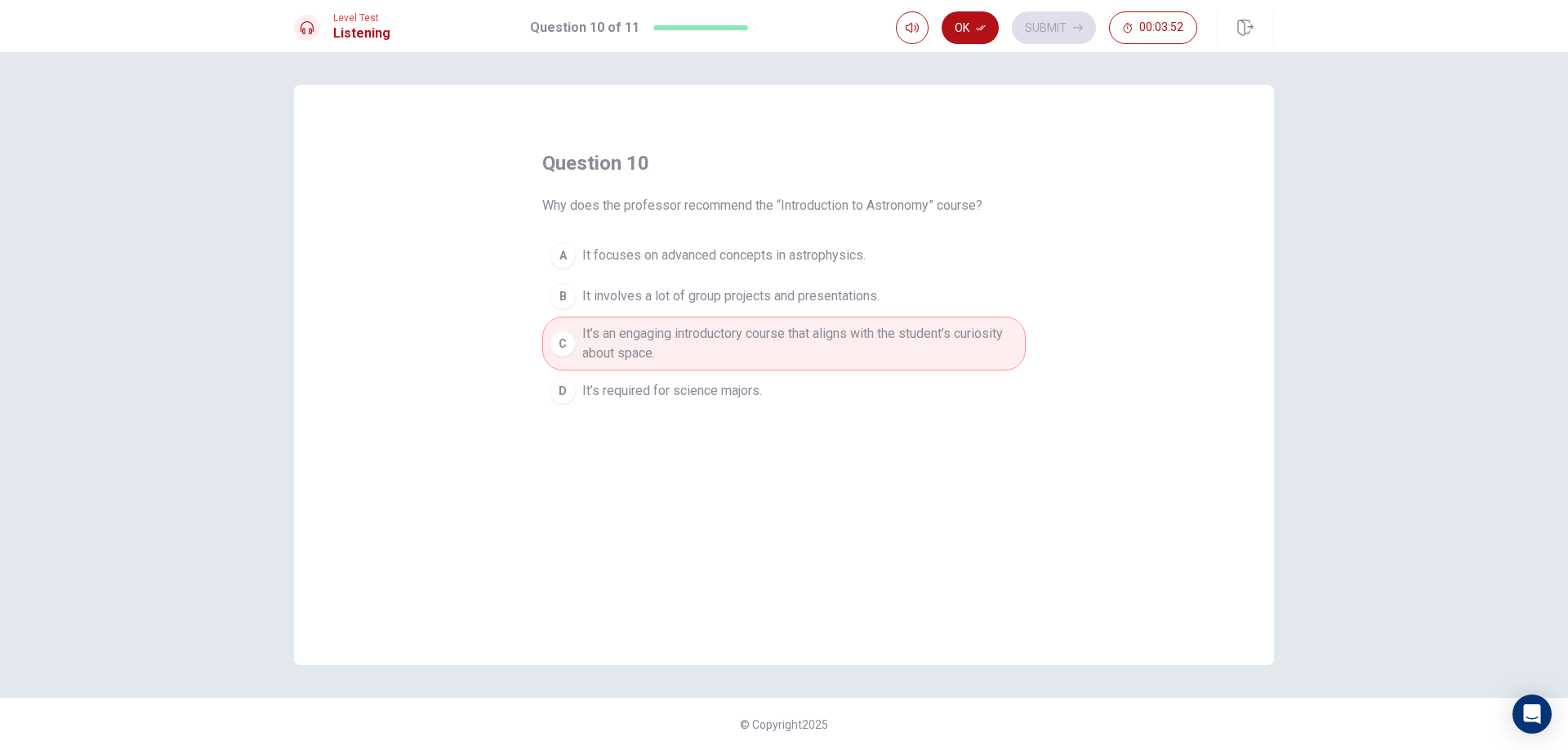
click at [796, 251] on span "It focuses on advanced concepts in astrophysics." at bounding box center [724, 255] width 283 height 20
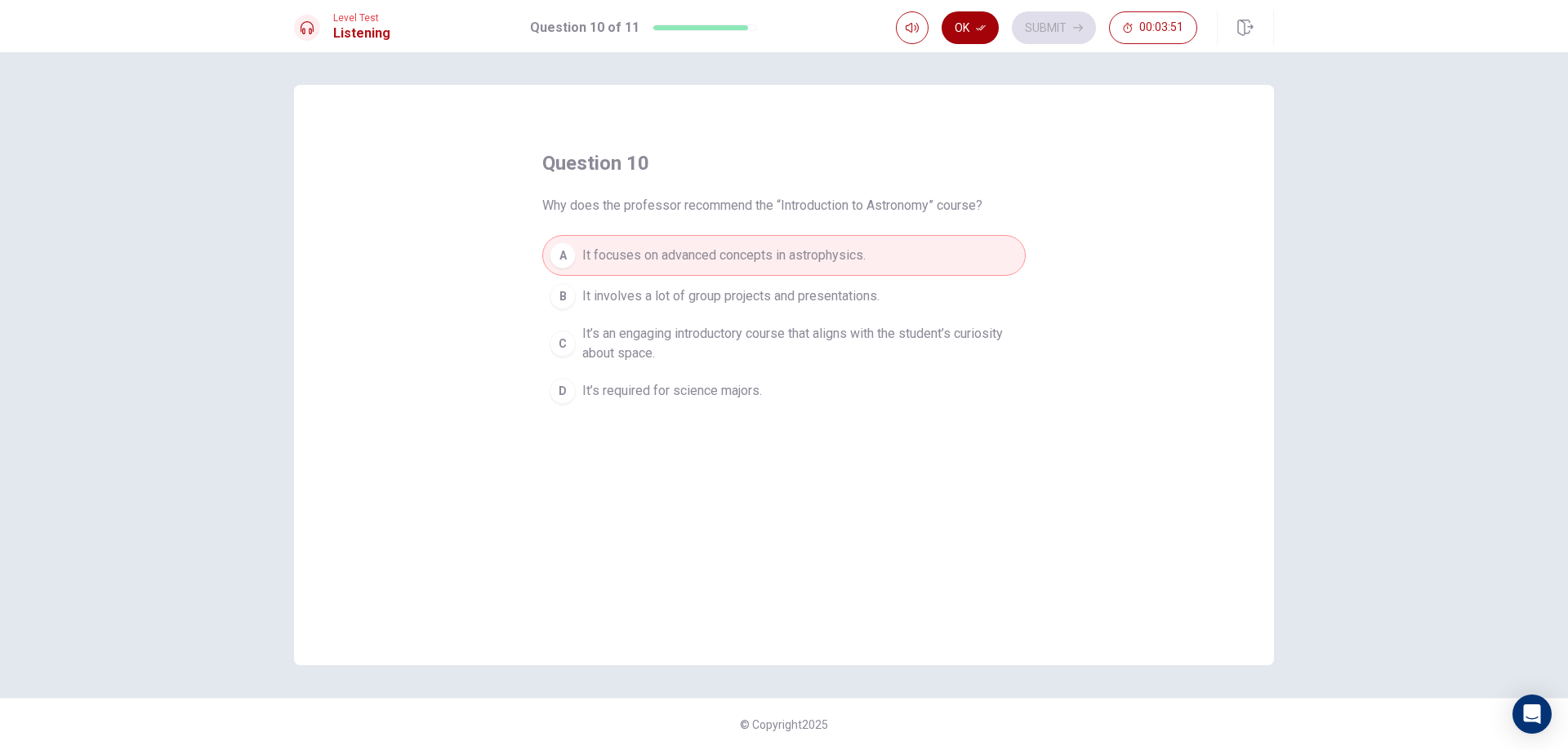
click at [973, 18] on button "Ok" at bounding box center [970, 27] width 57 height 33
click at [1034, 17] on button "Submit" at bounding box center [1054, 27] width 84 height 33
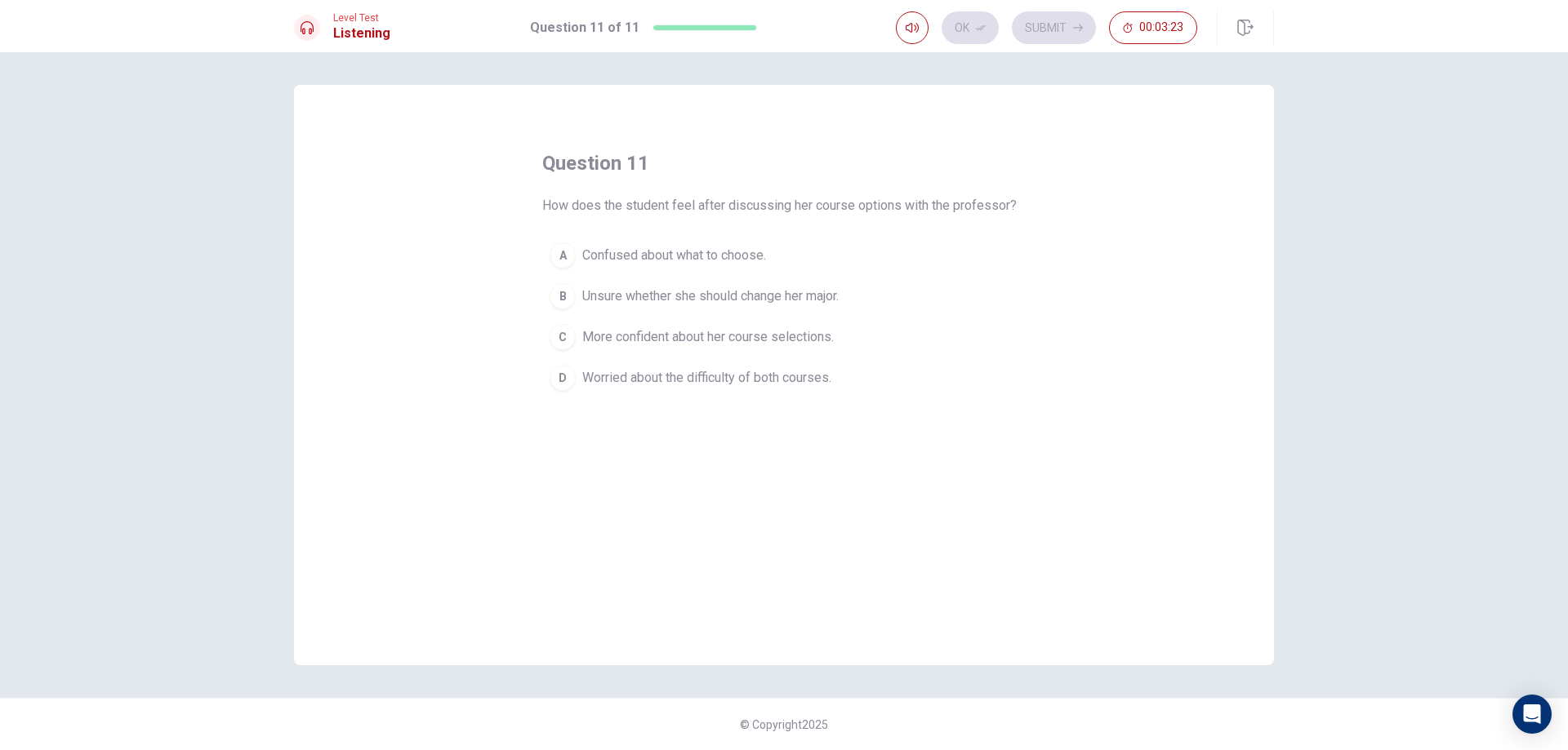
click at [696, 267] on button "A Confused about what to choose." at bounding box center [784, 255] width 484 height 41
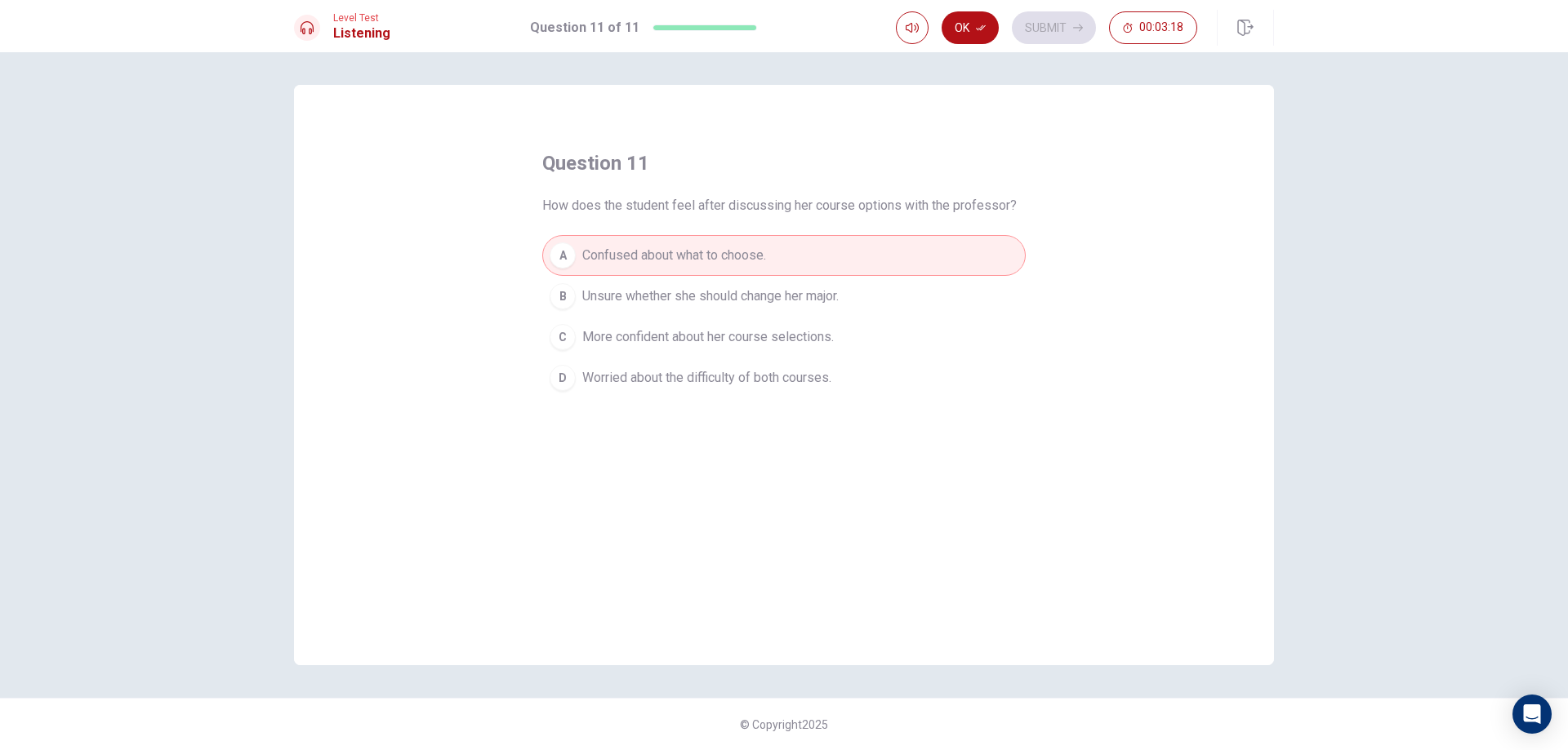
click at [731, 295] on span "Unsure whether she should change her major." at bounding box center [711, 296] width 256 height 20
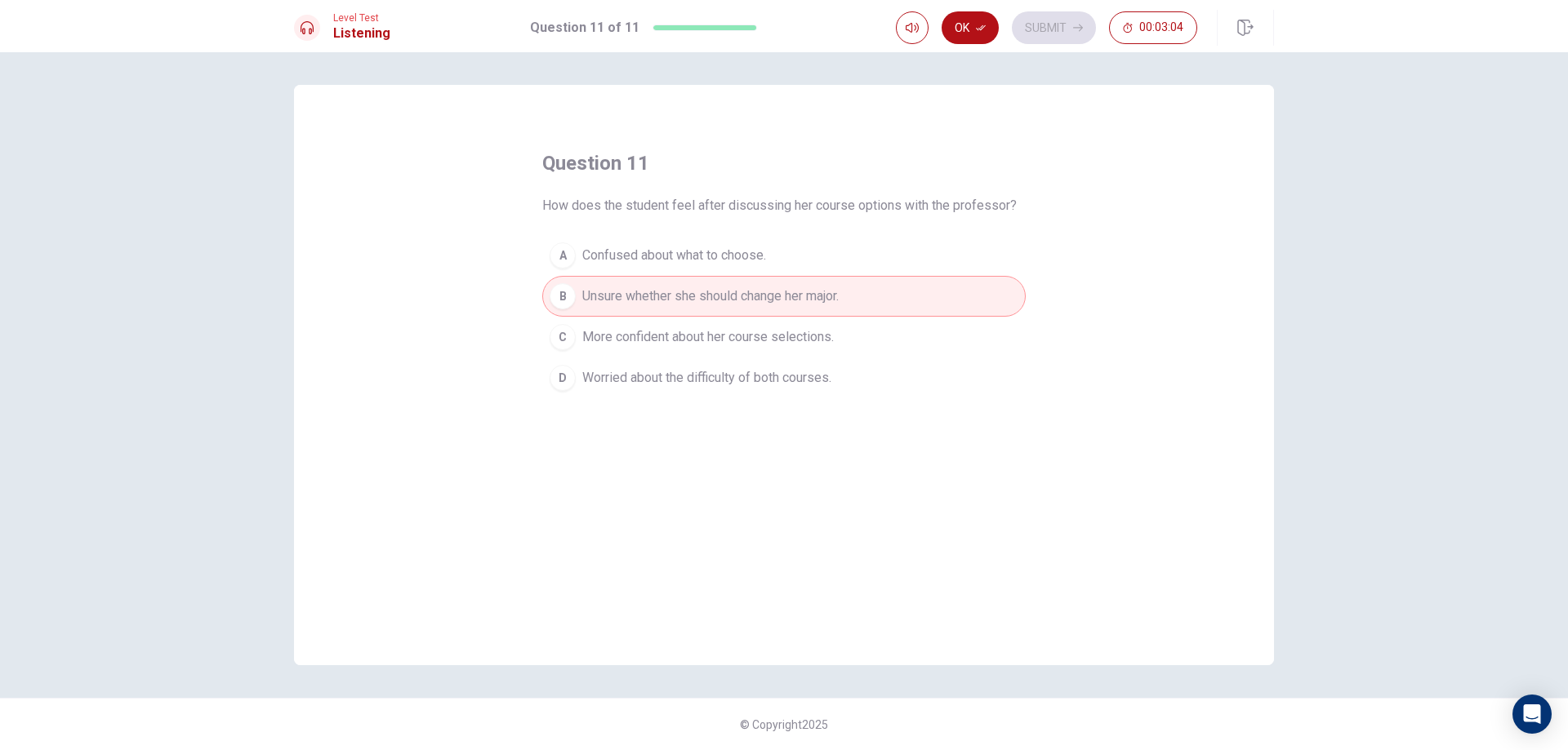
click at [744, 346] on span "More confident about her course selections." at bounding box center [708, 337] width 252 height 20
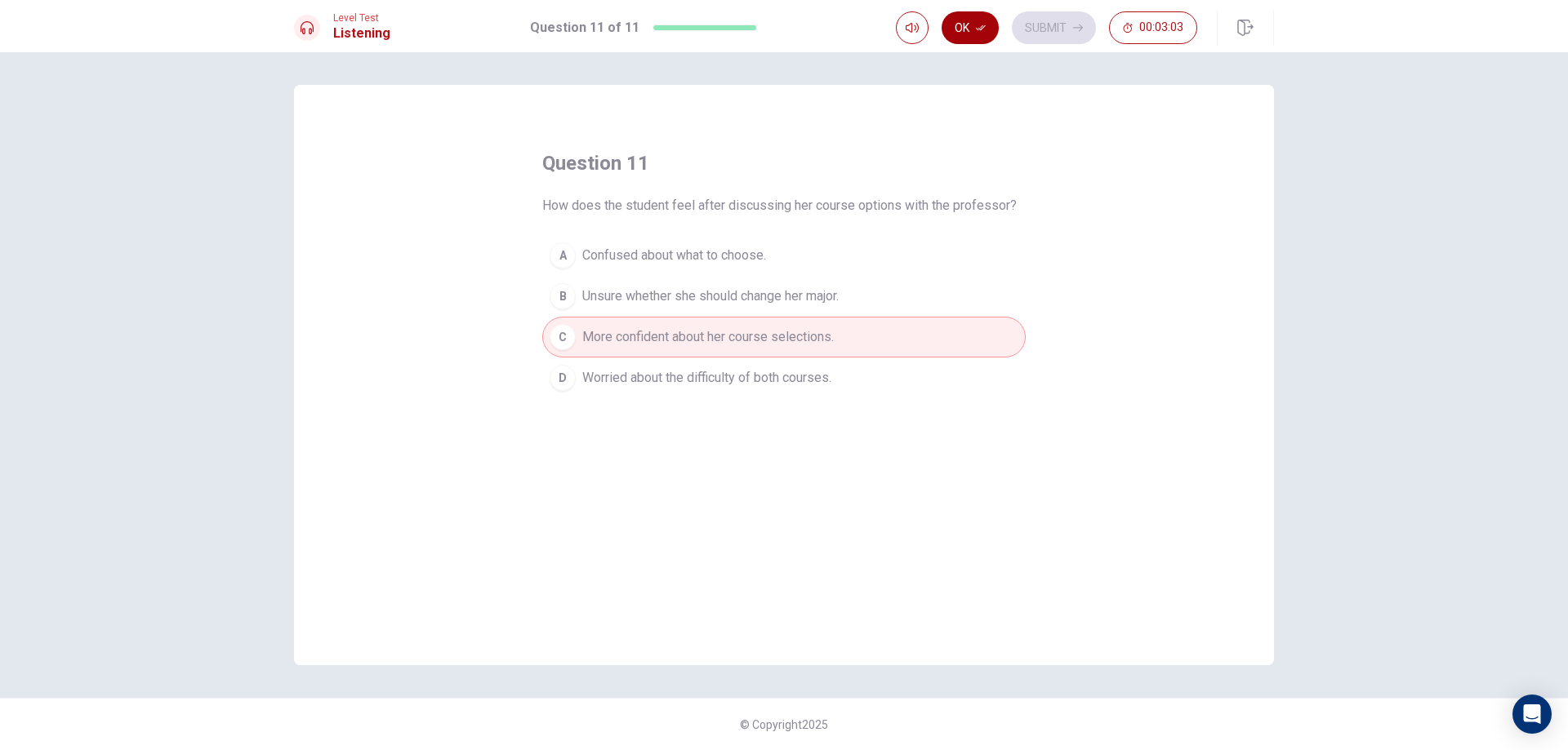
click at [967, 28] on button "Ok" at bounding box center [970, 27] width 57 height 33
click at [1070, 35] on button "Submit" at bounding box center [1054, 27] width 84 height 33
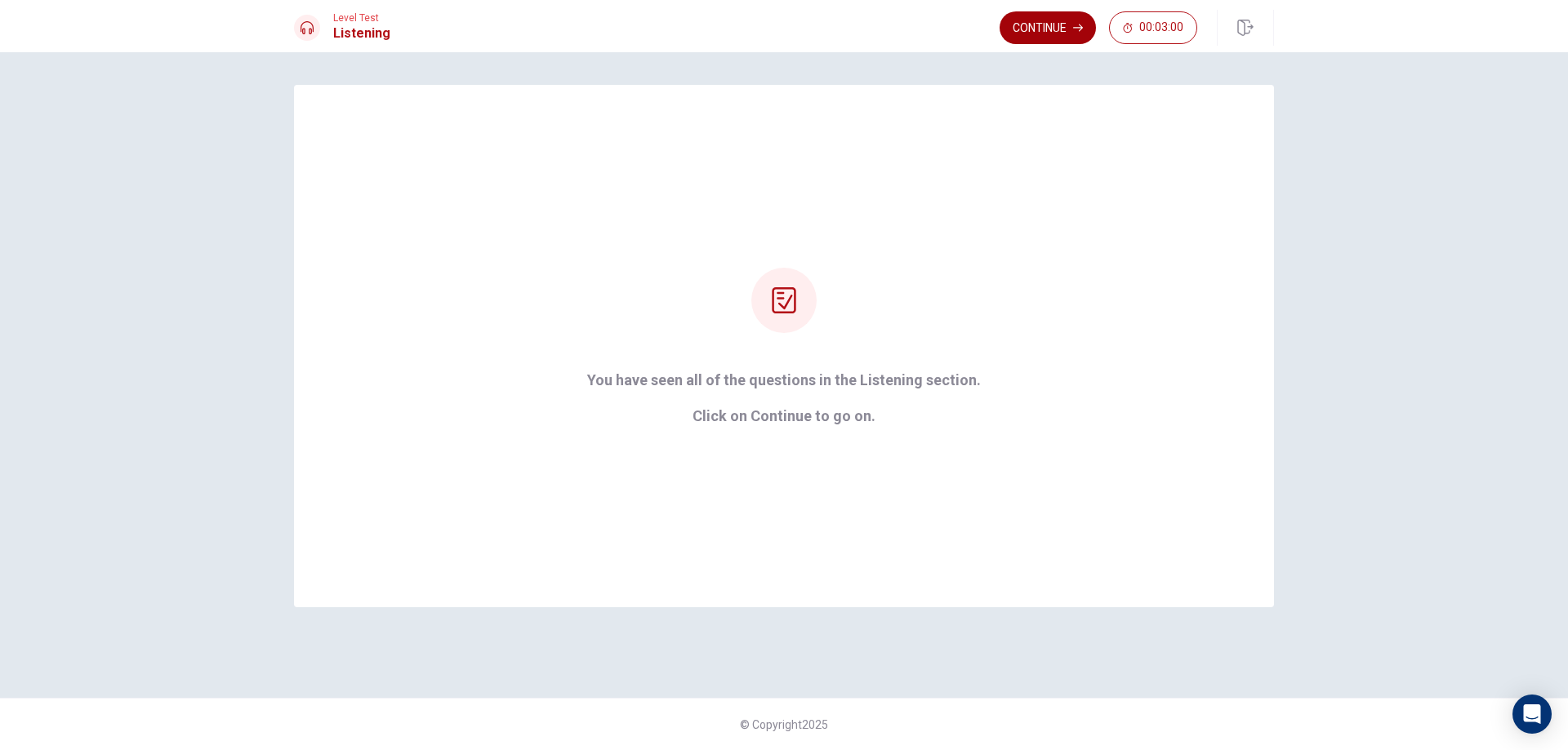
click at [1047, 36] on button "Continue" at bounding box center [1048, 27] width 96 height 33
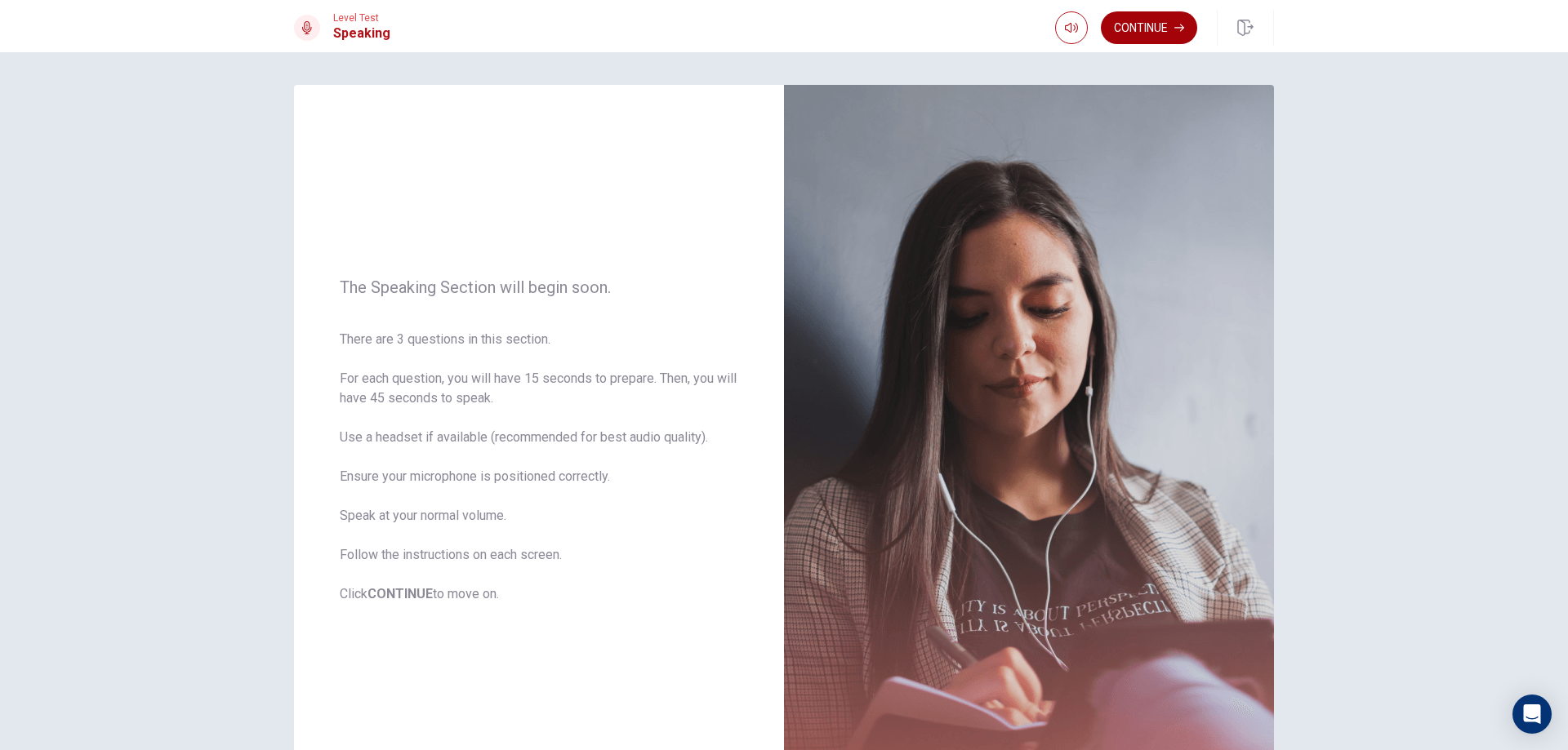
click at [1134, 24] on button "Continue" at bounding box center [1149, 27] width 96 height 33
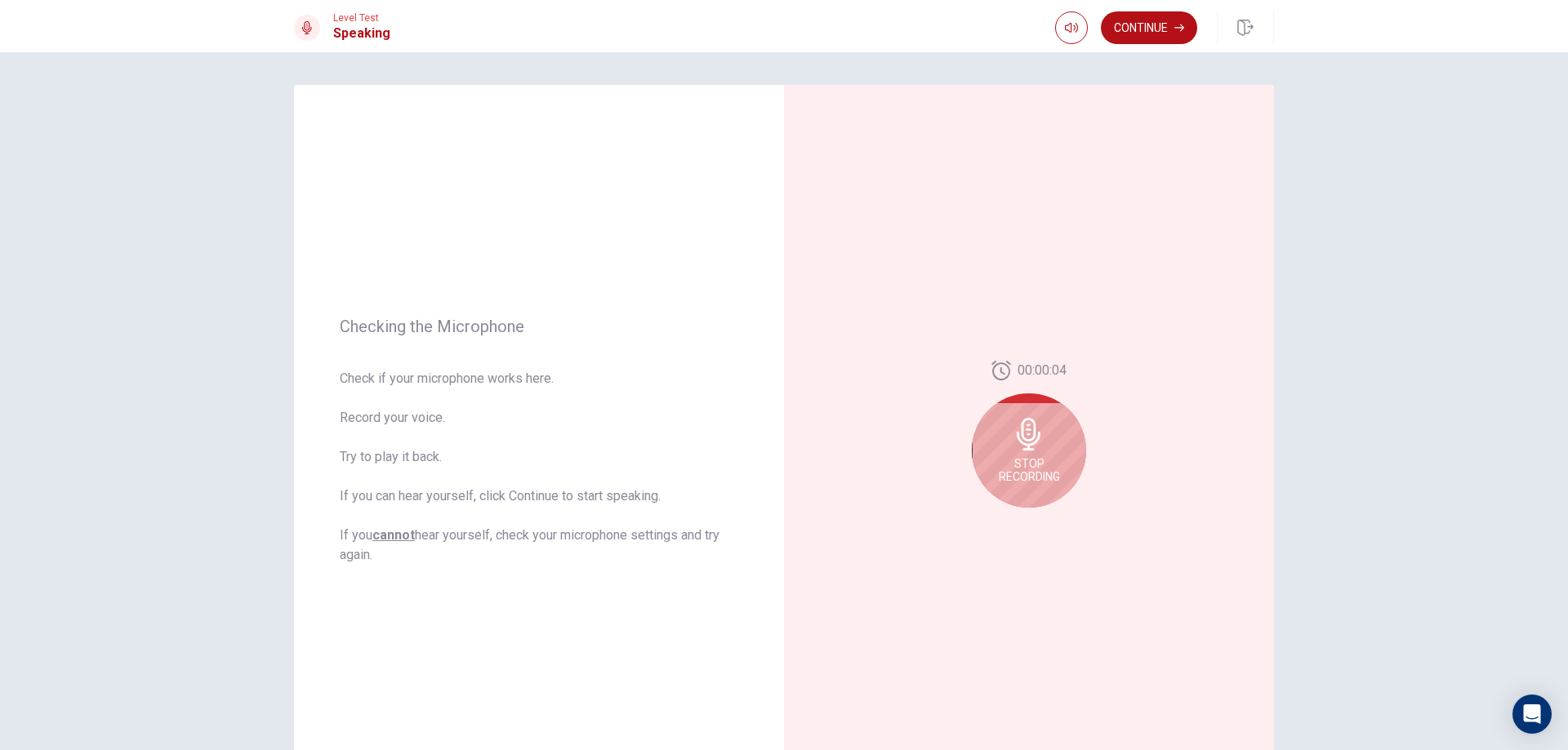
click at [1361, 542] on div "Checking the Microphone Check if your microphone works here. Record your voice.…" at bounding box center [784, 401] width 1568 height 699
click at [1042, 521] on icon "Play Audio" at bounding box center [1047, 521] width 9 height 9
click at [1041, 531] on button "Play Audio" at bounding box center [1047, 521] width 22 height 22
click at [579, 395] on span "Check if your microphone works here. Record your voice. Try to play it back. If…" at bounding box center [539, 468] width 399 height 196
click at [1013, 528] on button "Record Again" at bounding box center [1011, 521] width 22 height 22
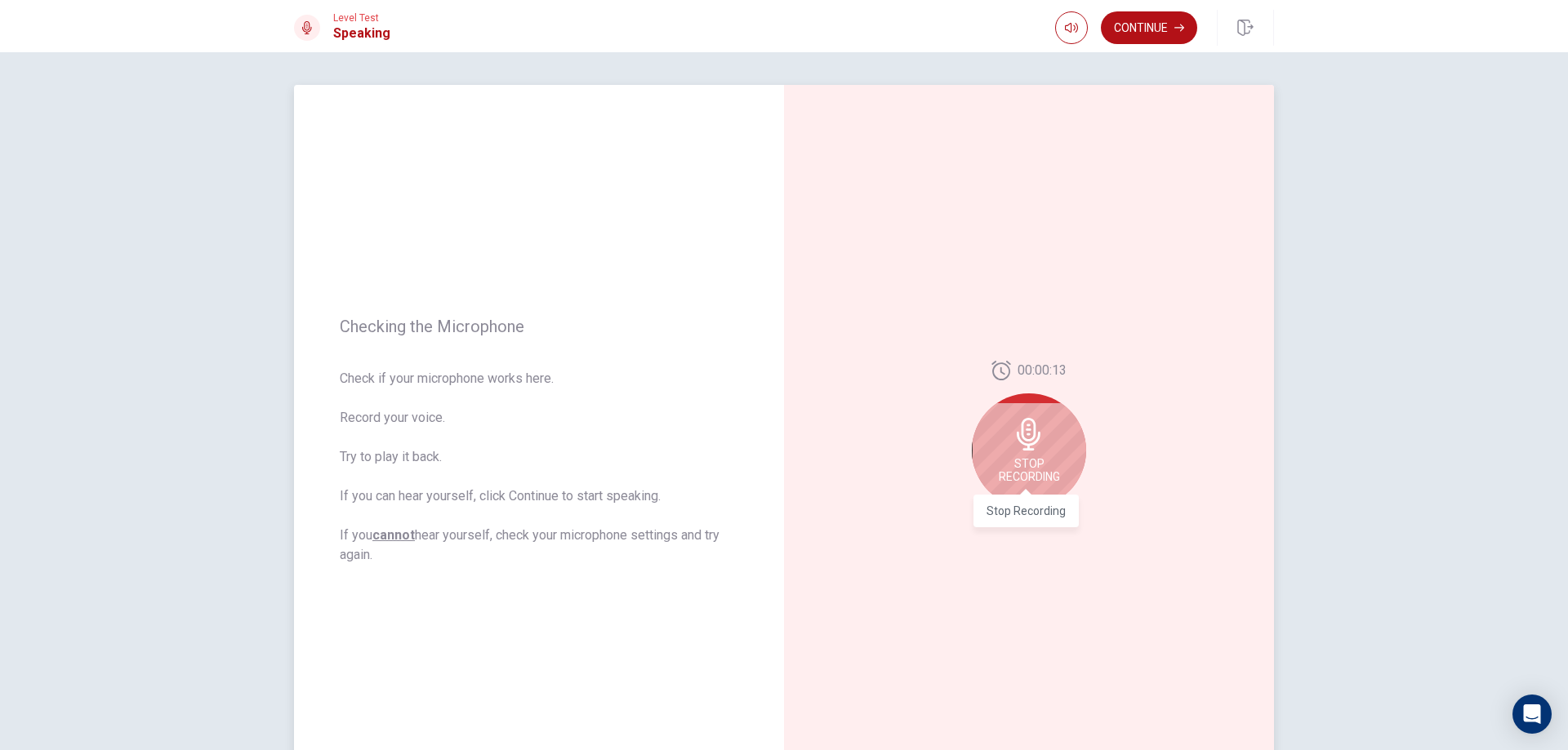
click at [1024, 471] on span "Stop Recording" at bounding box center [1029, 470] width 61 height 26
click at [1043, 523] on icon "Play Audio" at bounding box center [1047, 521] width 7 height 9
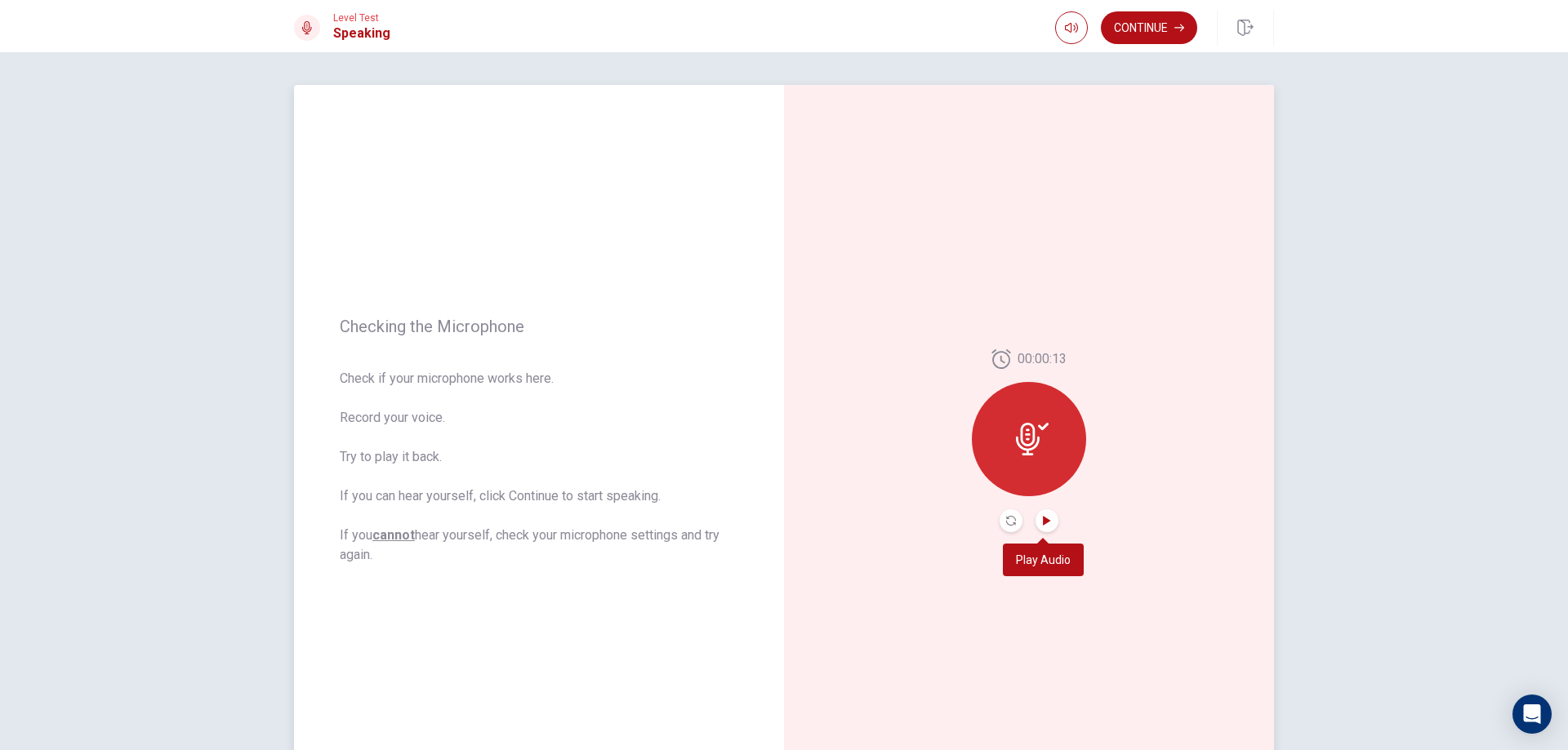
click at [1050, 513] on button "Play Audio" at bounding box center [1047, 521] width 22 height 22
click at [1001, 516] on button "Record Again" at bounding box center [1011, 521] width 22 height 22
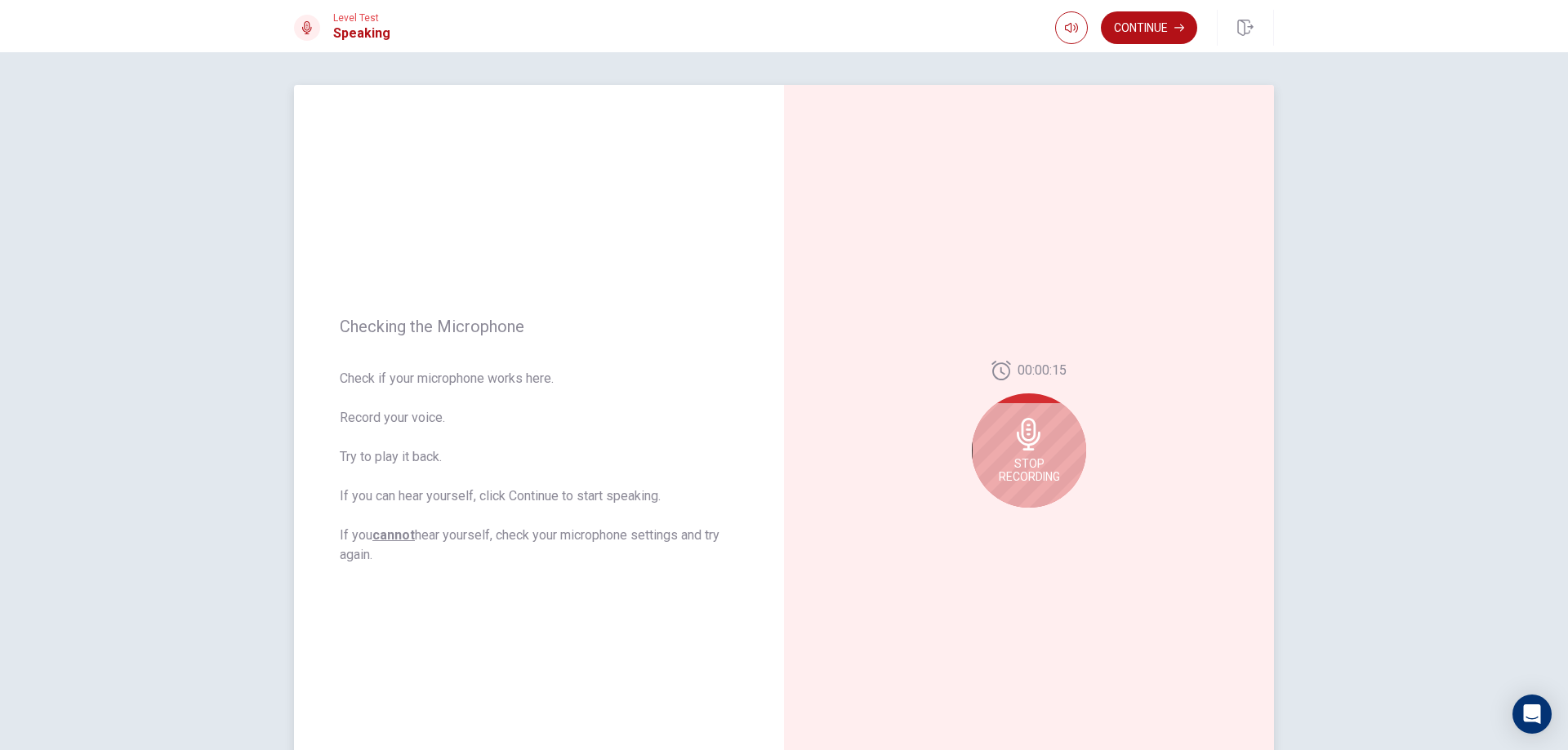
click at [1014, 473] on span "Stop Recording" at bounding box center [1029, 470] width 61 height 26
click at [1007, 517] on icon "Record Again" at bounding box center [1011, 521] width 9 height 9
click at [1035, 447] on icon at bounding box center [1029, 434] width 33 height 33
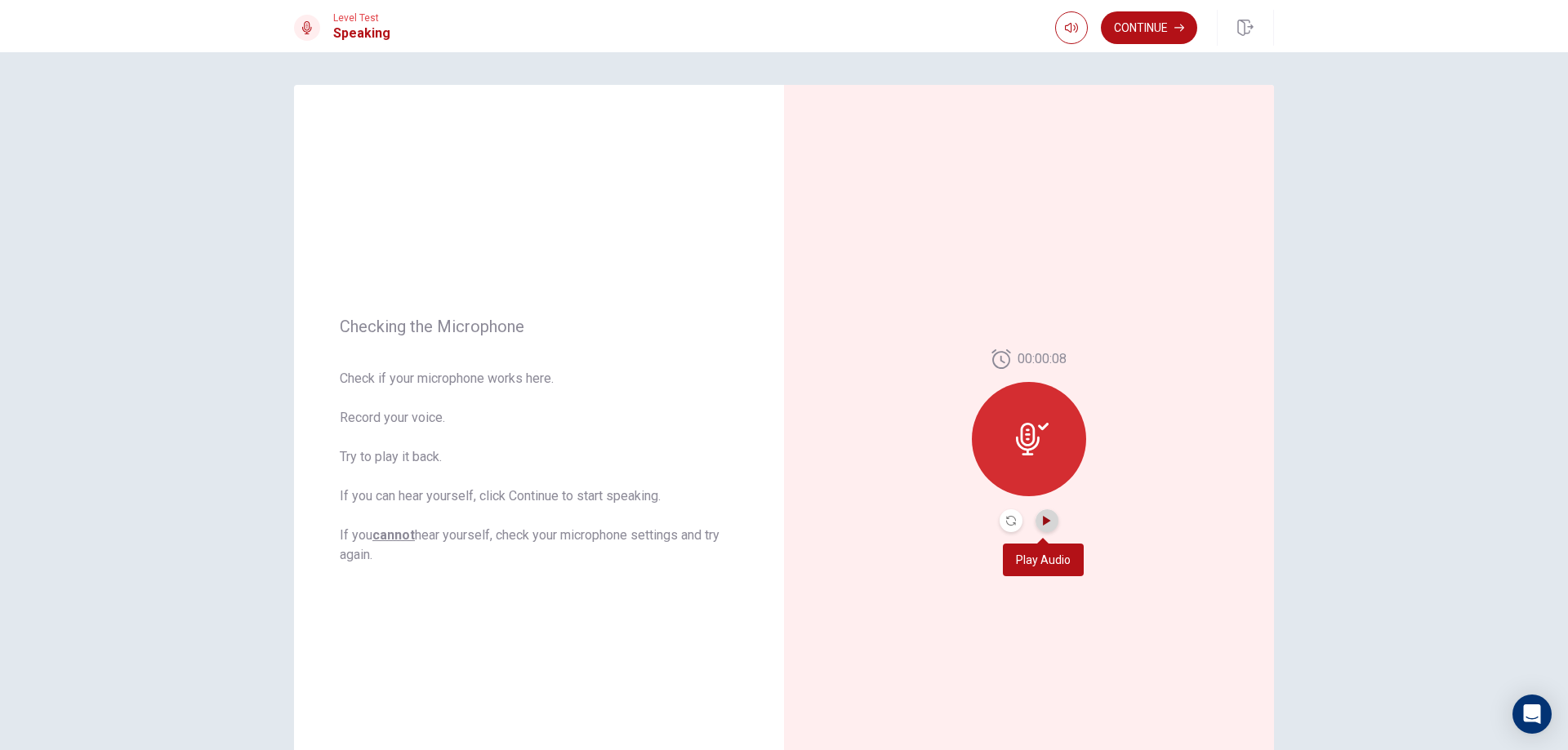
click at [1047, 523] on icon "Play Audio" at bounding box center [1047, 521] width 9 height 9
click at [1149, 20] on button "Continue" at bounding box center [1149, 27] width 96 height 33
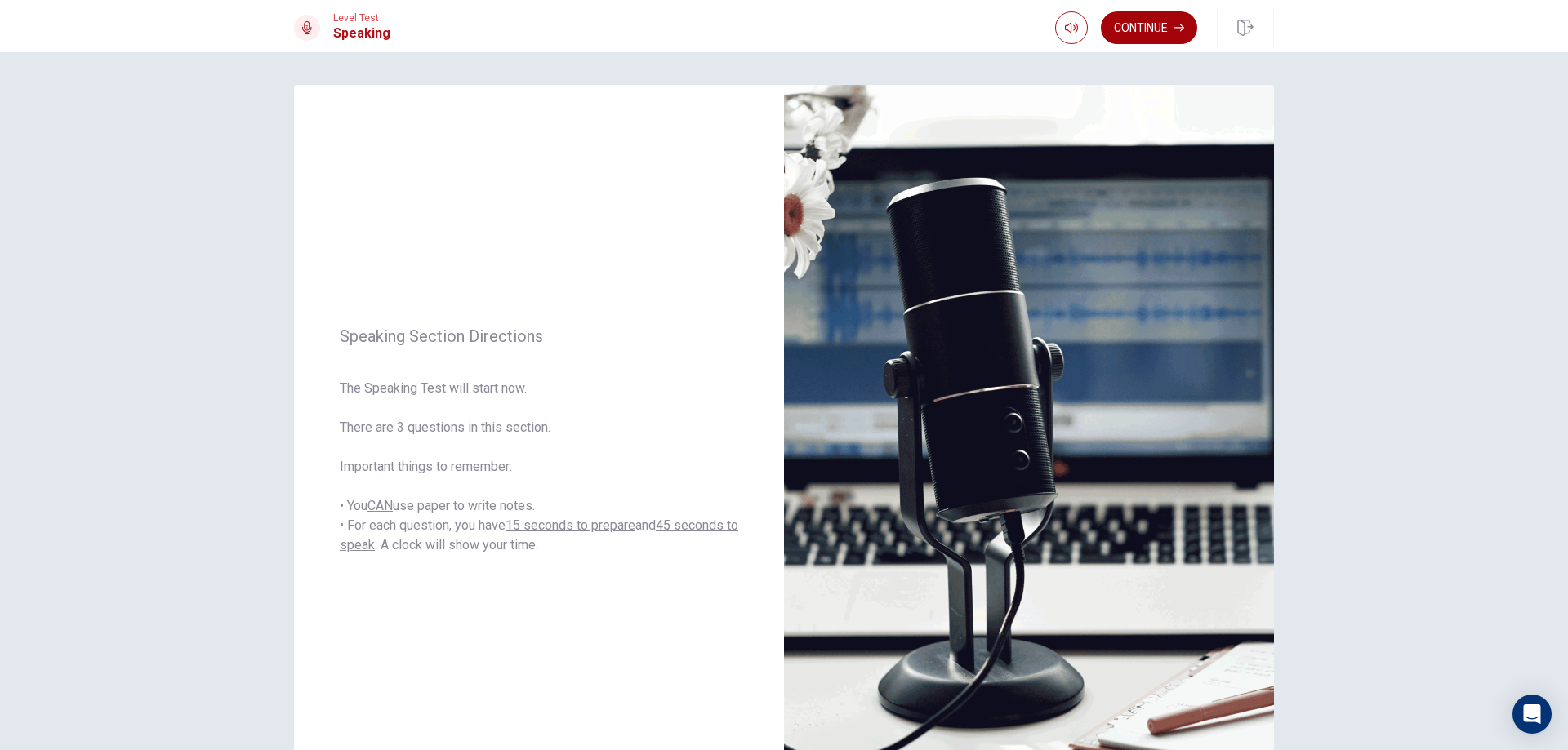
click at [1136, 33] on button "Continue" at bounding box center [1149, 27] width 96 height 33
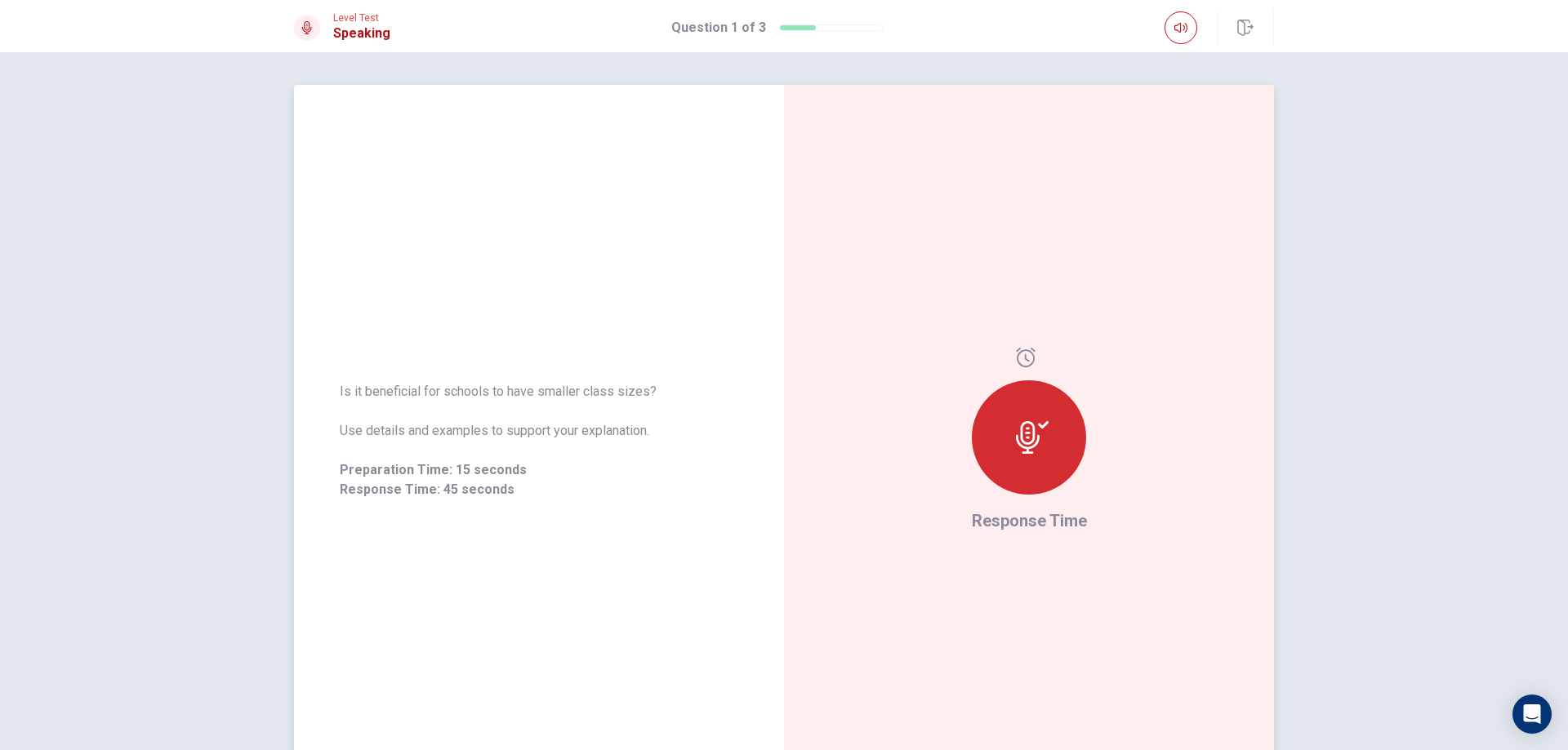
click at [1024, 445] on icon at bounding box center [1032, 438] width 33 height 33
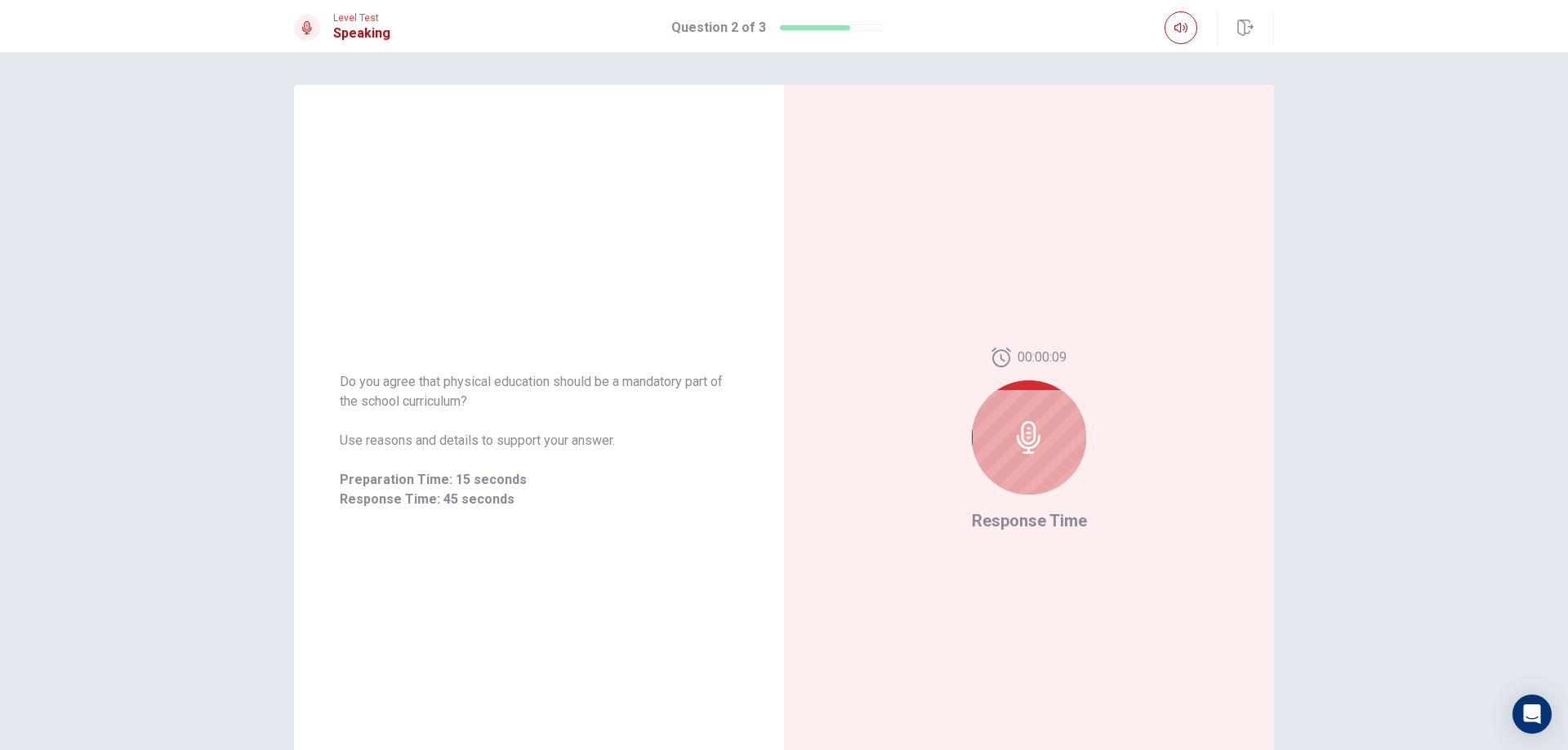
click at [1352, 538] on div "Do you agree that physical education should be a mandatory part of the school c…" at bounding box center [784, 401] width 1568 height 699
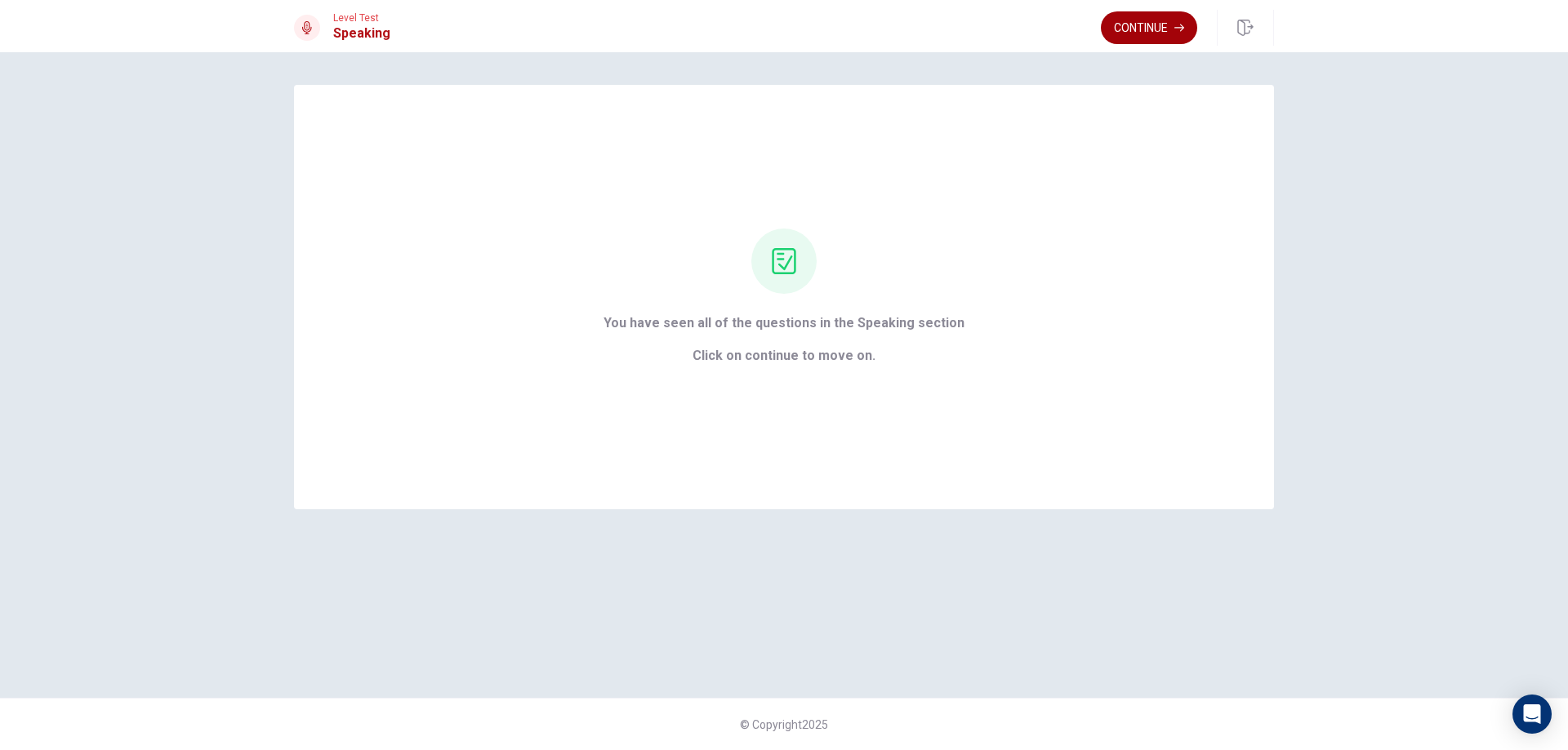
click at [1155, 20] on button "Continue" at bounding box center [1149, 27] width 96 height 33
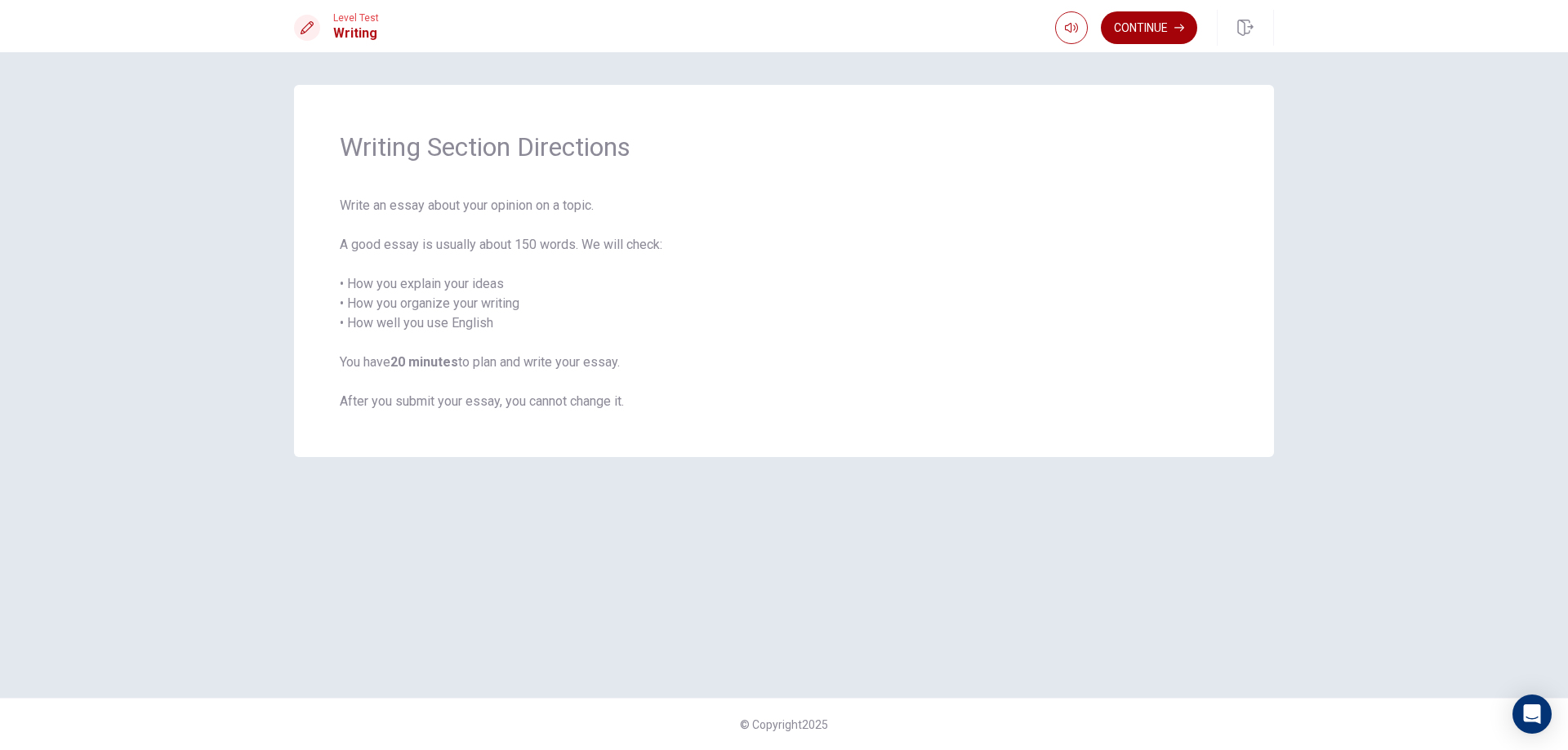
click at [1161, 13] on button "Continue" at bounding box center [1149, 27] width 96 height 33
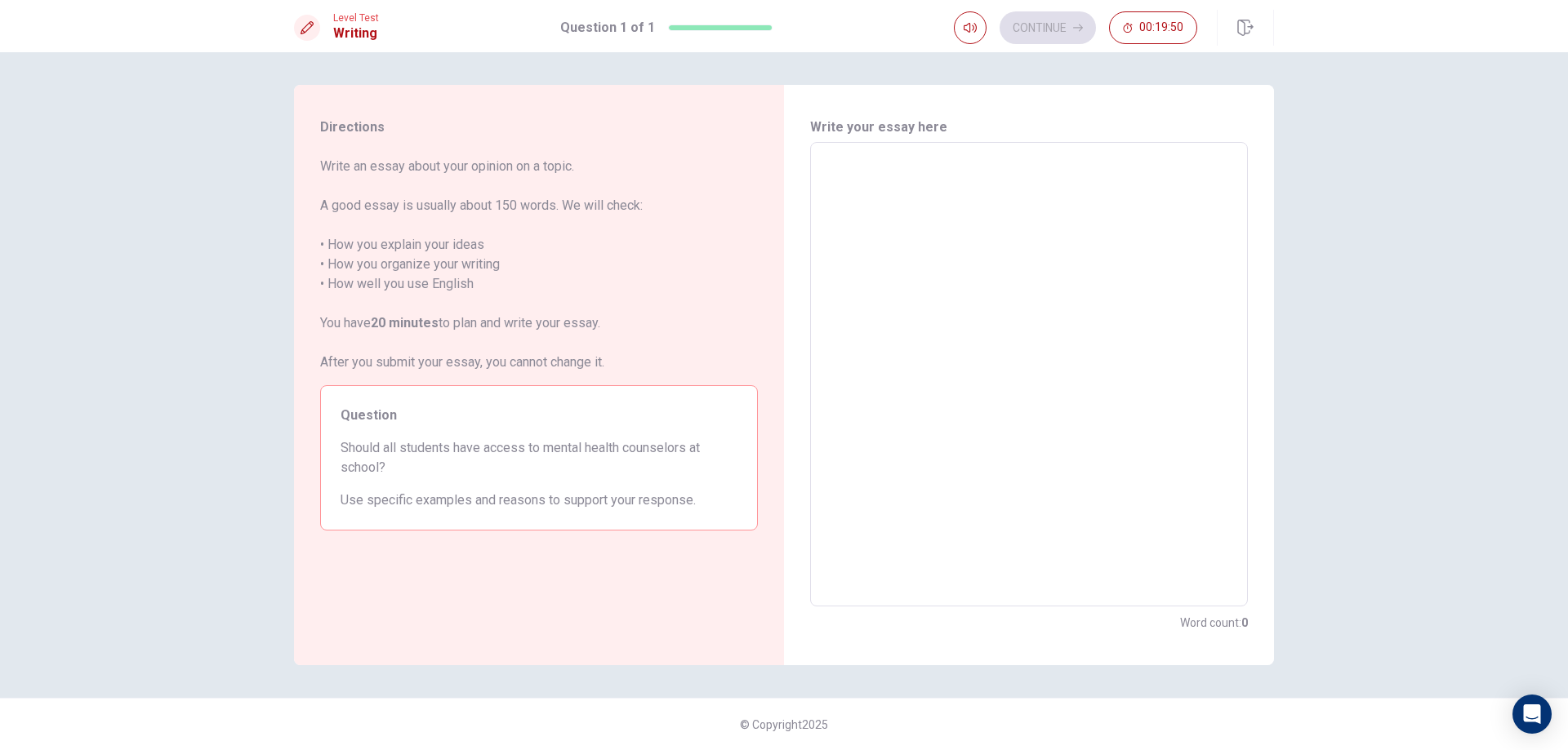
click at [1030, 166] on textarea at bounding box center [1029, 375] width 415 height 438
type textarea "W"
type textarea "x"
type textarea "W"
click at [865, 134] on h6 "Write your essay here" at bounding box center [1029, 127] width 438 height 20
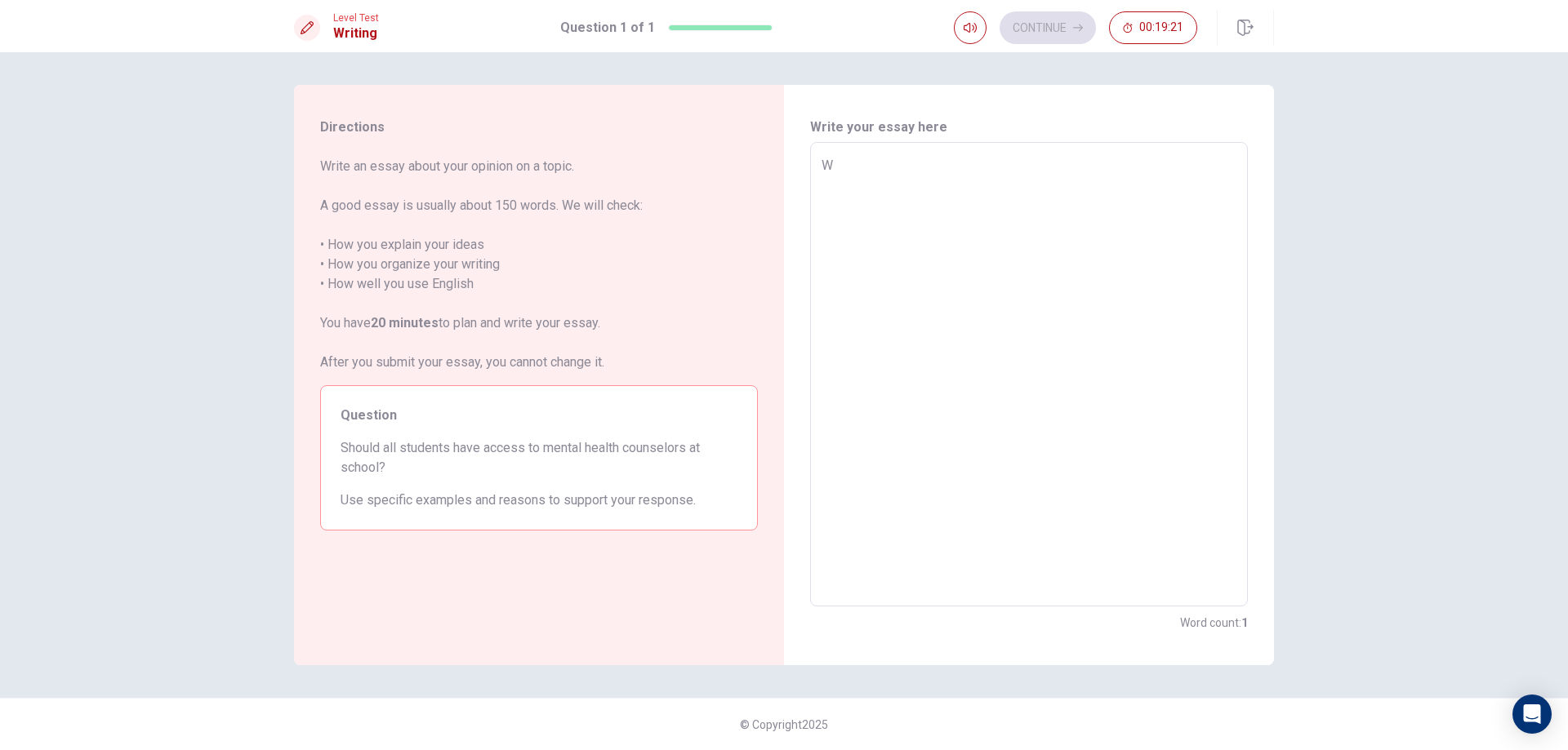
click at [861, 169] on textarea "W" at bounding box center [1029, 375] width 415 height 438
type textarea "x"
type textarea "I"
type textarea "x"
type textarea "In"
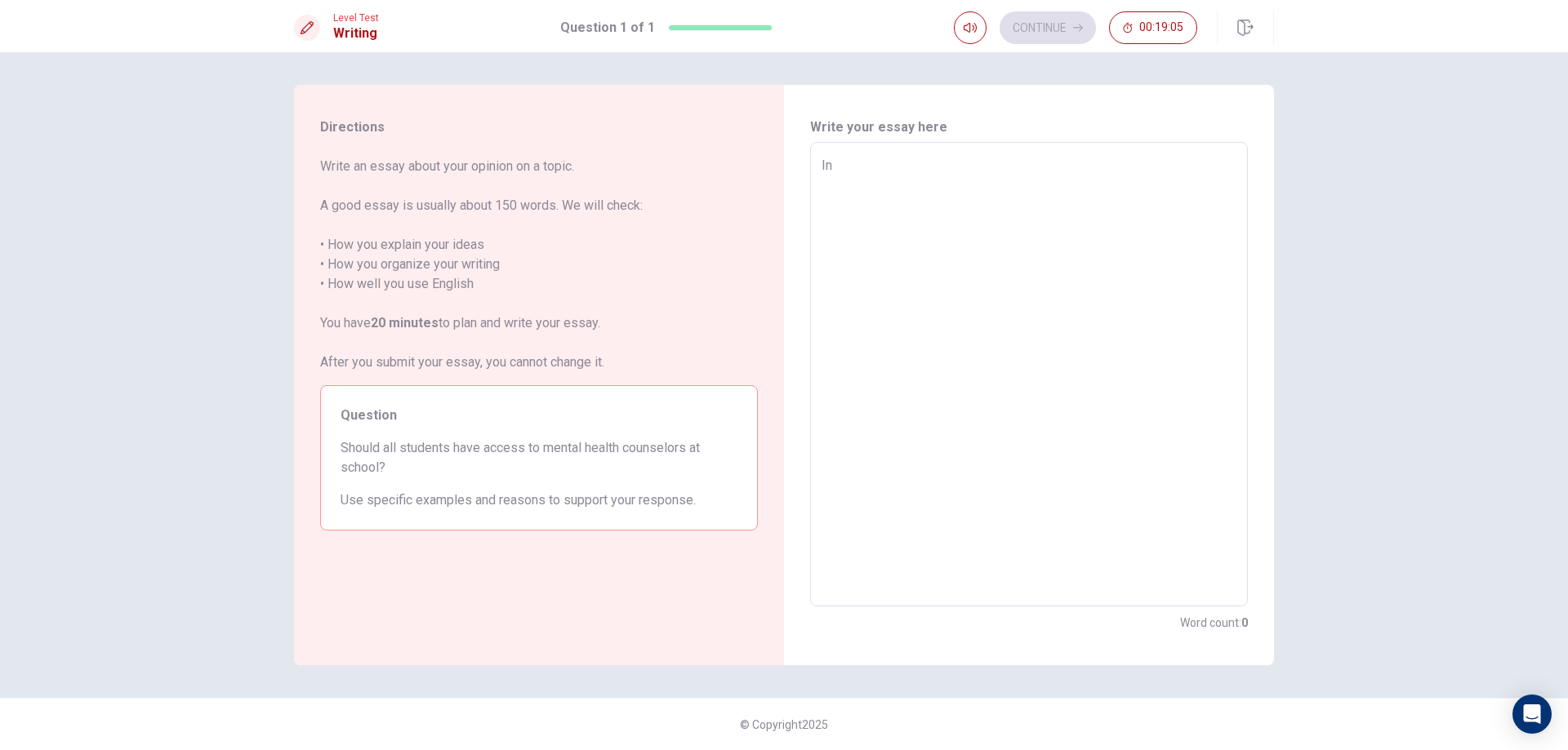
type textarea "x"
type textarea "In"
type textarea "x"
type textarea "In m"
type textarea "x"
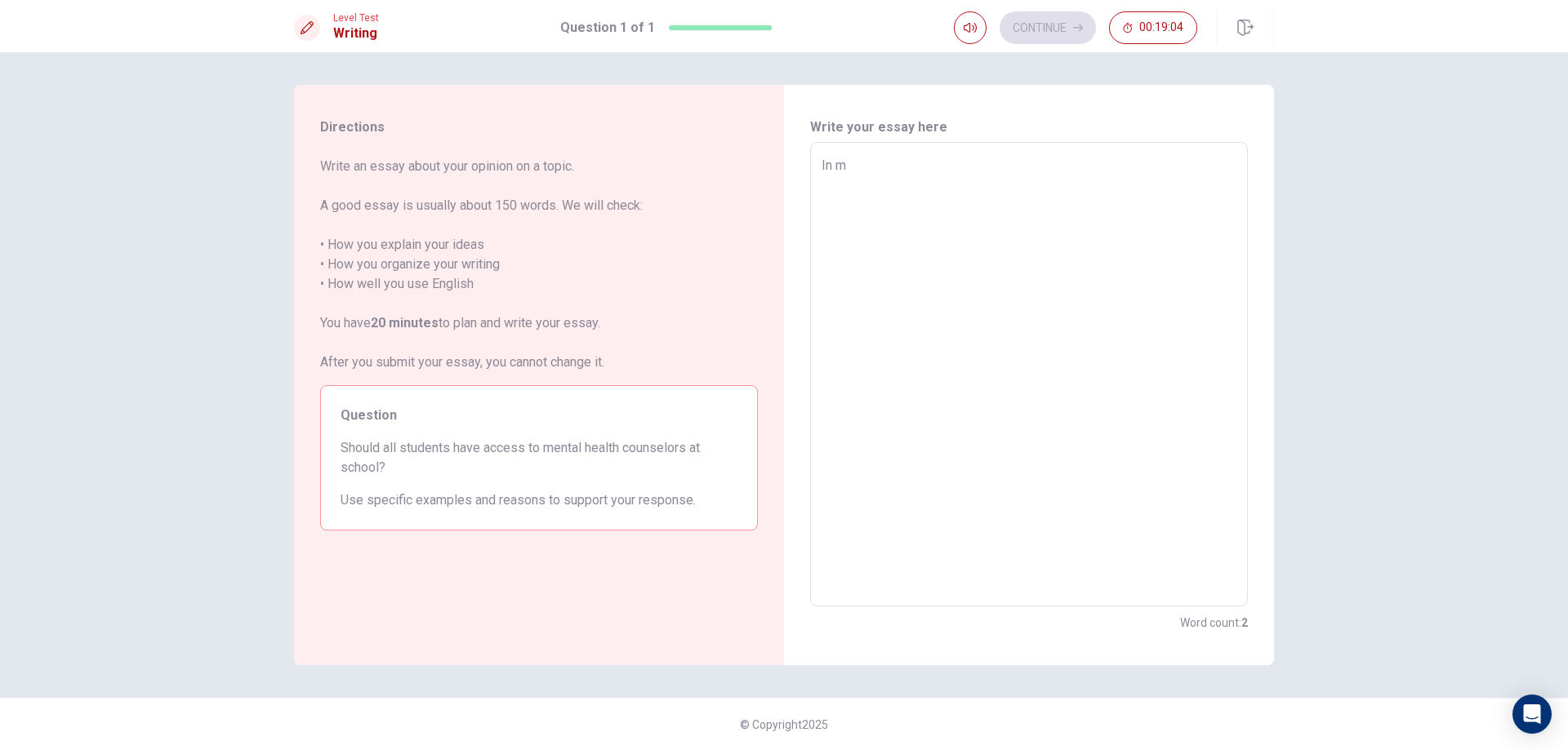
type textarea "In my"
type textarea "x"
type textarea "In my"
type textarea "x"
type textarea "In my o"
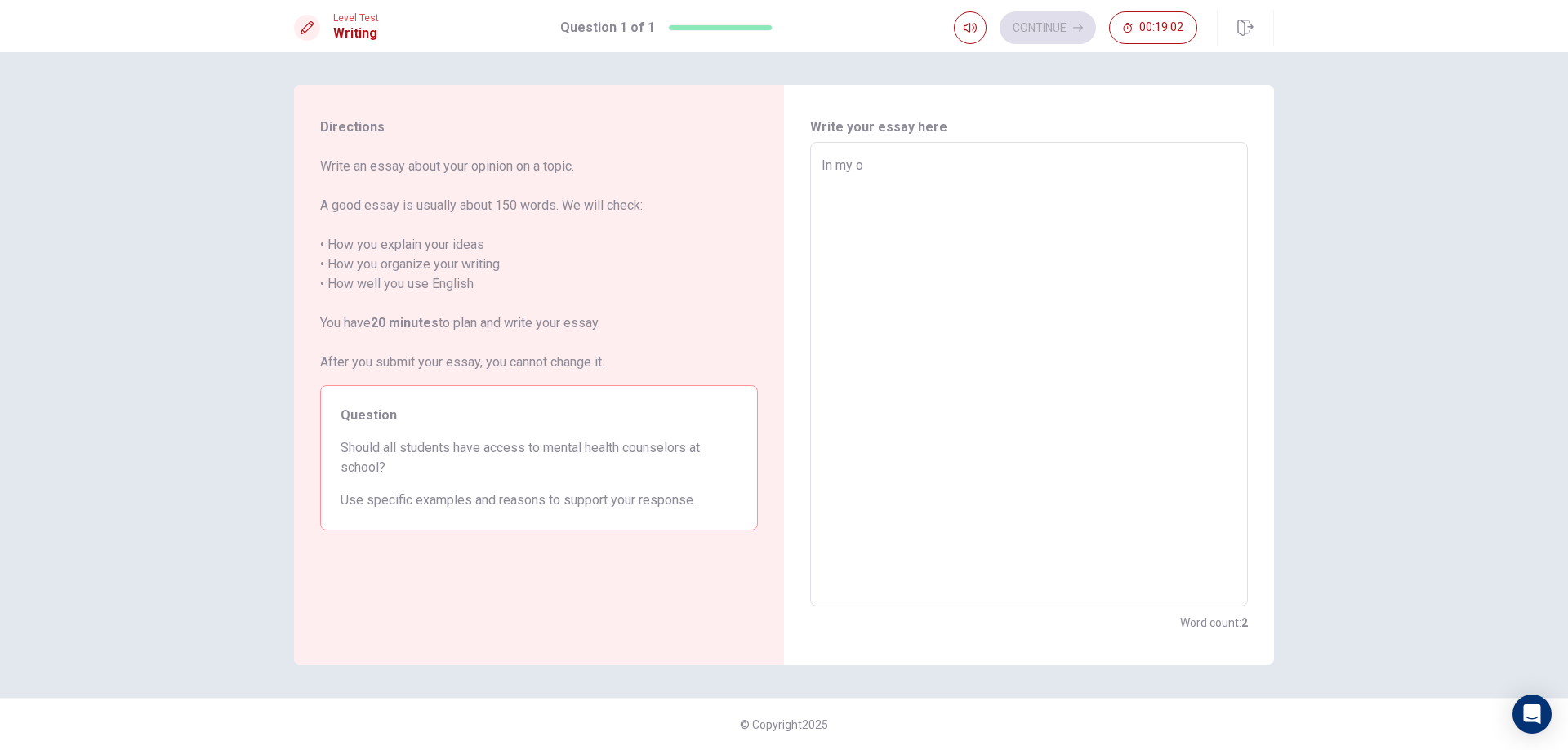
type textarea "x"
type textarea "In my op"
type textarea "x"
type textarea "In my opi"
type textarea "x"
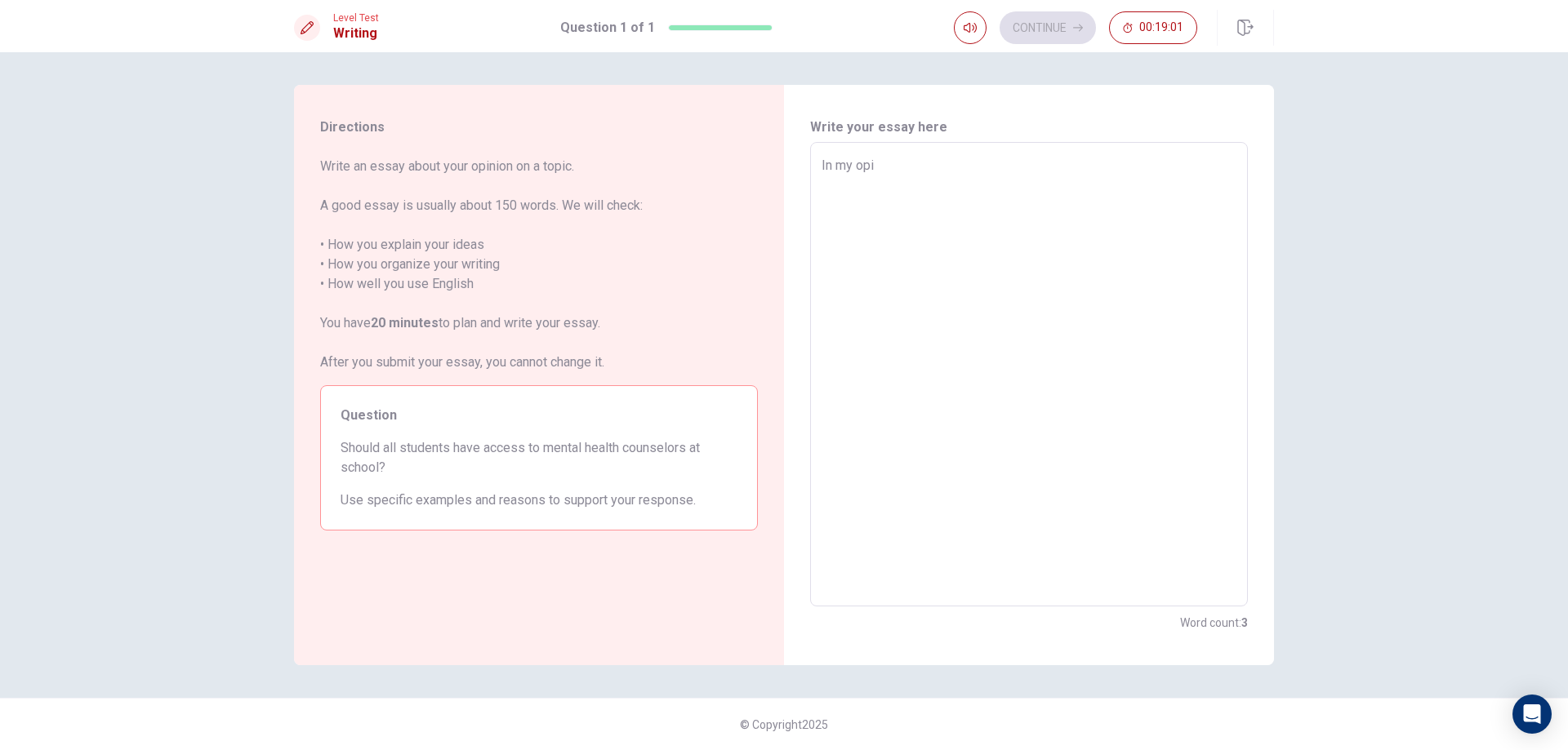
type textarea "In my opin"
type textarea "x"
type textarea "In my opini"
type textarea "x"
type textarea "In my opinio"
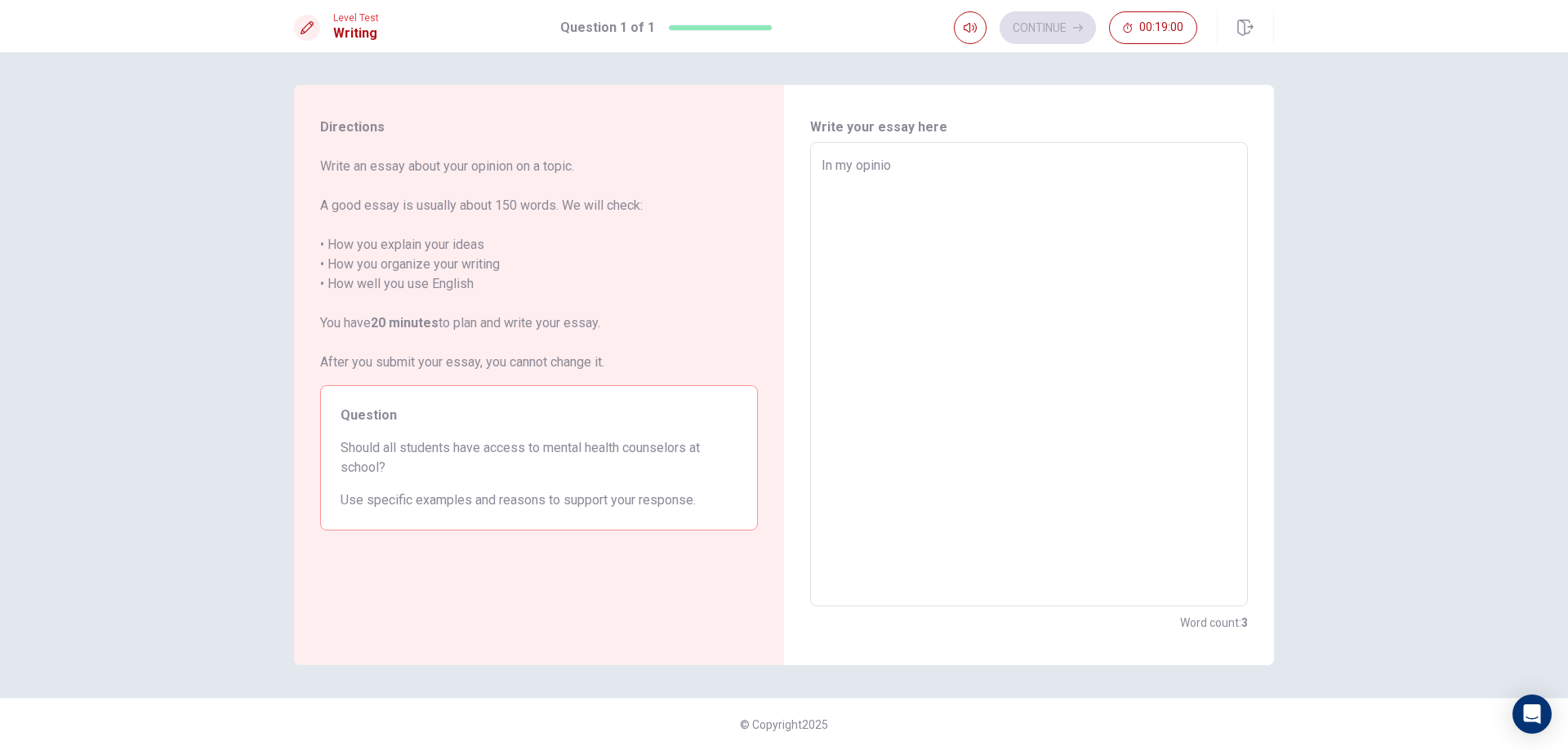
type textarea "x"
type textarea "In my opinion"
type textarea "x"
type textarea "In my opinio"
type textarea "x"
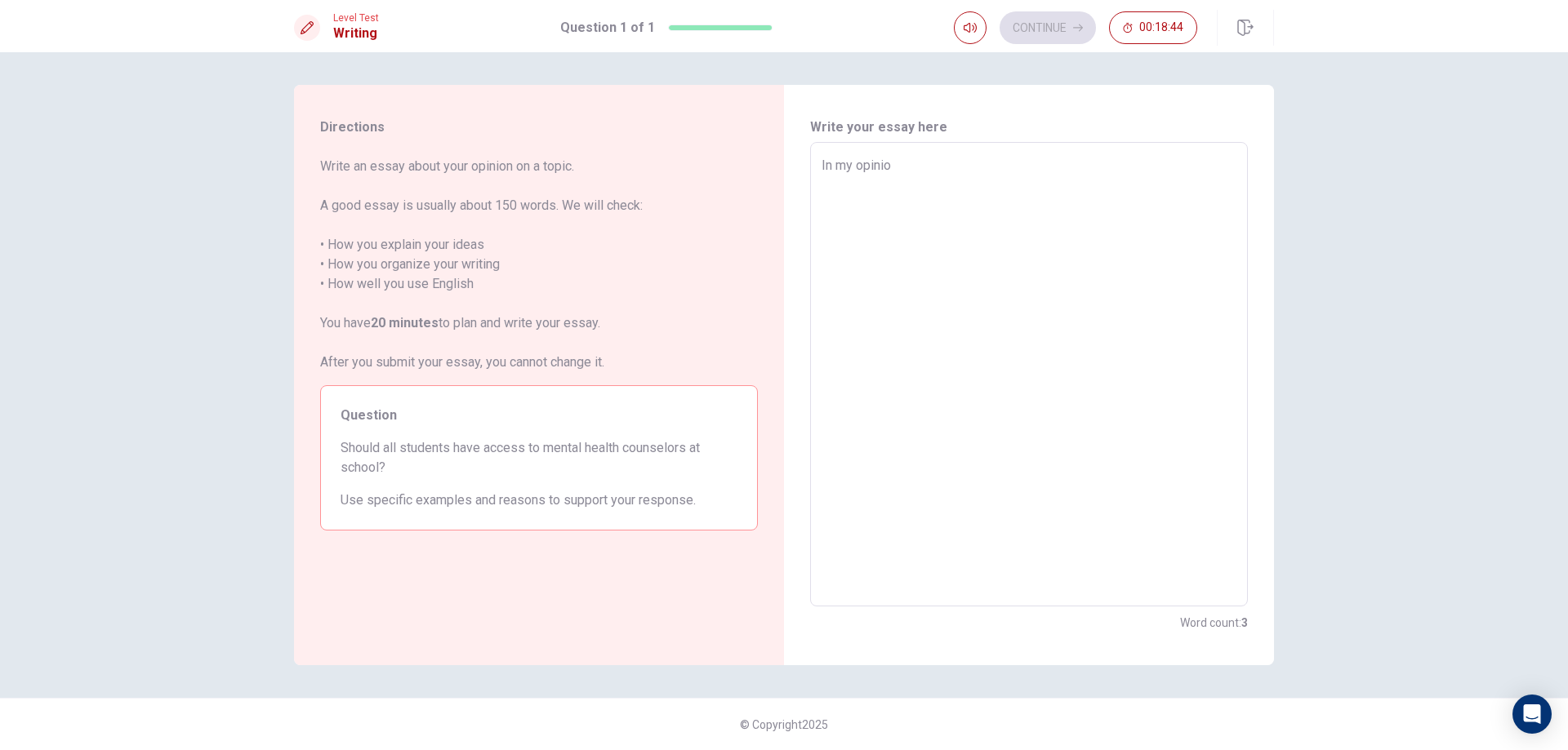
type textarea "In my opinion"
type textarea "x"
type textarea "In my opinion"
type textarea "x"
type textarea "In my opinion"
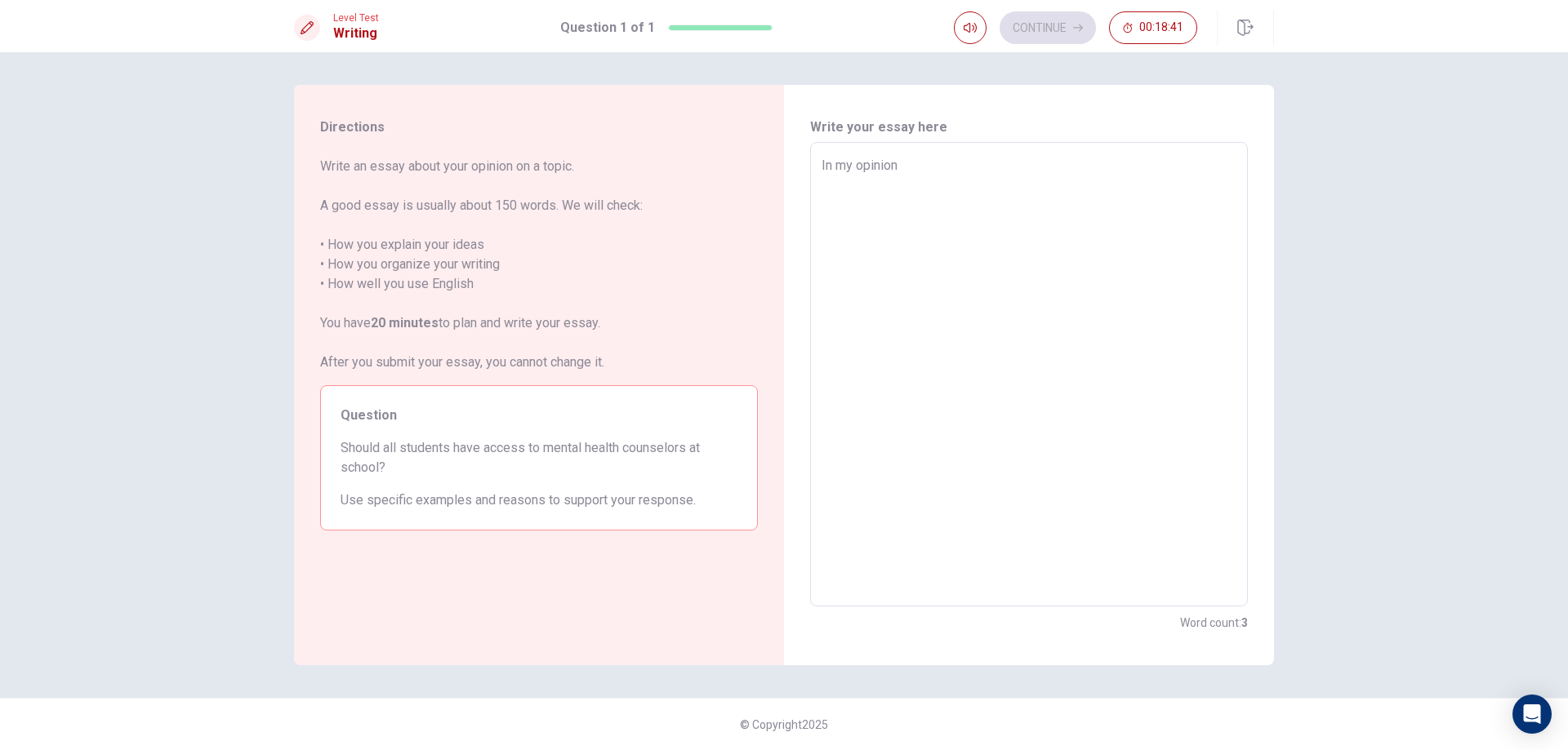
type textarea "x"
type textarea "In my opinio"
type textarea "x"
type textarea "In my opini"
type textarea "x"
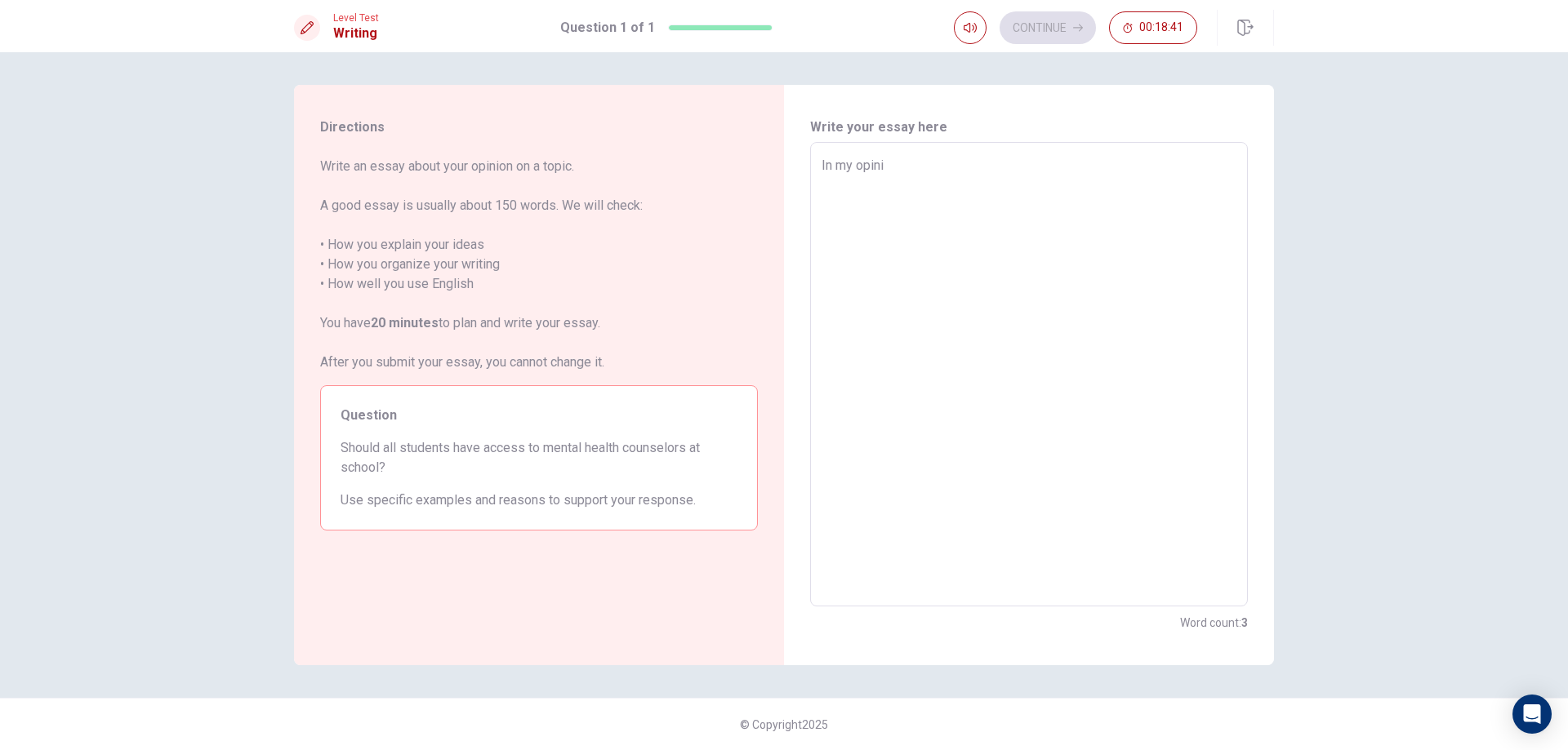
type textarea "In my opin"
type textarea "x"
type textarea "In my opi"
type textarea "x"
type textarea "In my op"
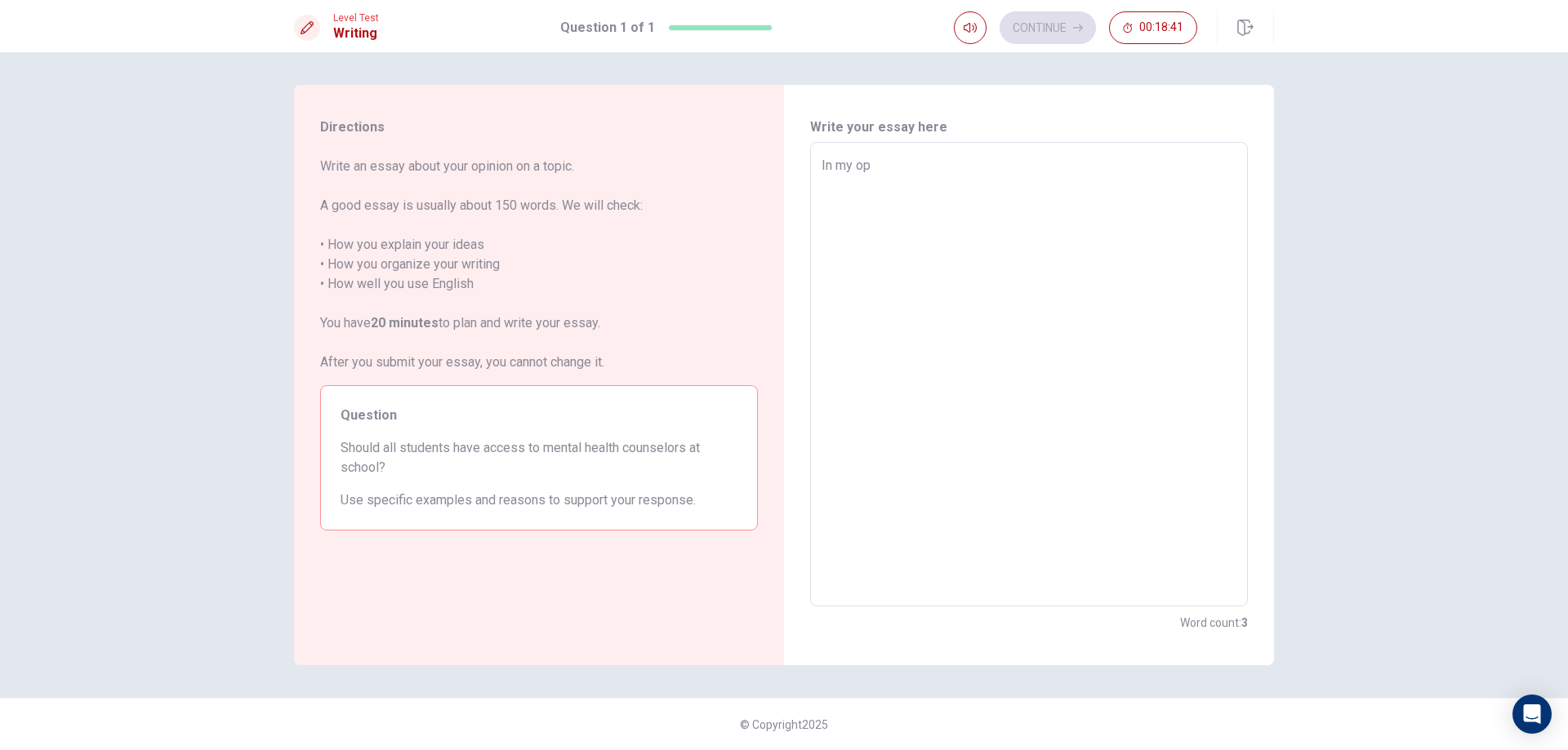
type textarea "x"
type textarea "In my o"
type textarea "x"
type textarea "In my"
type textarea "x"
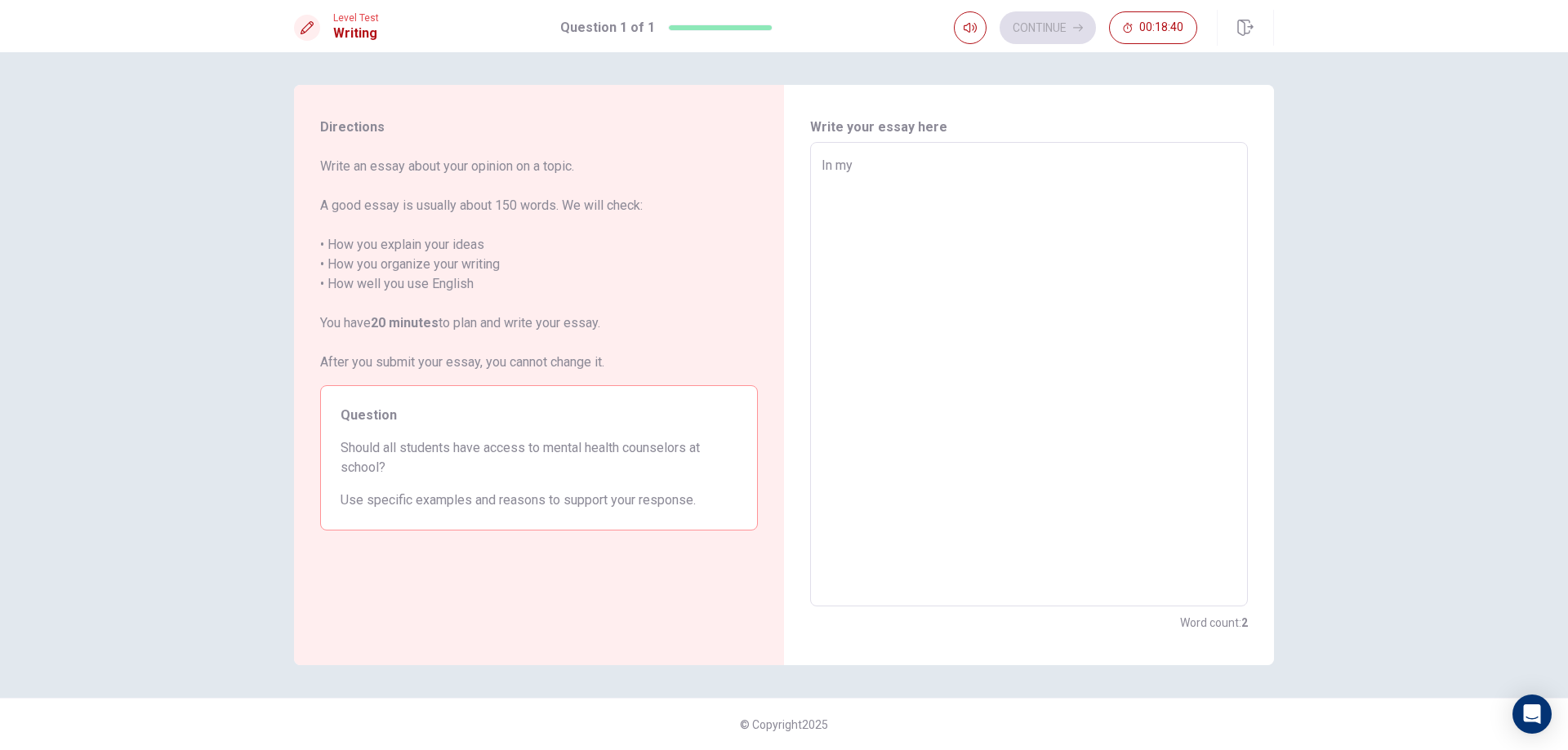
type textarea "In my i"
type textarea "x"
type textarea "In my id"
type textarea "x"
type textarea "In my ide"
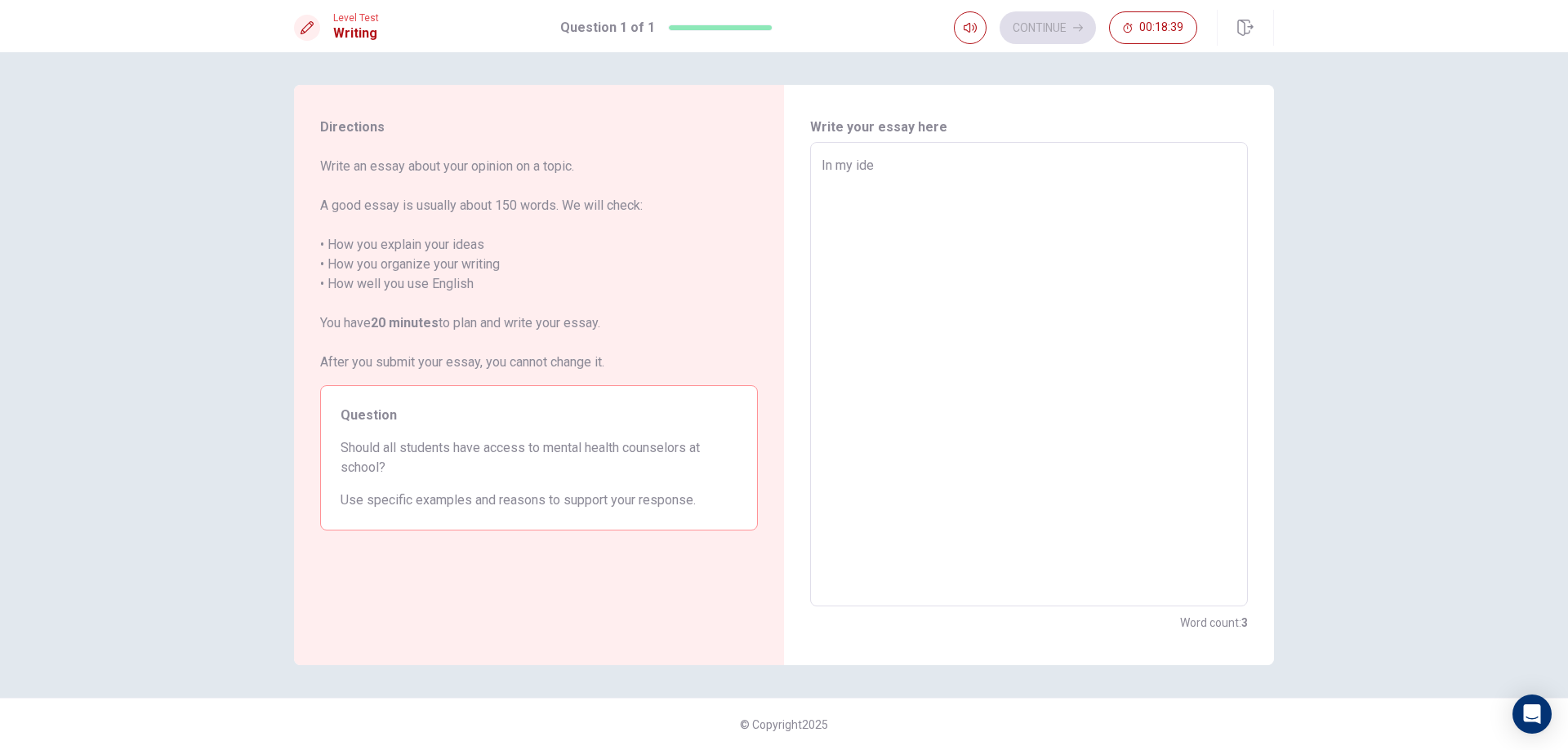
type textarea "x"
type textarea "In my idea"
type textarea "x"
type textarea "In my ideas"
type textarea "x"
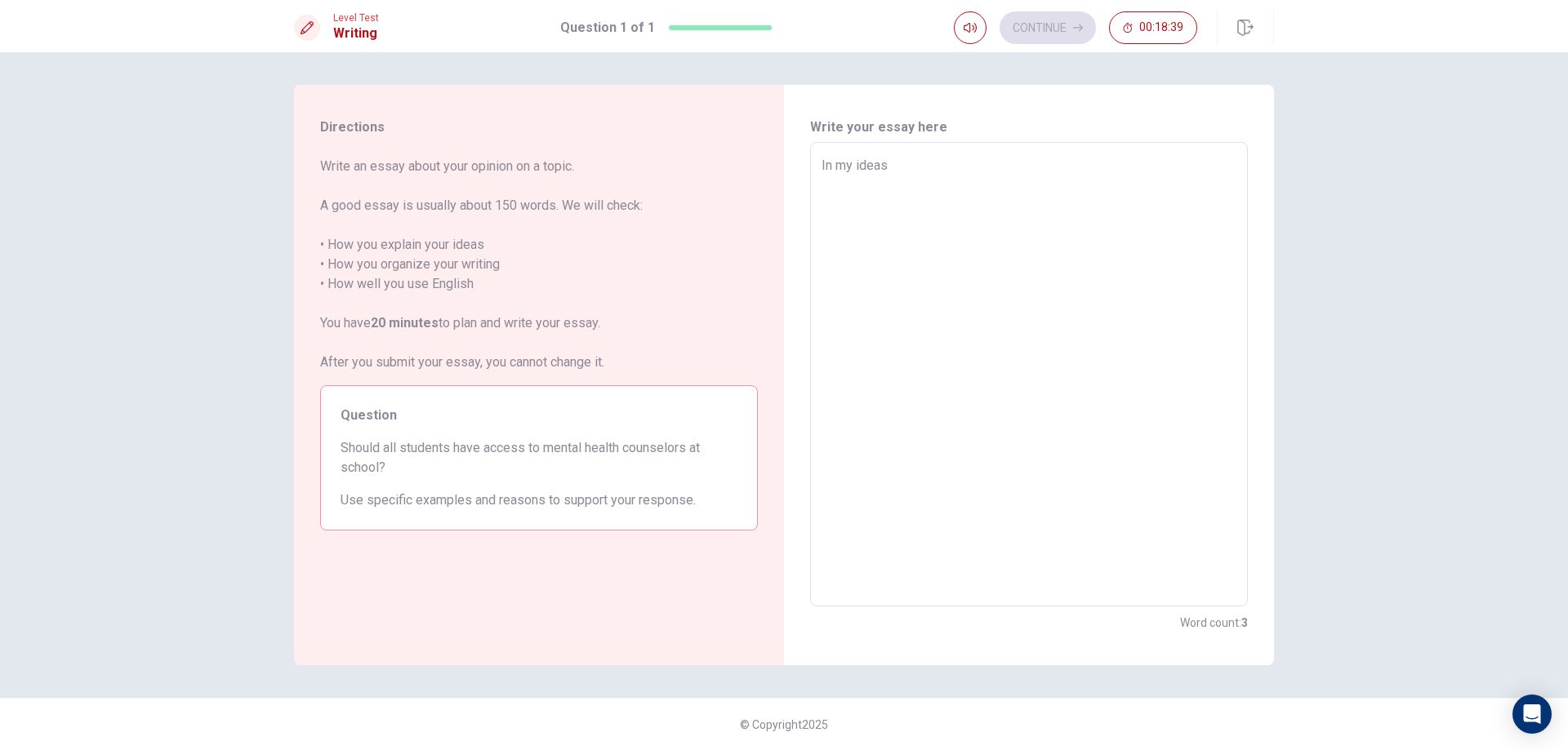
type textarea "In my ideas"
type textarea "x"
type textarea "In my ideas"
type textarea "x"
type textarea "In my idea"
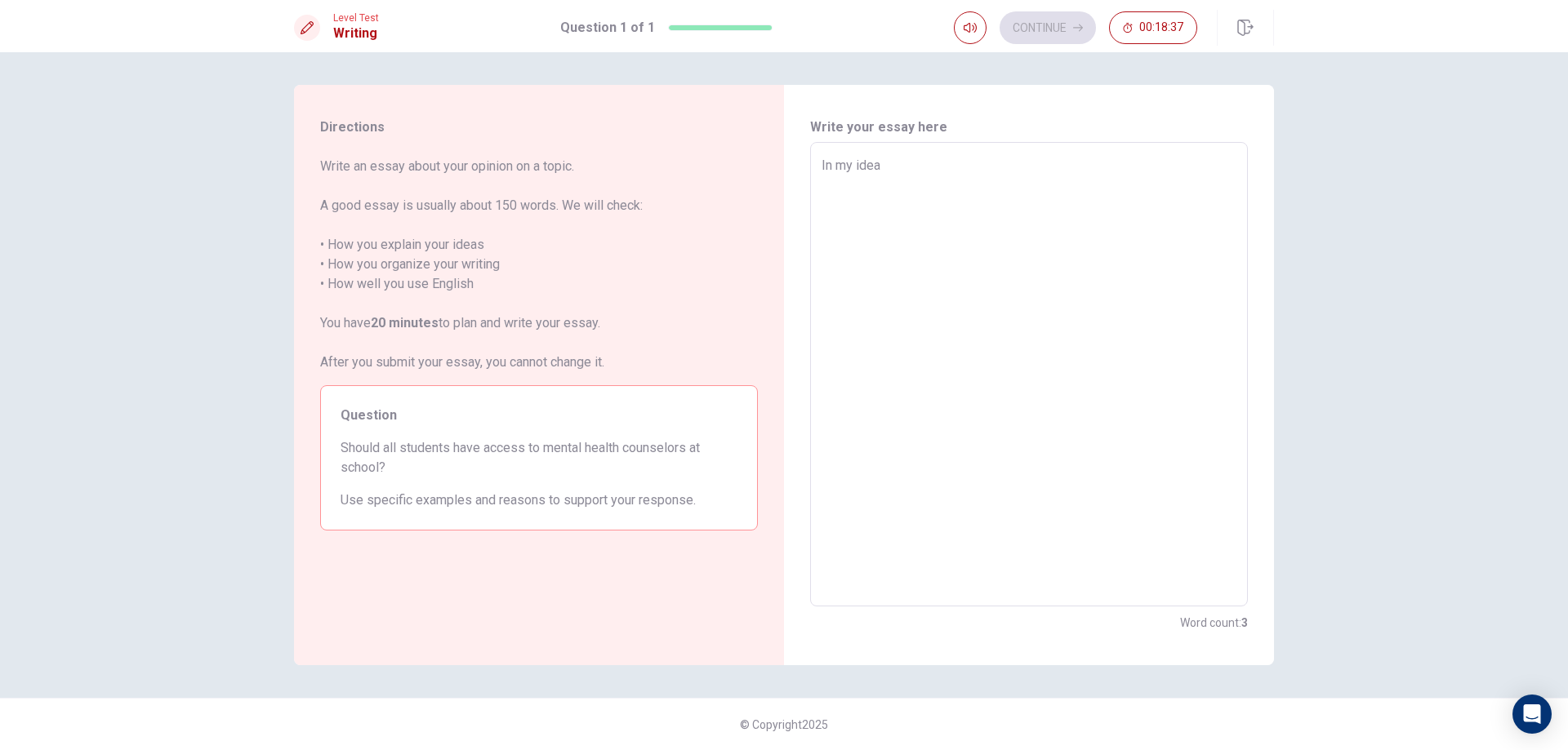
type textarea "x"
type textarea "In my ideas"
type textarea "x"
type textarea "In my ideas"
type textarea "x"
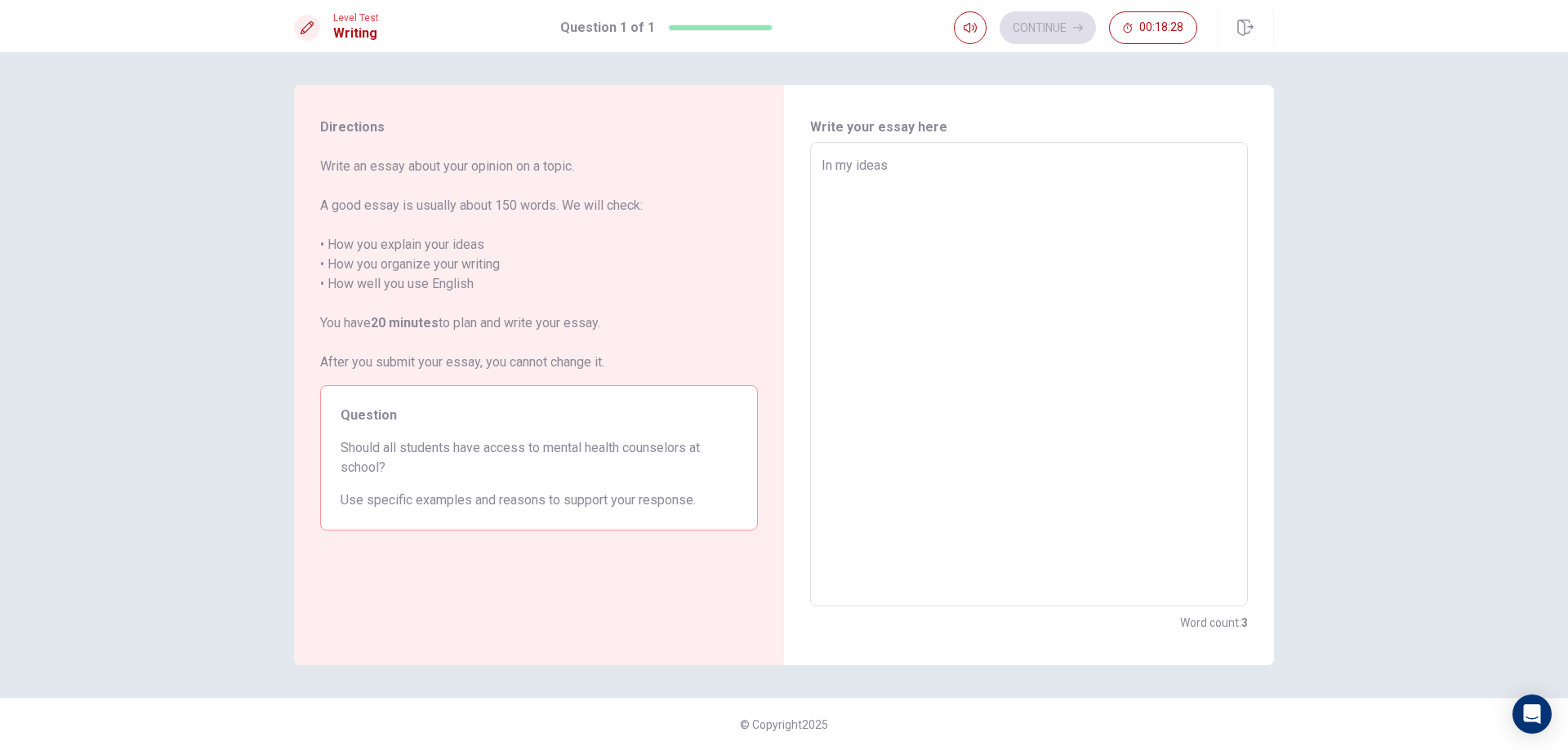
type textarea "In my ideas S"
type textarea "x"
type textarea "In my ideas"
type textarea "x"
type textarea "In my ideas"
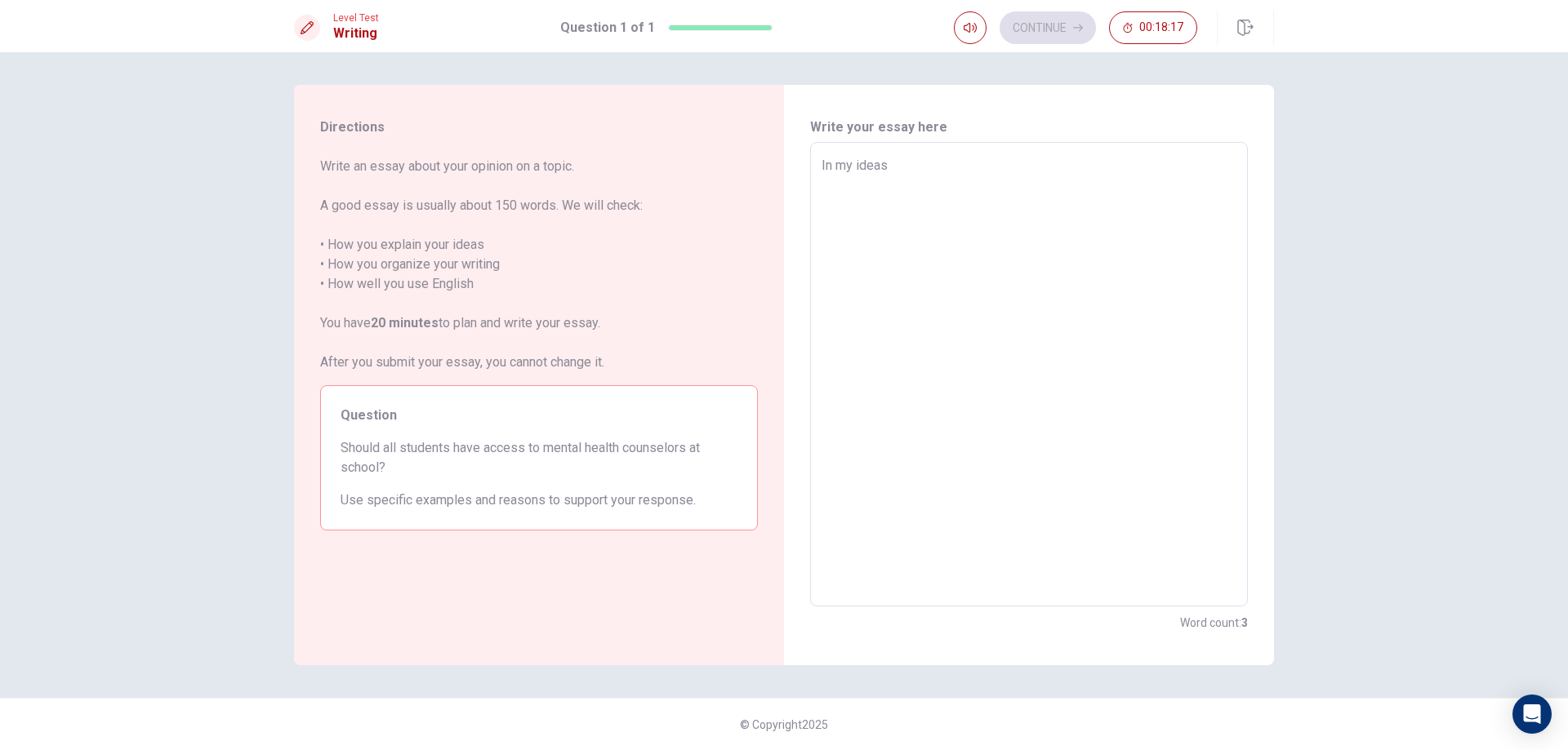
type textarea "x"
type textarea "In my idea"
type textarea "x"
type textarea "In my ide"
type textarea "x"
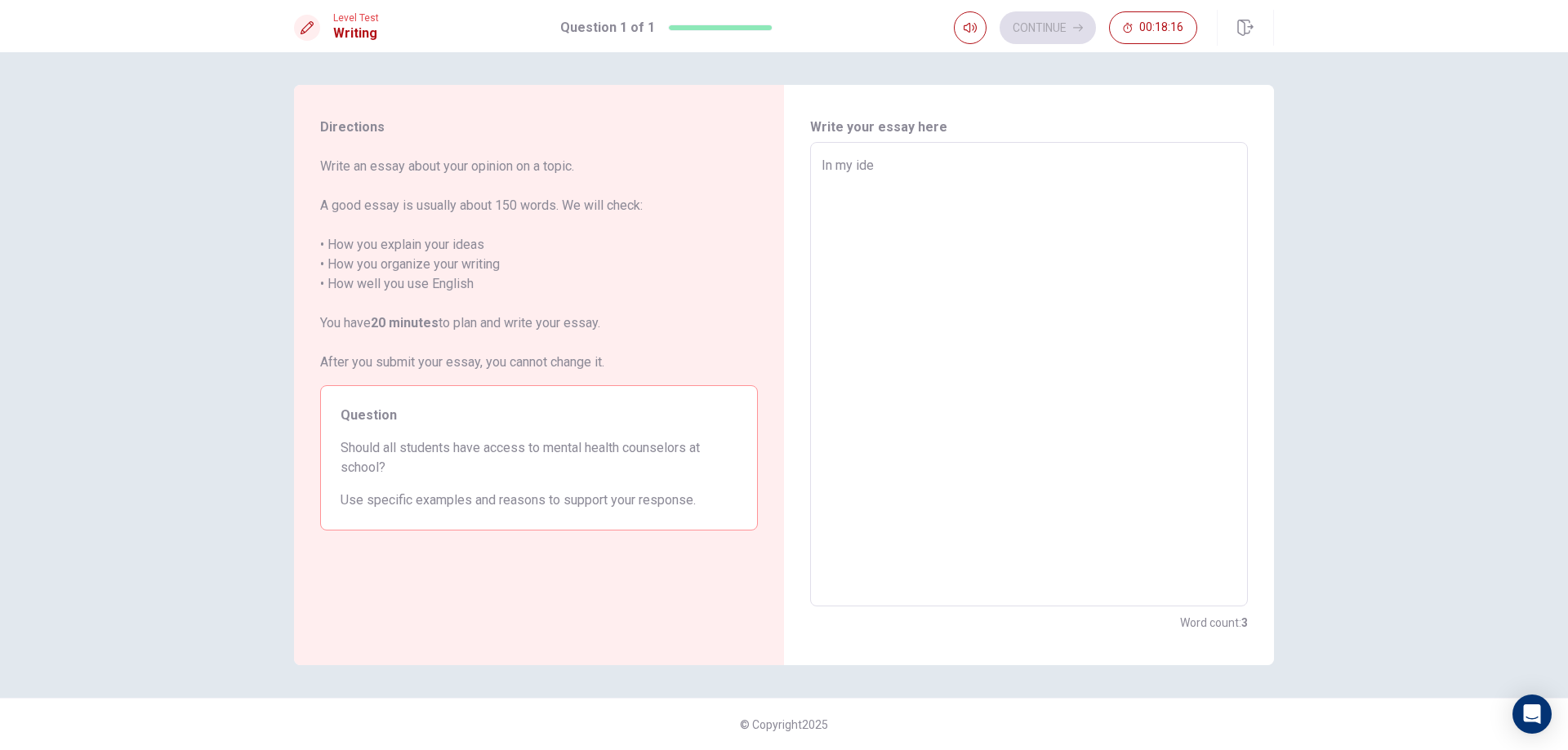
type textarea "In my id"
type textarea "x"
type textarea "In my i"
type textarea "x"
type textarea "In my"
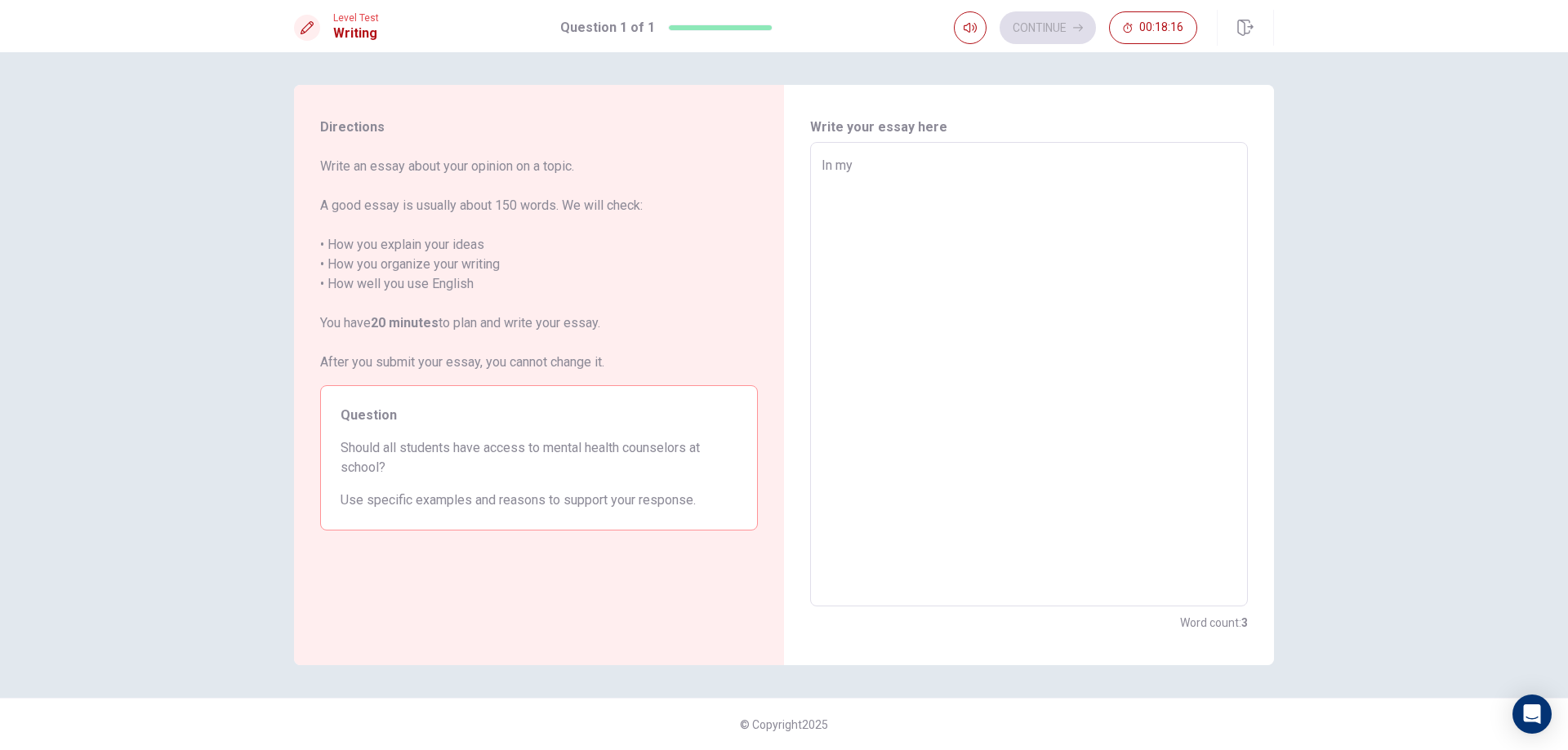
type textarea "x"
type textarea "In m"
type textarea "x"
type textarea "In"
type textarea "x"
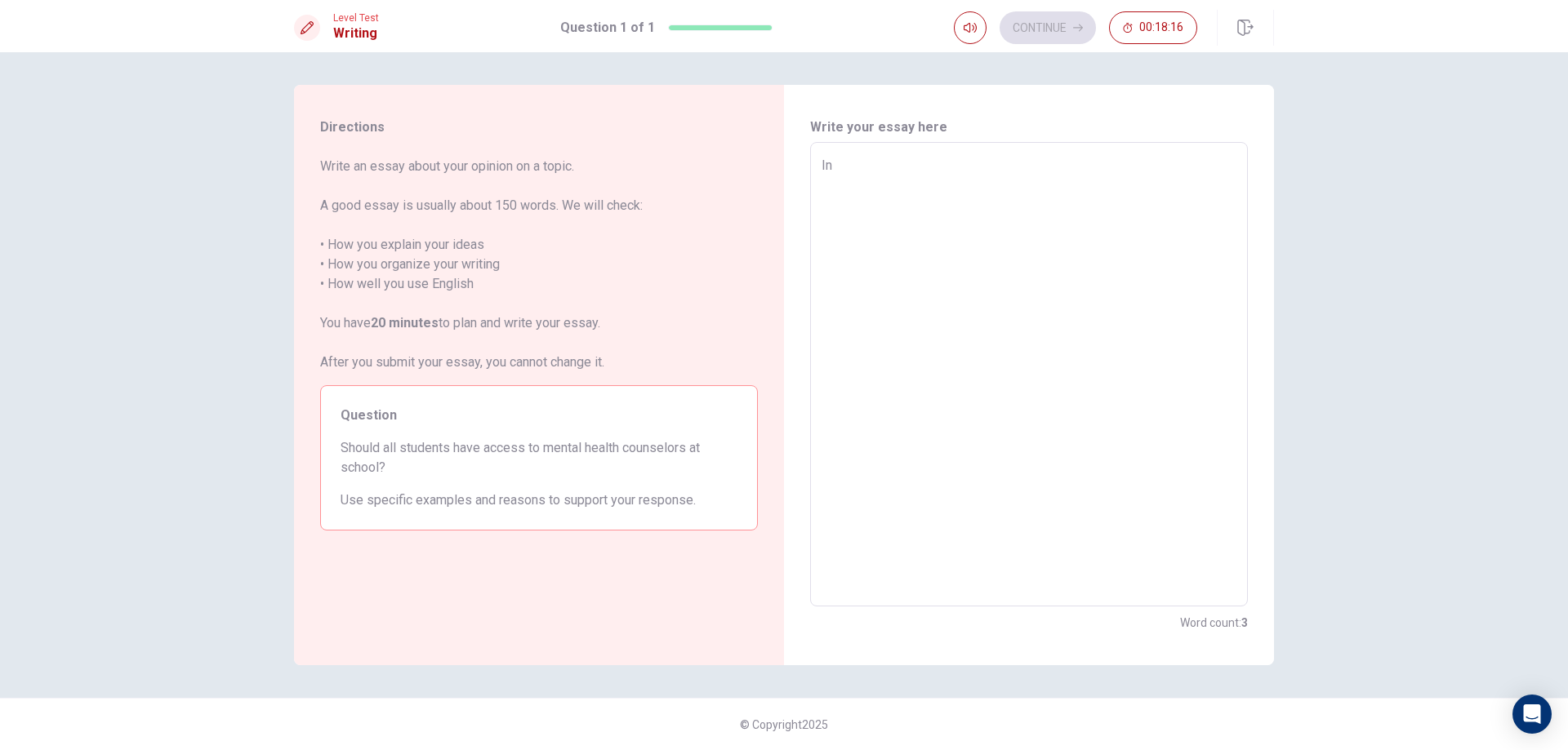
type textarea "In"
type textarea "x"
type textarea "I"
type textarea "x"
type textarea "M"
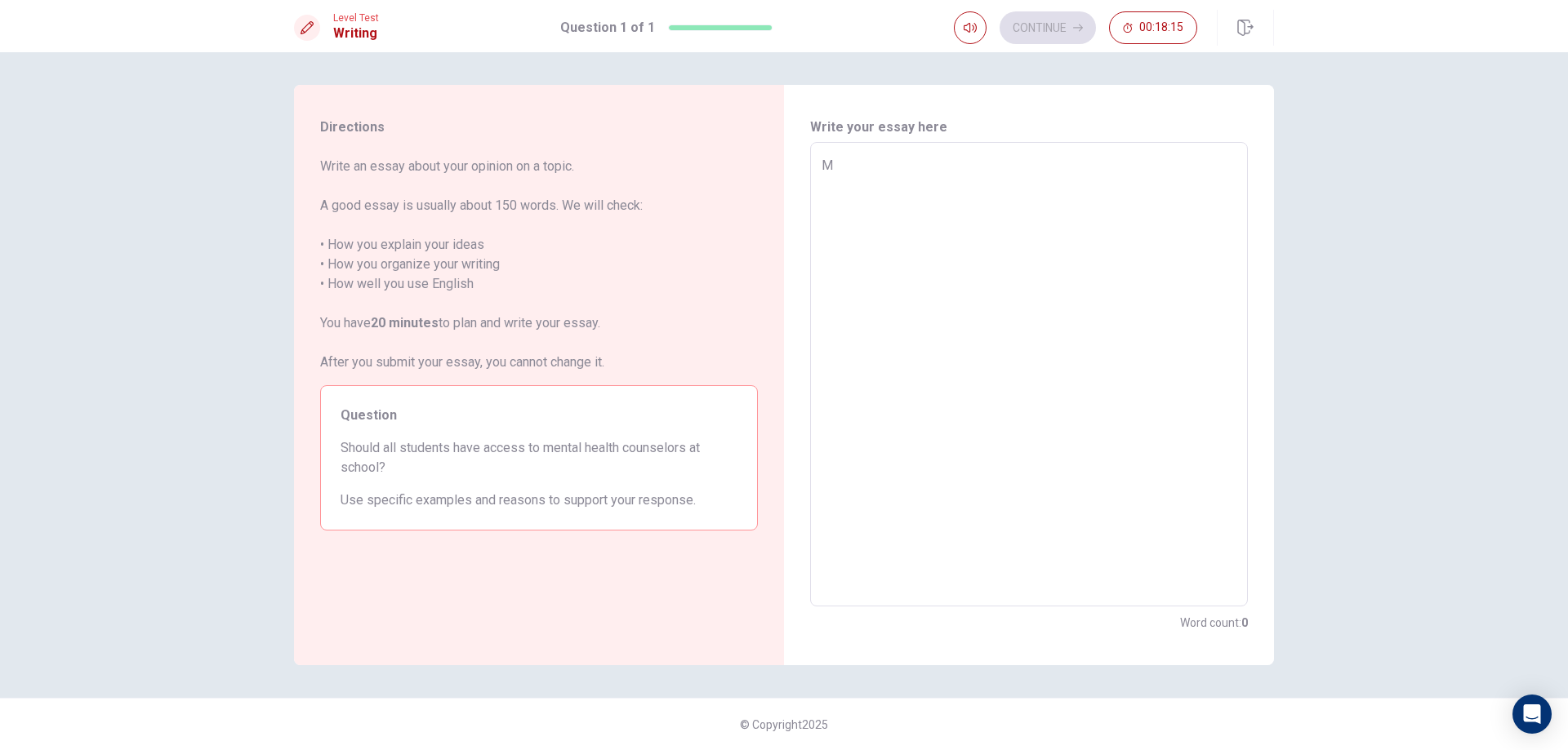
type textarea "x"
type textarea "My"
type textarea "x"
type textarea "My"
type textarea "x"
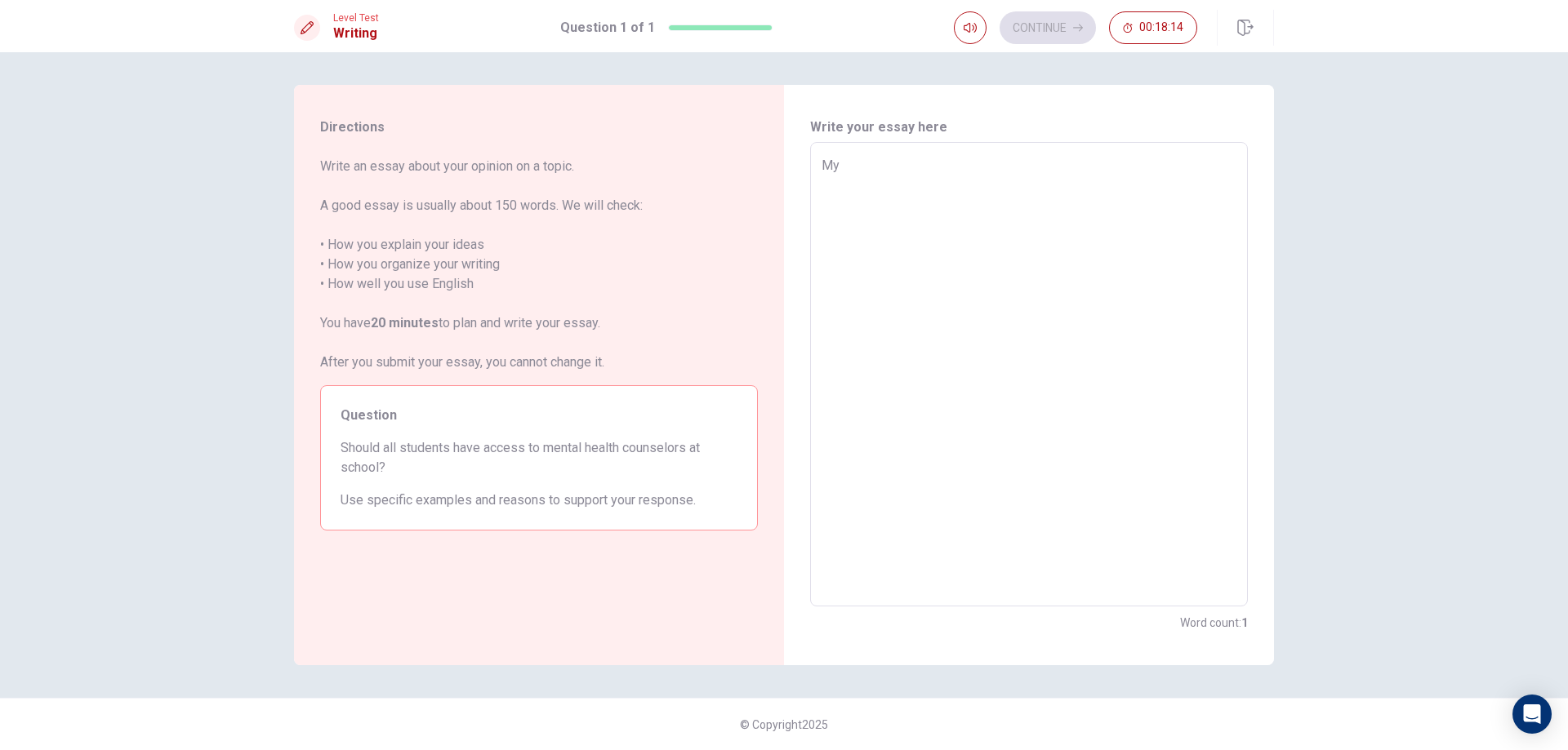
type textarea "My I"
type textarea "x"
type textarea "My Id"
type textarea "x"
type textarea "My Ide"
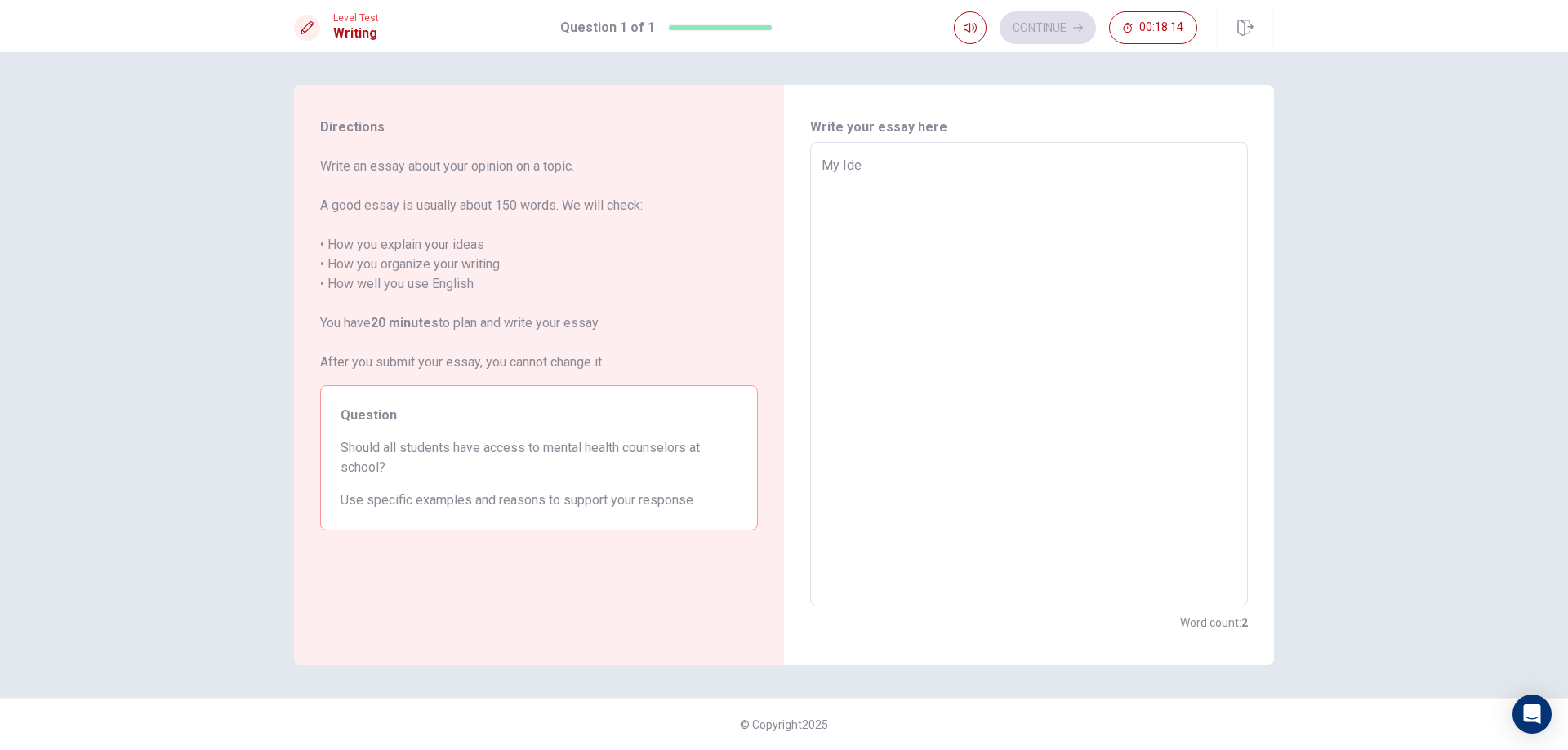
type textarea "x"
type textarea "My Idea"
type textarea "x"
type textarea "My Ideas"
type textarea "x"
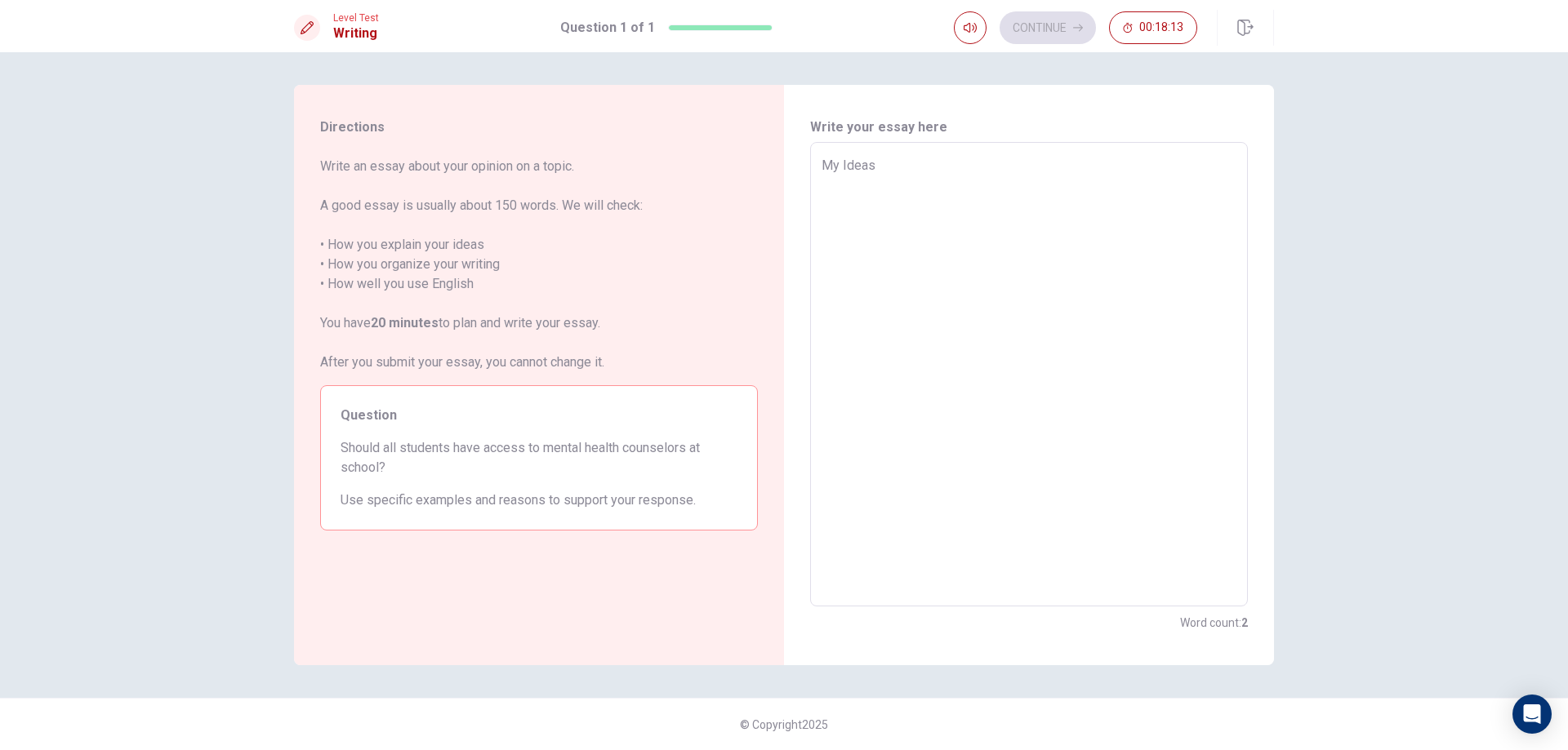
type textarea "My Ideas"
type textarea "x"
type textarea "My Ideas a"
type textarea "x"
type textarea "My Ideas ab"
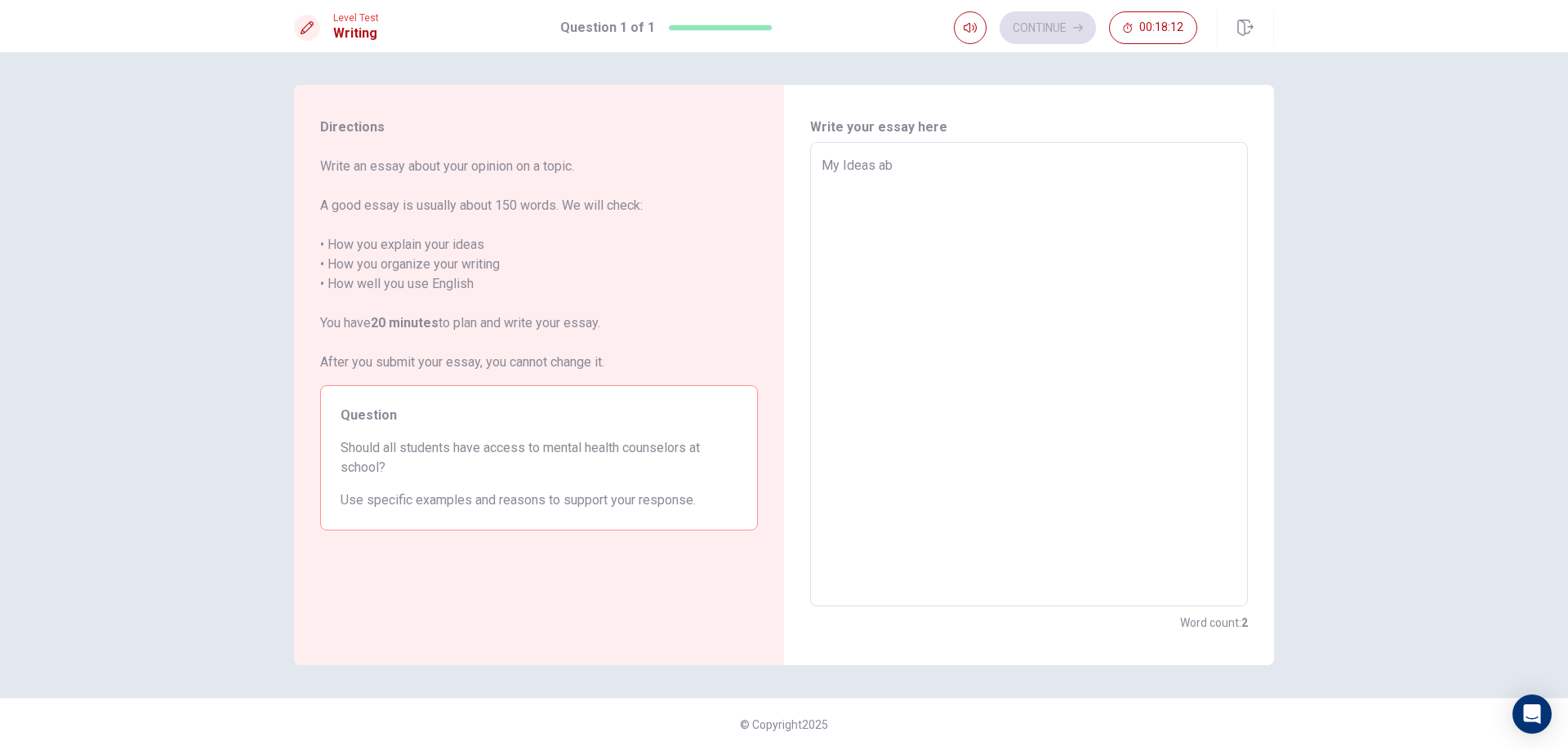
type textarea "x"
type textarea "My Ideas abo"
type textarea "x"
type textarea "My Ideas abou"
type textarea "x"
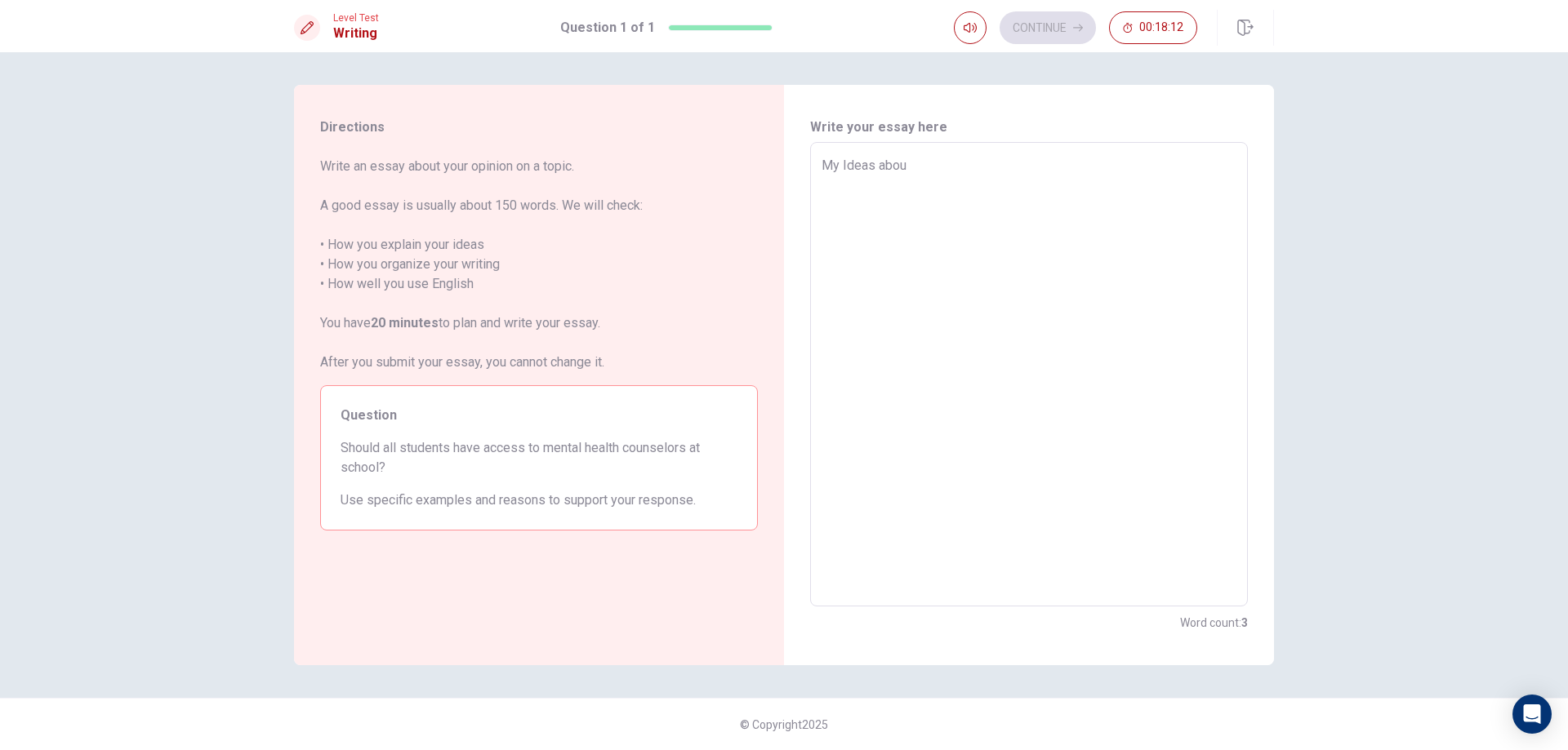
type textarea "My Ideas about"
type textarea "x"
type textarea "My Ideas about"
type textarea "x"
type textarea "My Ideas about t"
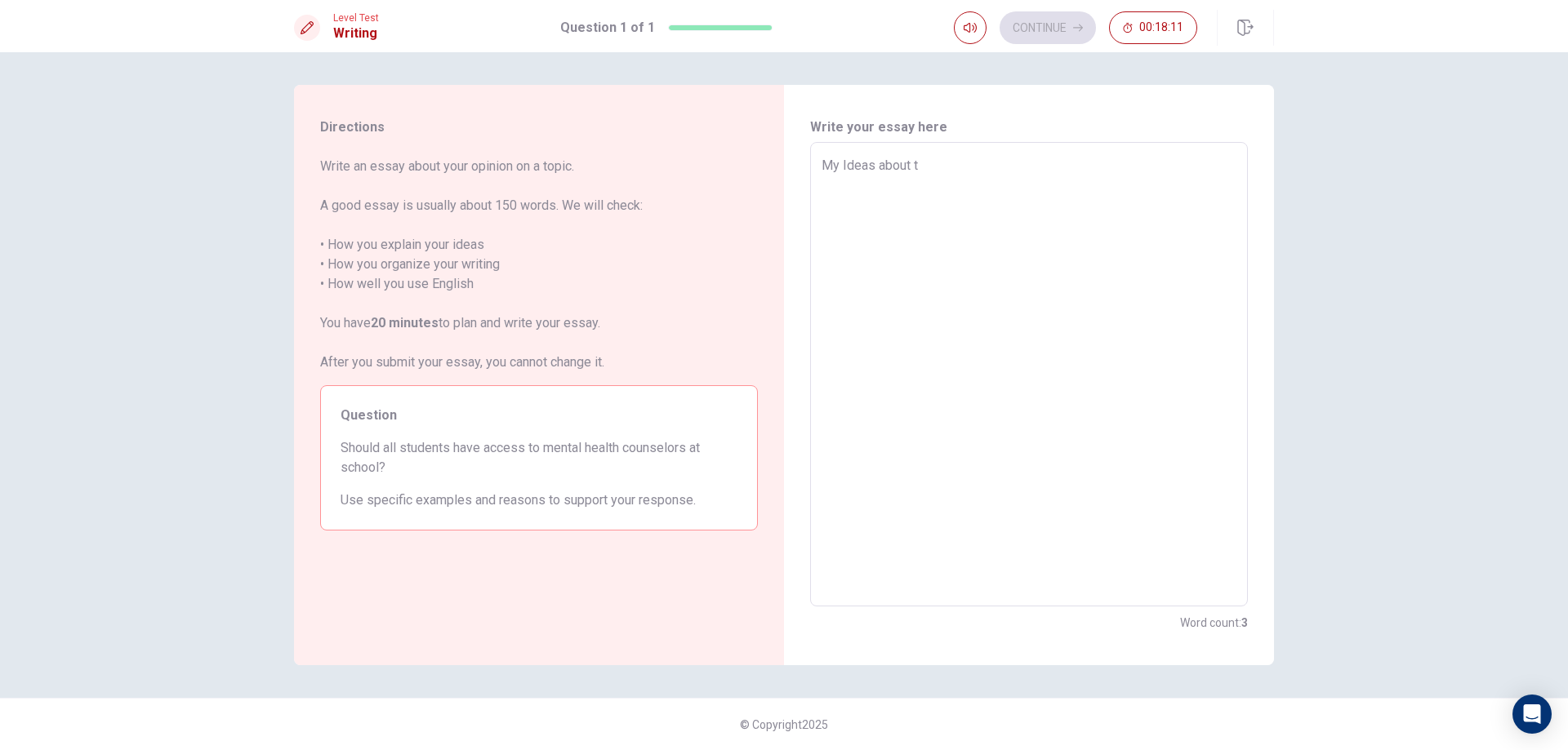
type textarea "x"
type textarea "My Ideas about th"
type textarea "x"
type textarea "My Ideas about thi"
type textarea "x"
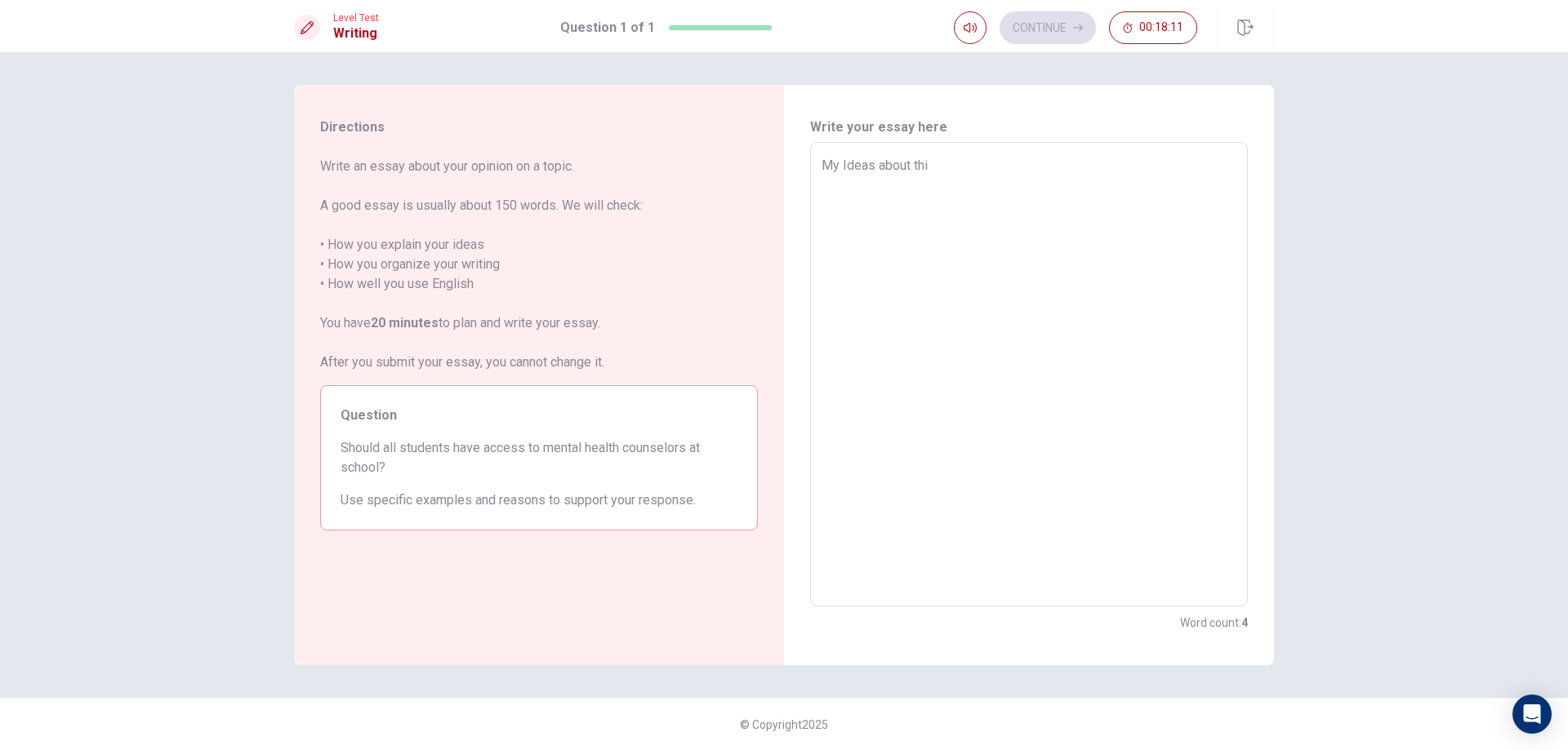
type textarea "My Ideas about this"
type textarea "x"
type textarea "My Ideas about this"
type textarea "x"
type textarea "My Ideas about this o"
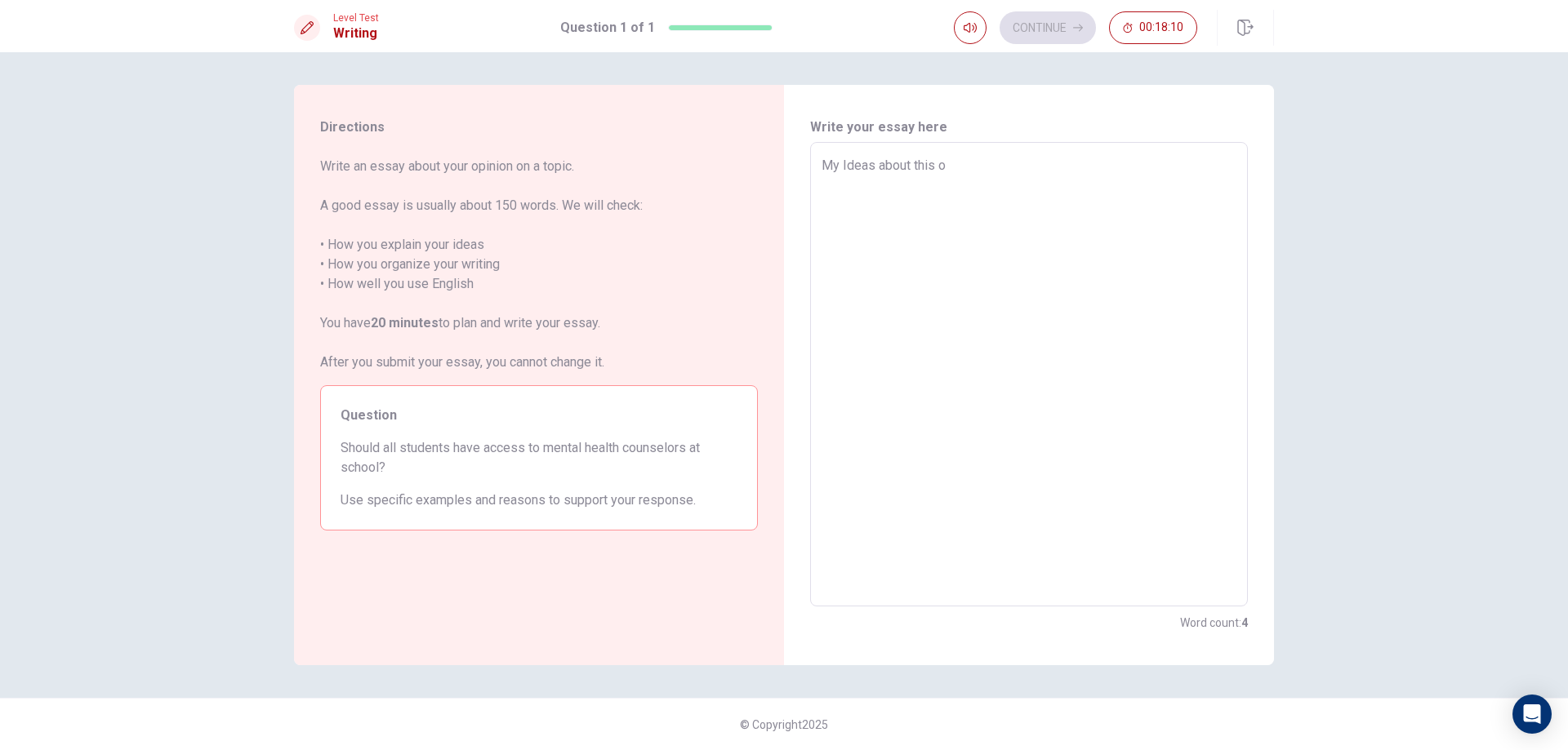
type textarea "x"
type textarea "My Ideas about this on"
type textarea "x"
type textarea "My Ideas about this one"
type textarea "x"
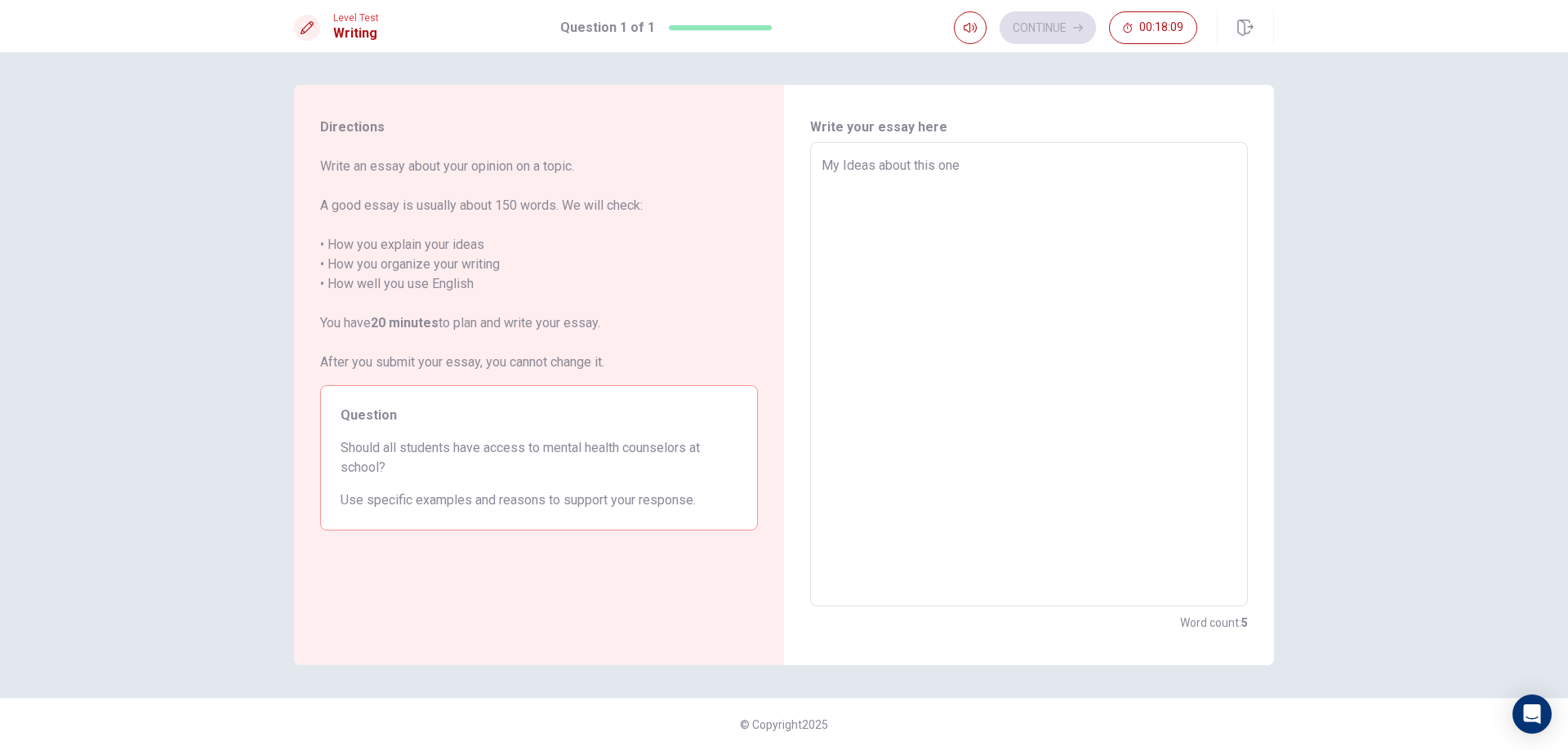
type textarea "My Ideas about this one"
type textarea "x"
type textarea "My Ideas about this one a"
type textarea "x"
type textarea "My Ideas about this one ar"
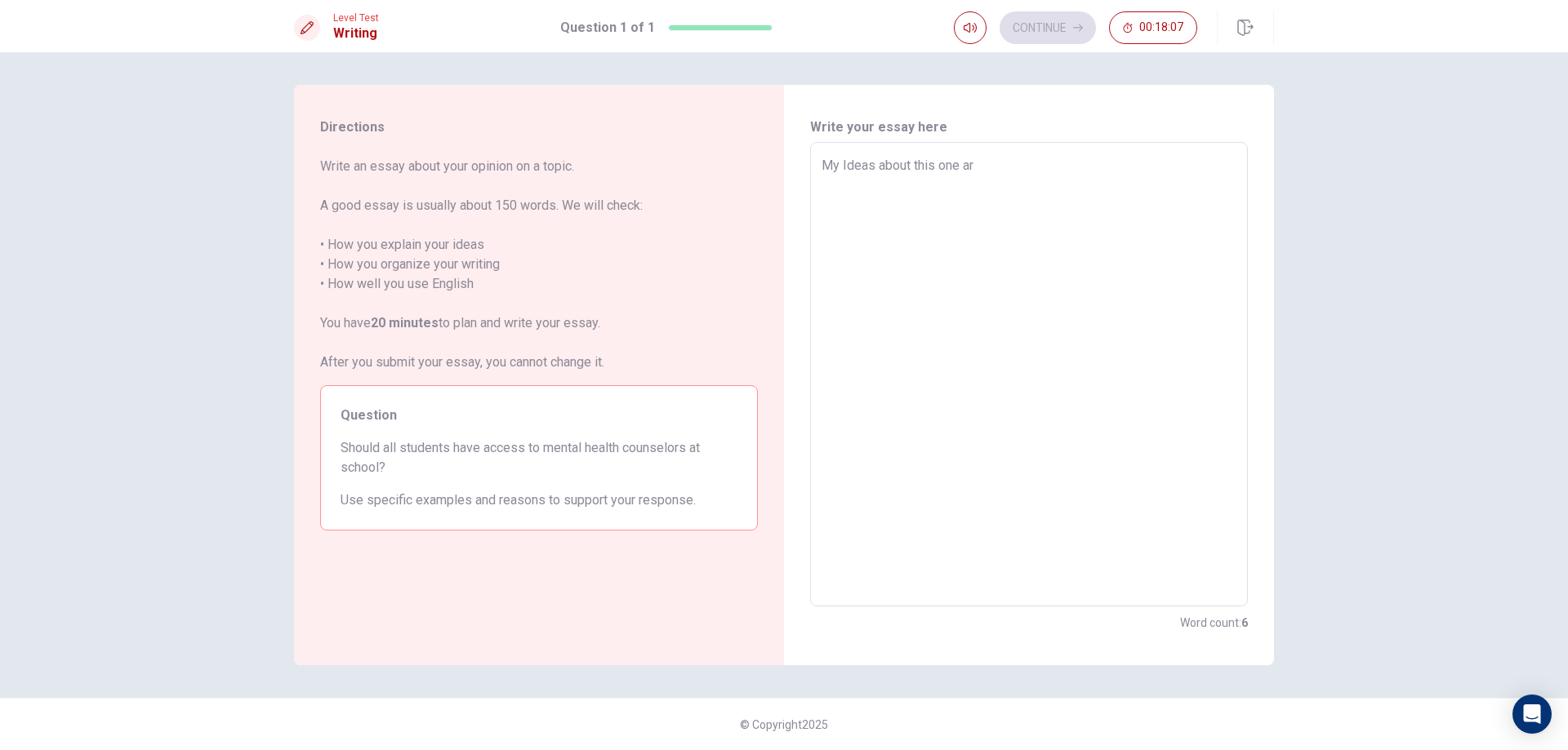
type textarea "x"
type textarea "My Ideas about this one are"
type textarea "x"
type textarea "My Ideas about this one are"
type textarea "x"
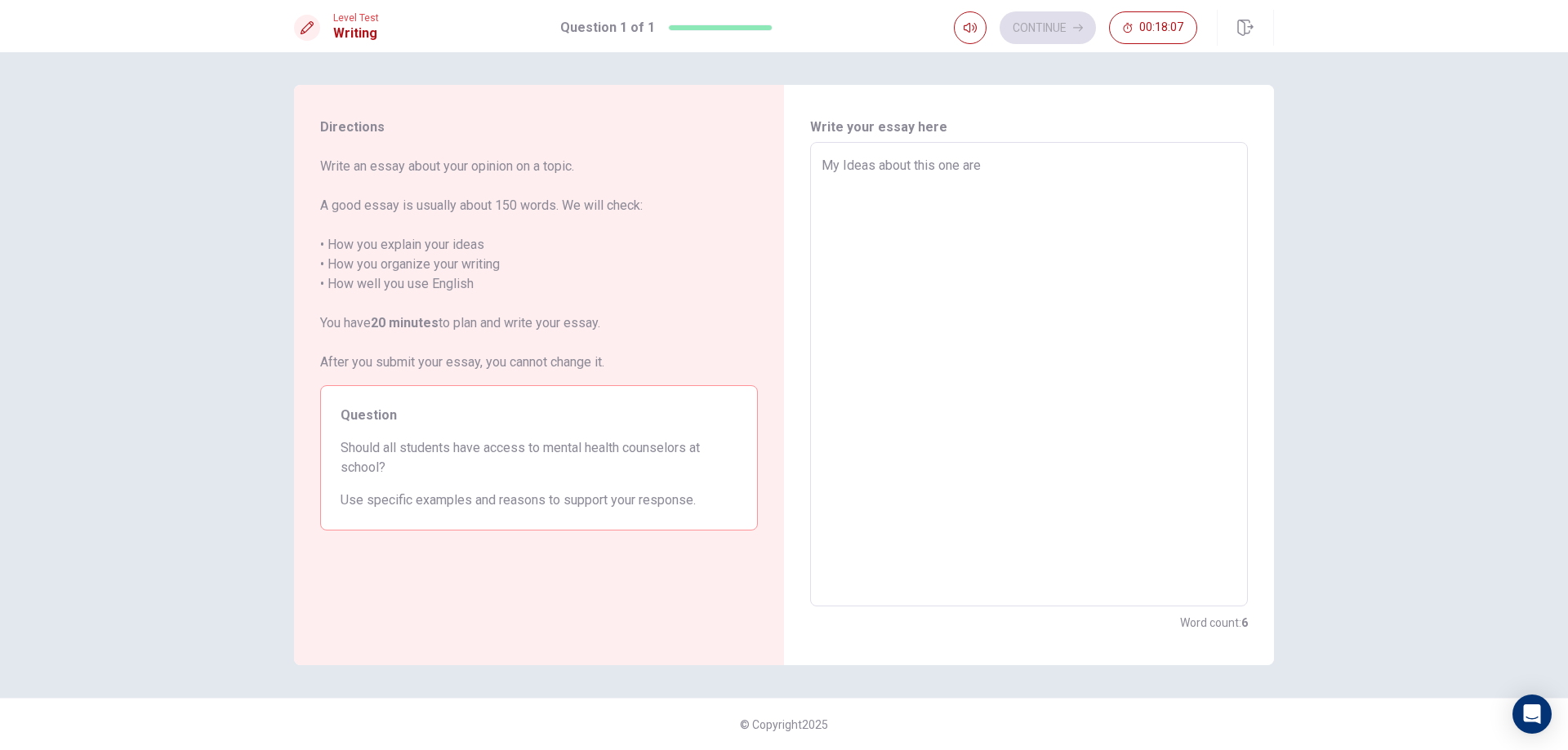
type textarea "My Ideas about this one are"
type textarea "x"
type textarea "My Ideas about this one ar"
type textarea "x"
type textarea "My Ideas about this one a"
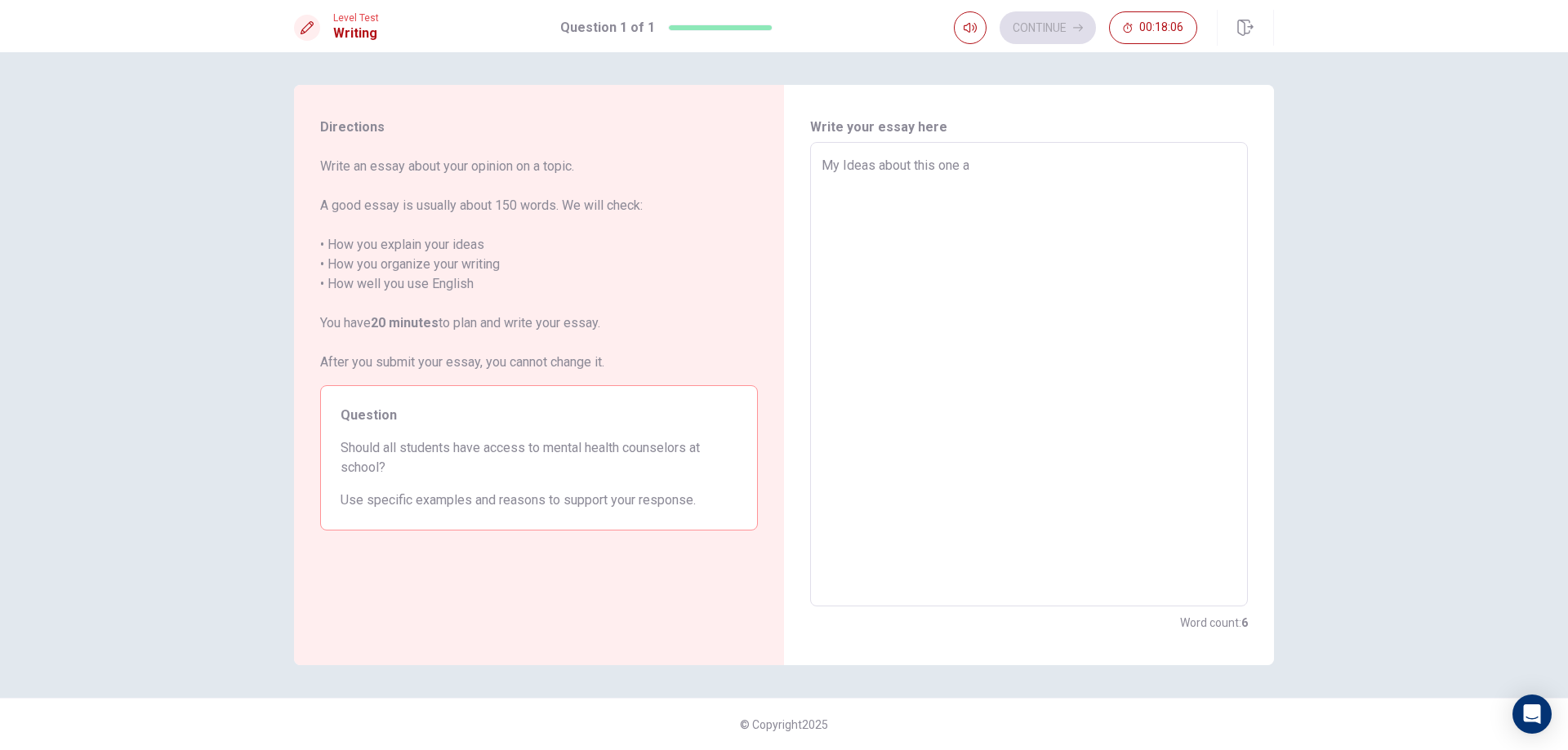
type textarea "x"
type textarea "My Ideas about this one"
type textarea "x"
type textarea "My Ideas about this one"
type textarea "x"
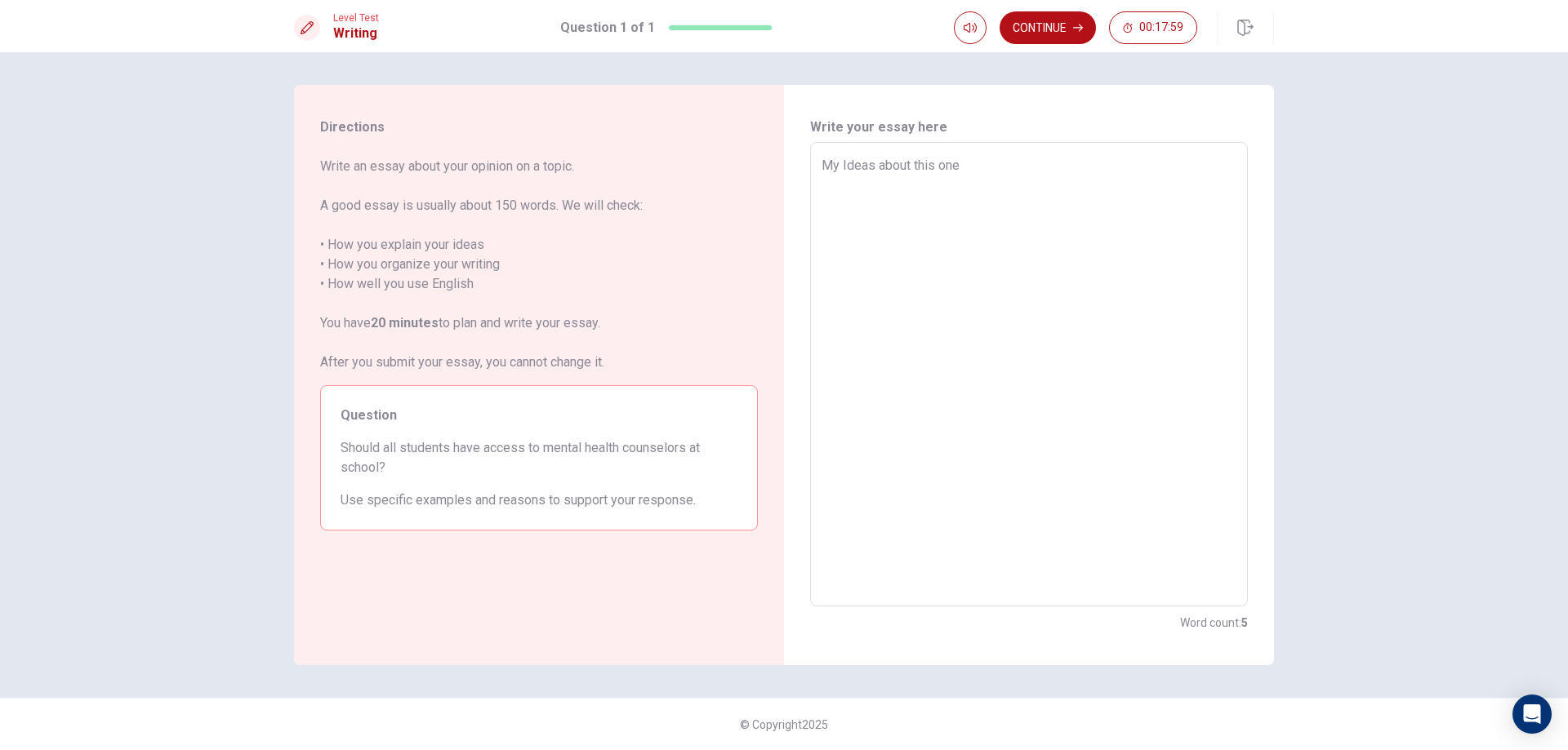
type textarea "My Ideas about this on"
type textarea "x"
type textarea "My Ideas about this o"
type textarea "x"
type textarea "My Ideas about this"
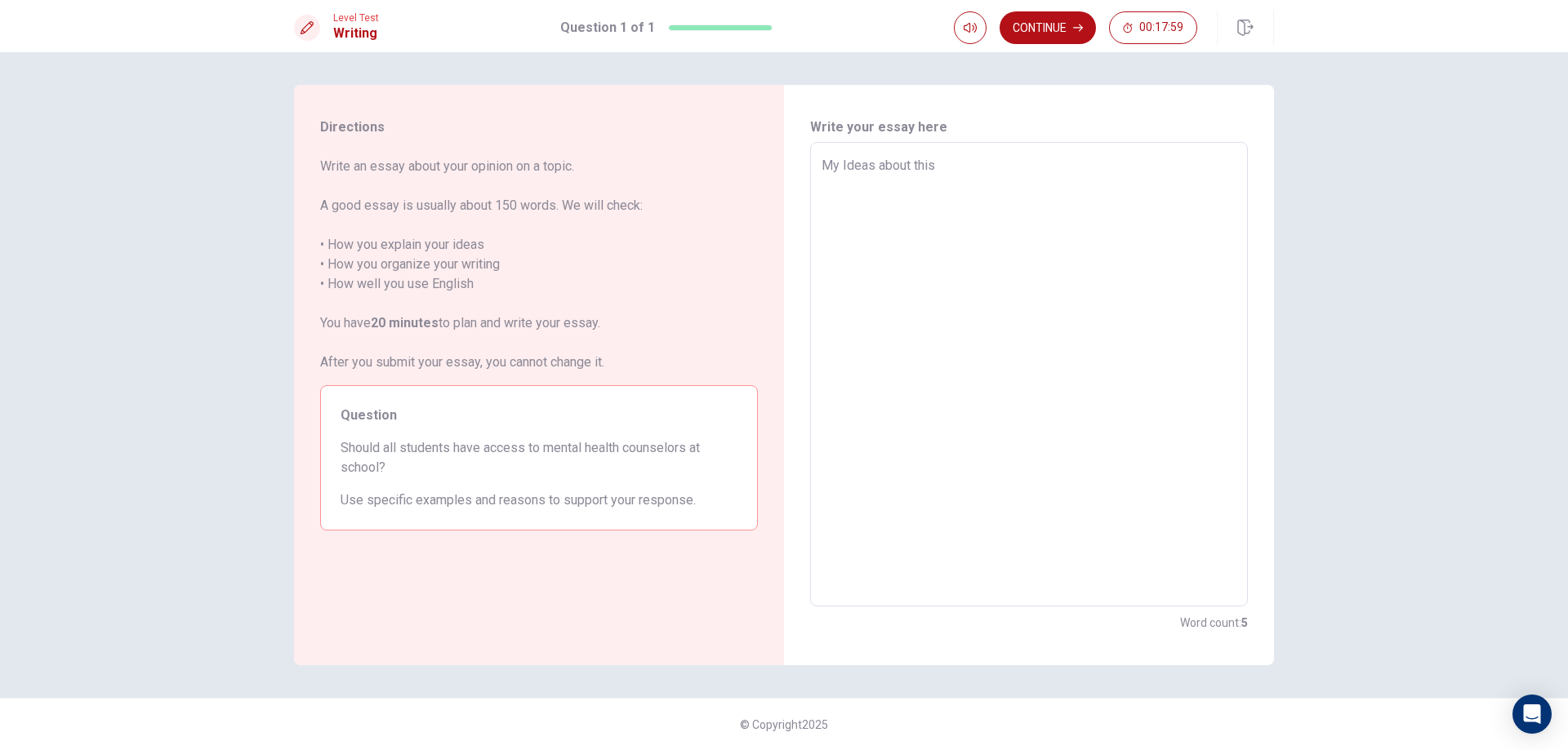
type textarea "x"
type textarea "My Ideas about this"
type textarea "x"
type textarea "My Ideas about thi"
type textarea "x"
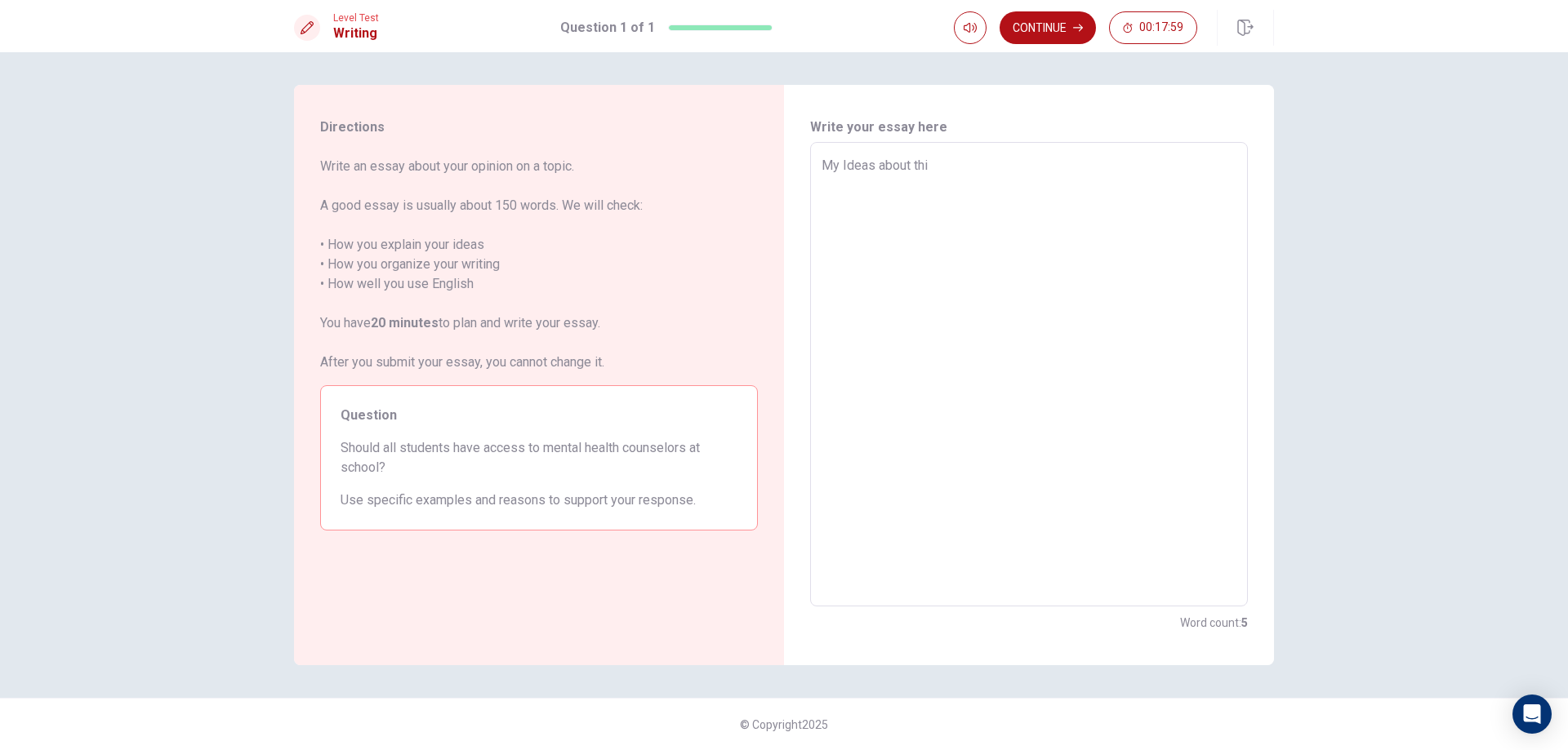
type textarea "My Ideas about th"
type textarea "x"
type textarea "My Ideas about t"
type textarea "x"
type textarea "My Ideas about"
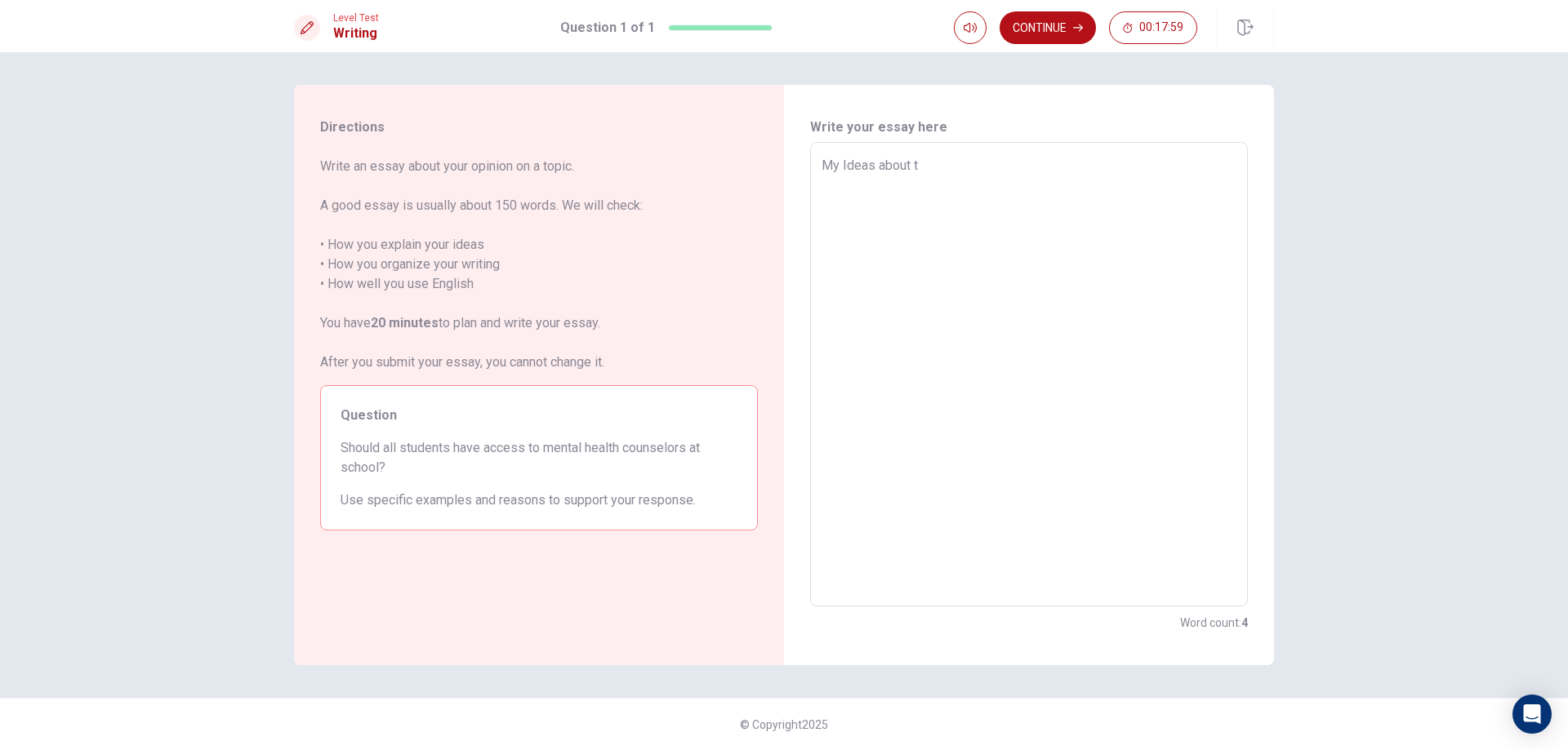
type textarea "x"
type textarea "My Ideas about"
type textarea "x"
type textarea "My Ideas abou"
type textarea "x"
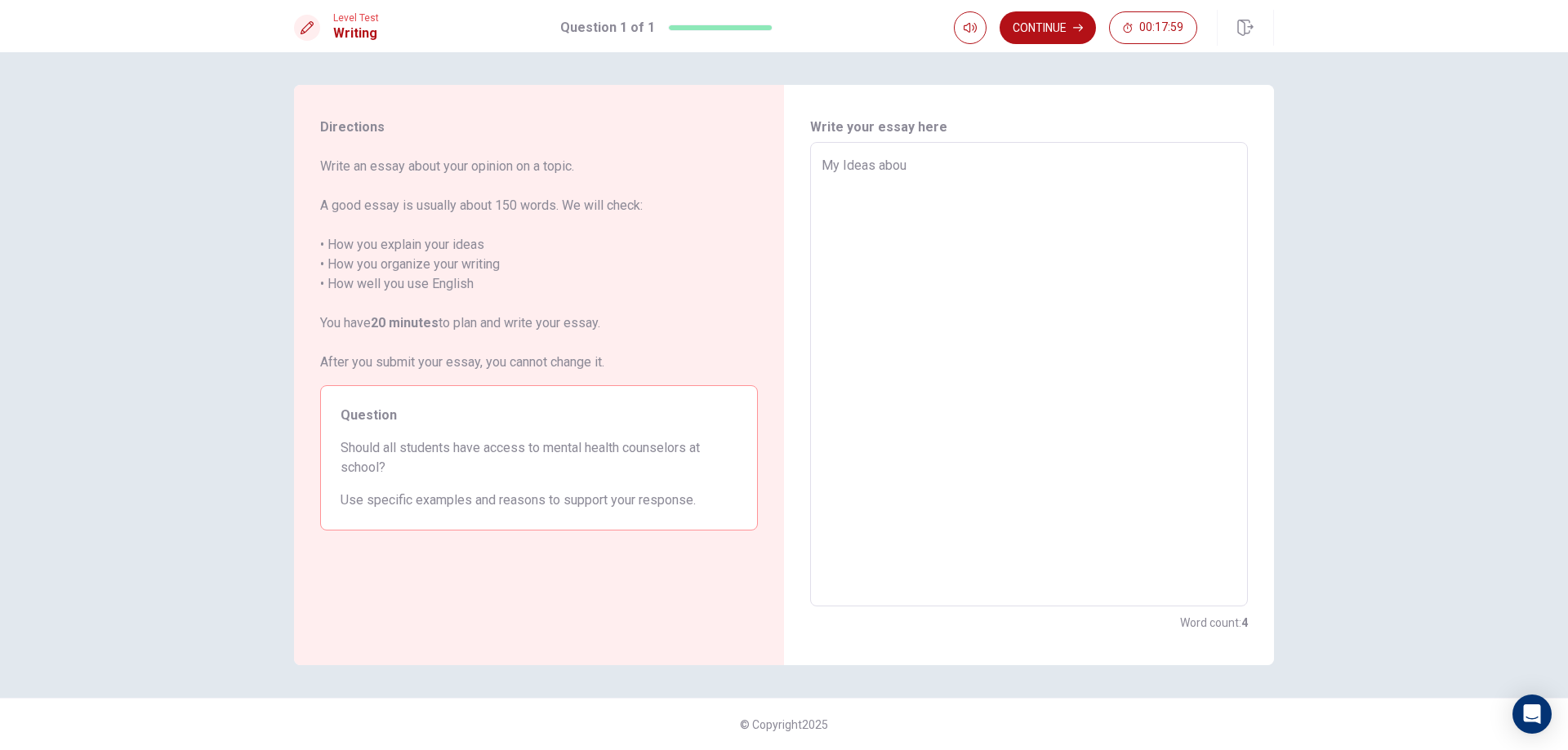
type textarea "My Ideas abo"
type textarea "x"
type textarea "My Ideas ab"
type textarea "x"
type textarea "My Ideas a"
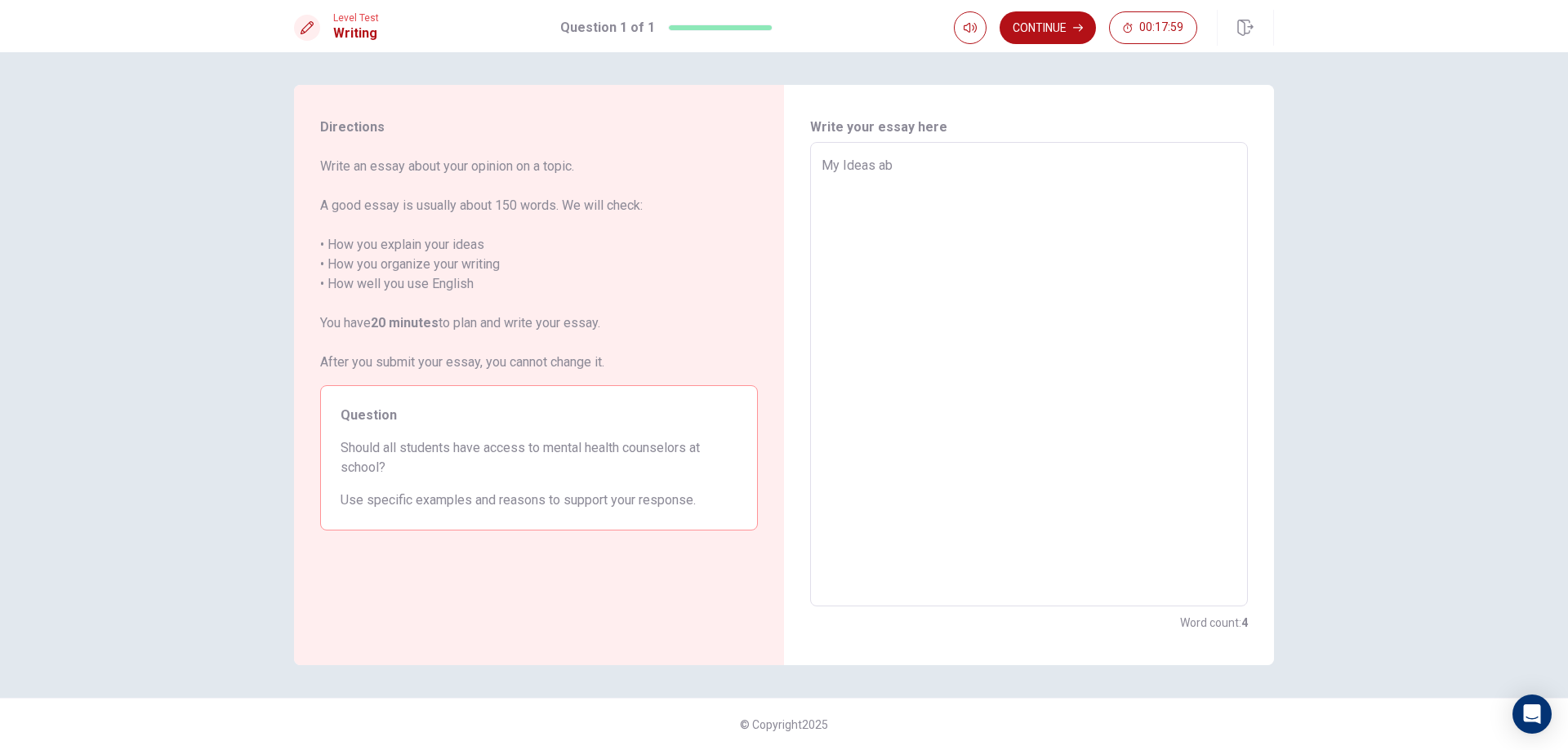
type textarea "x"
type textarea "My Ideas"
type textarea "x"
type textarea "My Ideas"
type textarea "x"
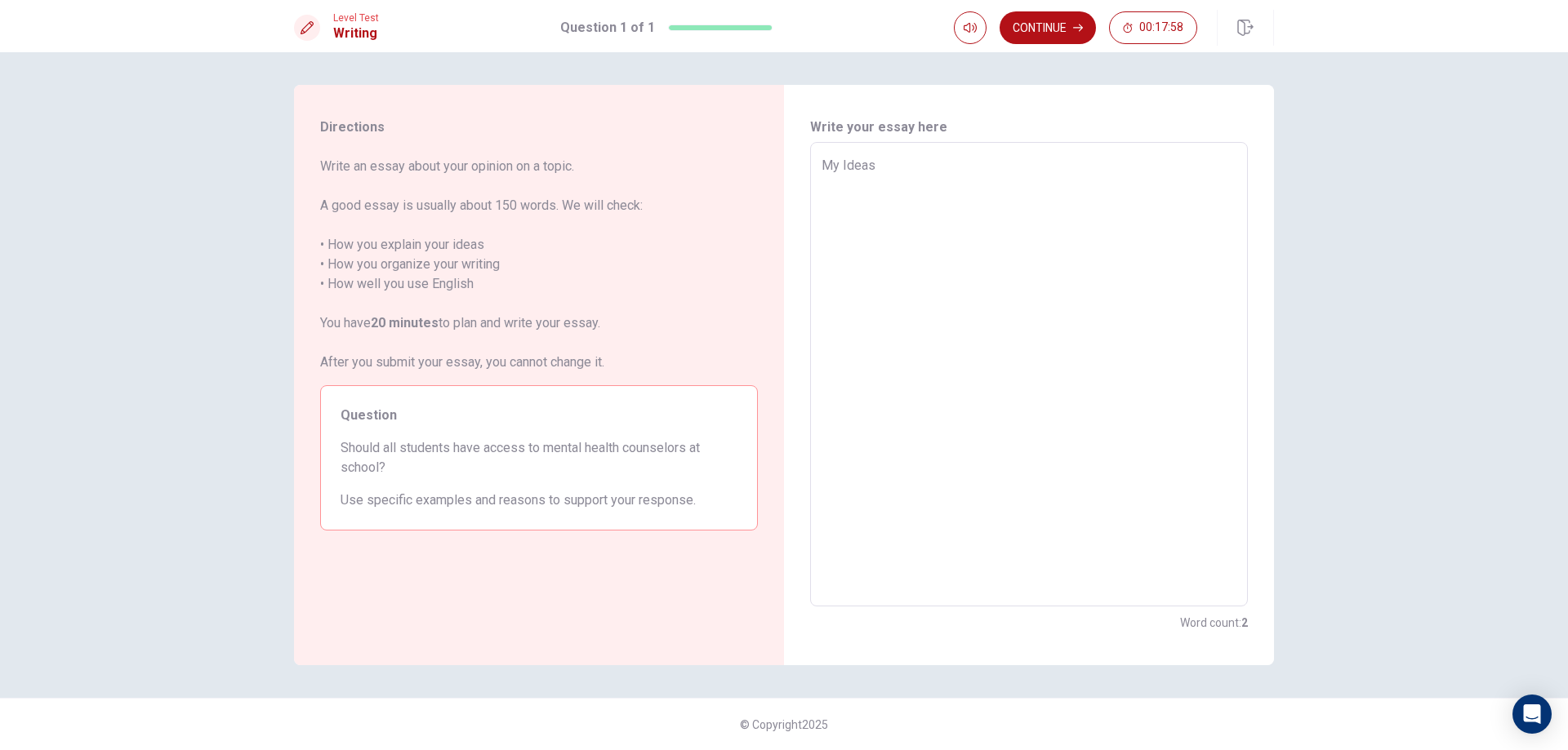
type textarea "My Idea"
type textarea "x"
type textarea "My Id"
type textarea "x"
type textarea "My I"
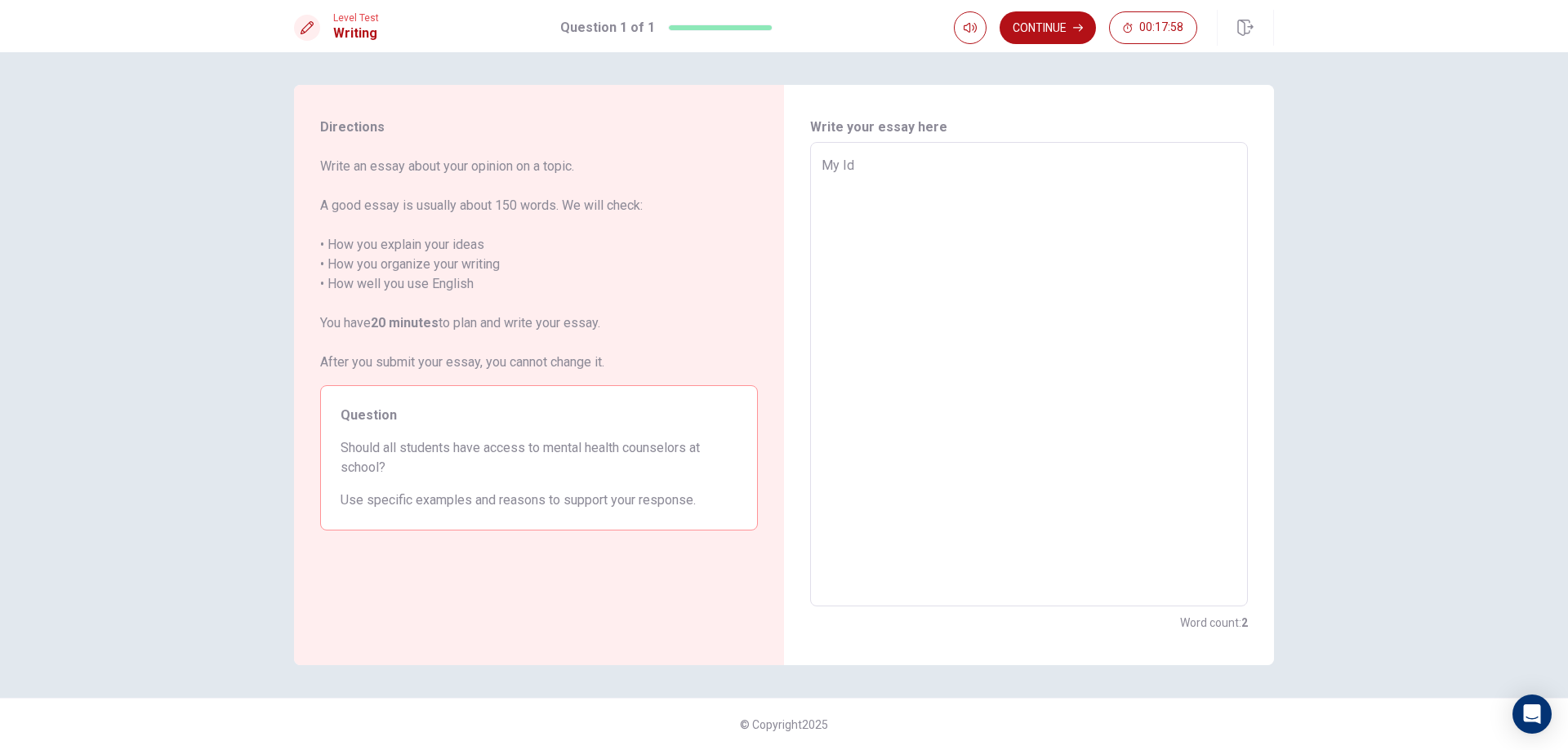
type textarea "x"
type textarea "My"
type textarea "x"
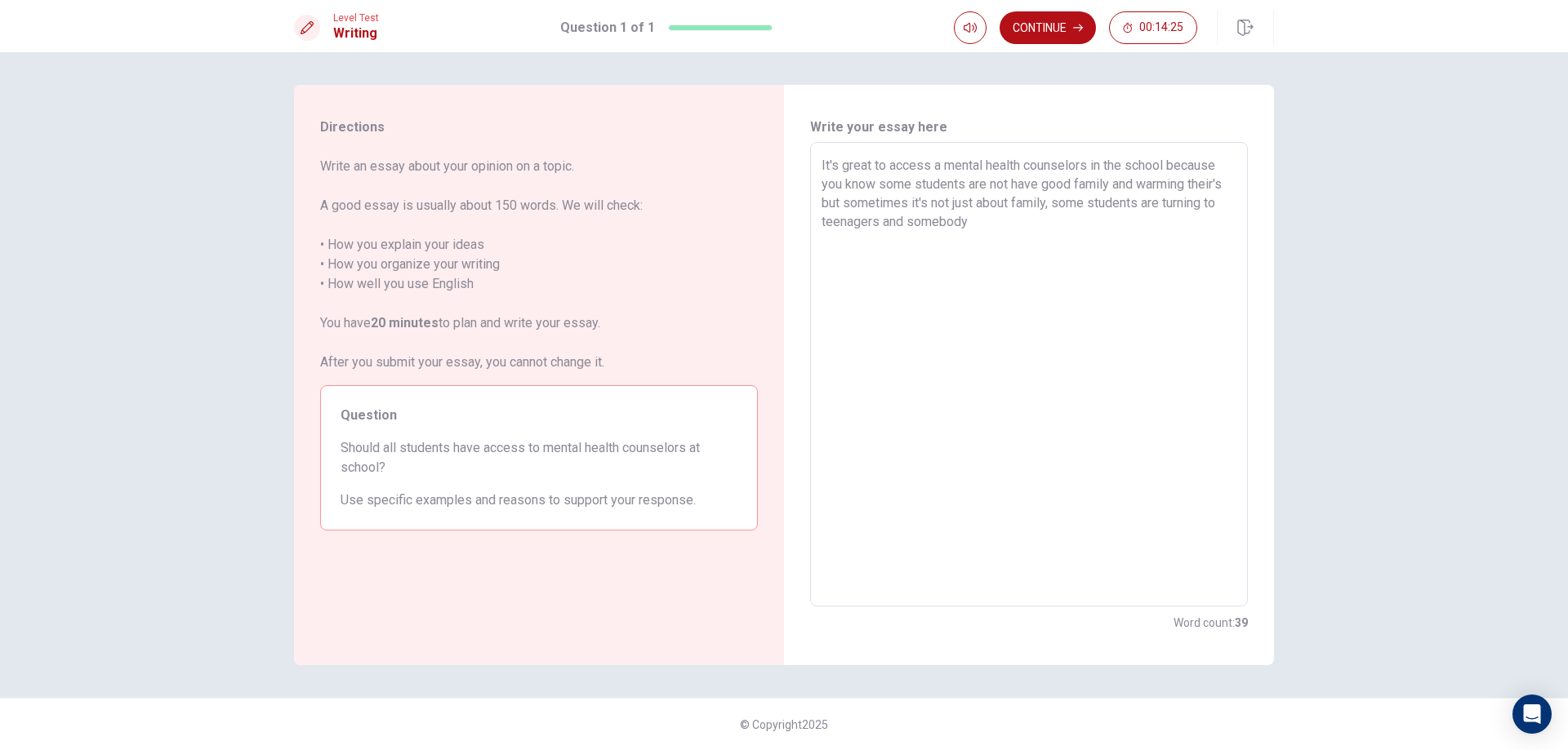
drag, startPoint x: 333, startPoint y: 441, endPoint x: 502, endPoint y: 440, distance: 169.0
click at [502, 440] on div "Question Should all students have access to mental health counselors at school?…" at bounding box center [539, 457] width 438 height 145
click at [998, 223] on textarea "It's great to access a mental health counselors in the school because you know …" at bounding box center [1029, 375] width 415 height 438
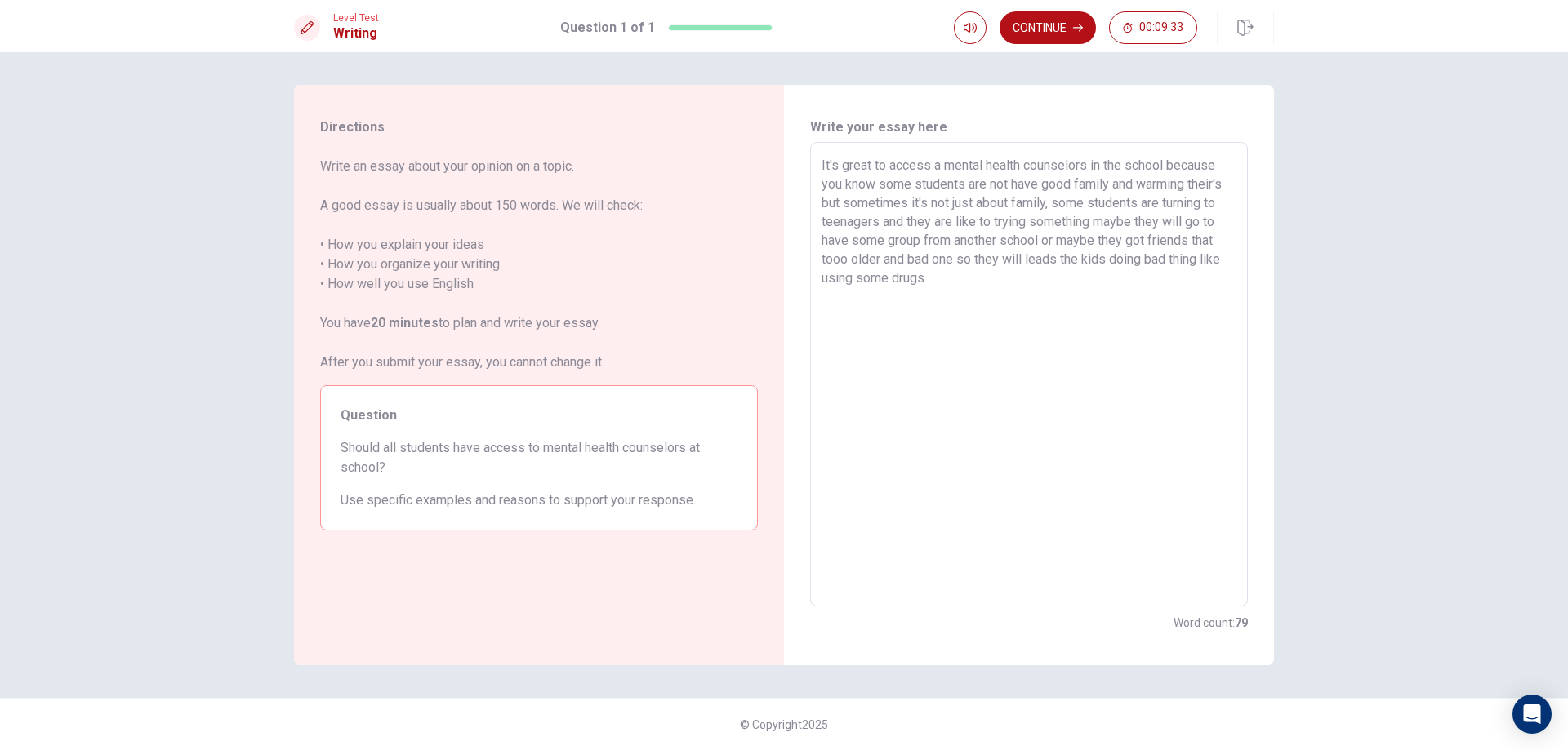
drag, startPoint x: 557, startPoint y: 453, endPoint x: 595, endPoint y: 448, distance: 38.3
click at [595, 448] on span "Should all students have access to mental health counselors at school?" at bounding box center [539, 458] width 397 height 39
click at [370, 467] on span "Should all students have access to mental health counselors at school?" at bounding box center [539, 458] width 397 height 39
click at [967, 285] on textarea "It's great to access a mental health counselors in the school because you know …" at bounding box center [1029, 375] width 415 height 438
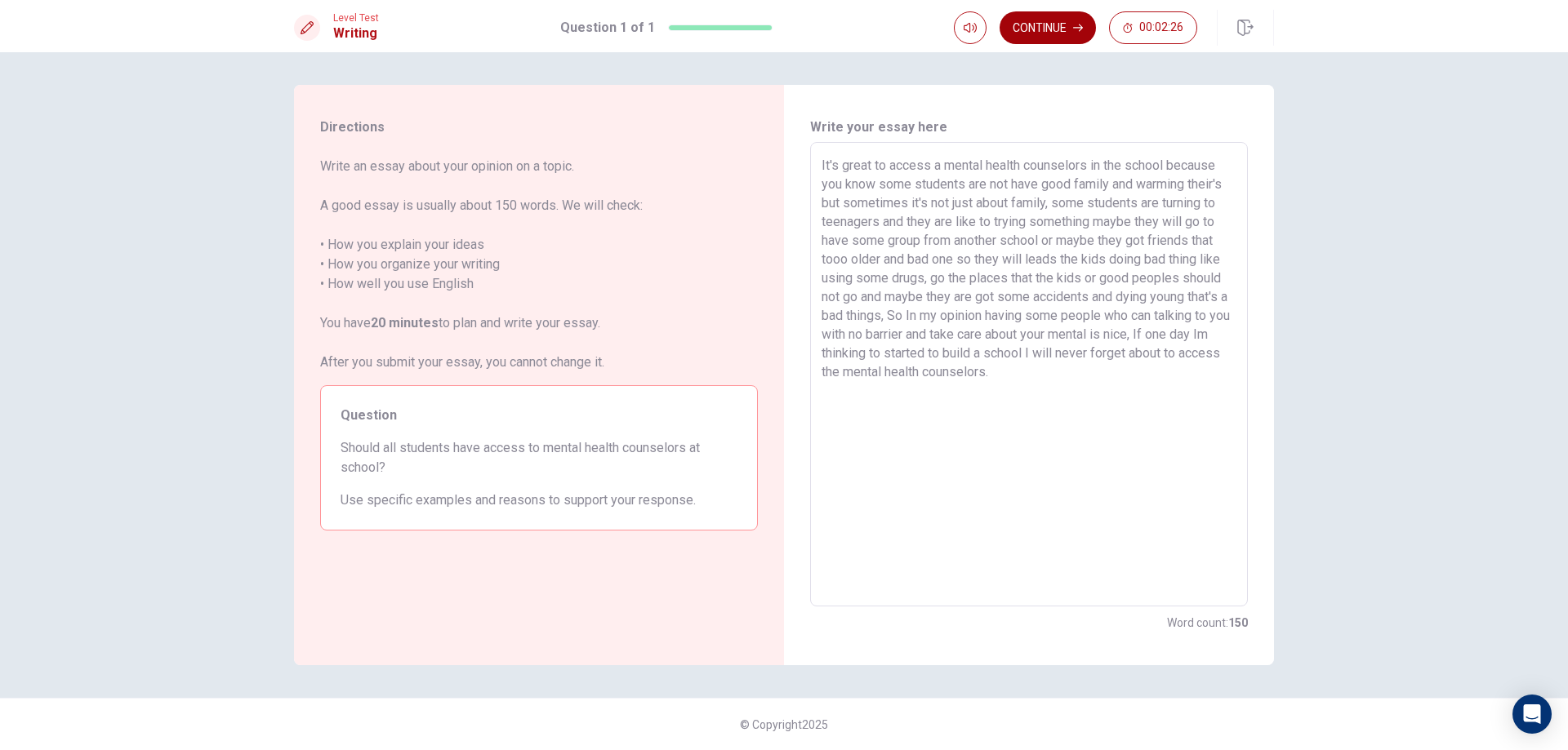
click at [1057, 31] on button "Continue" at bounding box center [1048, 27] width 96 height 33
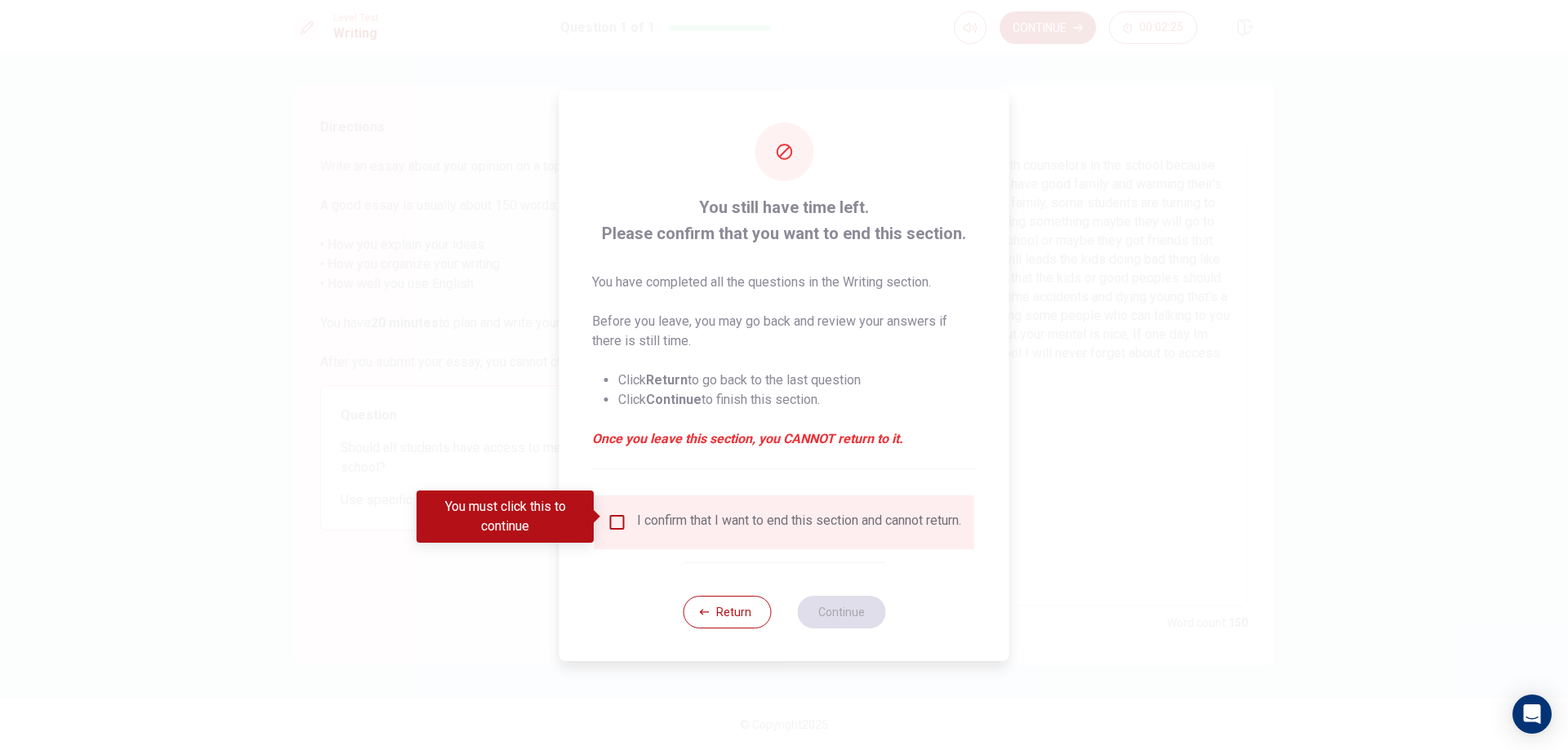
click at [613, 514] on input "You must click this to continue" at bounding box center [617, 522] width 20 height 20
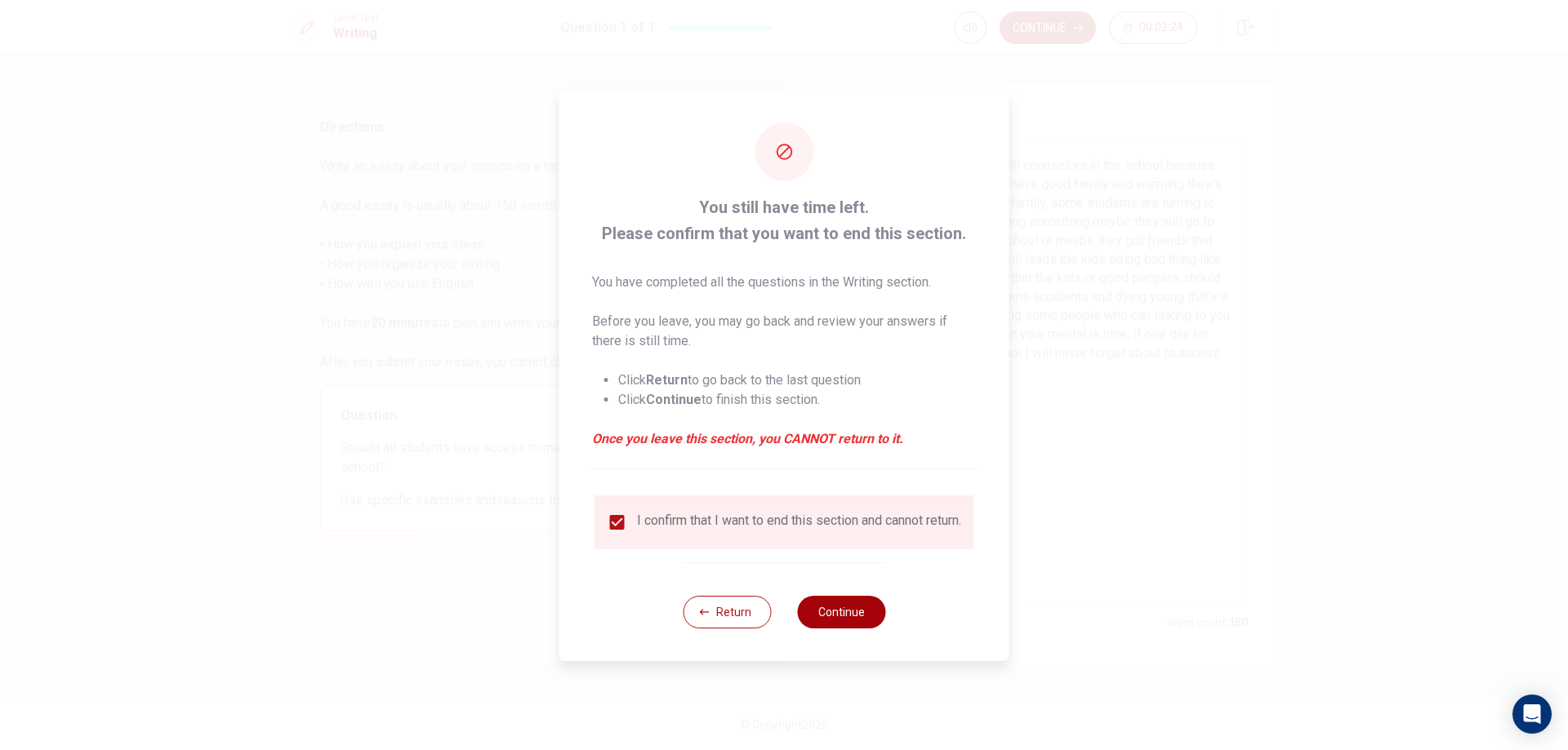
click at [835, 626] on button "Continue" at bounding box center [841, 612] width 88 height 33
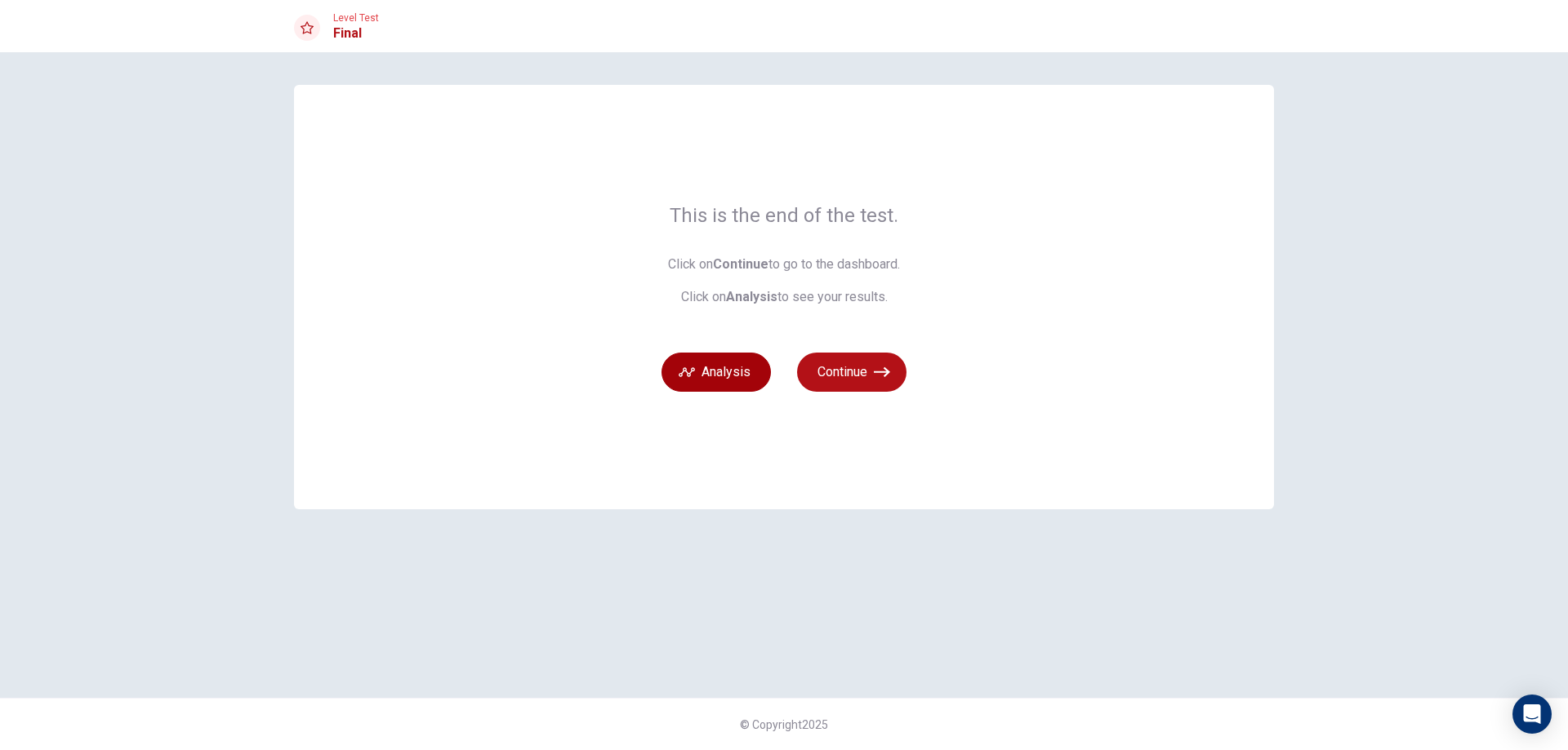
click at [730, 388] on button "Analysis" at bounding box center [716, 372] width 109 height 39
